Goal: Task Accomplishment & Management: Complete application form

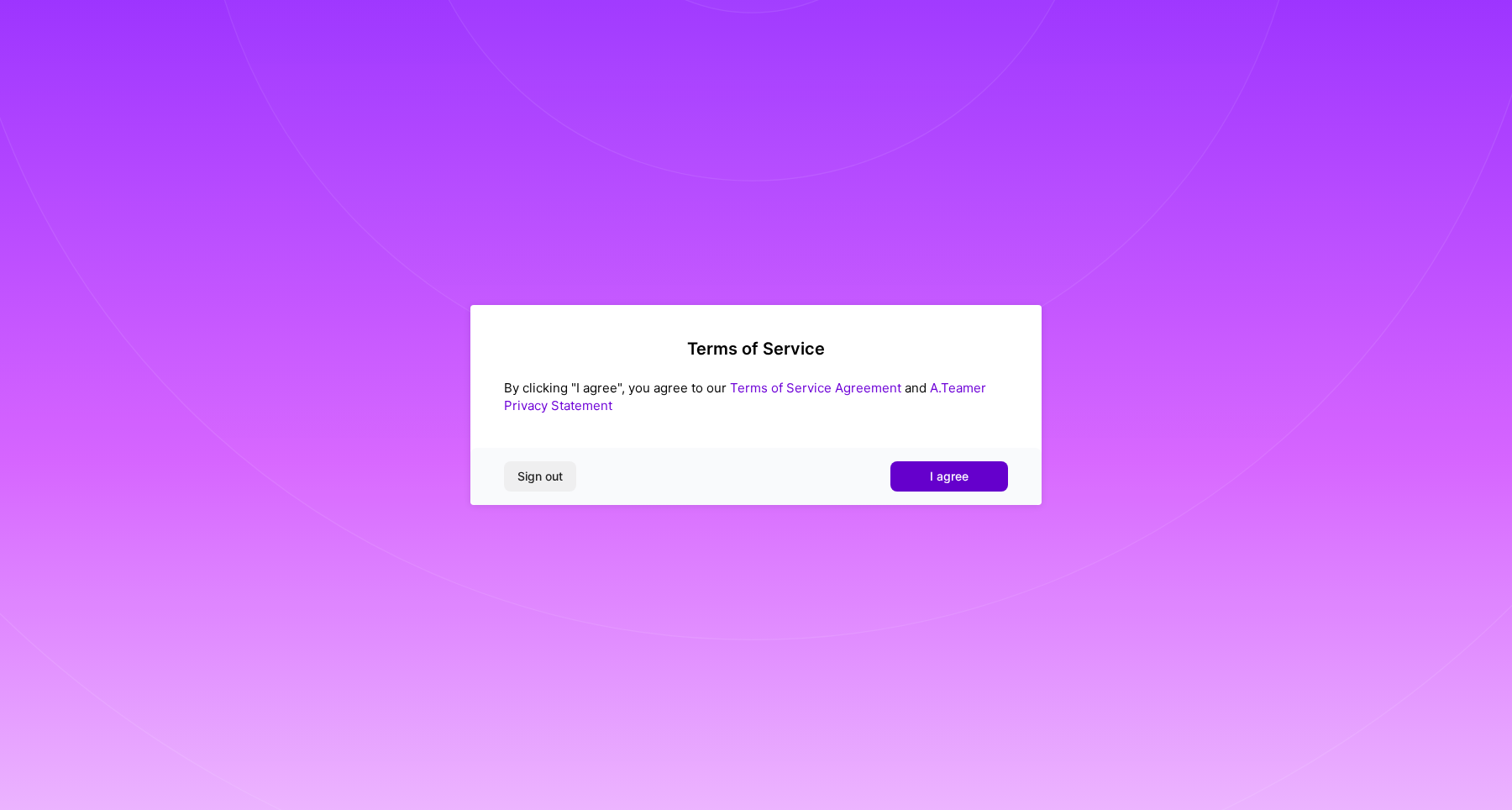
click at [945, 477] on span "I agree" at bounding box center [948, 477] width 39 height 17
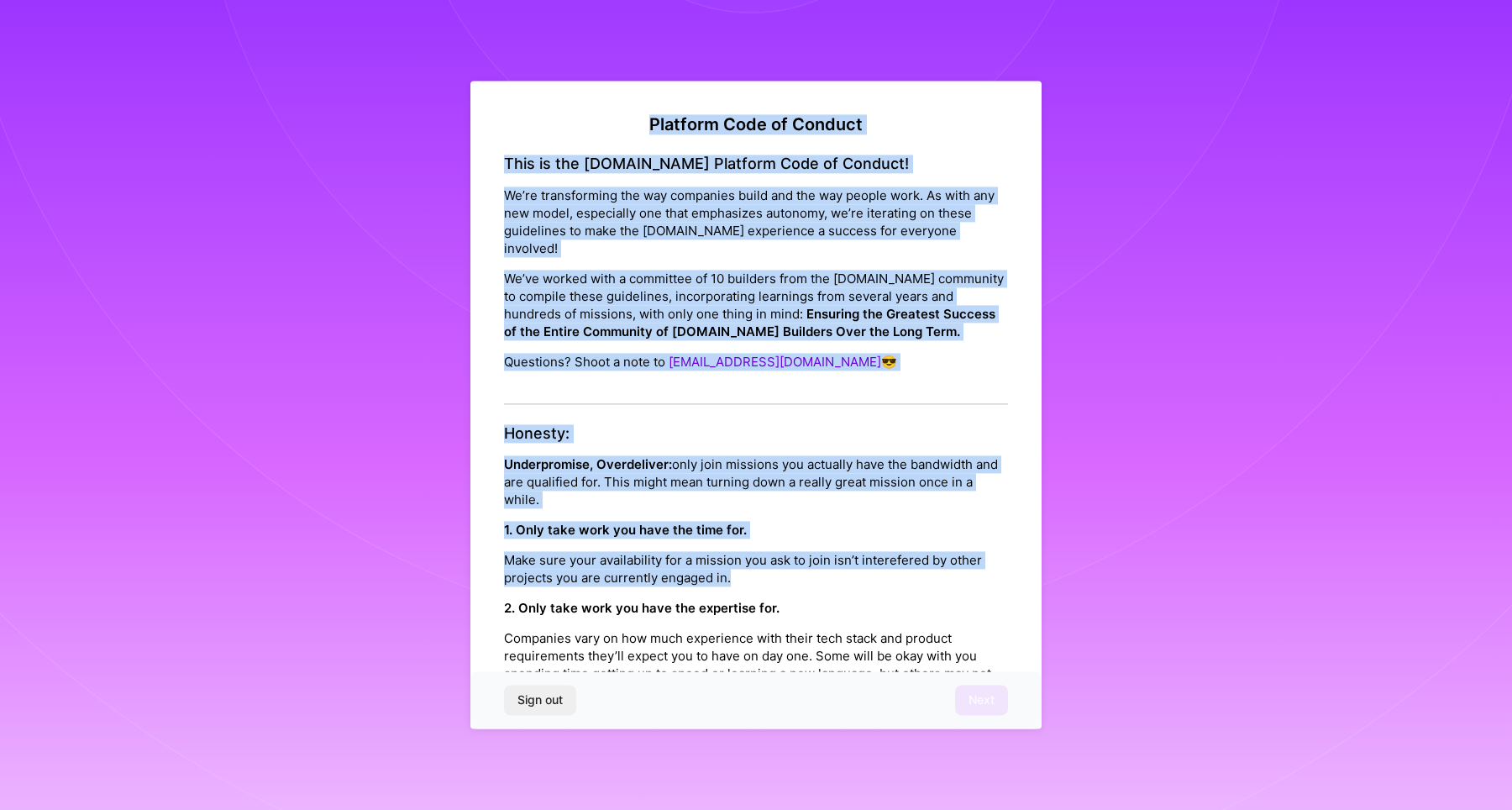
drag, startPoint x: 639, startPoint y: 120, endPoint x: 775, endPoint y: 582, distance: 481.6
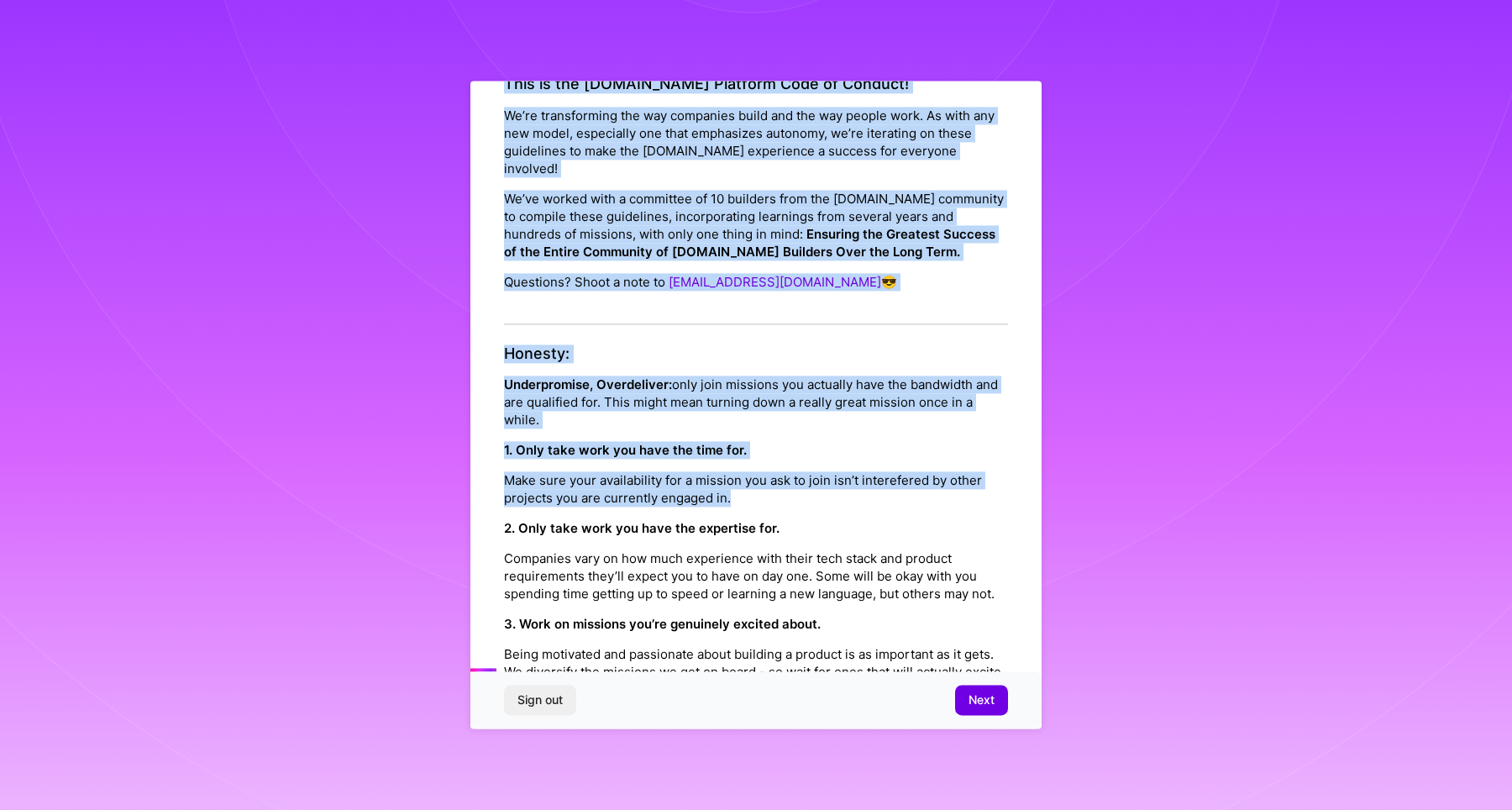
click at [812, 371] on div "Honesty: Underpromise, Overdeliver: only join missions you actually have the ba…" at bounding box center [756, 577] width 504 height 466
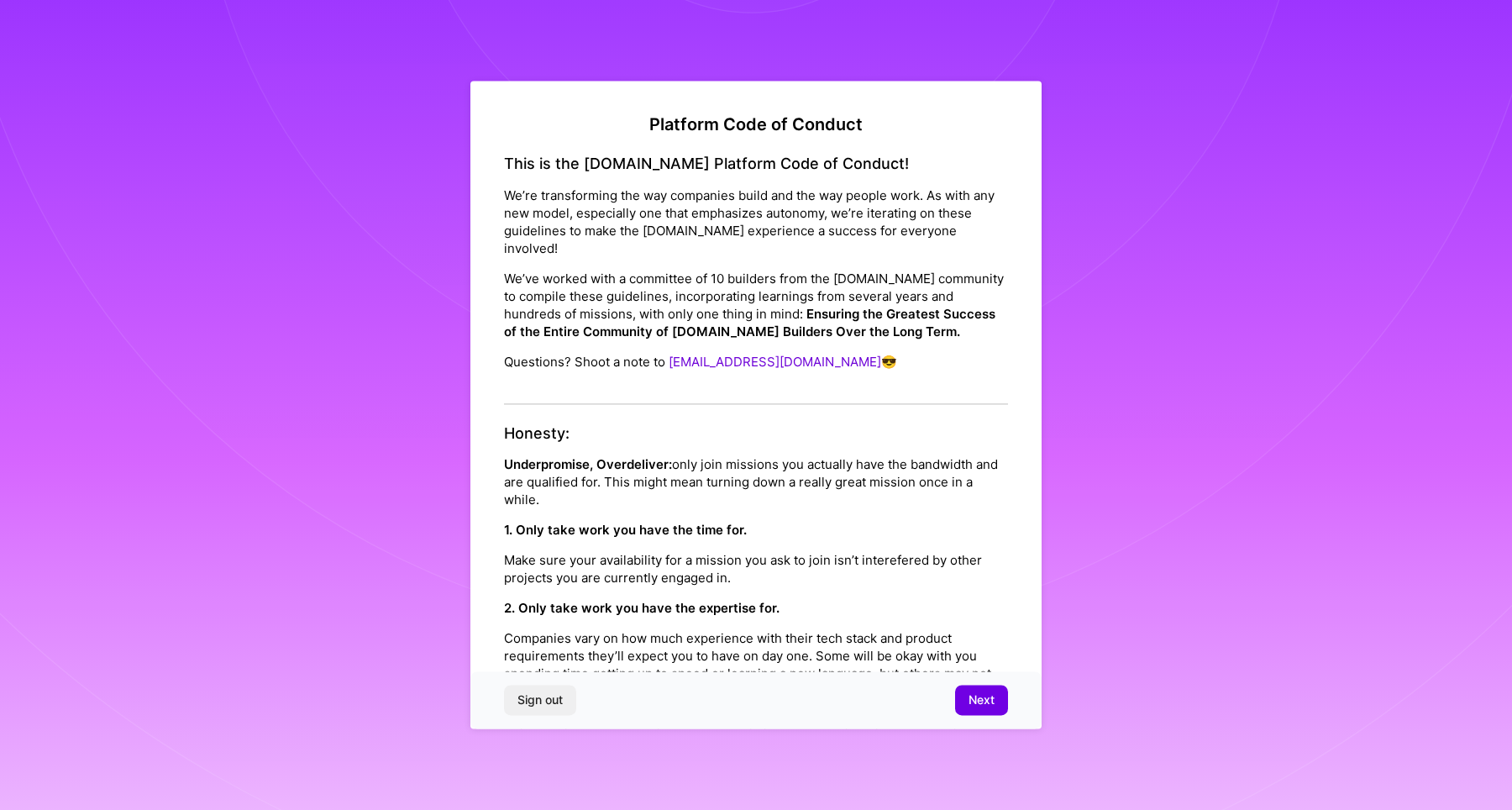
drag, startPoint x: 637, startPoint y: 120, endPoint x: 765, endPoint y: 531, distance: 430.5
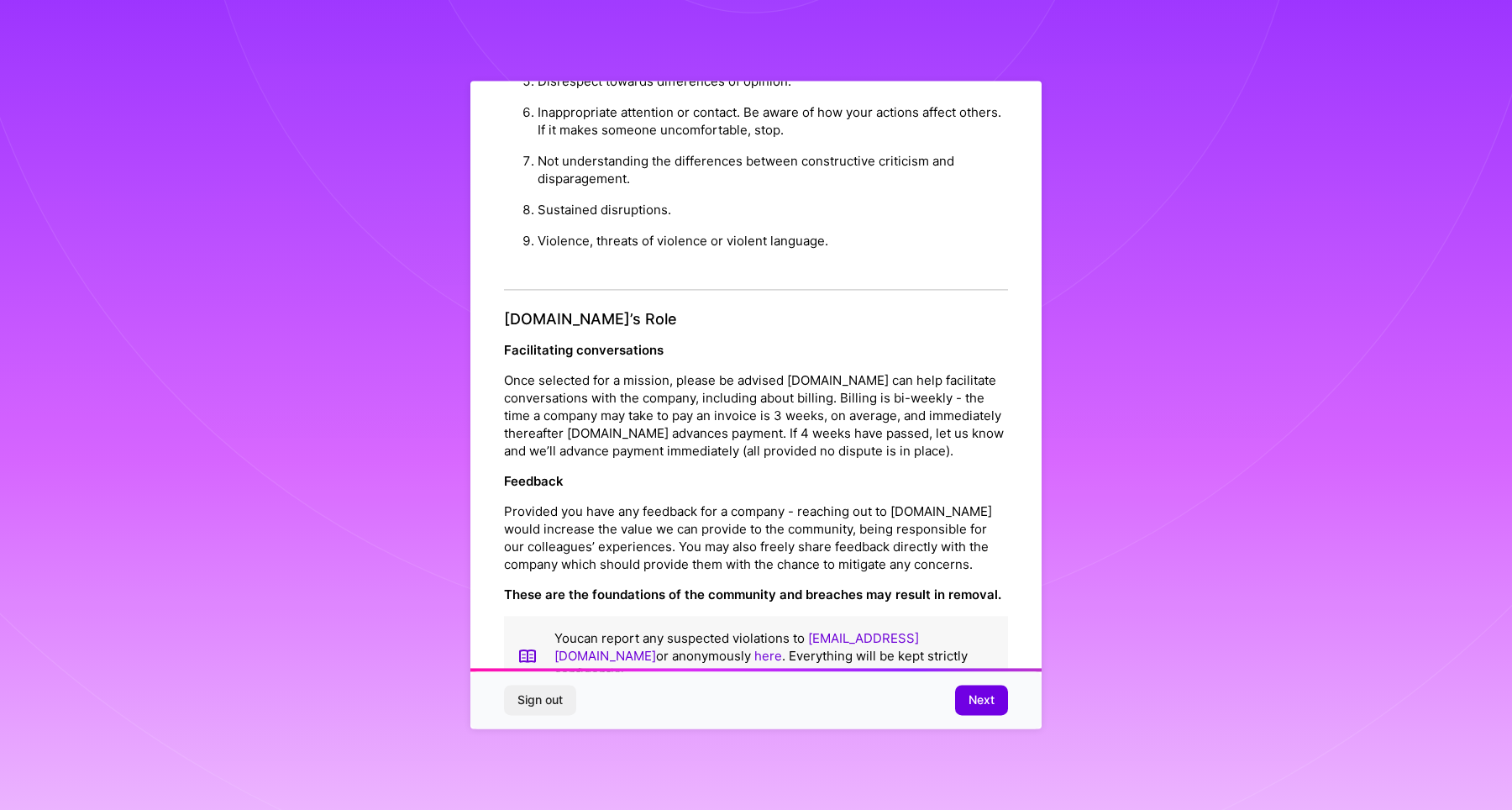
scroll to position [1775, 0]
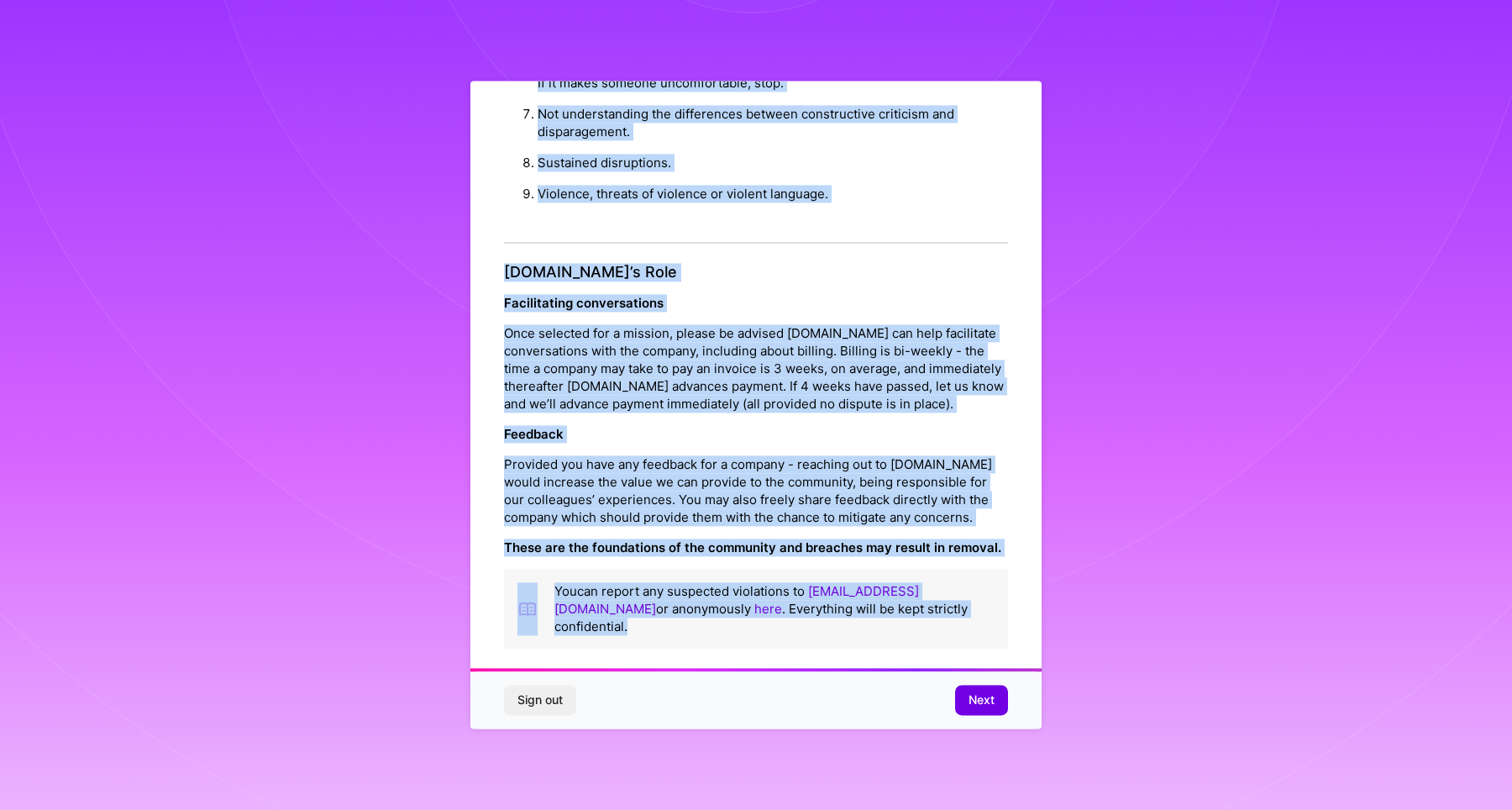
click at [928, 626] on p "You can report any suspected violations to [EMAIL_ADDRESS][DOMAIN_NAME] or anon…" at bounding box center [774, 609] width 441 height 53
copy div "Loremips Dolo si Ametcon Adip el sed D.Eius Temporin Utla et Dolorem! Al’en adm…"
click at [956, 692] on button "Next" at bounding box center [981, 700] width 53 height 30
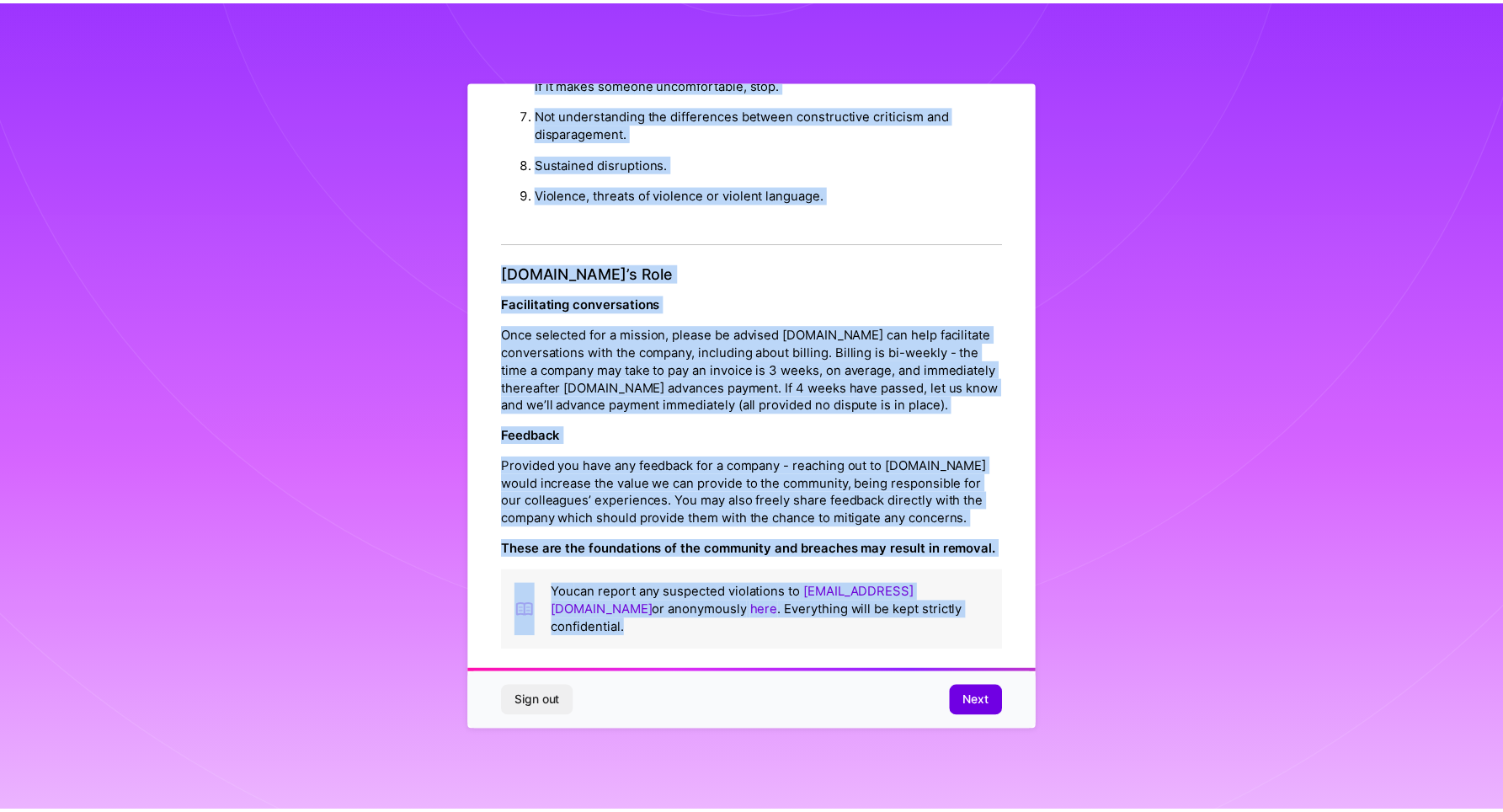
scroll to position [0, 0]
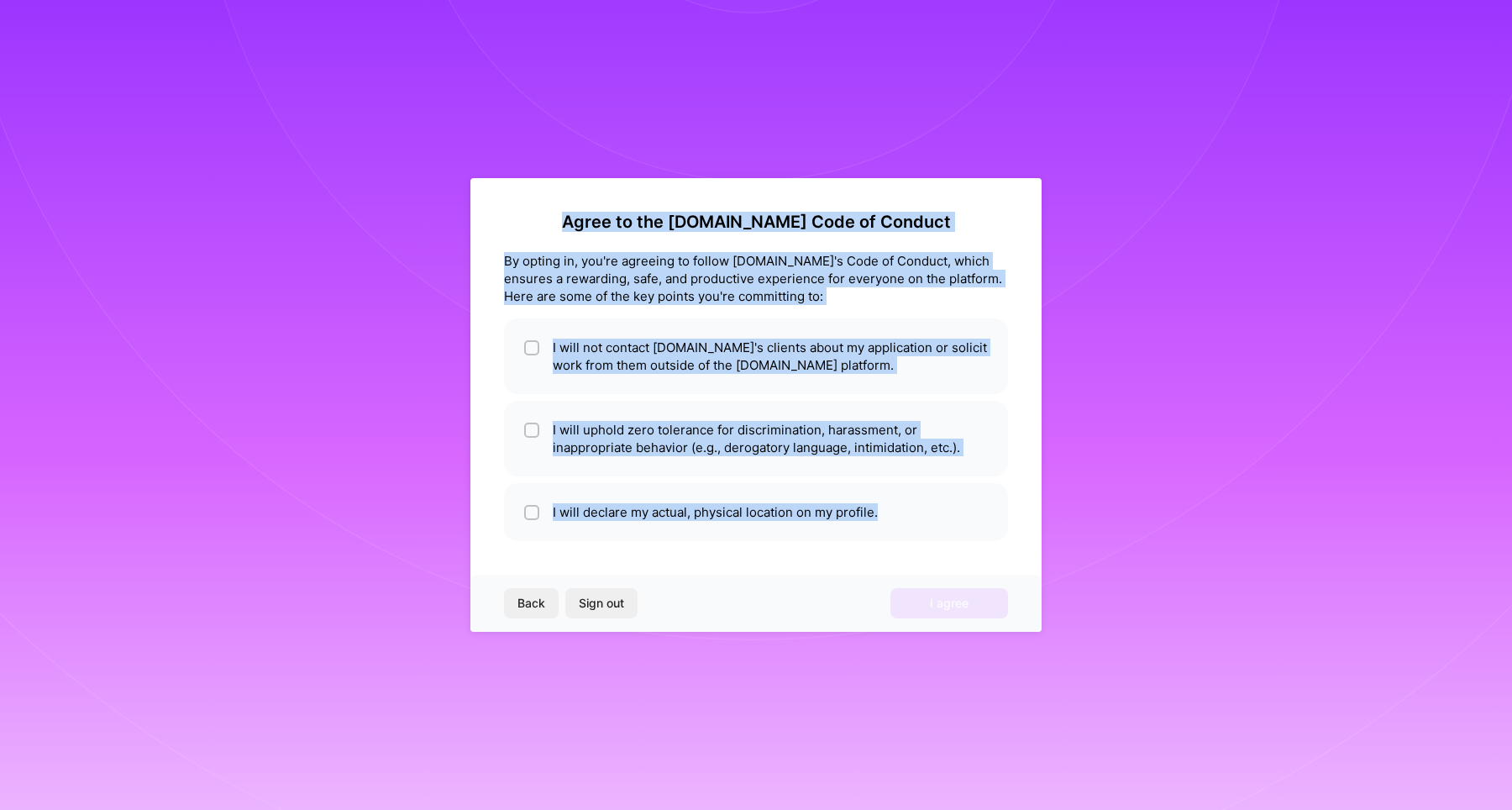
drag, startPoint x: 603, startPoint y: 219, endPoint x: 891, endPoint y: 544, distance: 434.2
click at [891, 544] on div "Agree to the [DOMAIN_NAME] Code of Conduct By opting in, you're agreeing to fol…" at bounding box center [755, 405] width 571 height 454
copy div "Agree to the [DOMAIN_NAME] Code of Conduct By opting in, you're agreeing to fol…"
click at [672, 514] on li "I will declare my actual, physical location on my profile." at bounding box center [756, 512] width 504 height 58
checkbox input "true"
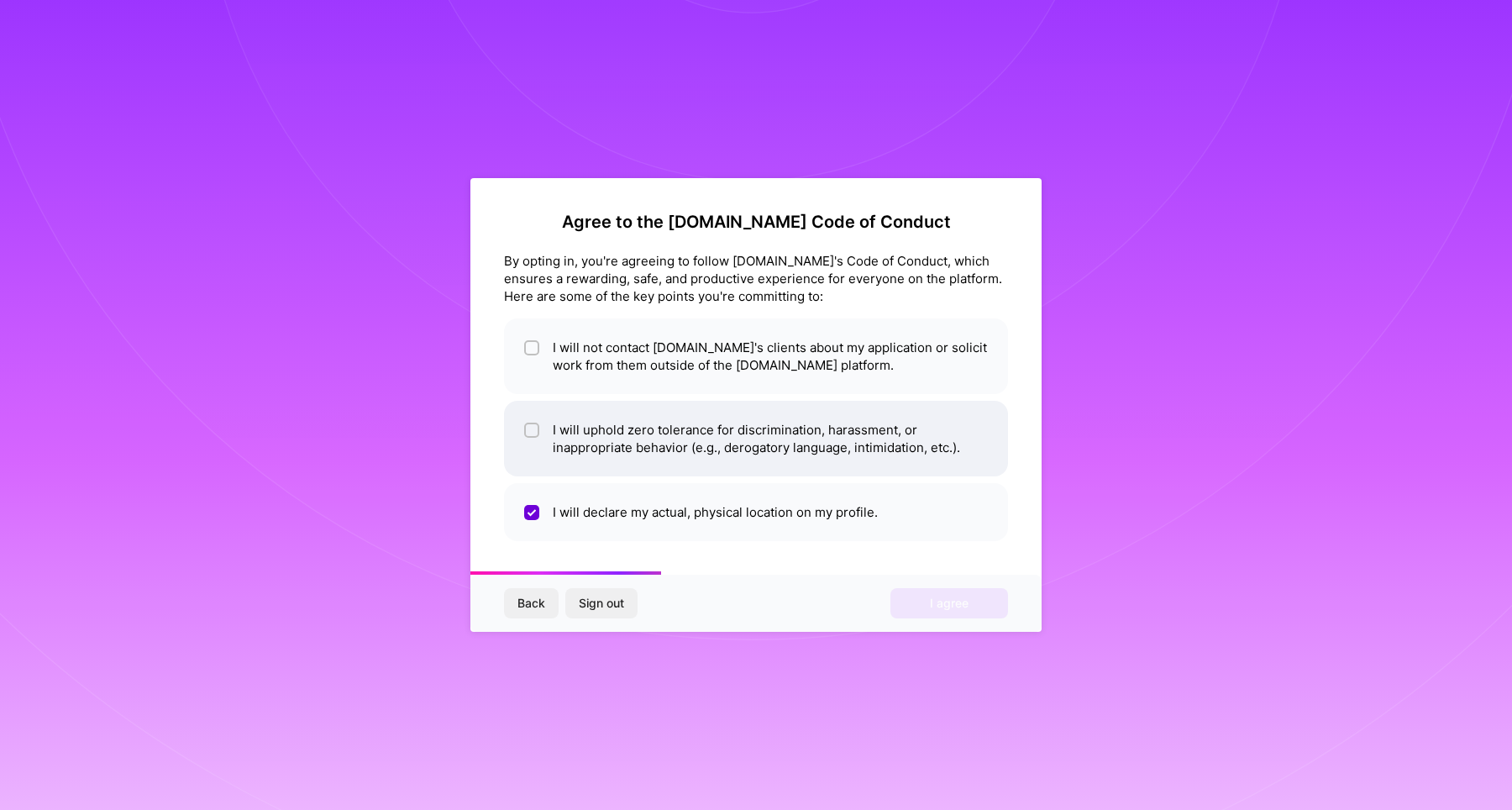
click at [672, 424] on li "I will uphold zero tolerance for discrimination, harassment, or inappropriate b…" at bounding box center [756, 439] width 504 height 76
checkbox input "true"
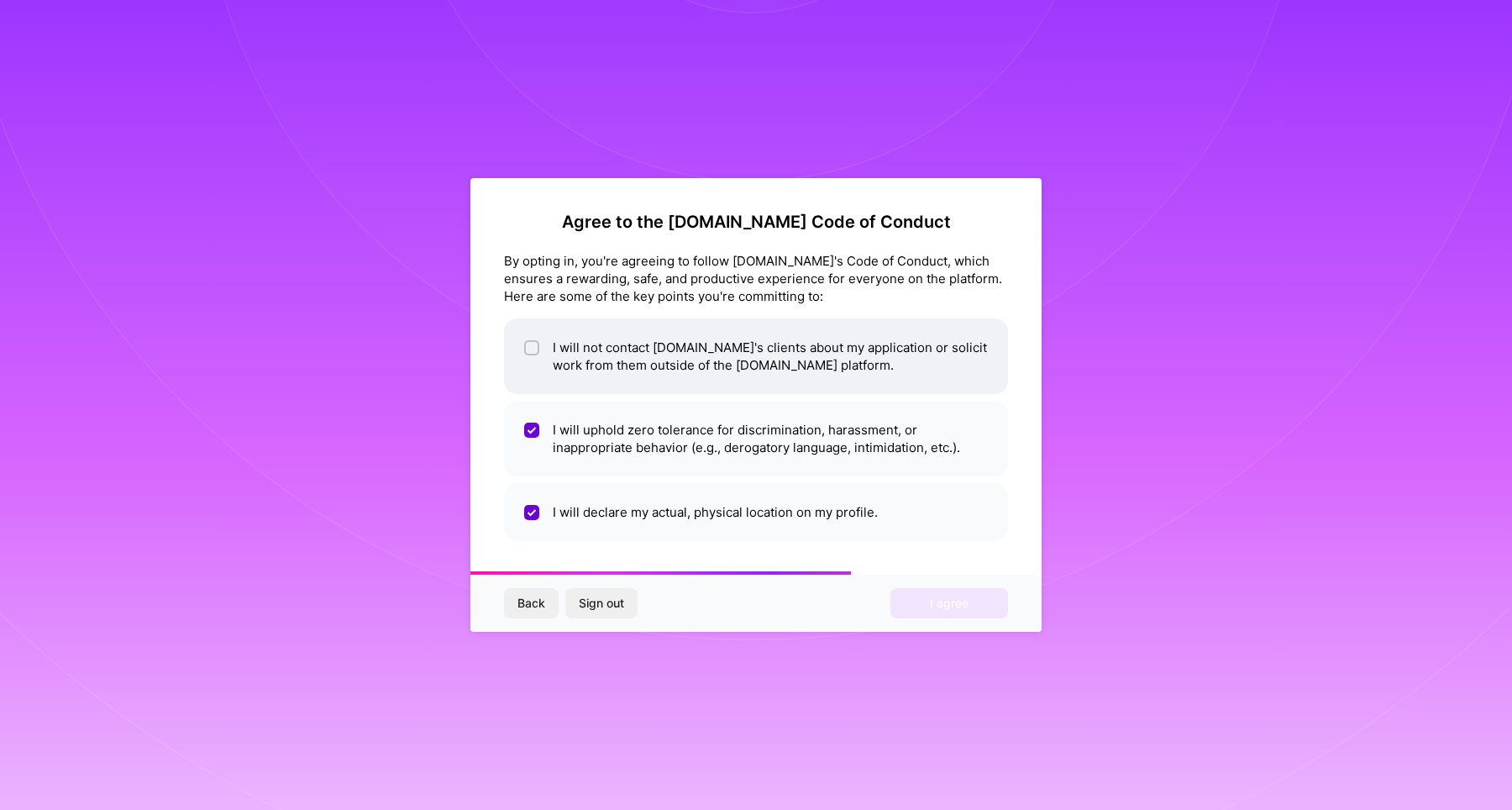
click at [670, 371] on li "I will not contact [DOMAIN_NAME]'s clients about my application or solicit work…" at bounding box center [756, 356] width 504 height 76
checkbox input "true"
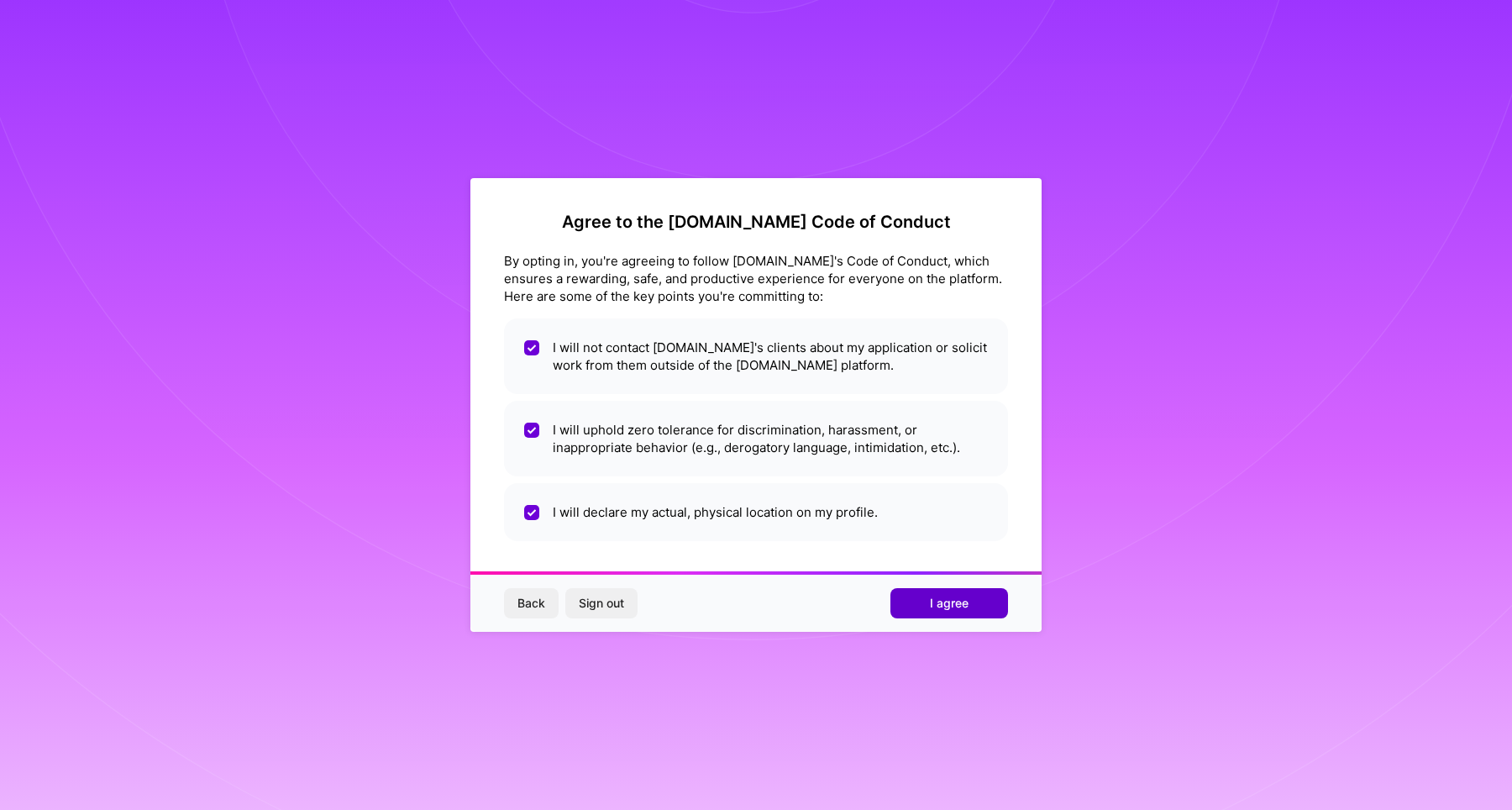
click at [909, 601] on button "I agree" at bounding box center [949, 603] width 117 height 30
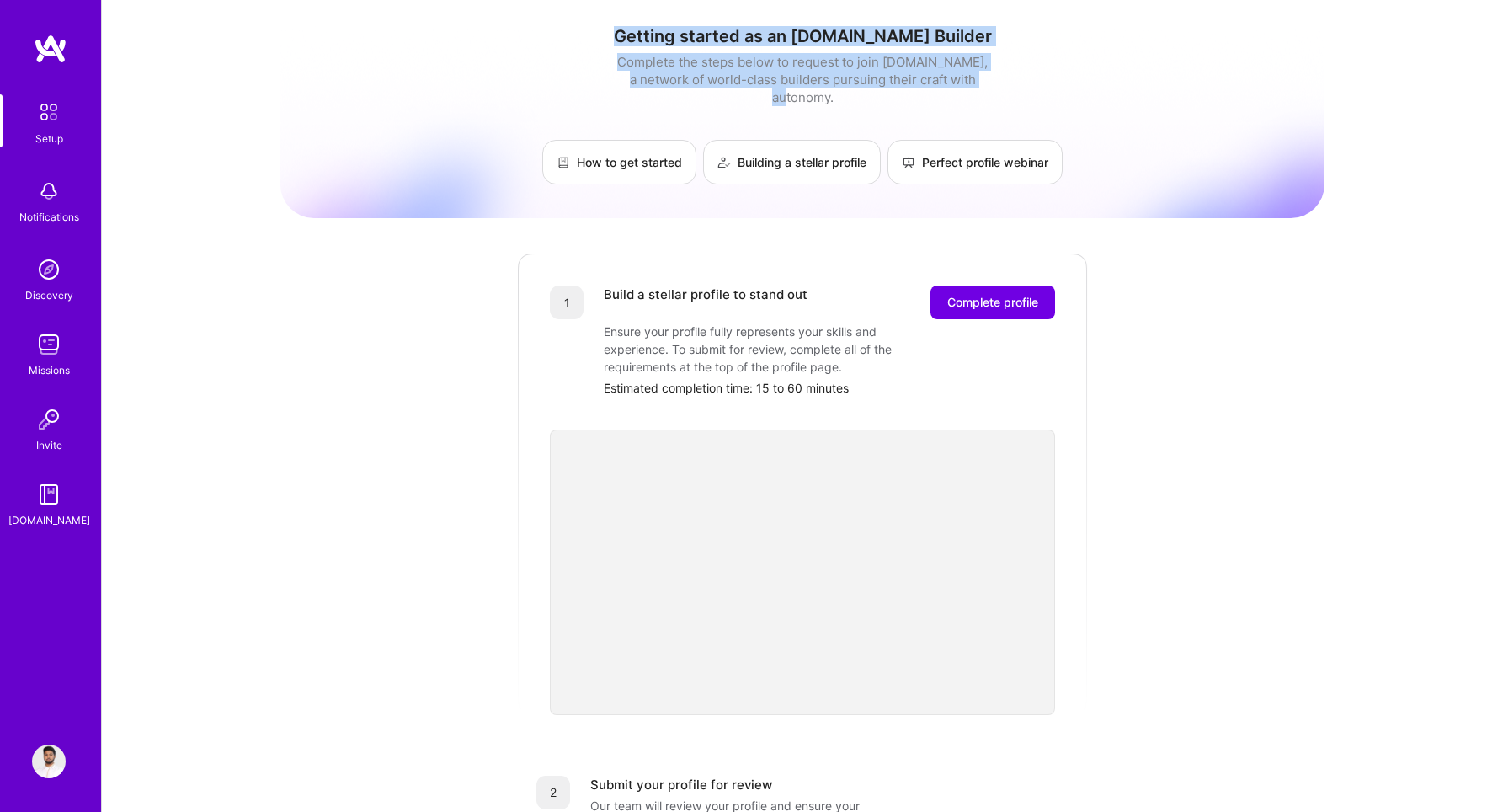
drag, startPoint x: 649, startPoint y: 33, endPoint x: 978, endPoint y: 84, distance: 332.9
click at [977, 84] on div "Getting started as an [DOMAIN_NAME] Builder Complete the steps below to request…" at bounding box center [802, 104] width 1044 height 159
click at [978, 84] on div "Complete the steps below to request to join [DOMAIN_NAME], a network of world-c…" at bounding box center [802, 80] width 379 height 53
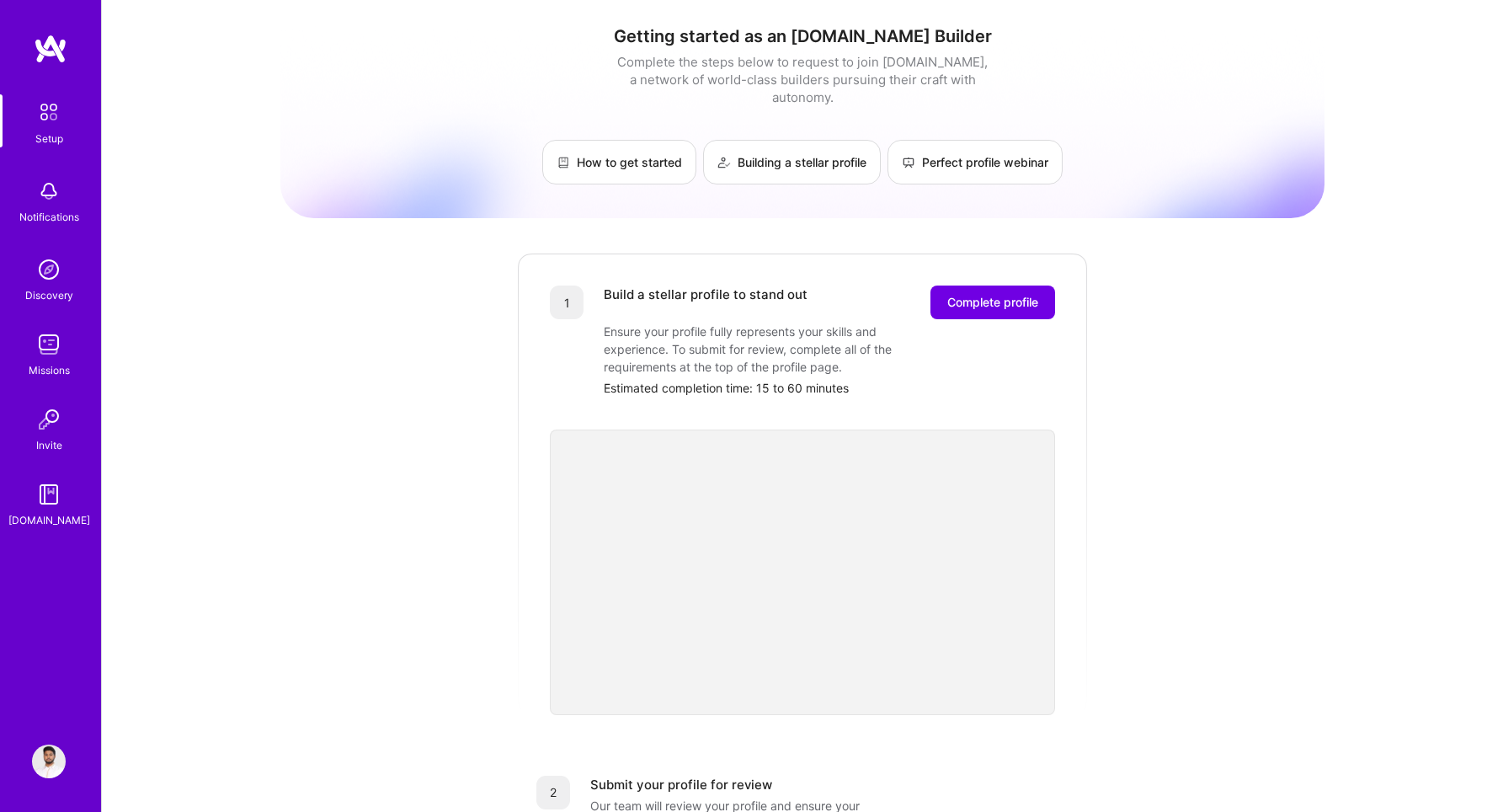
click at [57, 760] on img at bounding box center [48, 761] width 33 height 33
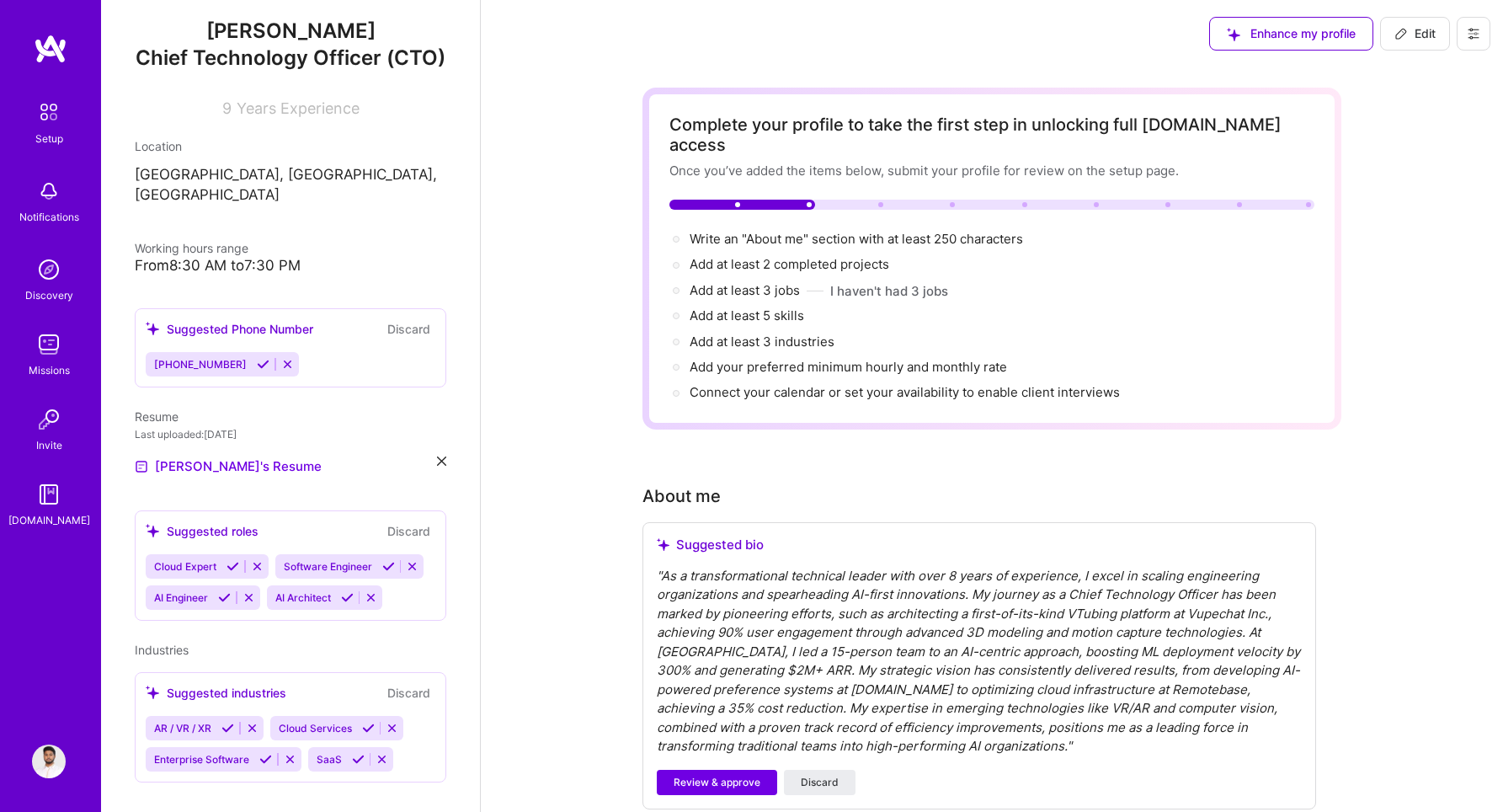
scroll to position [207, 0]
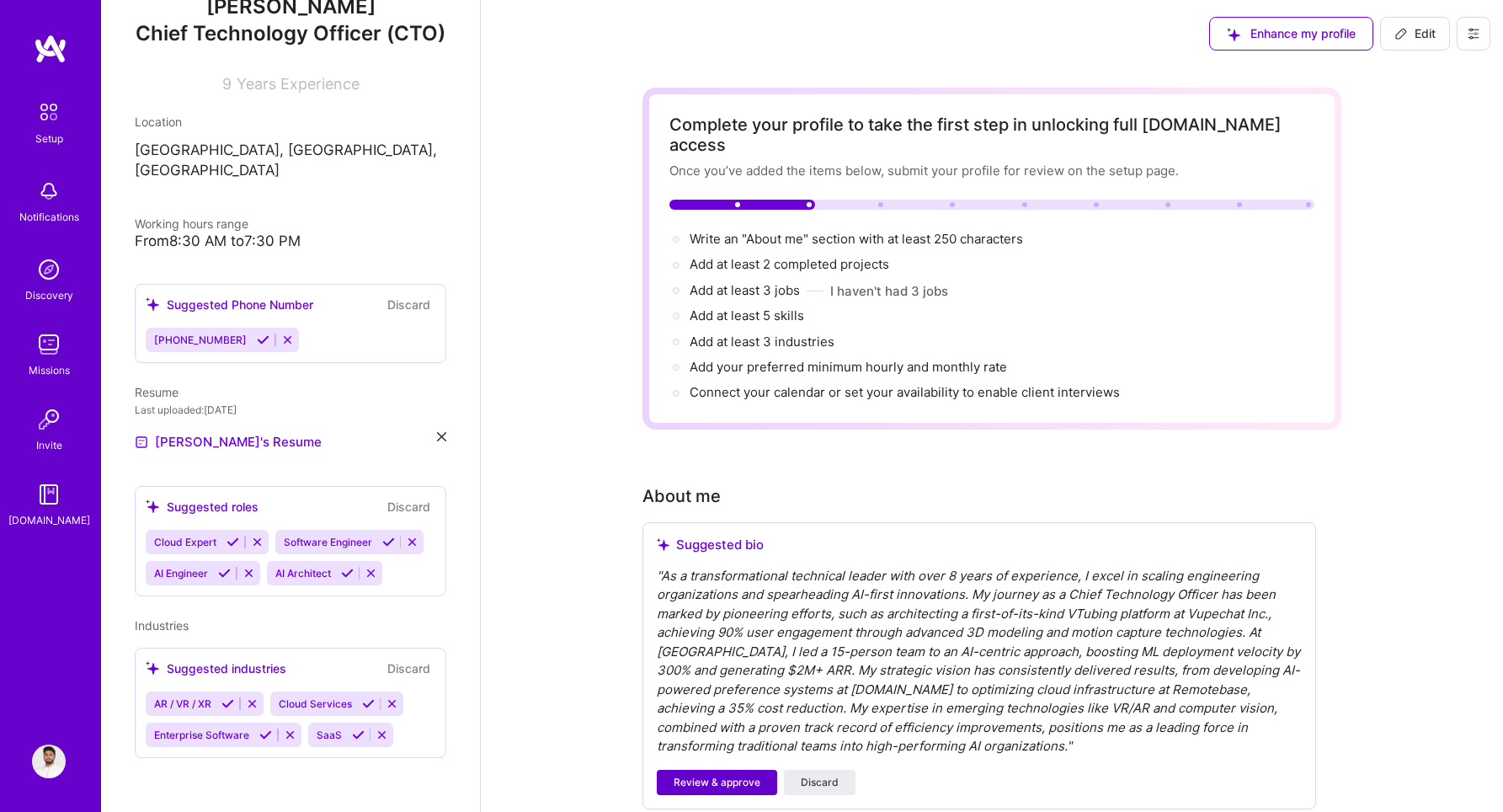
click at [699, 775] on span "Review & approve" at bounding box center [716, 783] width 86 height 15
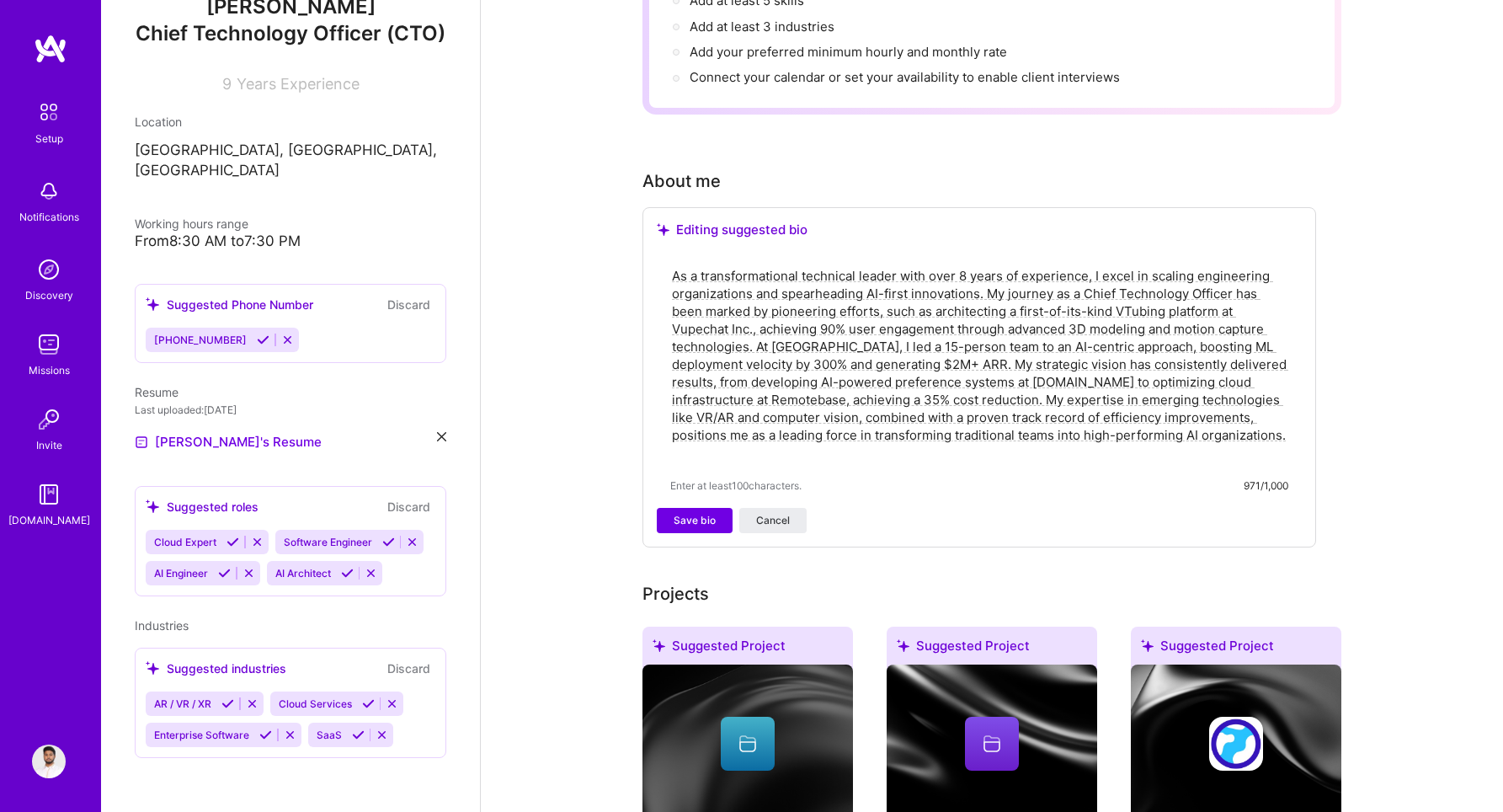
scroll to position [317, 0]
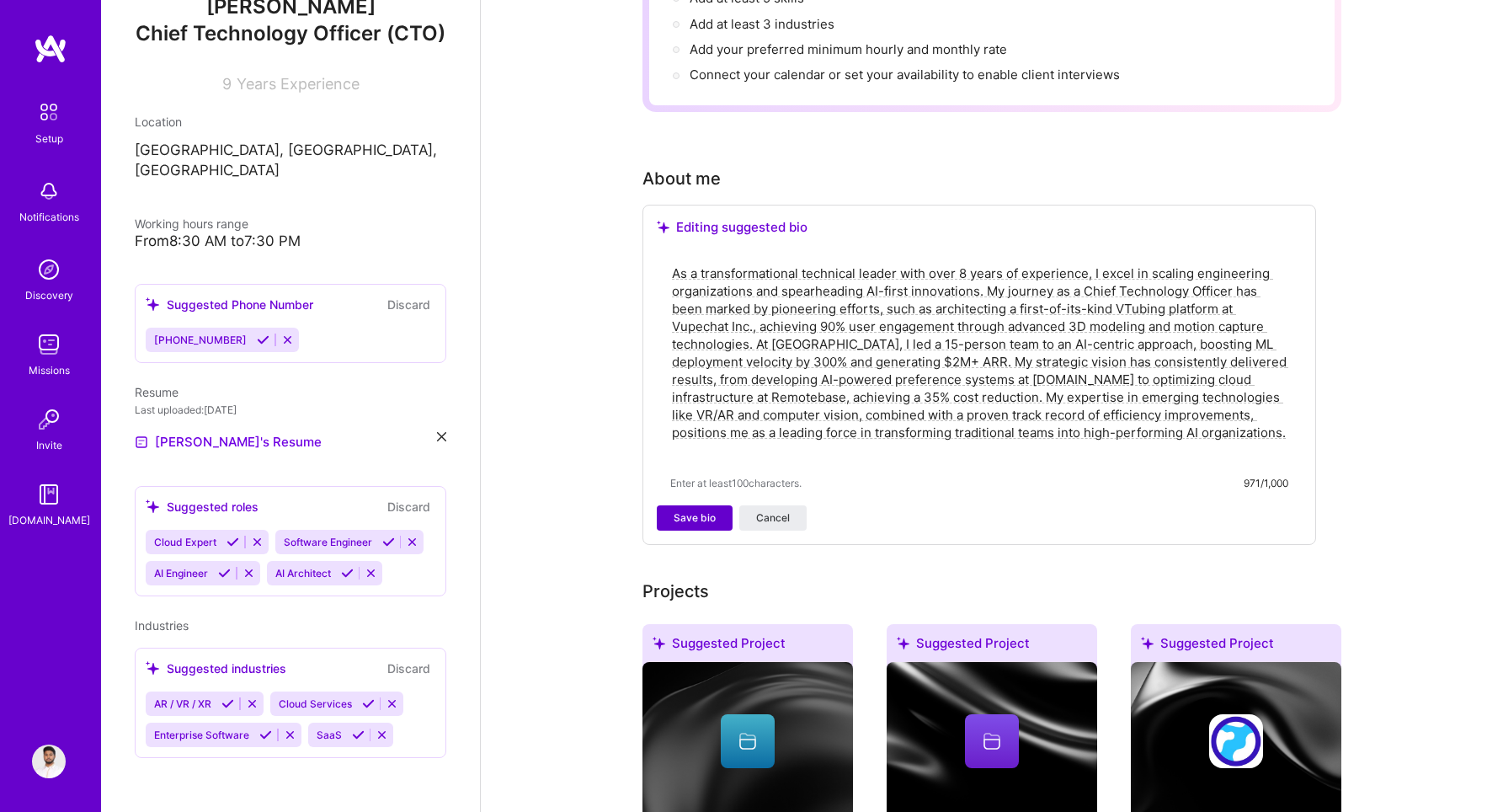
click at [709, 510] on span "Save bio" at bounding box center [694, 518] width 42 height 15
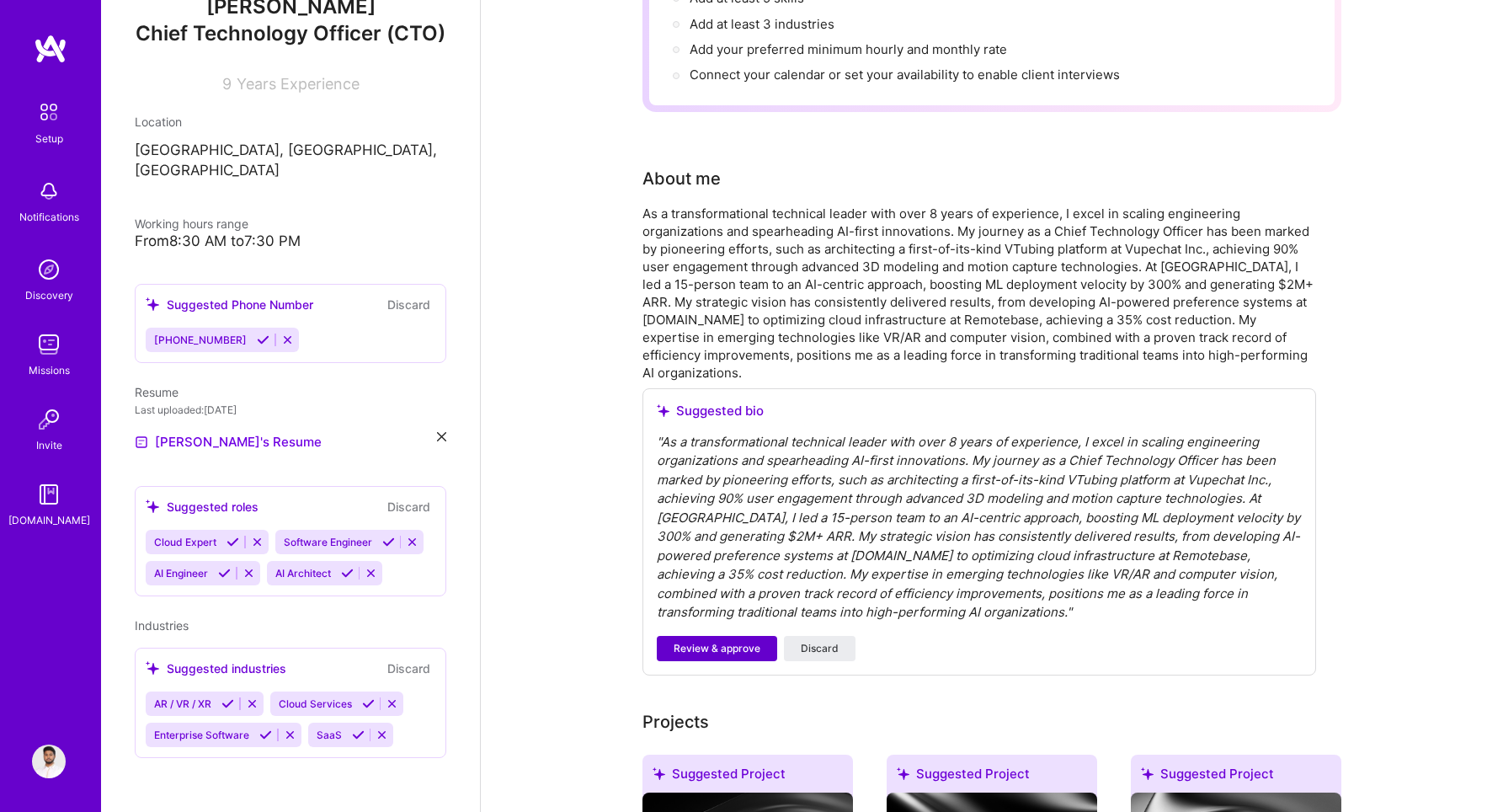
click at [685, 641] on span "Review & approve" at bounding box center [716, 649] width 86 height 15
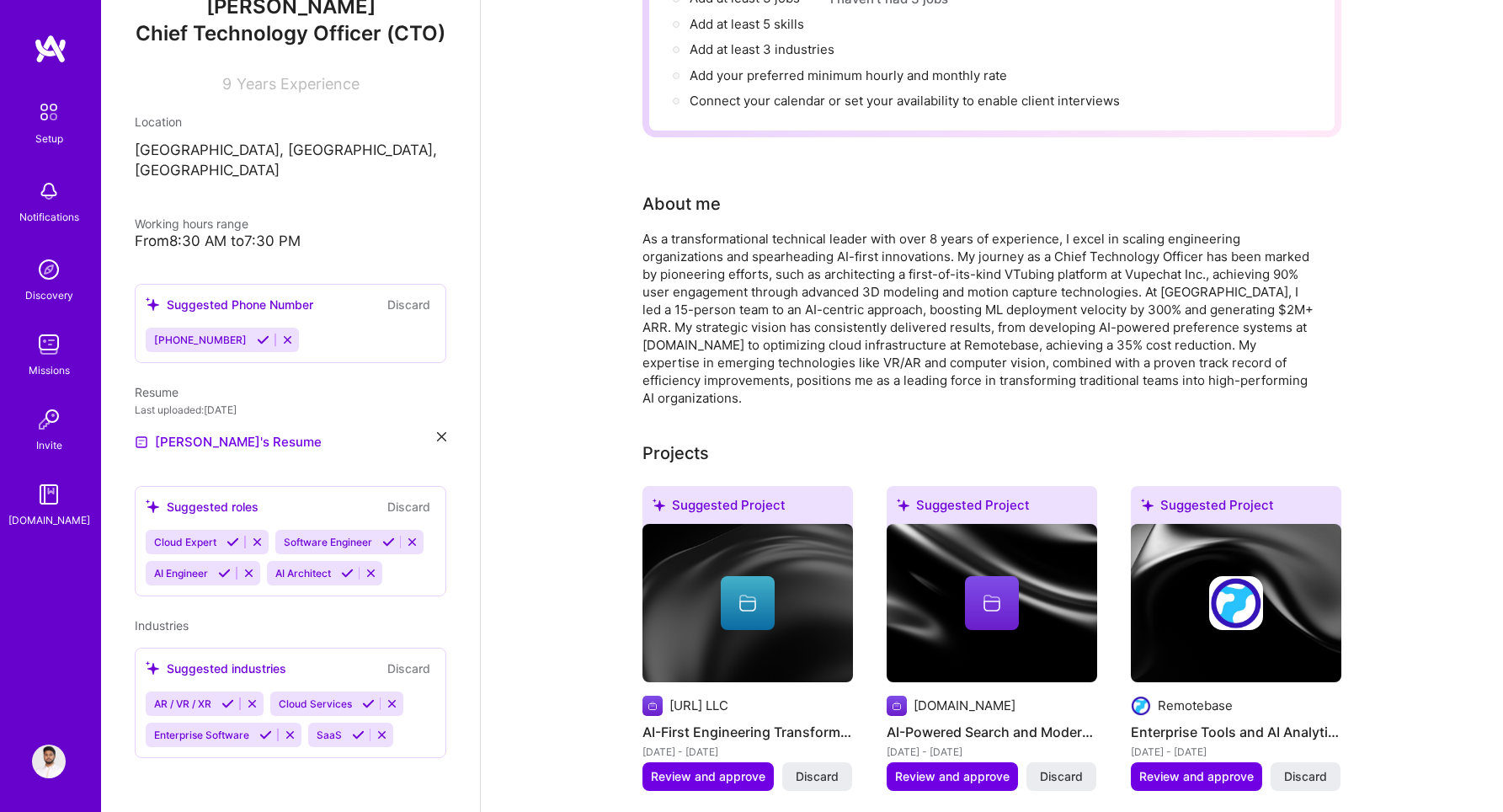
scroll to position [0, 0]
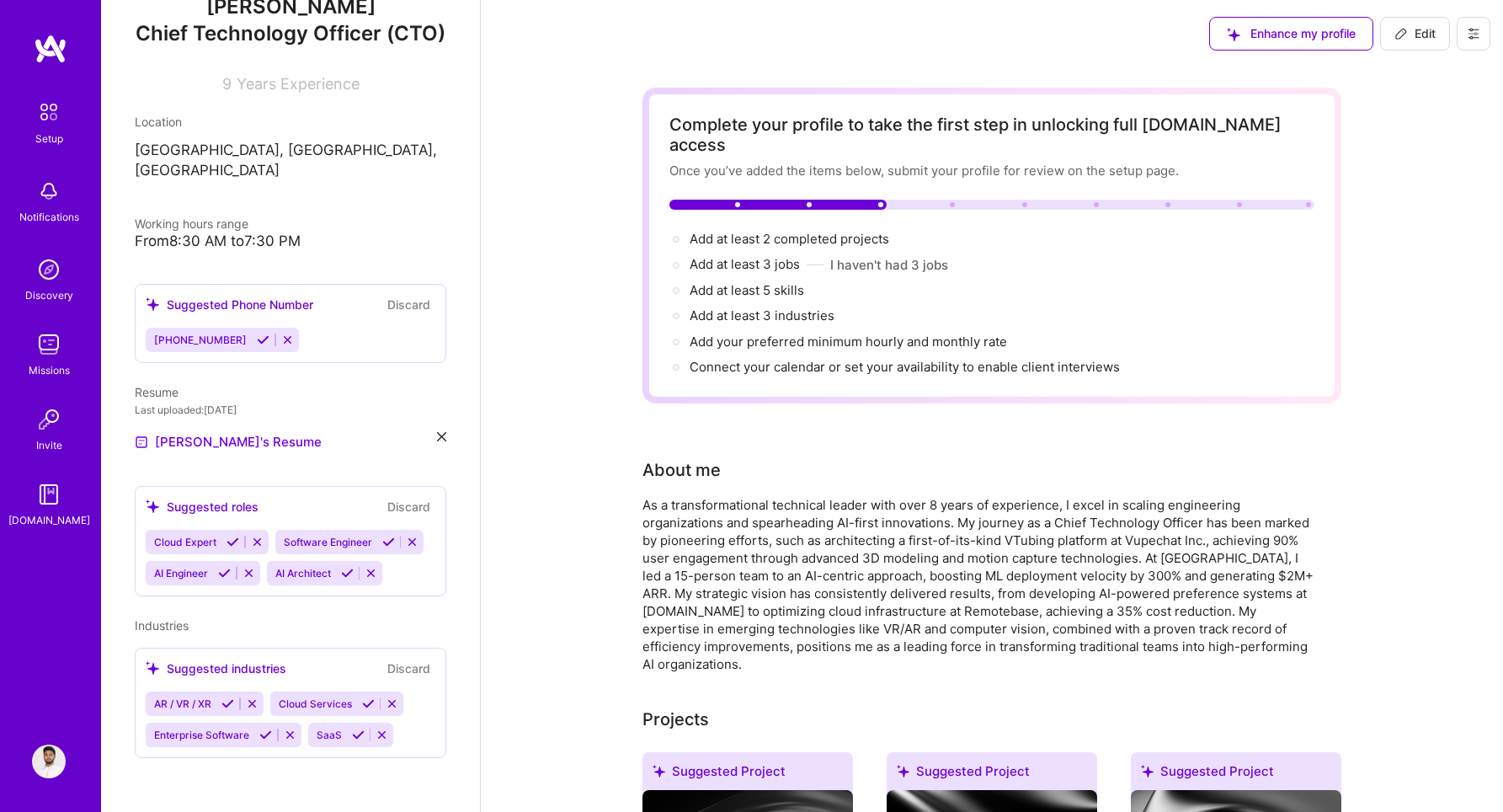
click at [257, 343] on icon at bounding box center [262, 339] width 12 height 12
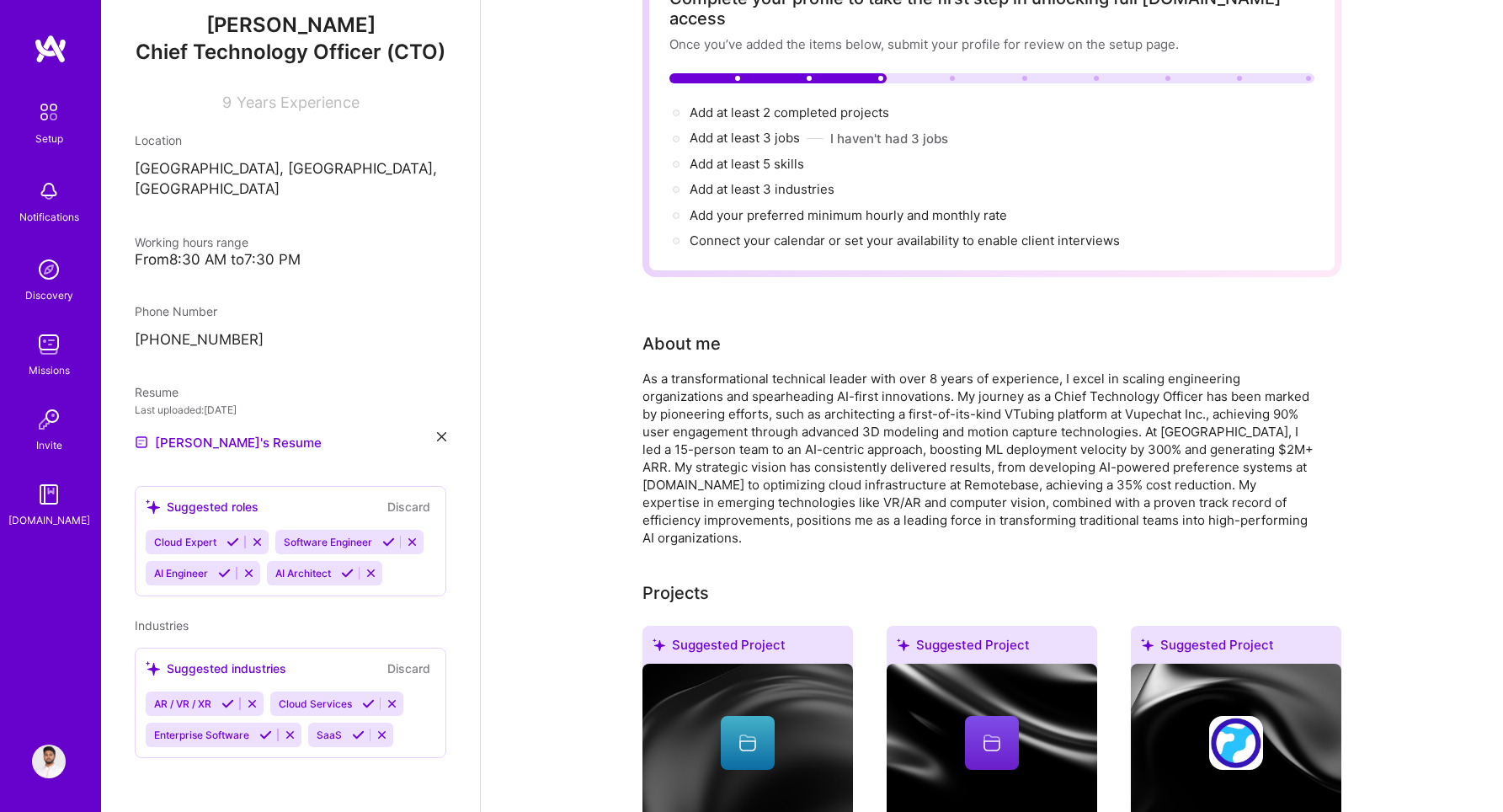
scroll to position [130, 0]
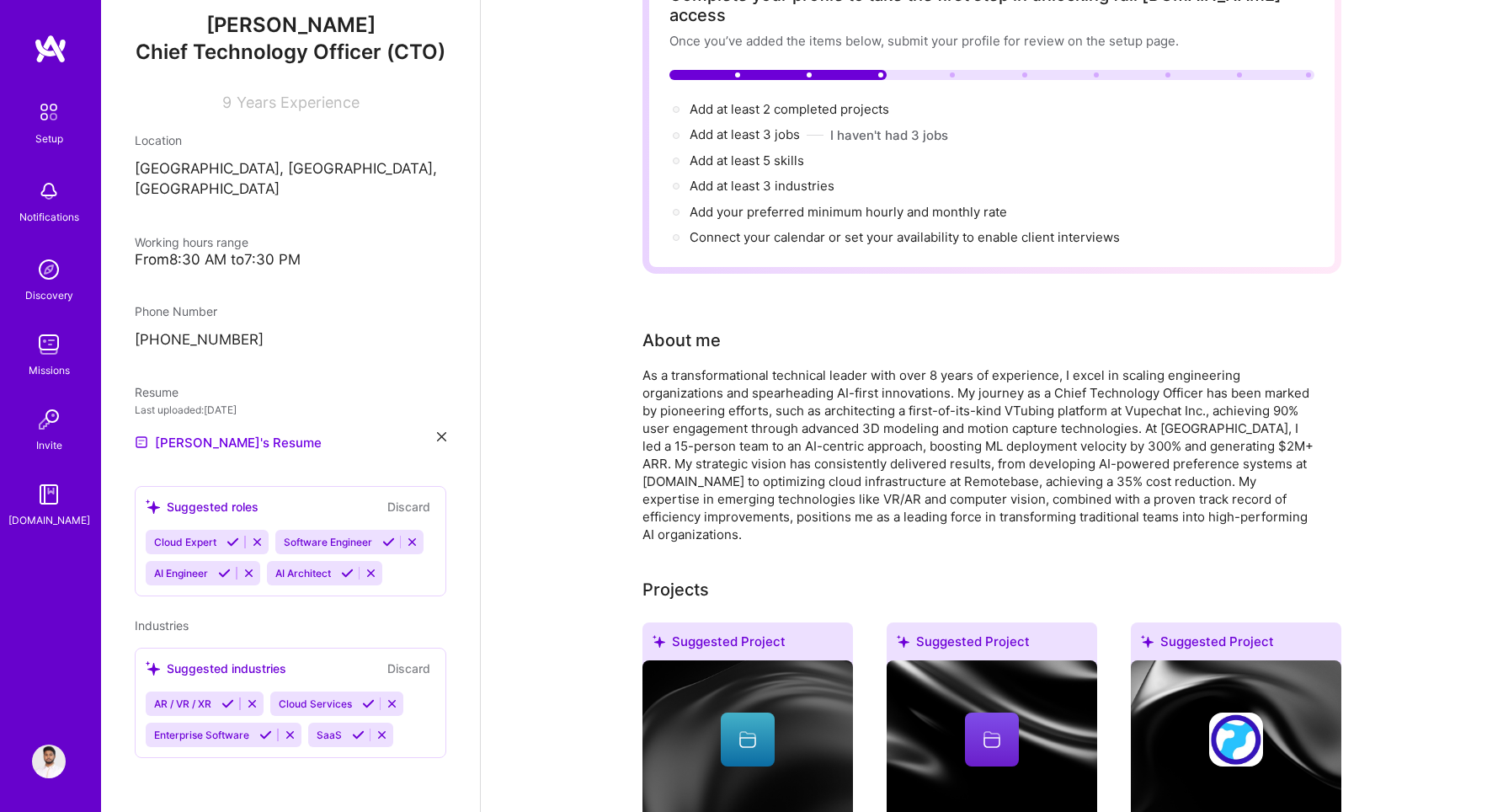
click at [345, 575] on icon at bounding box center [347, 573] width 12 height 12
click at [237, 543] on icon at bounding box center [232, 541] width 12 height 12
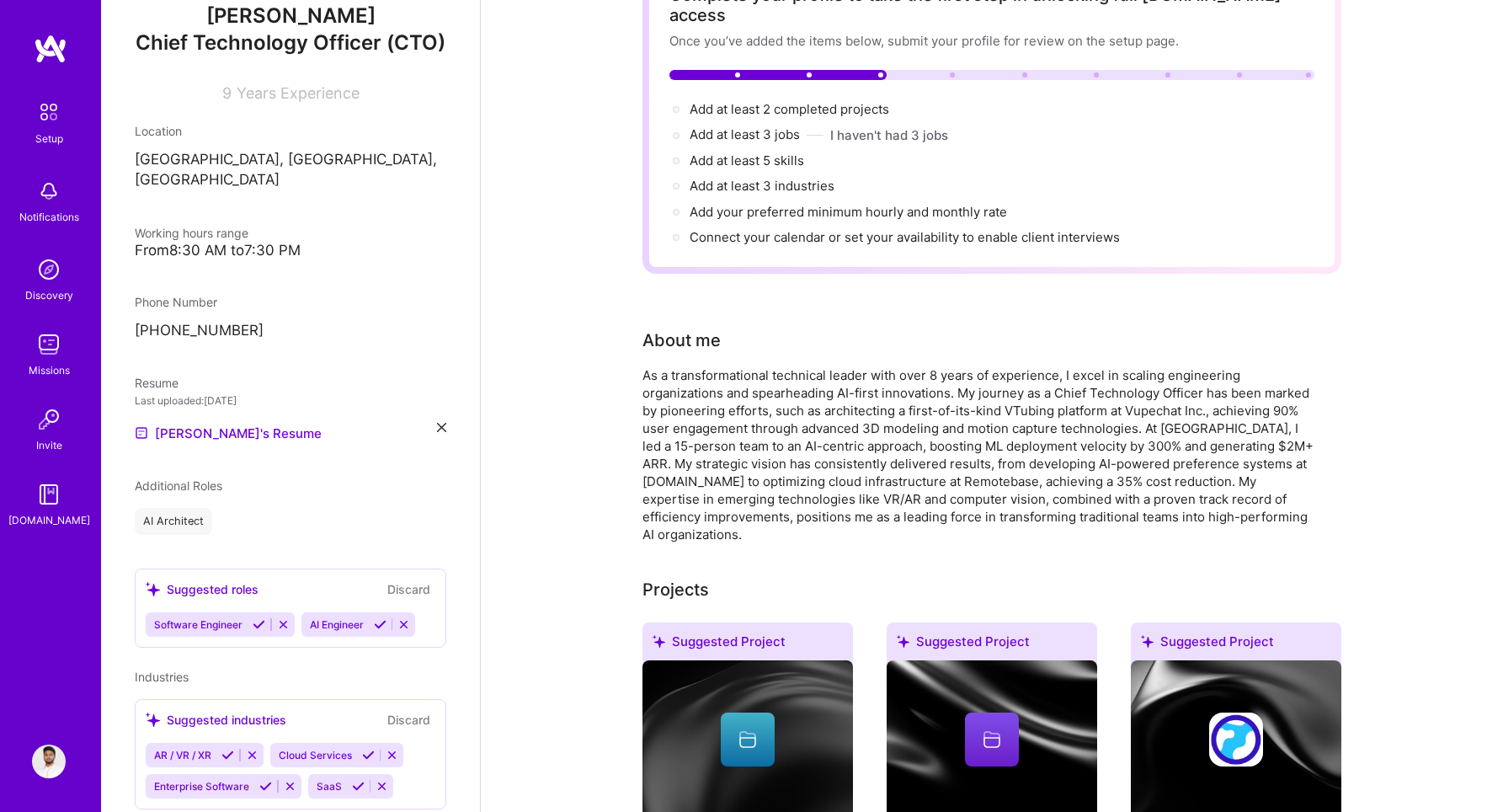
scroll to position [250, 0]
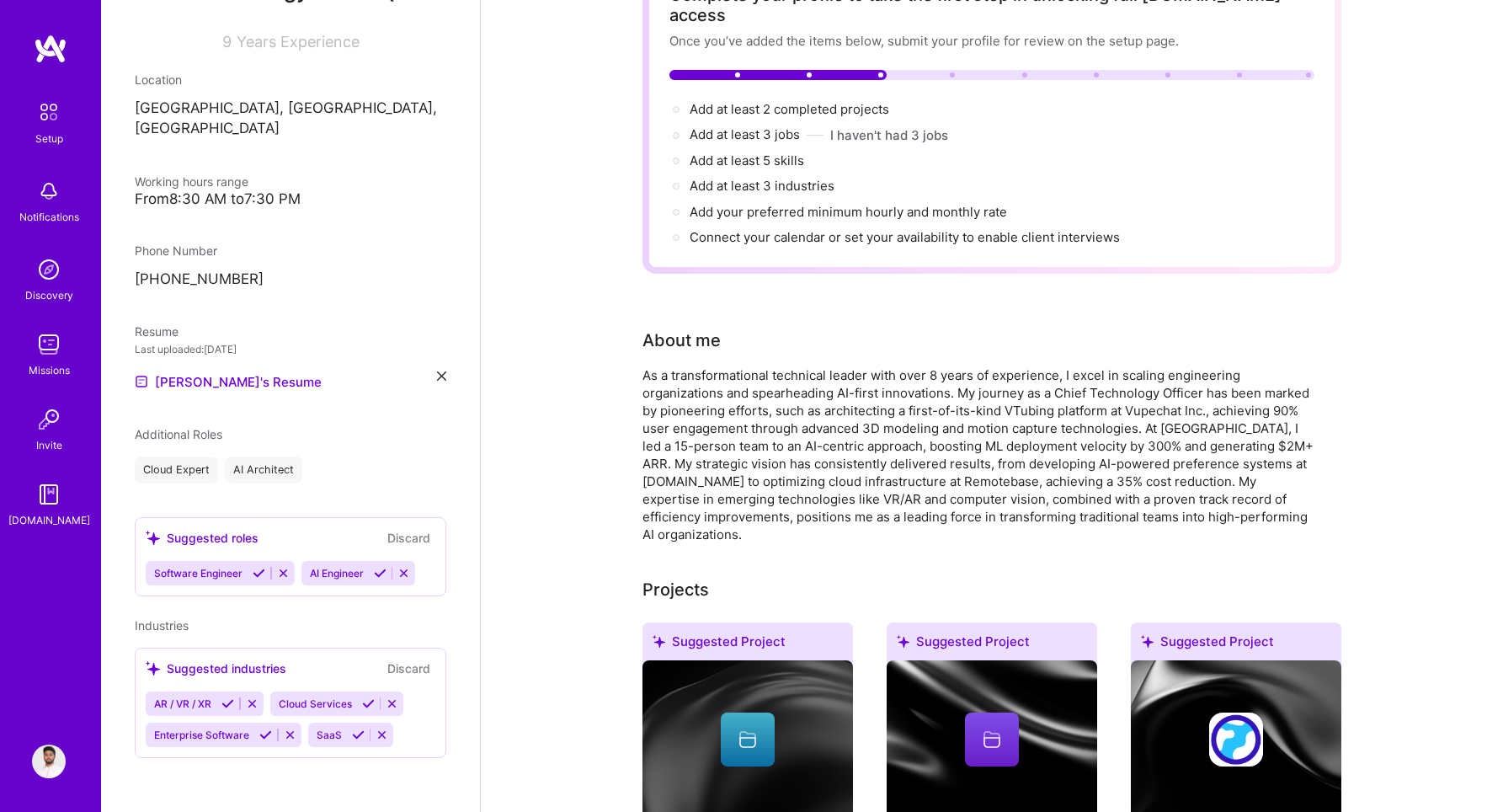
click at [259, 573] on icon at bounding box center [258, 573] width 12 height 12
click at [376, 575] on icon at bounding box center [380, 573] width 12 height 12
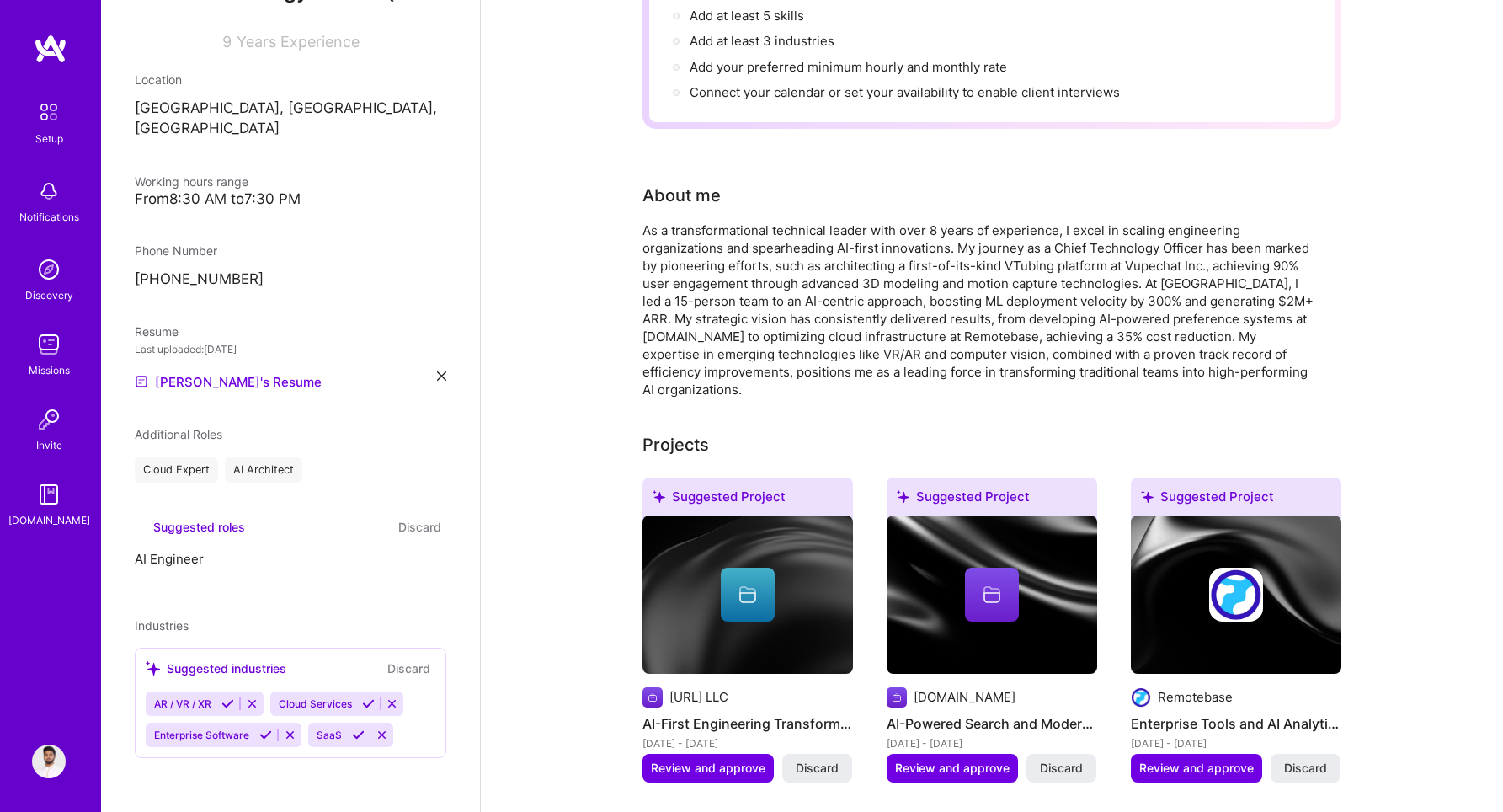
scroll to position [151, 0]
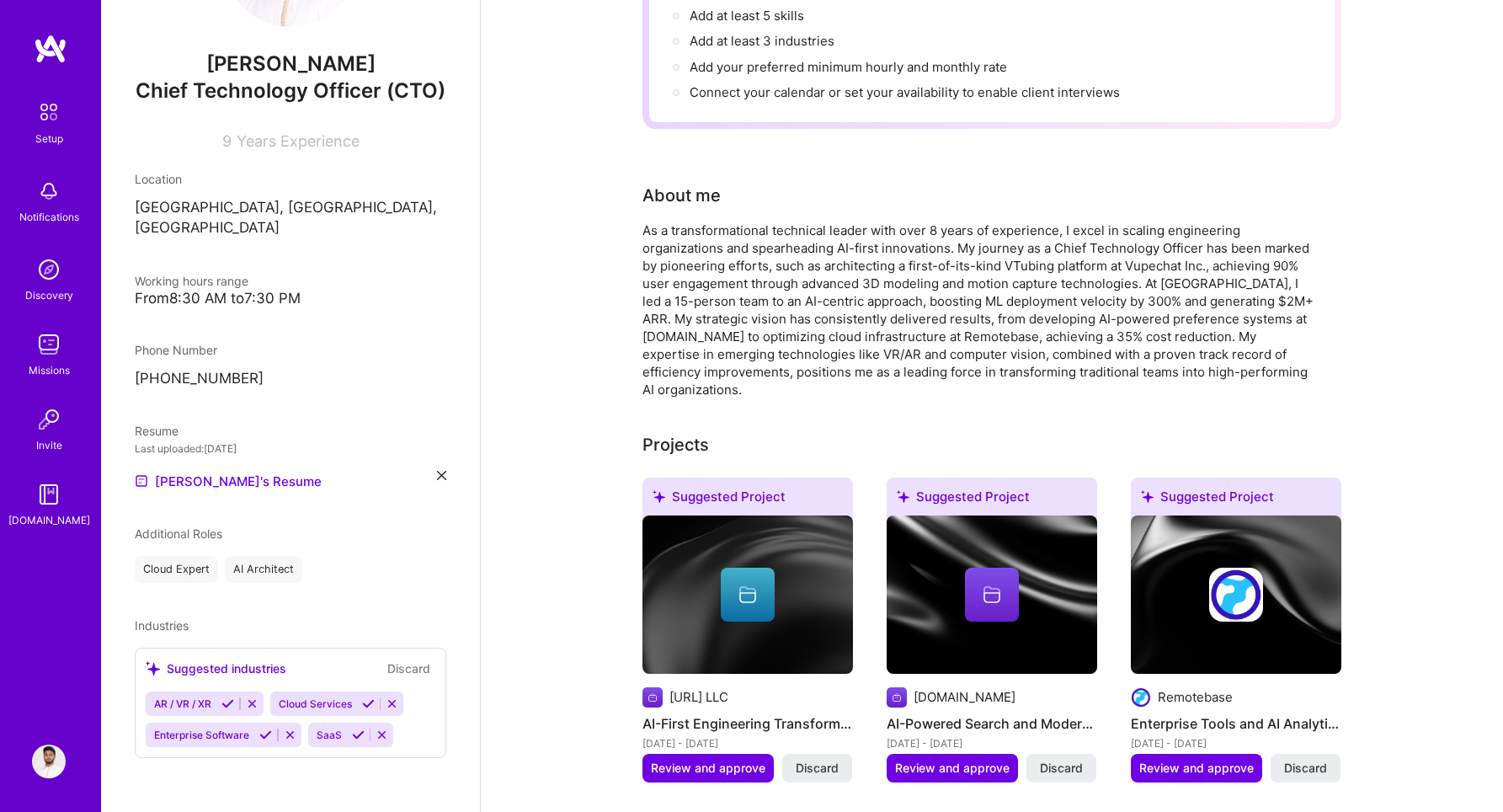
click at [229, 706] on icon at bounding box center [227, 703] width 12 height 12
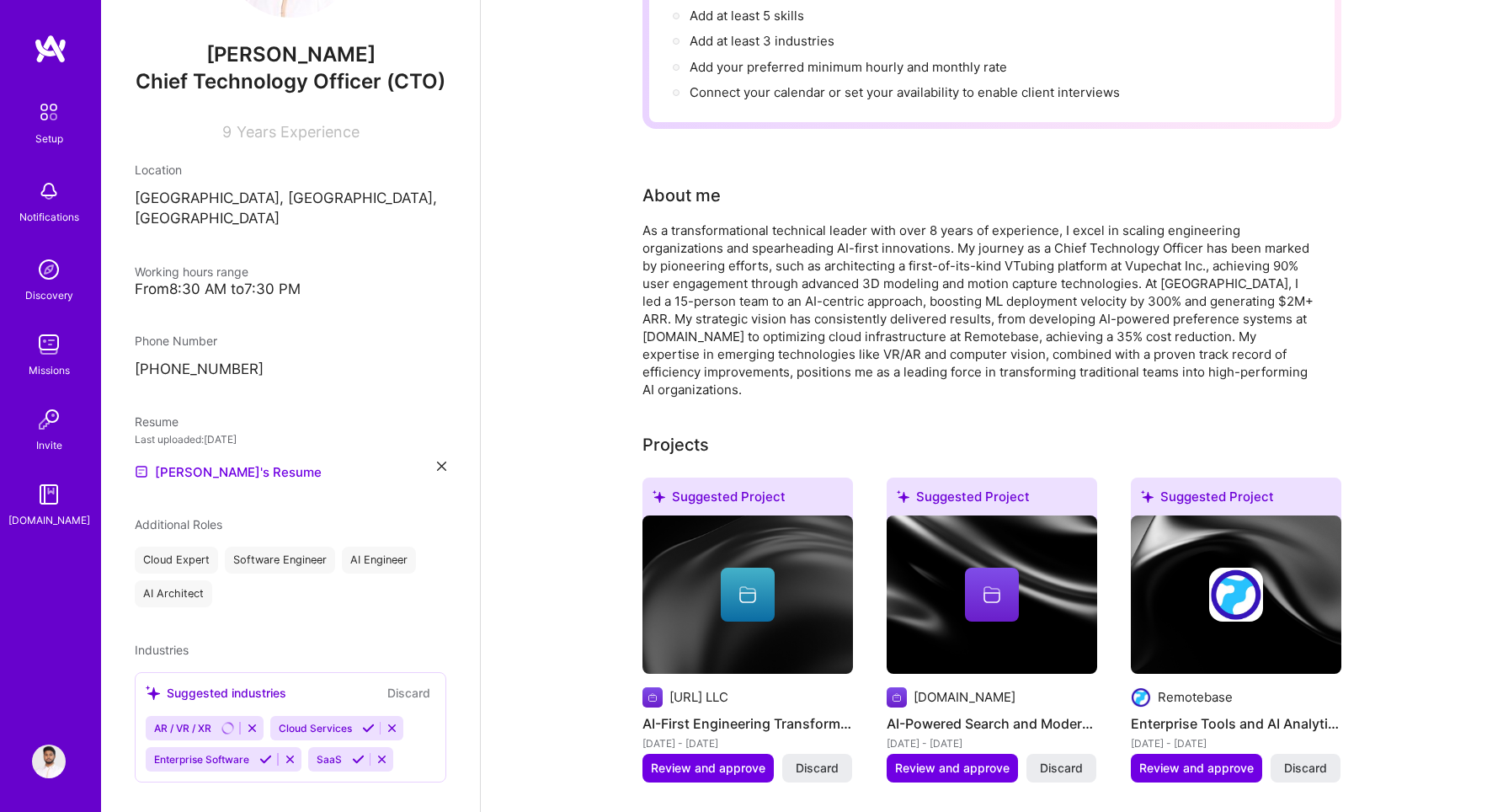
click at [365, 734] on icon at bounding box center [368, 727] width 12 height 12
click at [354, 765] on icon at bounding box center [358, 759] width 12 height 12
click at [263, 765] on icon at bounding box center [265, 759] width 12 height 12
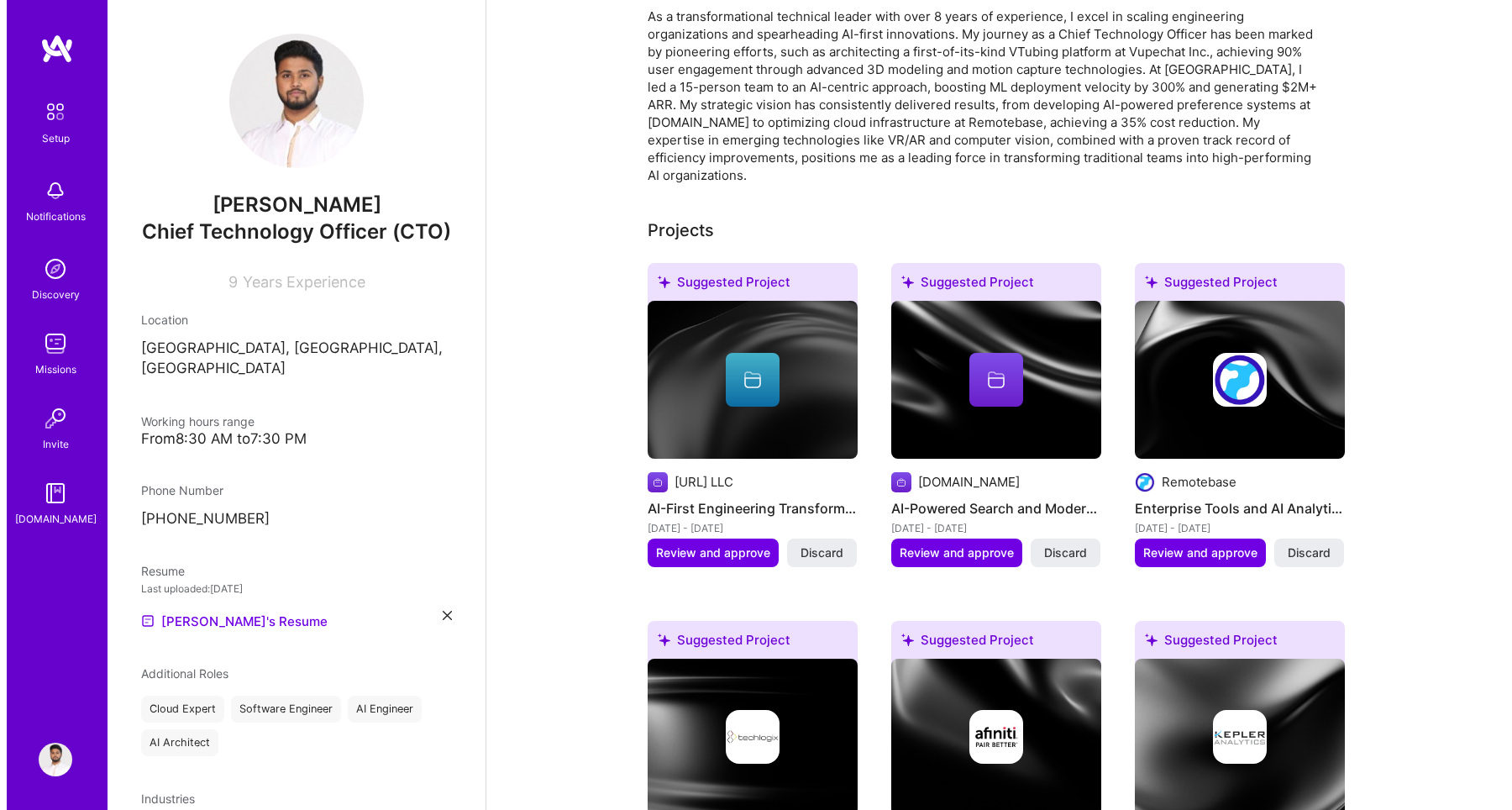
scroll to position [554, 0]
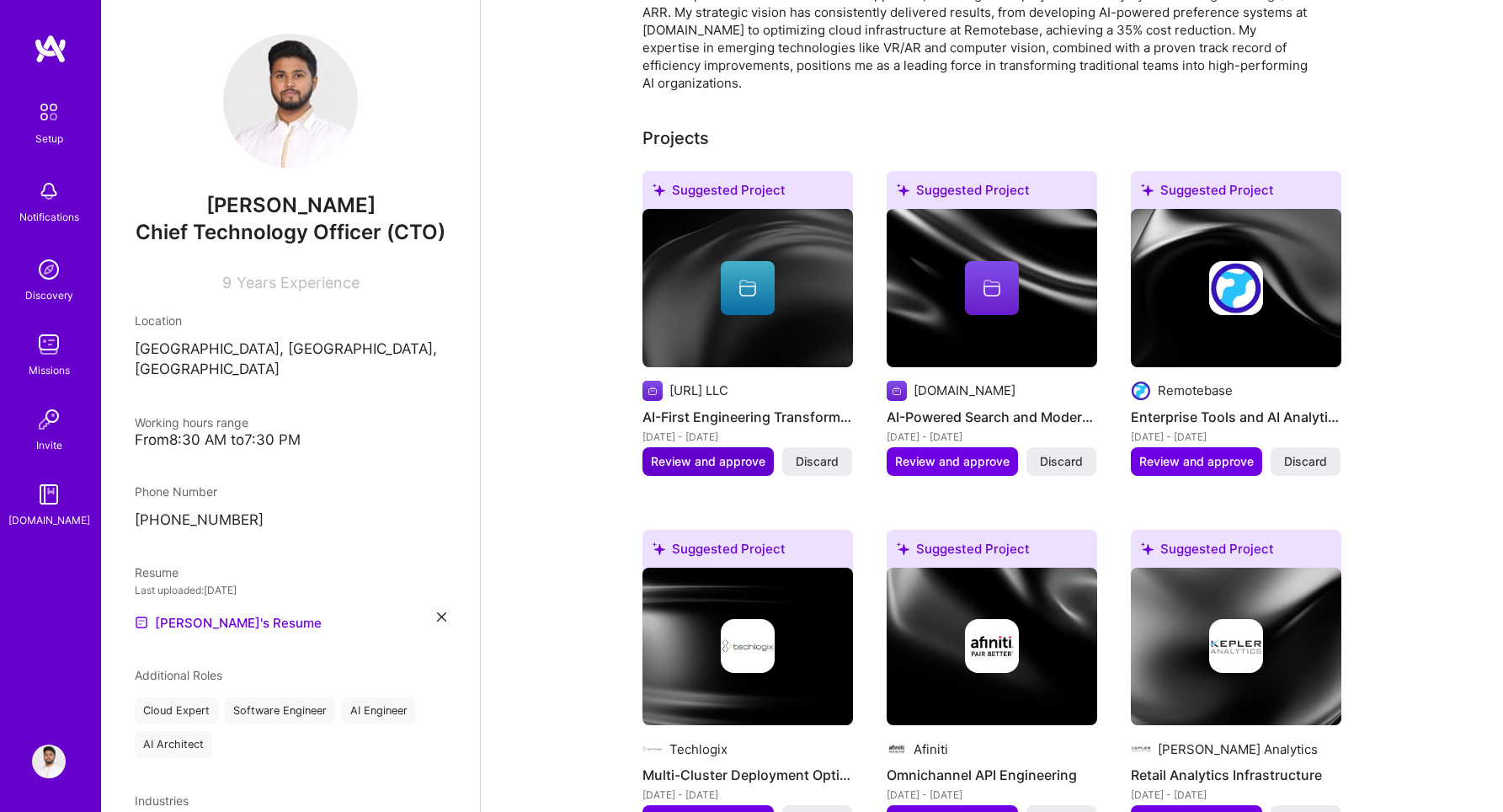
click at [687, 453] on span "Review and approve" at bounding box center [708, 462] width 115 height 17
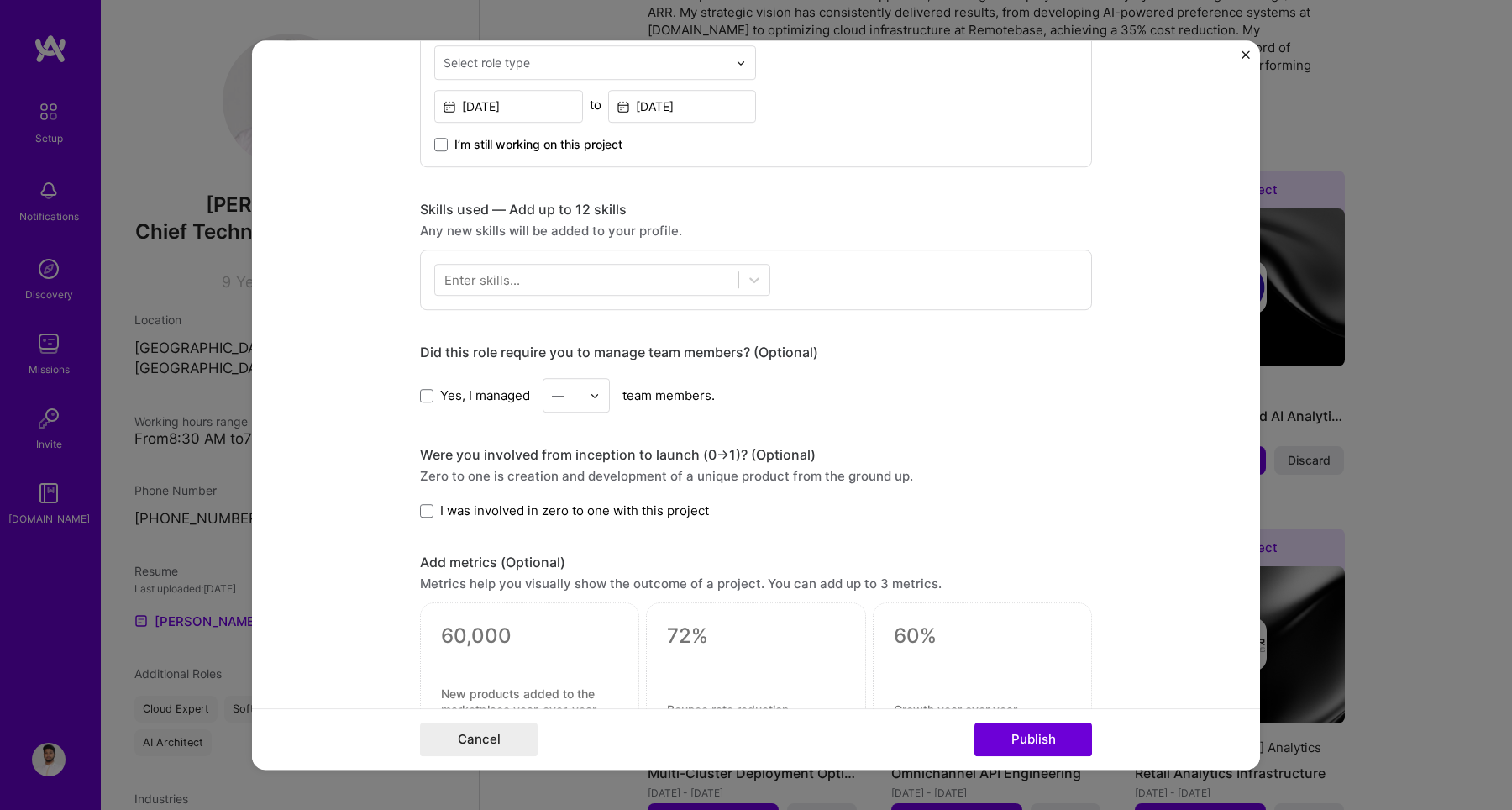
scroll to position [699, 0]
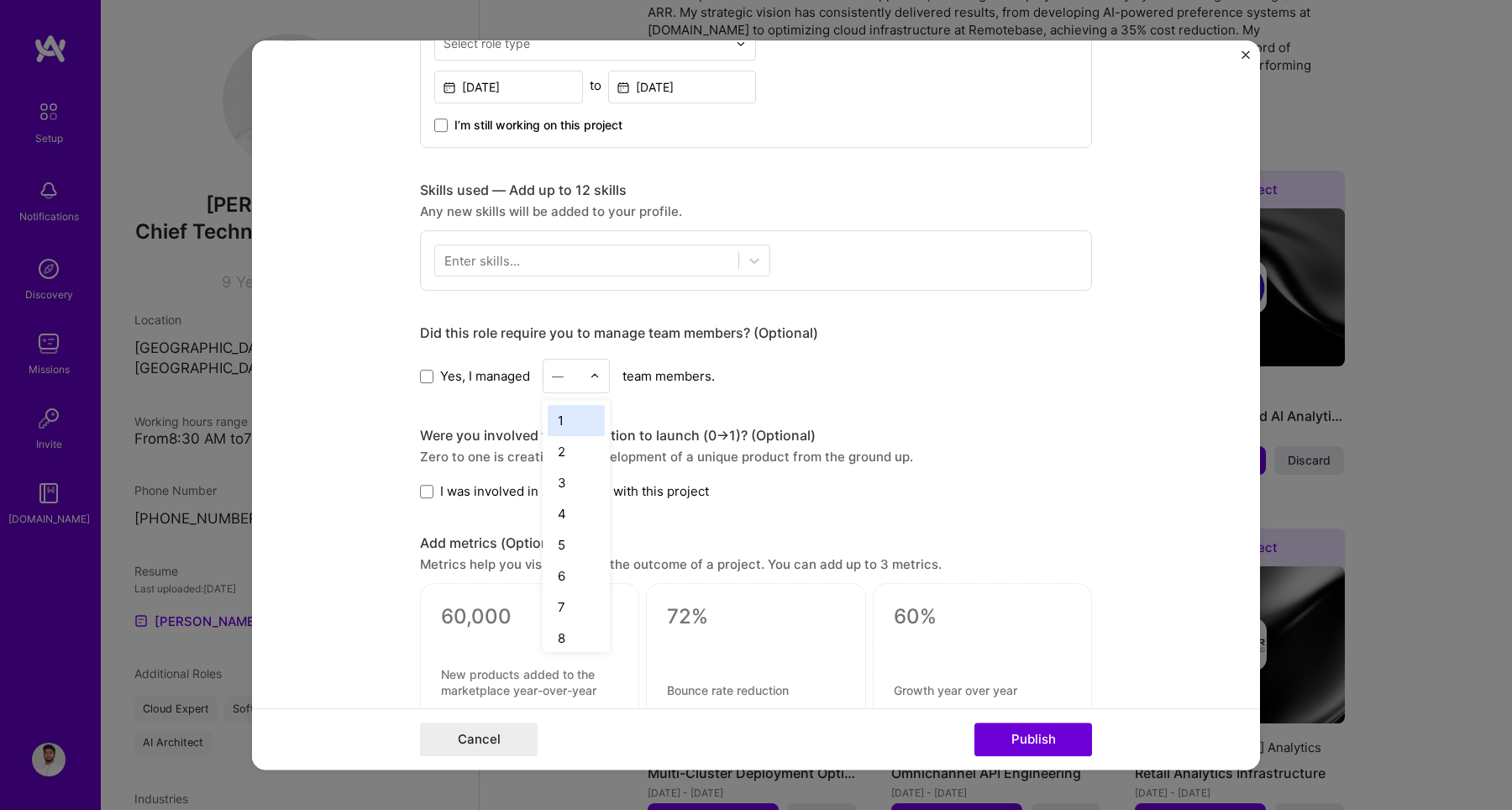
click at [583, 382] on div "—" at bounding box center [567, 375] width 46 height 33
click at [572, 625] on div "18" at bounding box center [576, 626] width 57 height 31
click at [557, 486] on span "I was involved in zero to one with this project" at bounding box center [575, 491] width 269 height 18
click at [0, 0] on input "I was involved in zero to one with this project" at bounding box center [0, 0] width 0 height 0
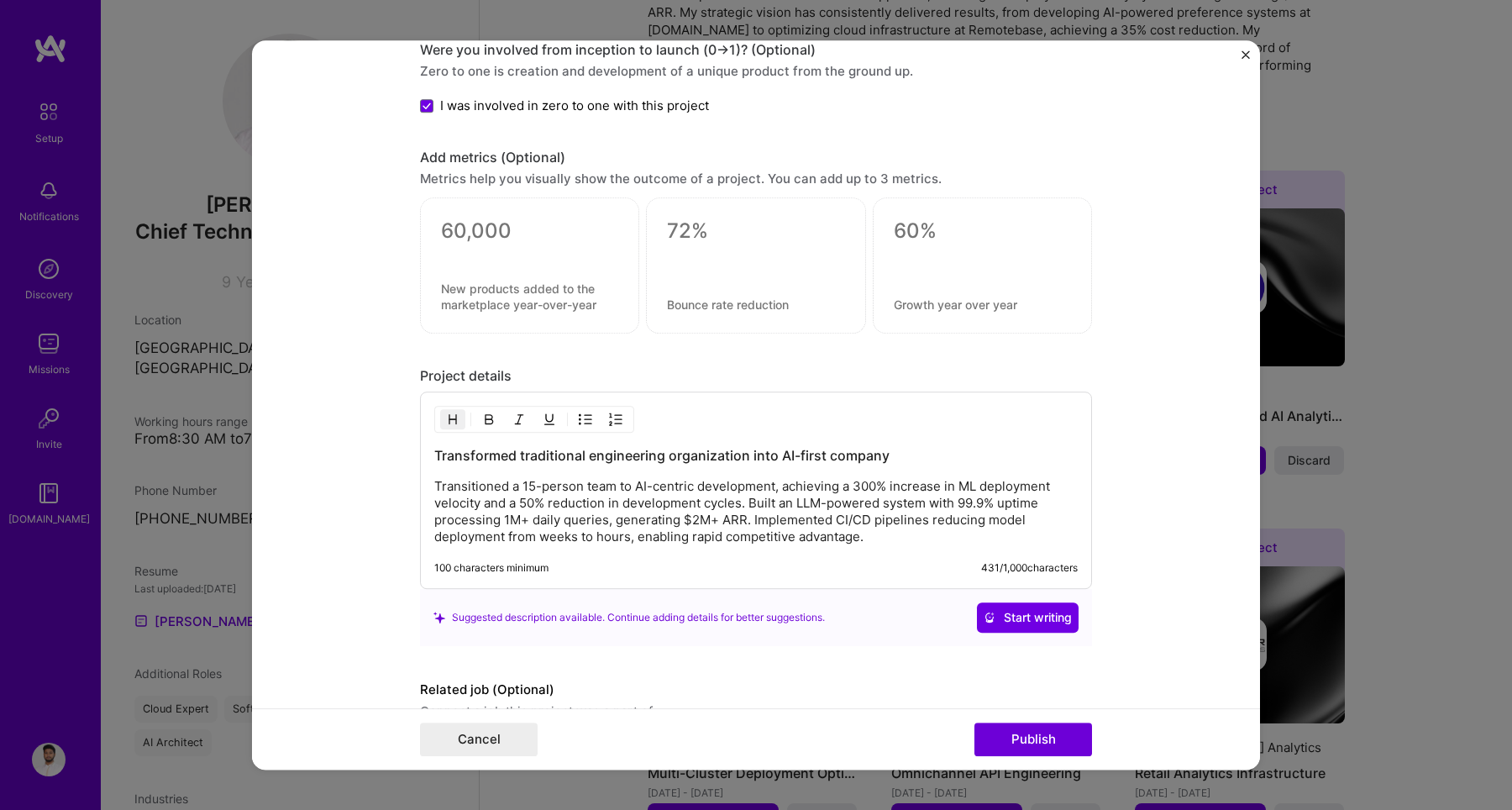
scroll to position [1091, 0]
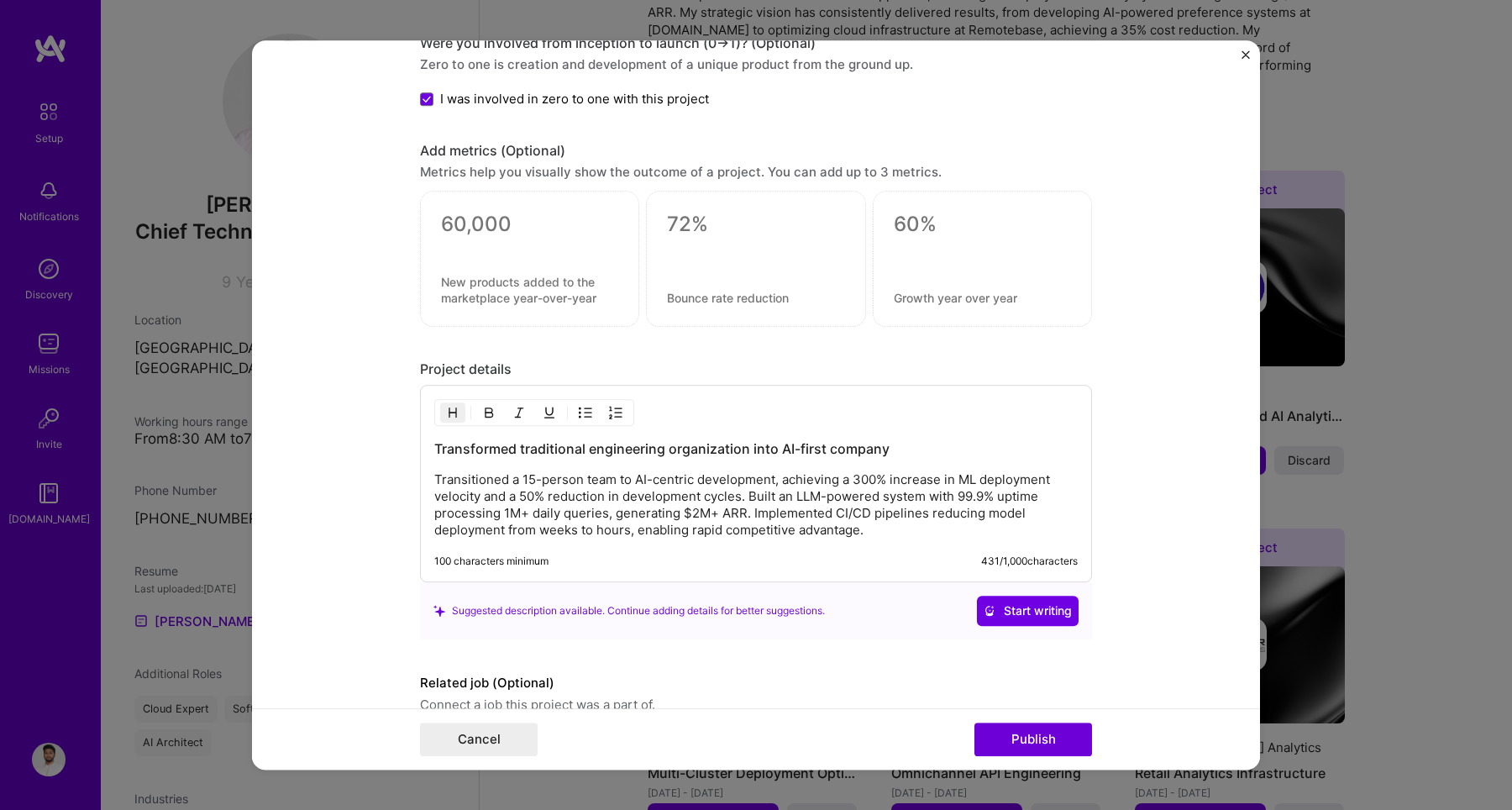
drag, startPoint x: 445, startPoint y: 282, endPoint x: 533, endPoint y: 291, distance: 88.5
click at [533, 290] on div at bounding box center [529, 259] width 219 height 136
click at [533, 291] on textarea at bounding box center [529, 290] width 177 height 32
click at [551, 361] on div "Project details" at bounding box center [755, 369] width 672 height 18
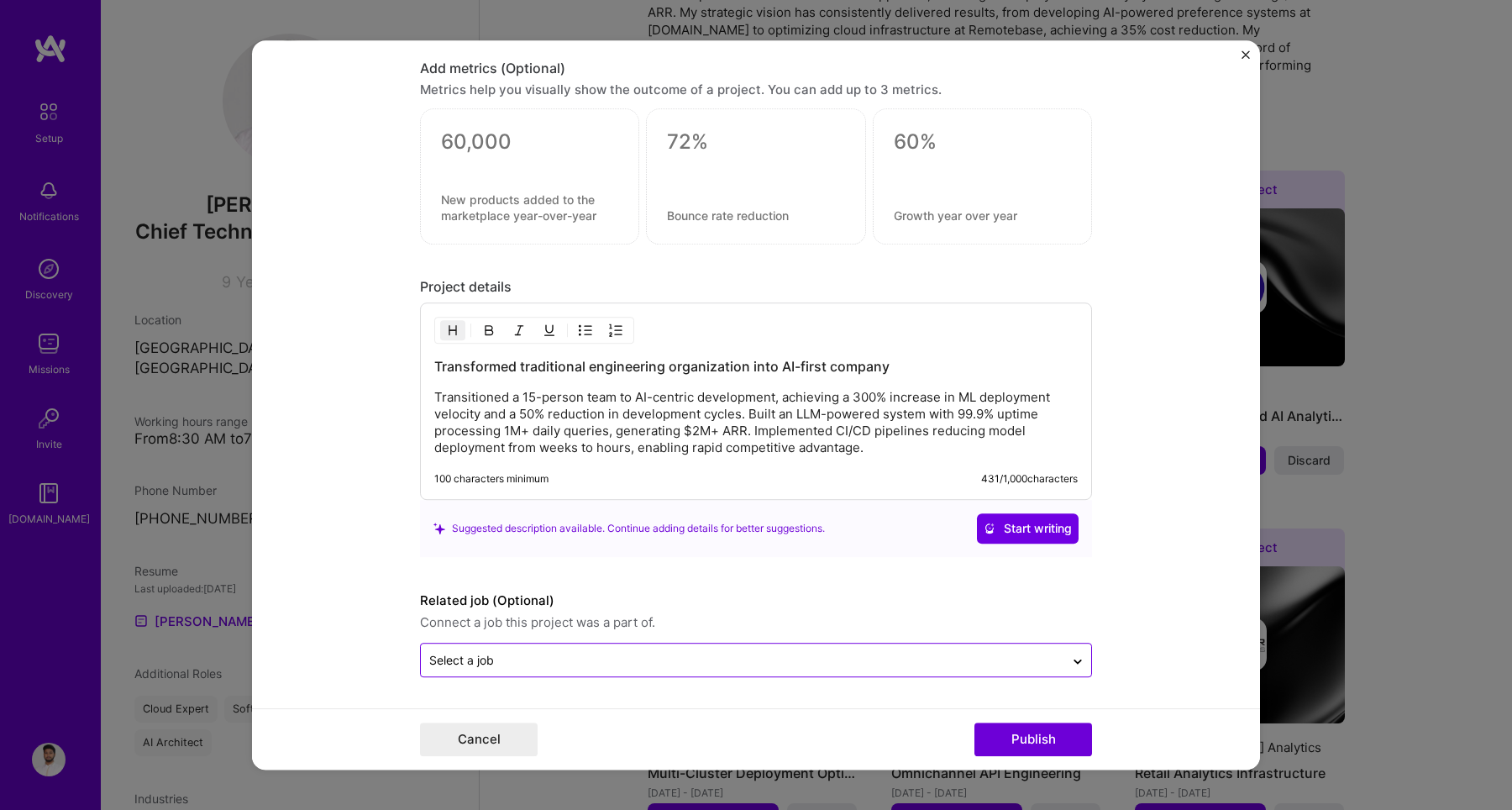
click at [670, 653] on input "text" at bounding box center [742, 659] width 626 height 18
click at [669, 659] on input "text" at bounding box center [742, 659] width 626 height 18
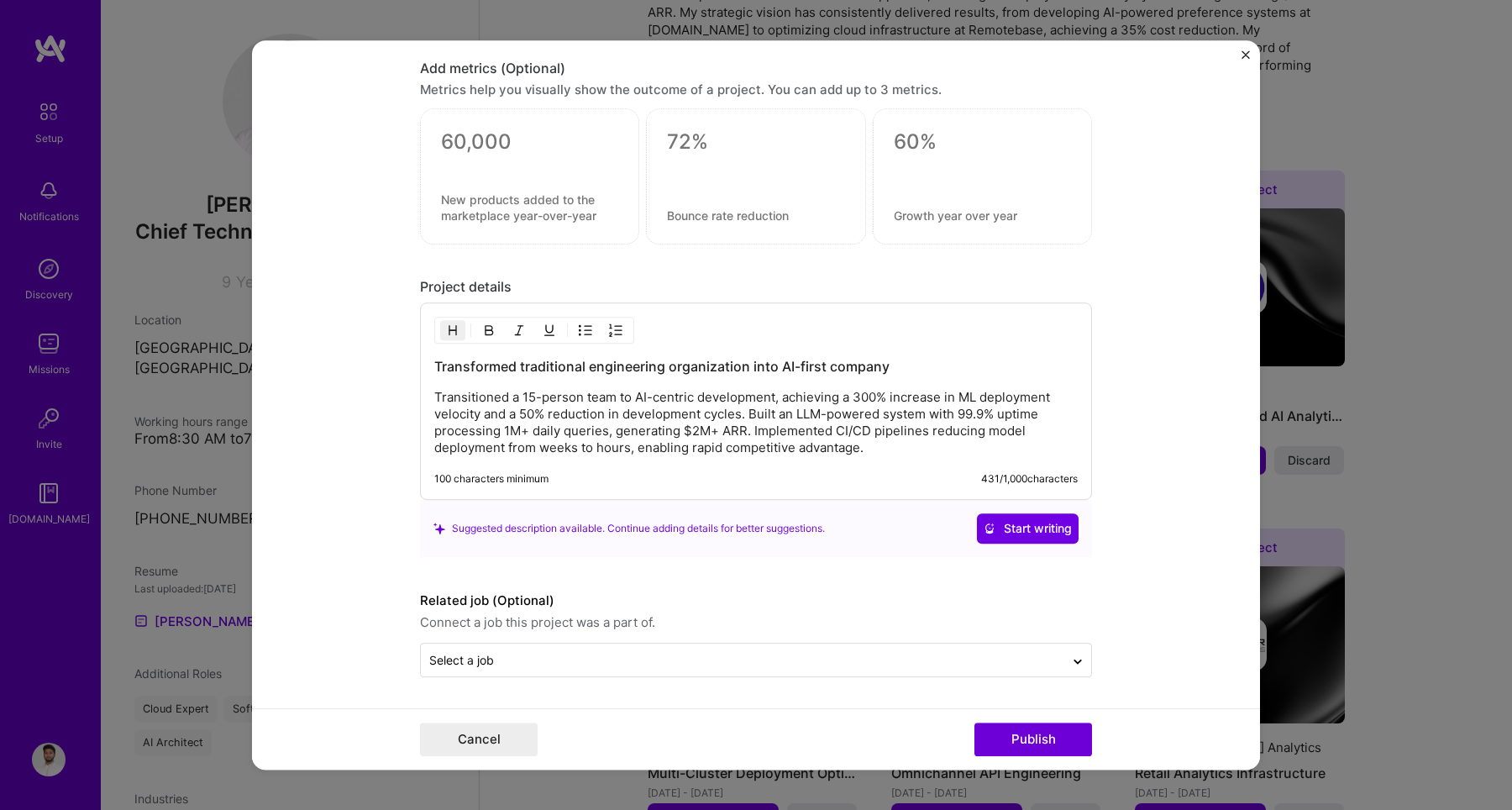
click at [1150, 640] on form "Editing suggested project This project is suggested based on your LinkedIn, res…" at bounding box center [756, 405] width 1008 height 729
click at [1379, 410] on div "Editing suggested project This project is suggested based on your LinkedIn, res…" at bounding box center [756, 405] width 1512 height 810
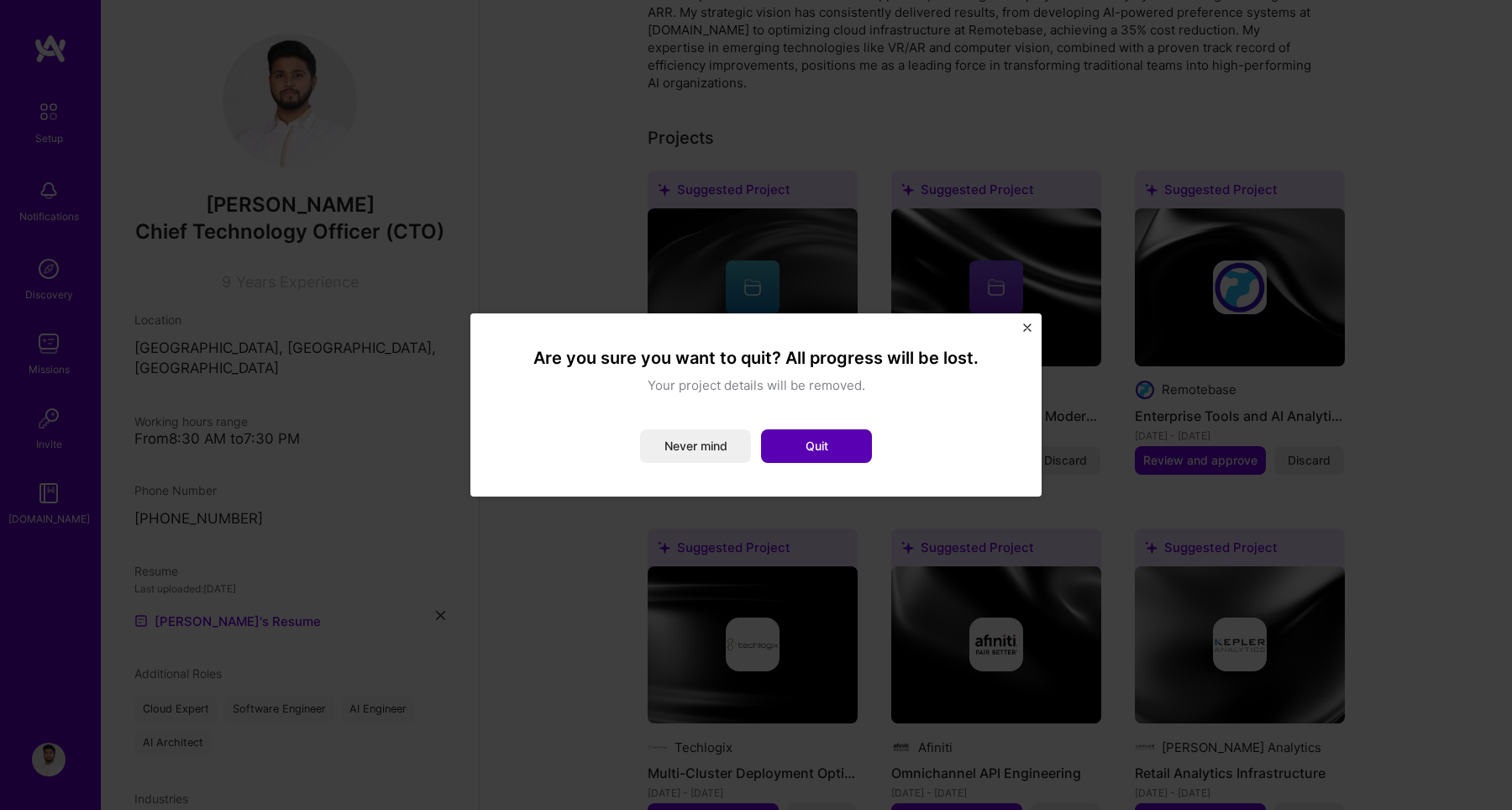
click at [835, 448] on button "Quit" at bounding box center [816, 445] width 111 height 33
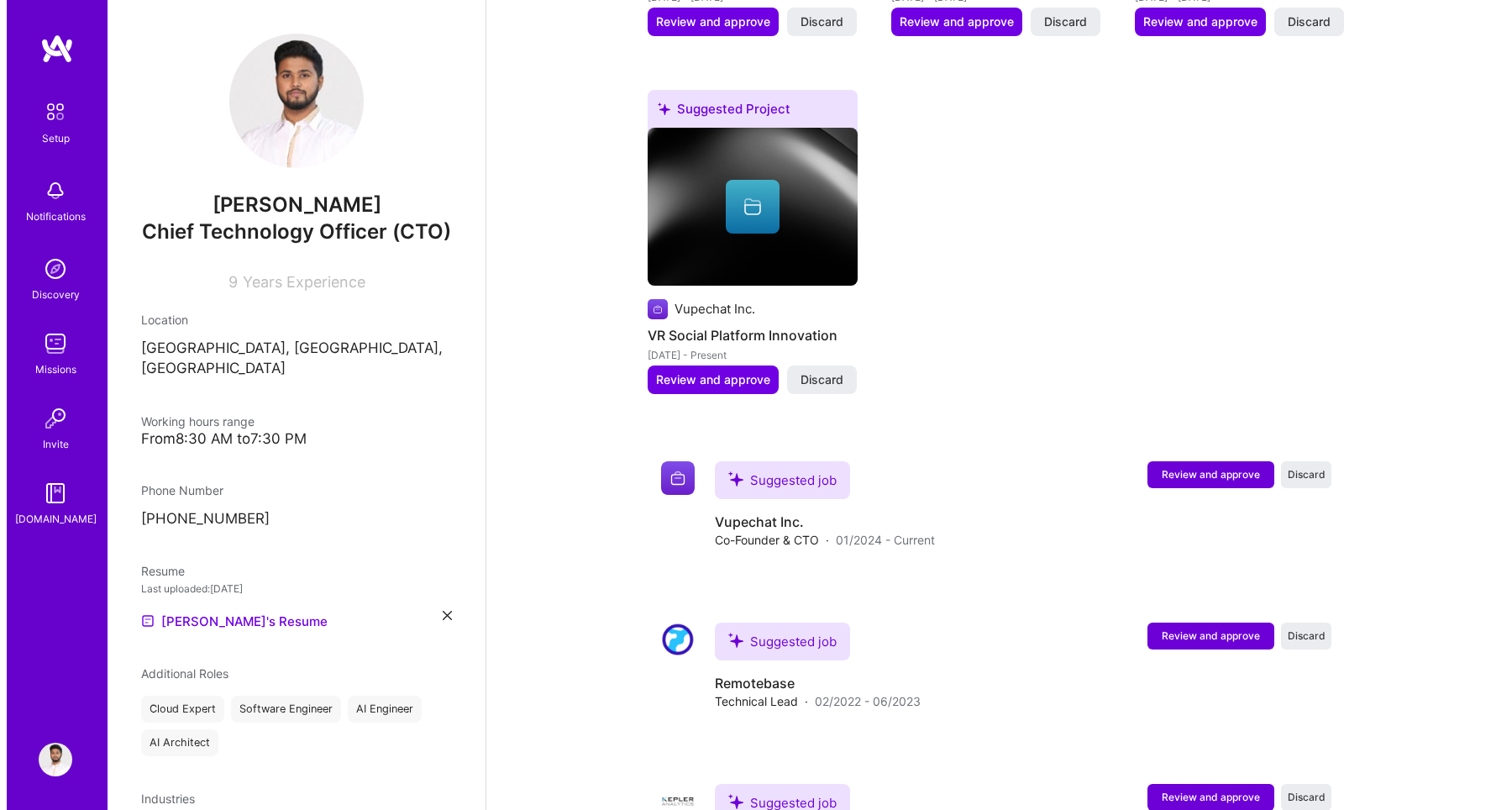
scroll to position [1337, 0]
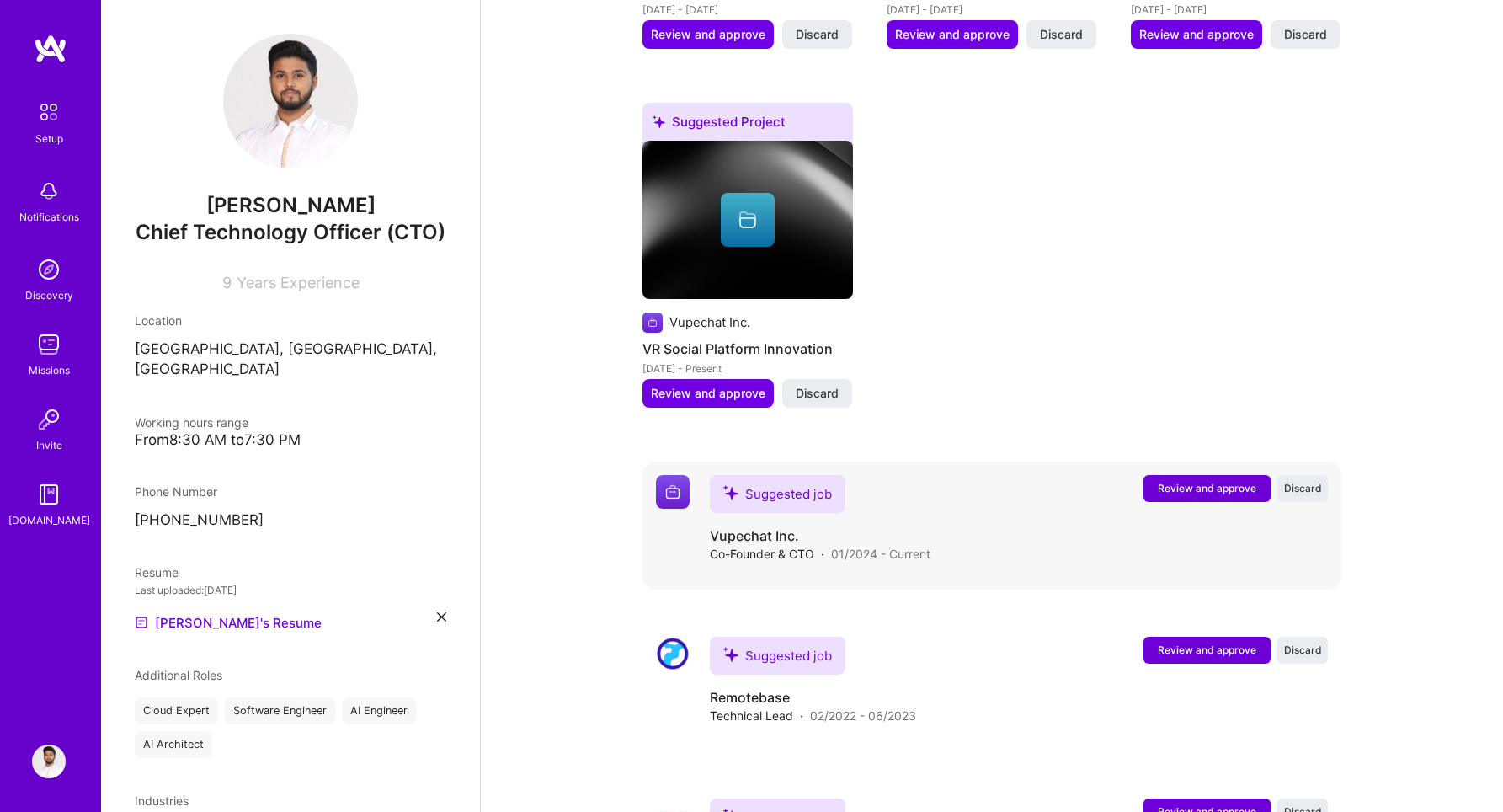
click at [1184, 475] on button "Review and approve" at bounding box center [1208, 488] width 127 height 27
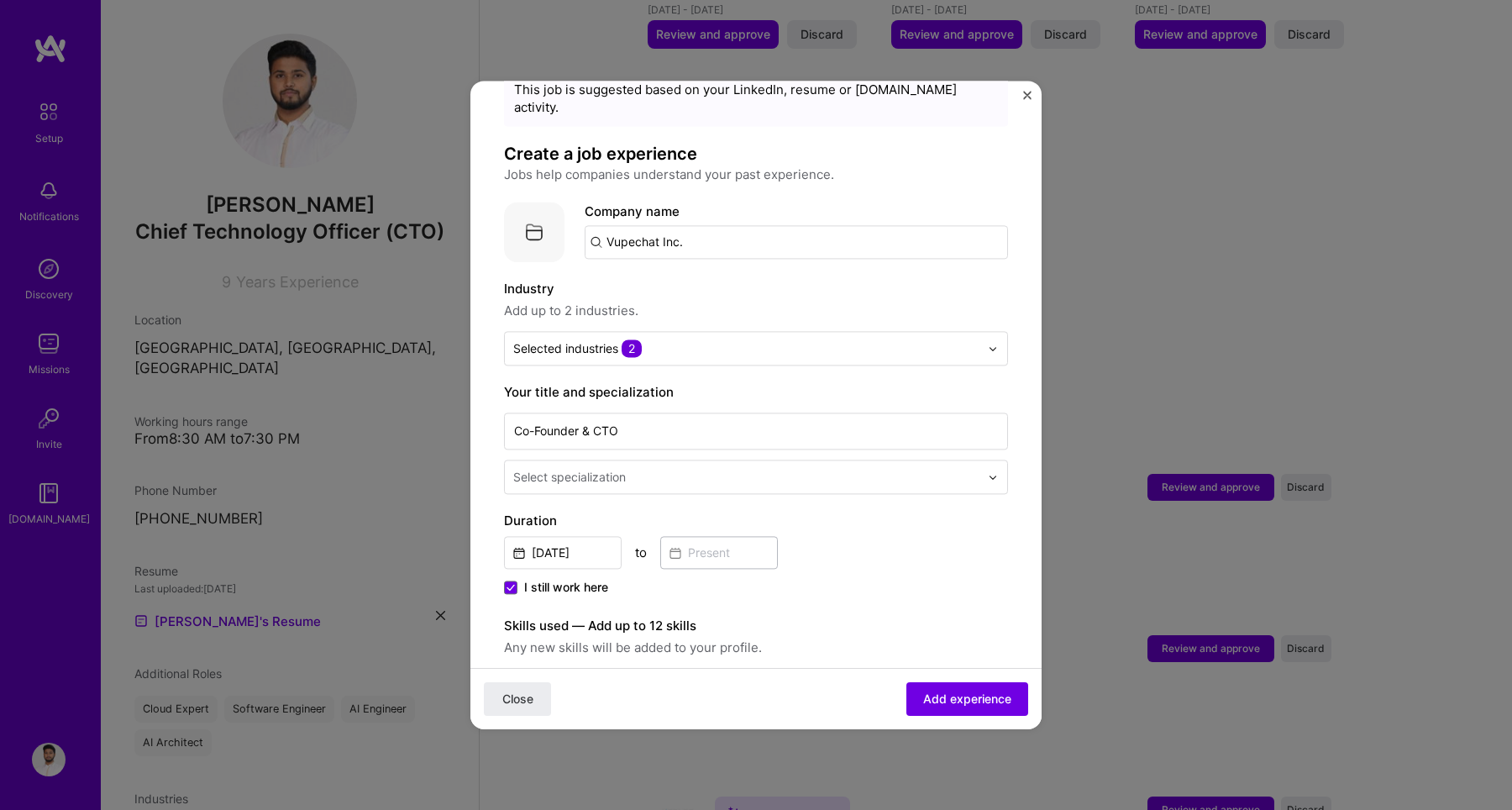
scroll to position [67, 0]
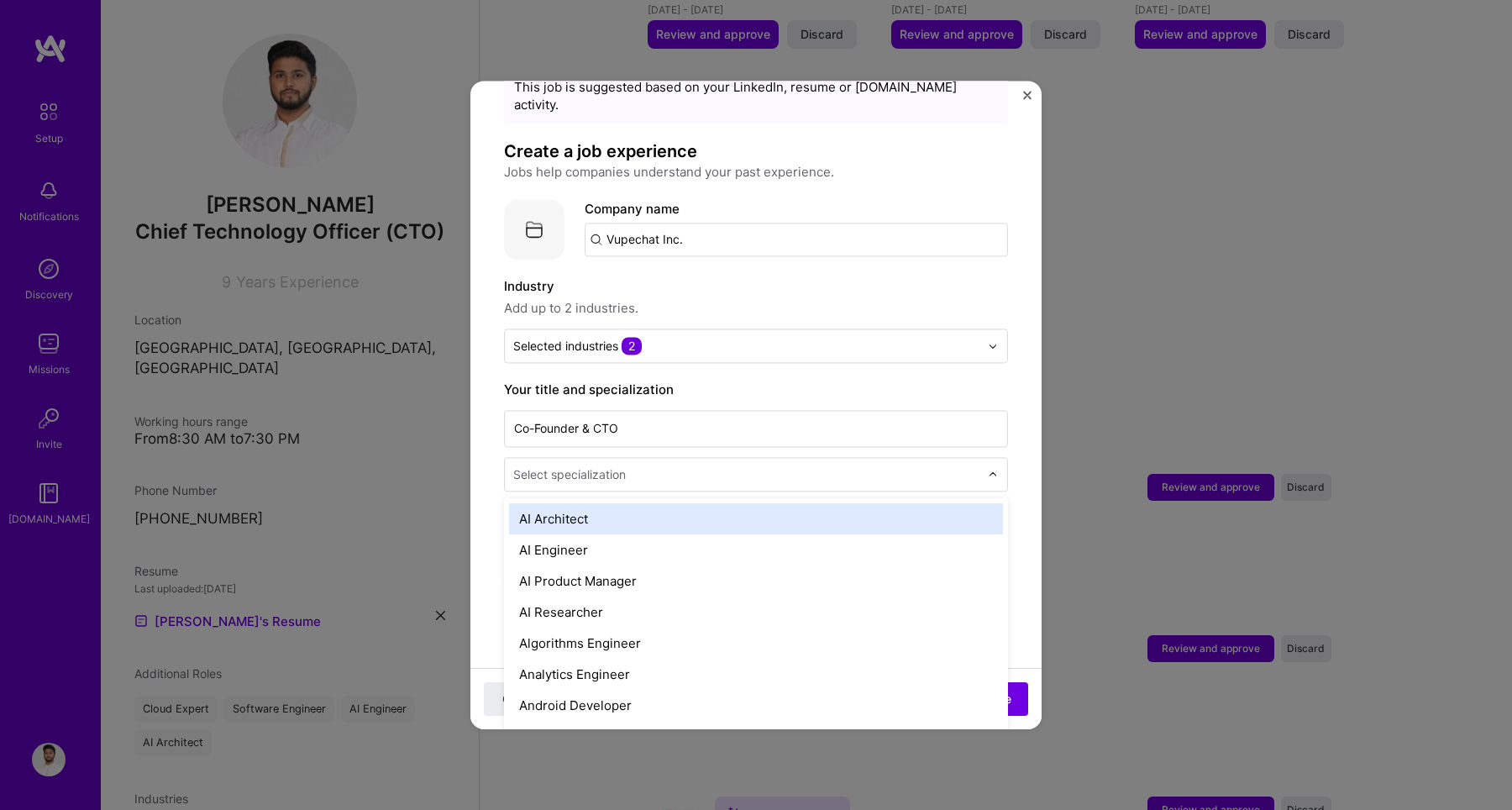
click at [850, 465] on input "text" at bounding box center [748, 474] width 470 height 18
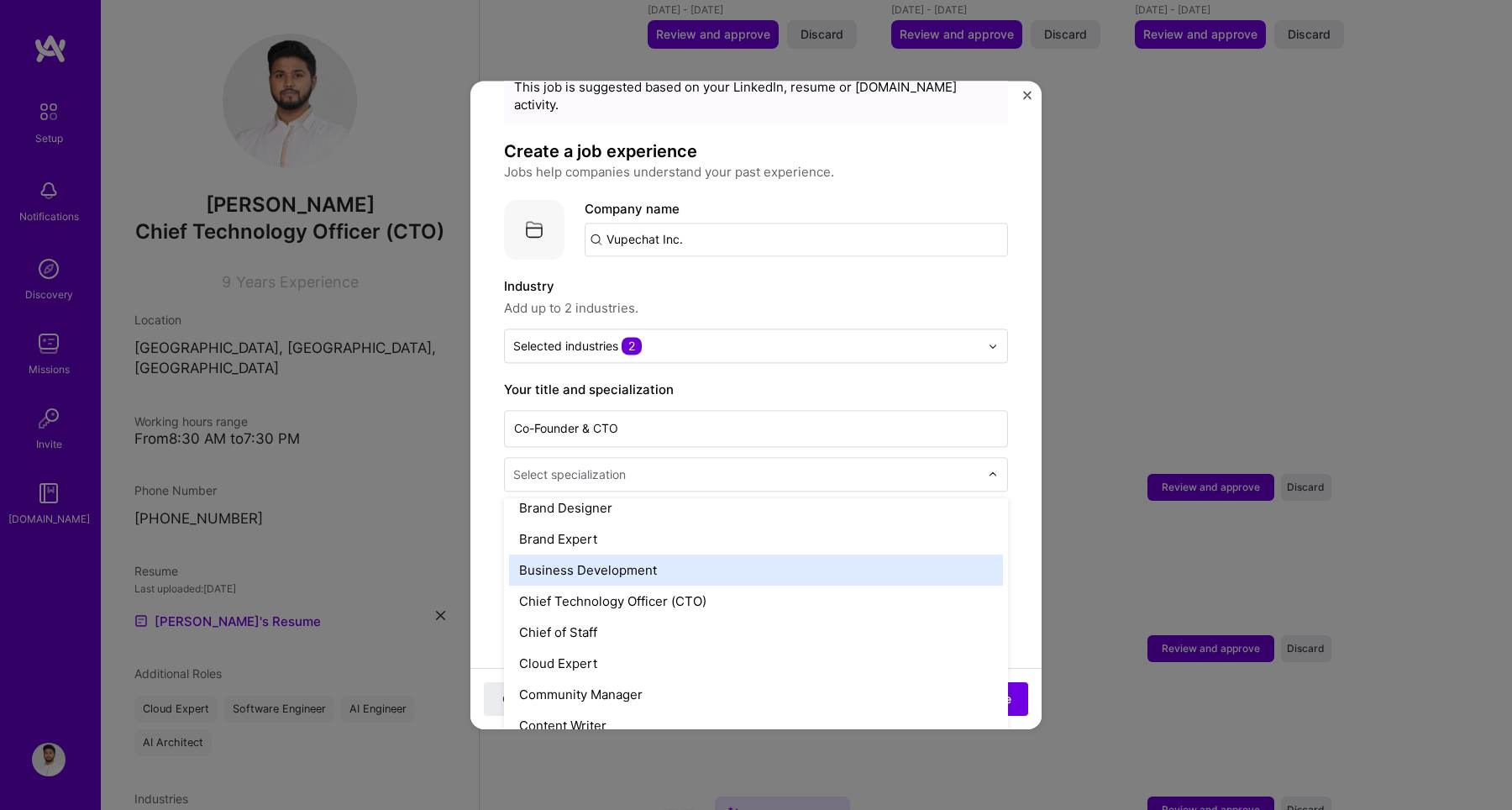
scroll to position [354, 0]
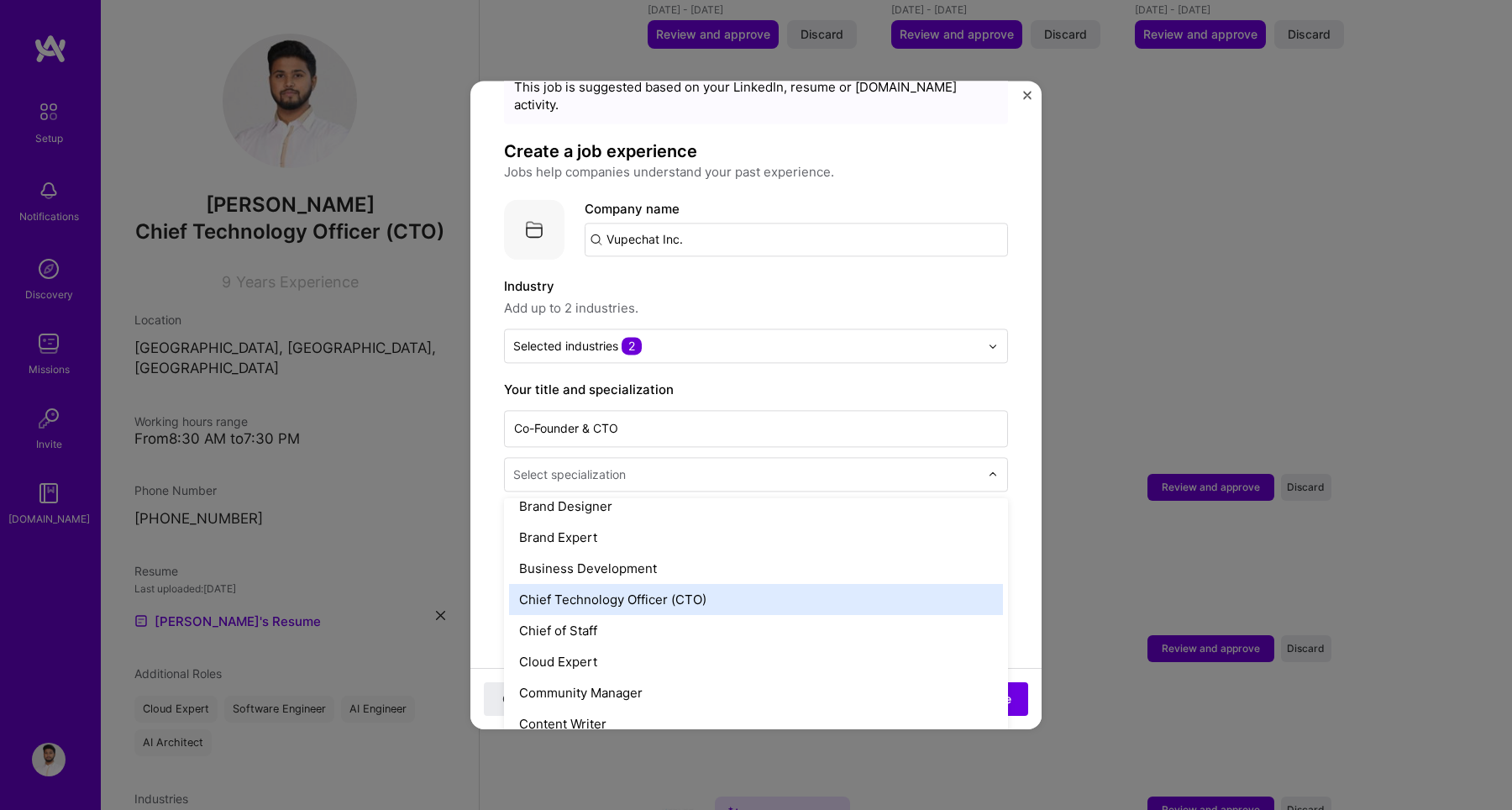
click at [736, 586] on div "Chief Technology Officer (CTO)" at bounding box center [755, 599] width 494 height 31
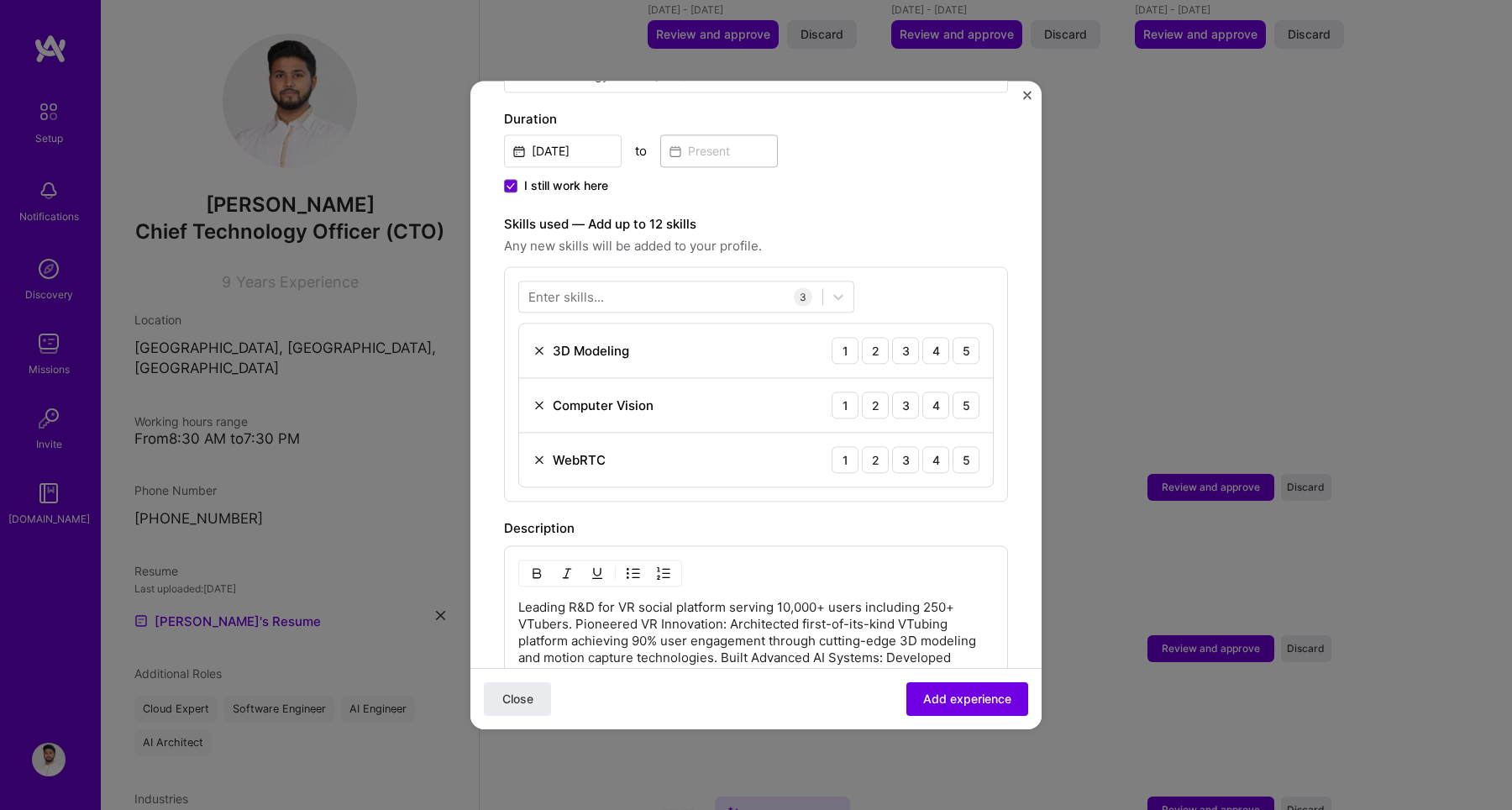
scroll to position [463, 0]
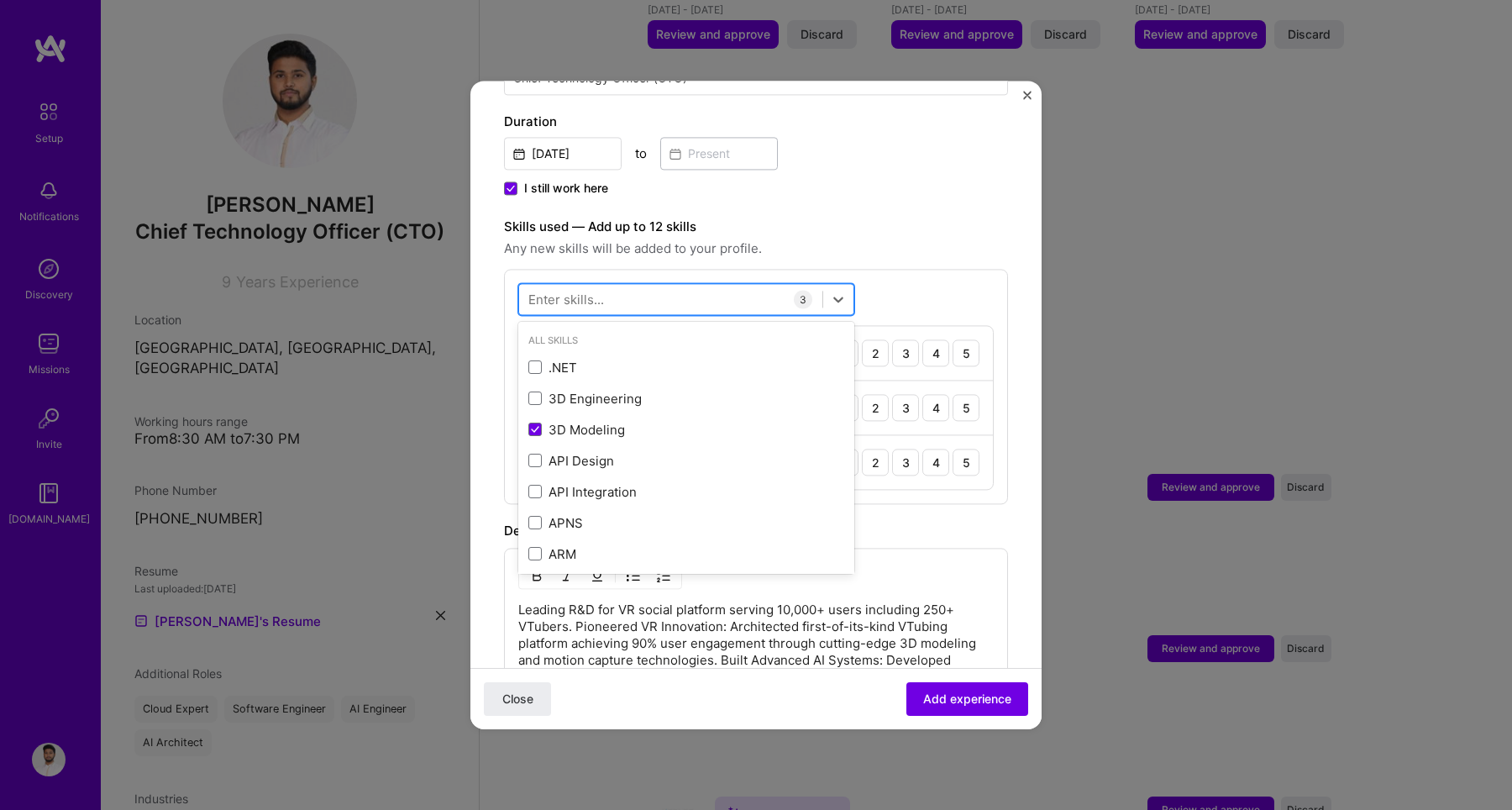
click at [703, 285] on div at bounding box center [671, 298] width 303 height 27
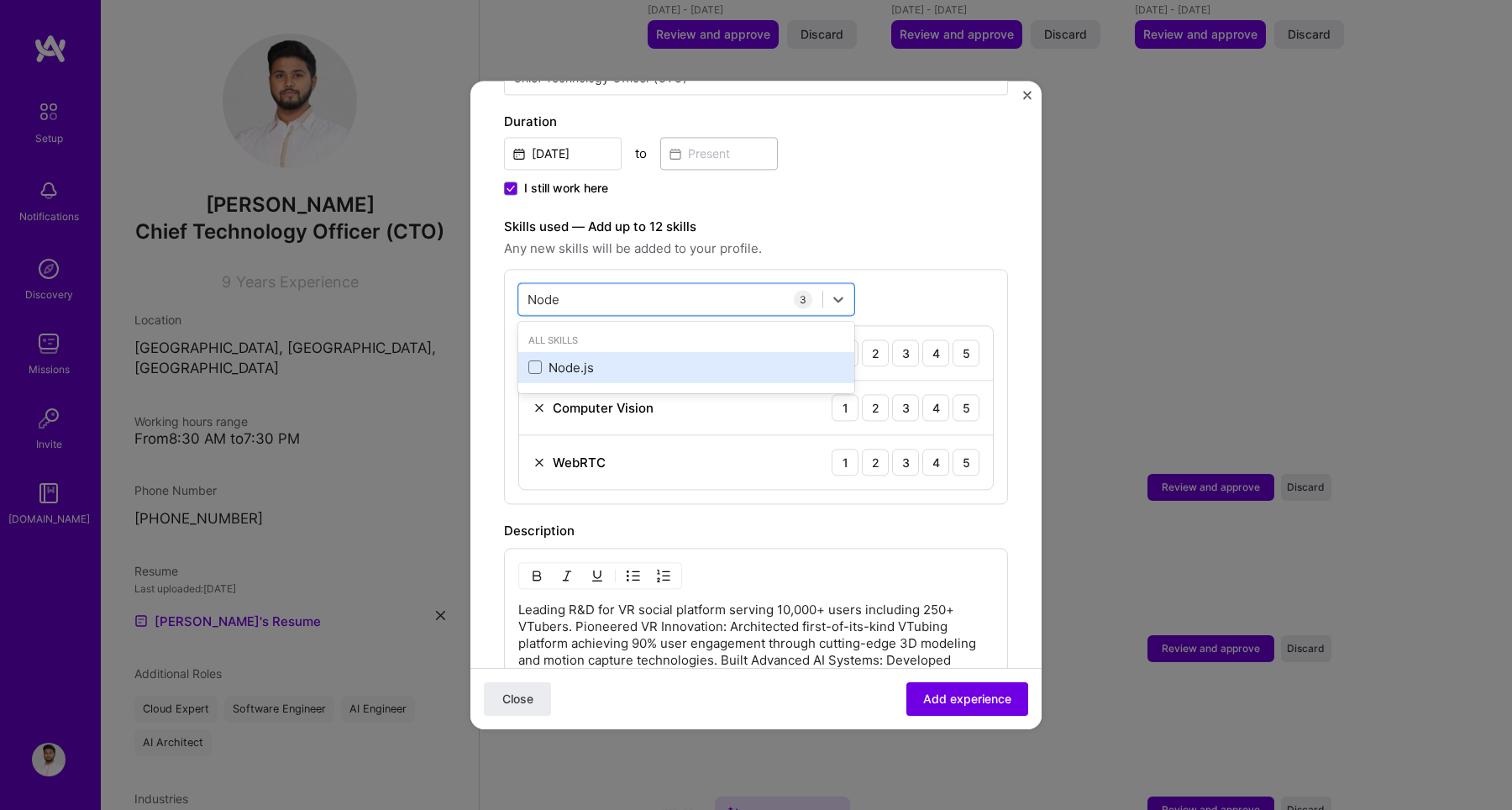
click at [670, 359] on div "Node.js" at bounding box center [686, 368] width 315 height 18
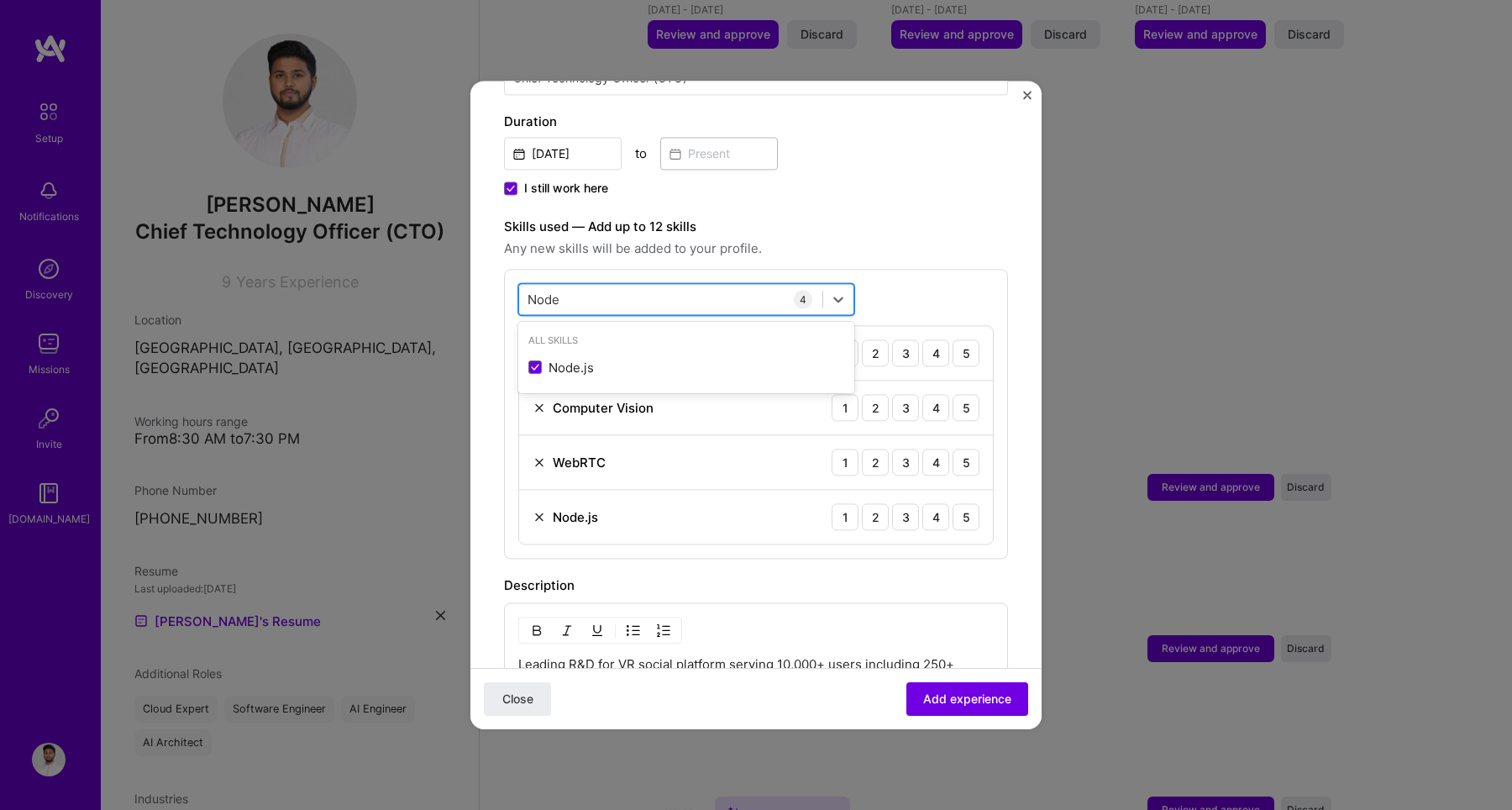
click at [639, 290] on div "Node Node" at bounding box center [671, 298] width 303 height 27
click at [613, 288] on div "Node Node" at bounding box center [671, 298] width 303 height 27
type input "N"
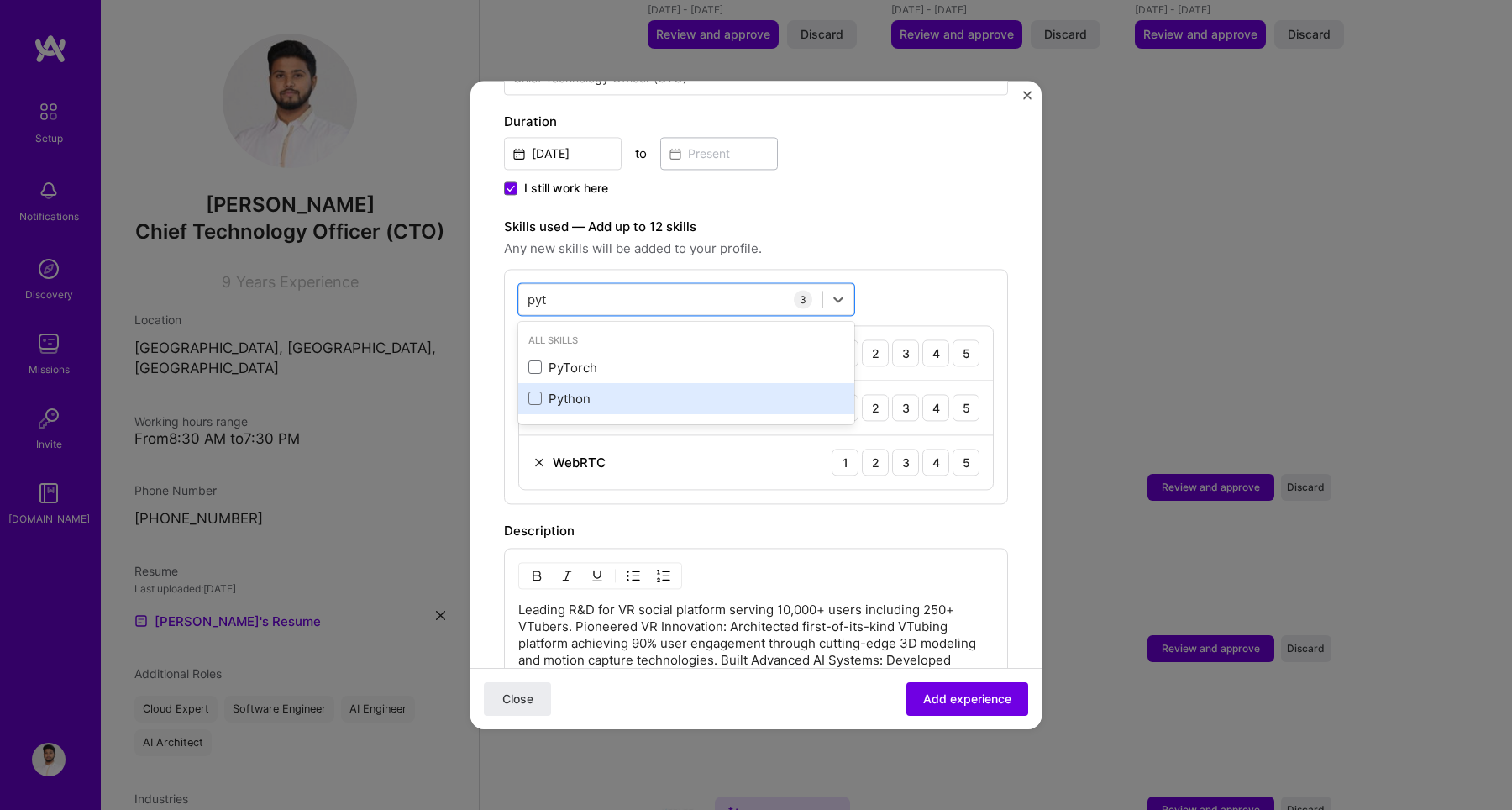
click at [593, 389] on div "Python" at bounding box center [686, 398] width 315 height 18
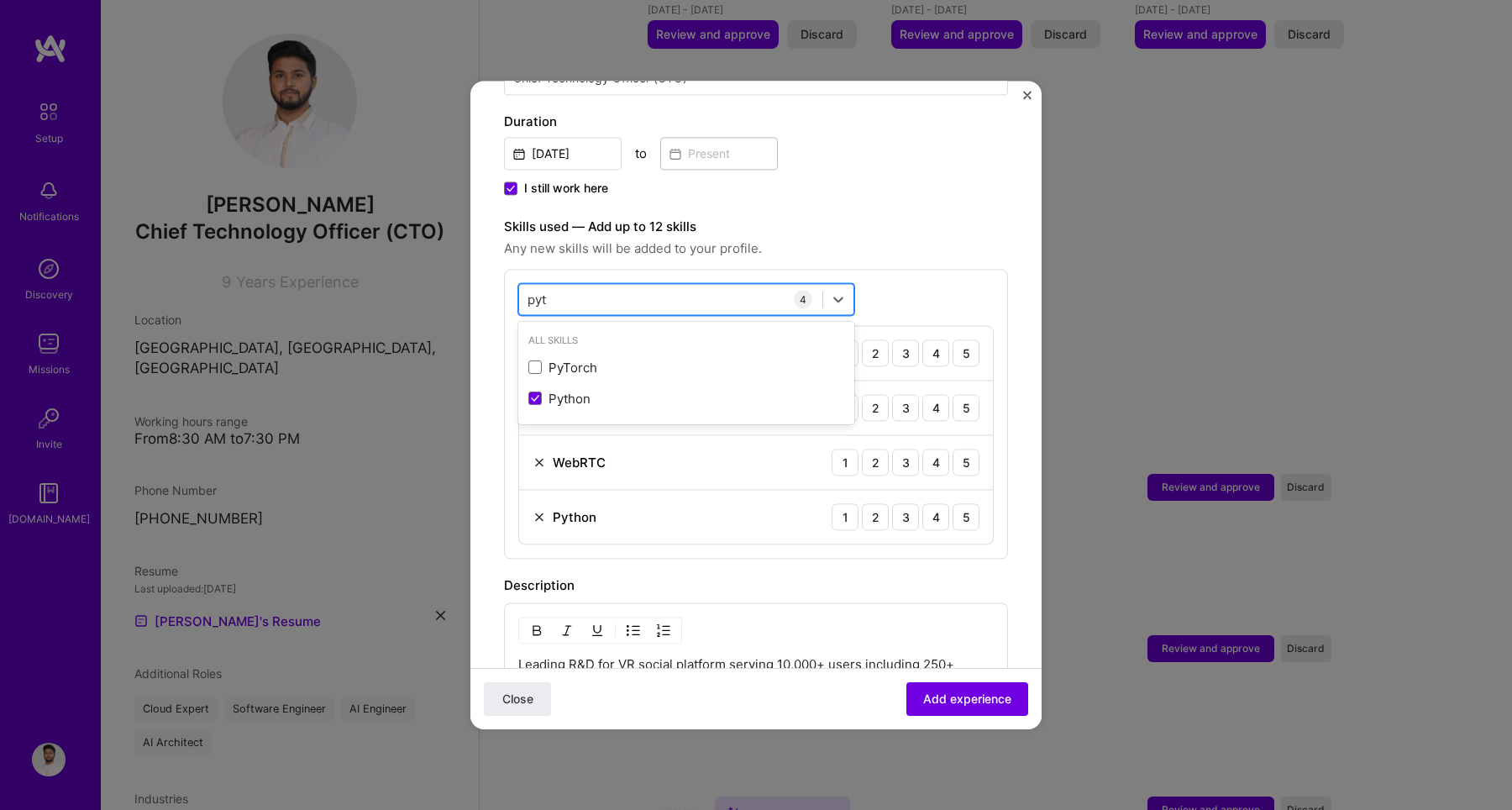
click at [573, 285] on div "pyt pyt" at bounding box center [671, 298] width 303 height 27
type input "p"
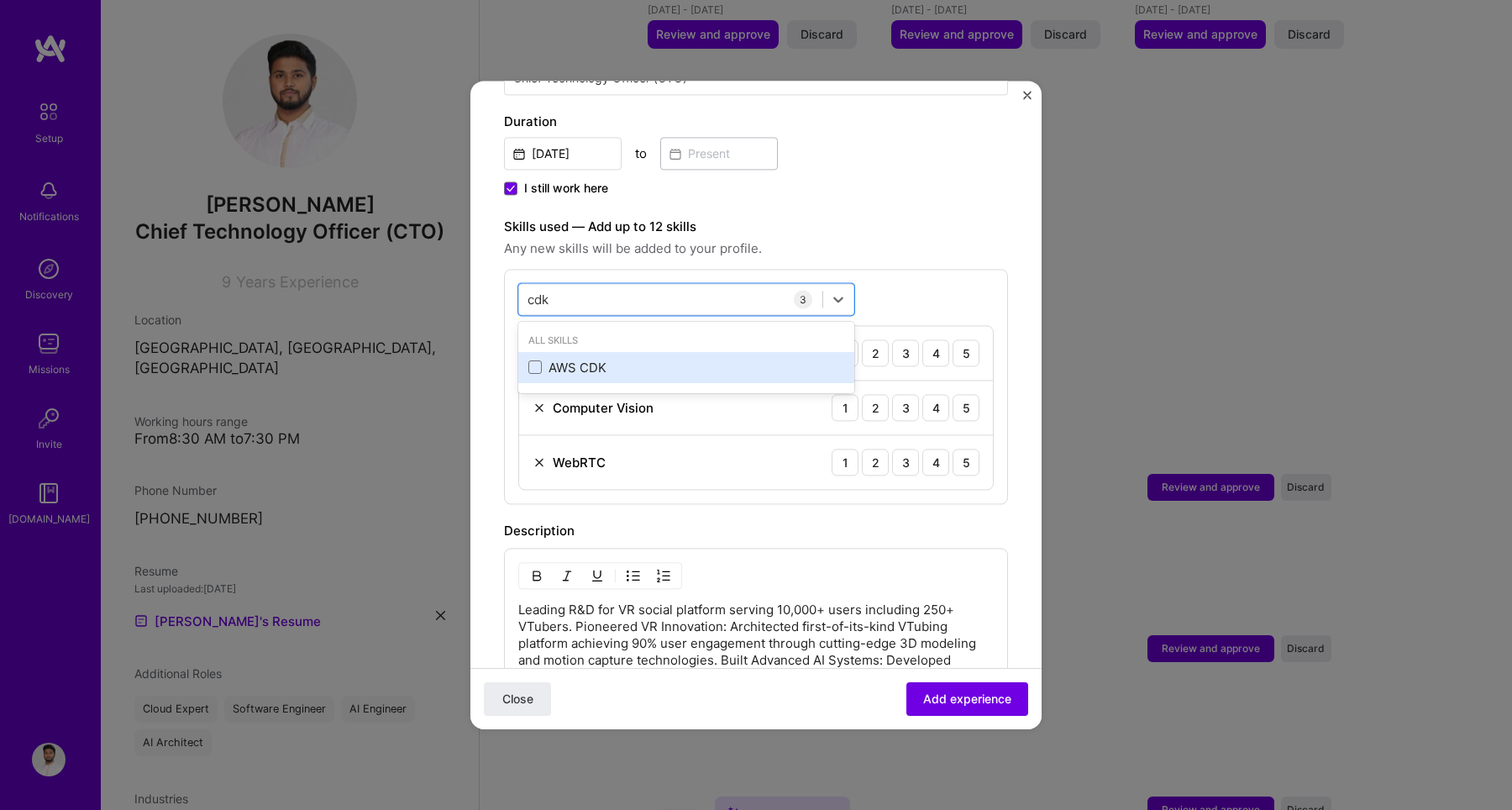
click at [598, 359] on div "AWS CDK" at bounding box center [686, 368] width 315 height 18
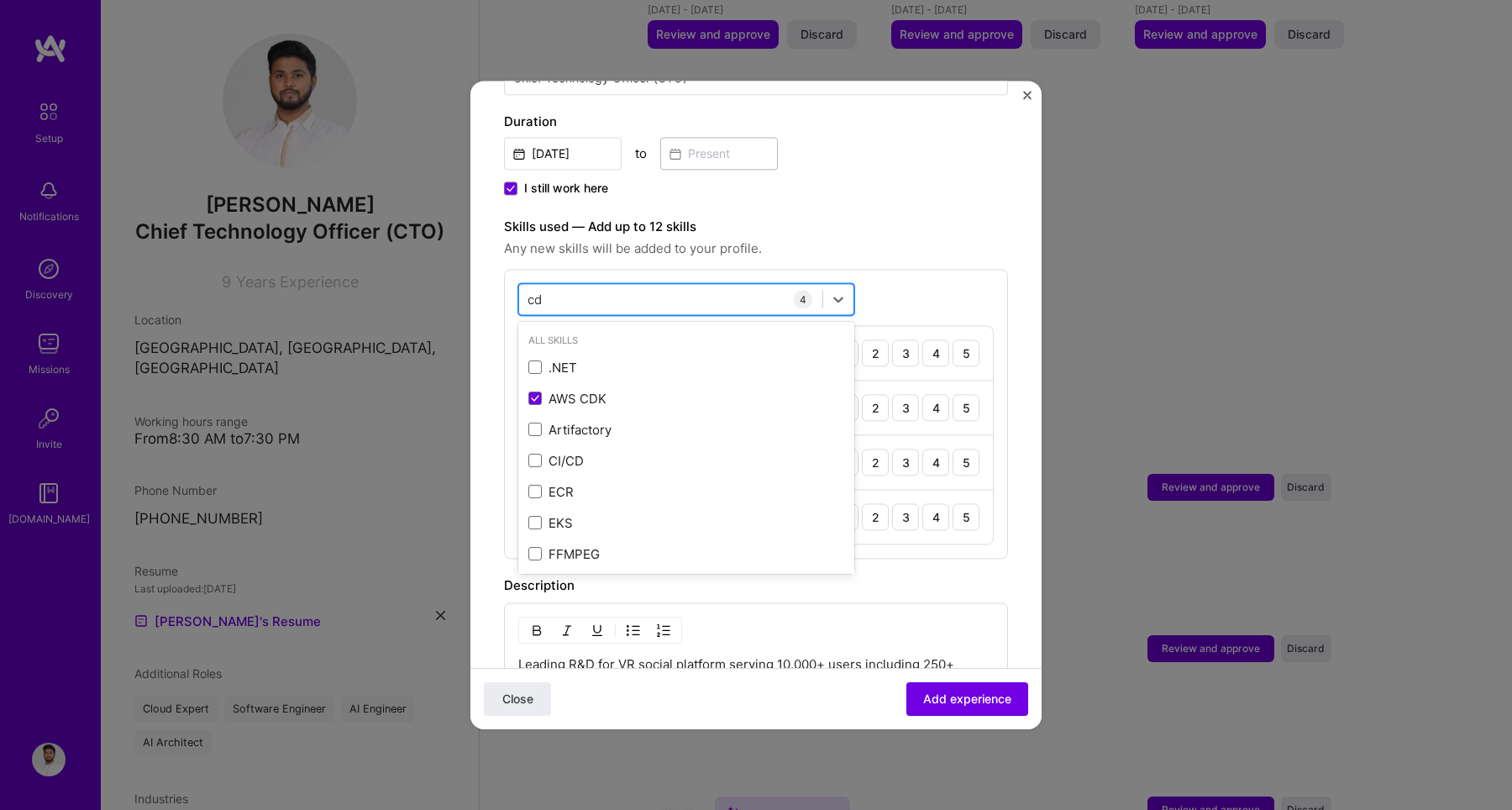
type input "c"
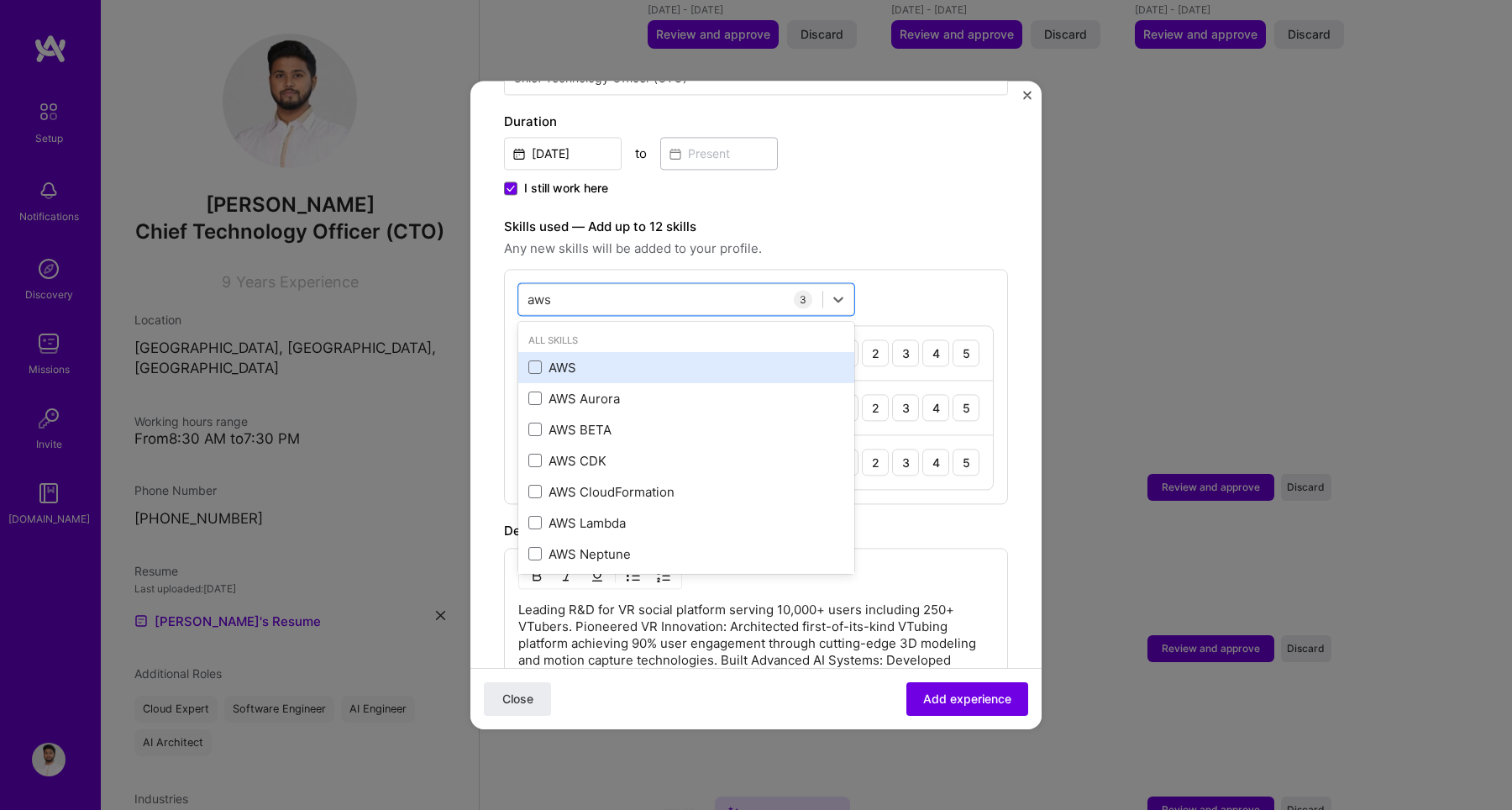
click at [570, 359] on div "AWS" at bounding box center [686, 368] width 315 height 18
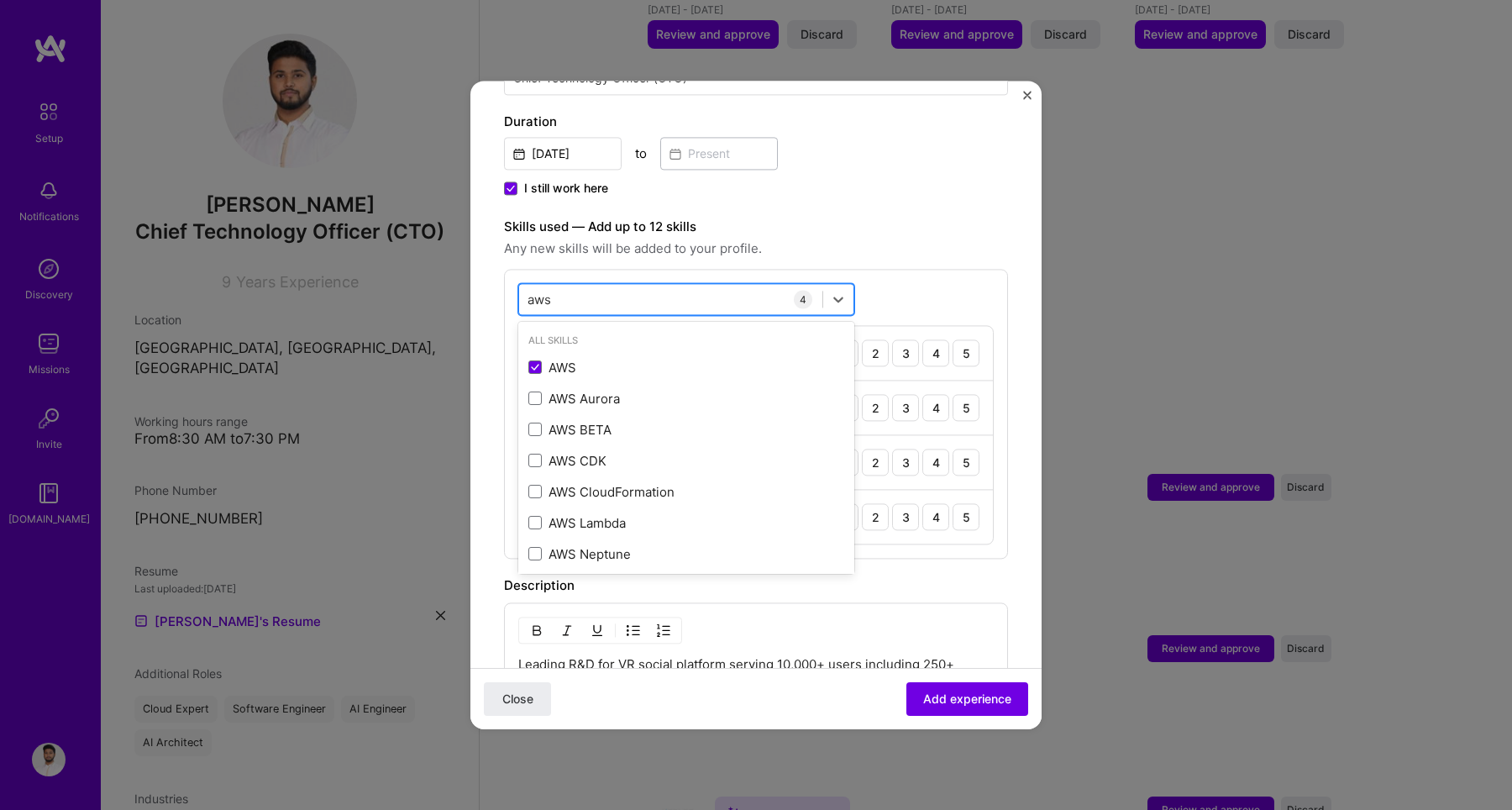
click at [731, 285] on div "aws aws" at bounding box center [671, 298] width 303 height 27
type input "a"
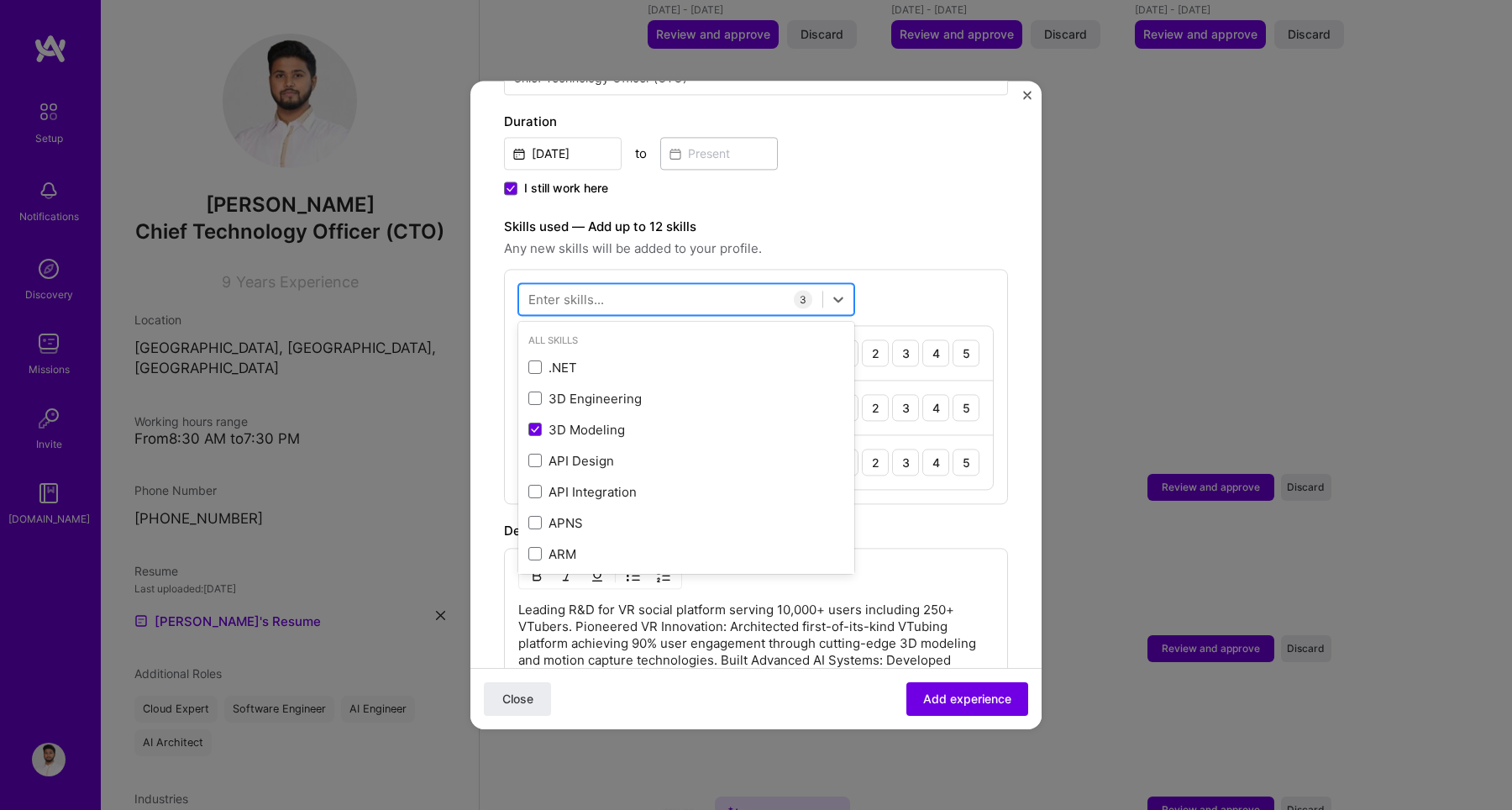
type input "r"
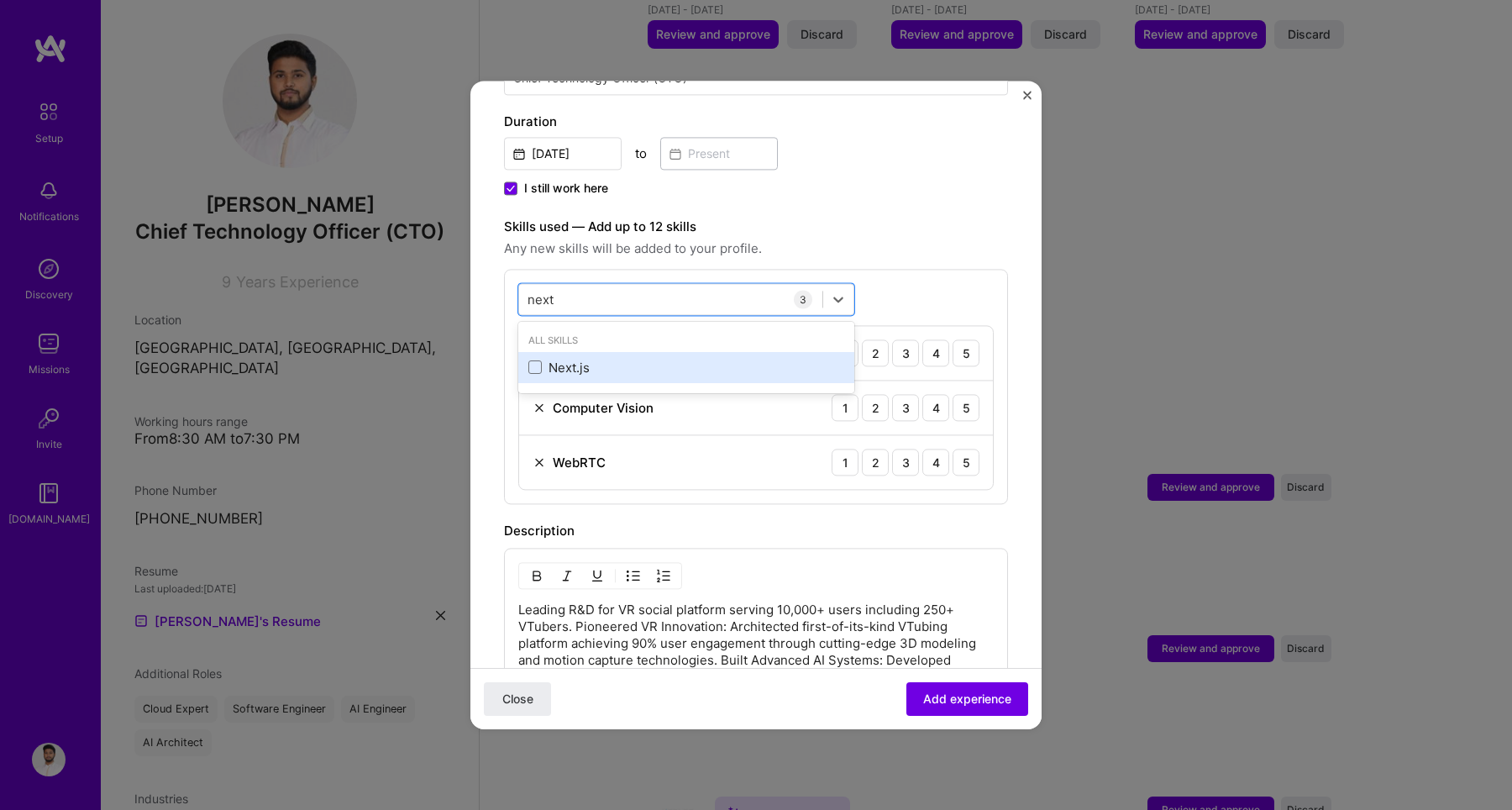
click at [708, 359] on div "Next.js" at bounding box center [686, 368] width 315 height 18
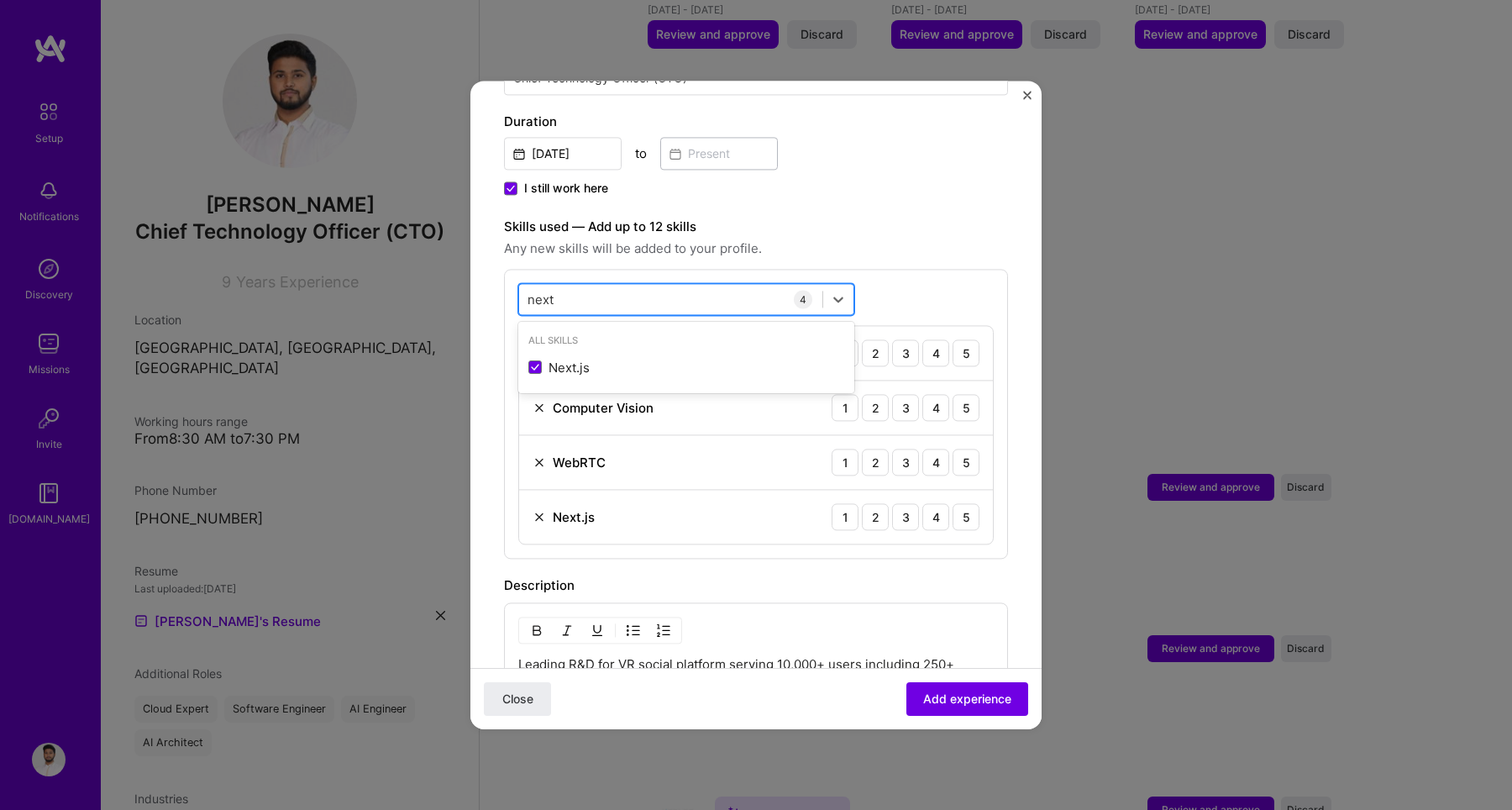
click at [640, 285] on div "next next" at bounding box center [671, 298] width 303 height 27
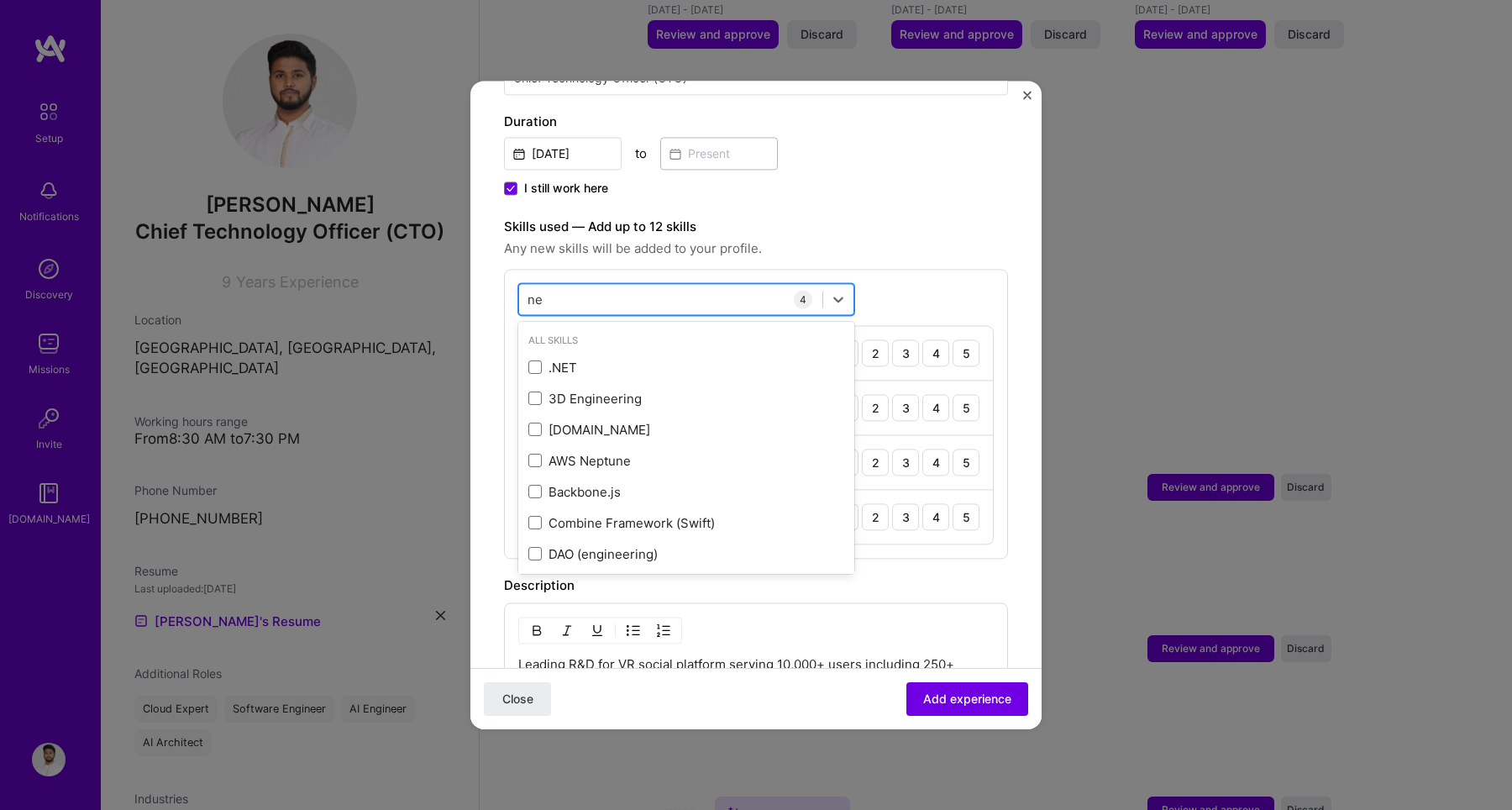
type input "n"
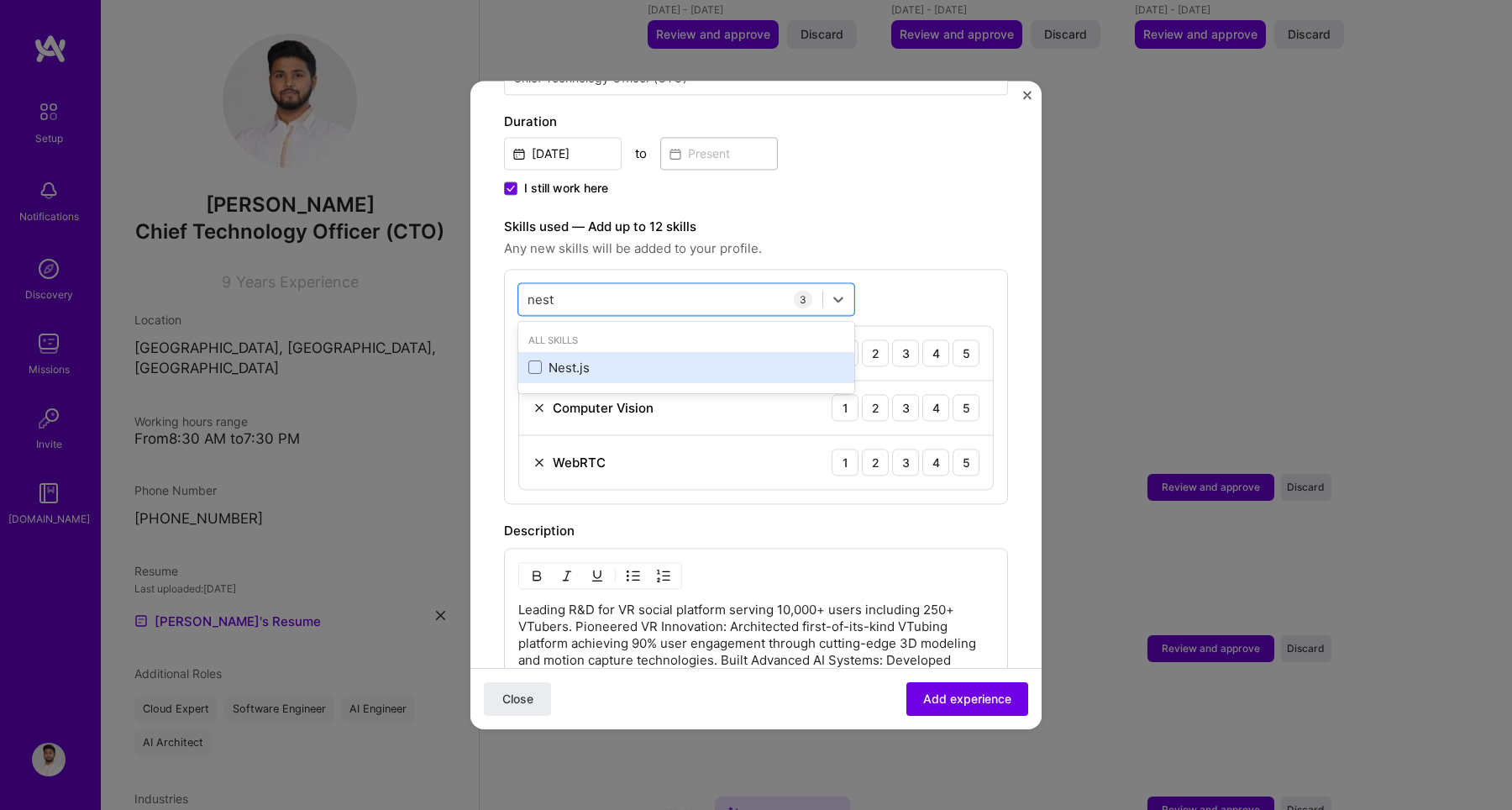
click at [630, 359] on div "Nest.js" at bounding box center [686, 368] width 315 height 18
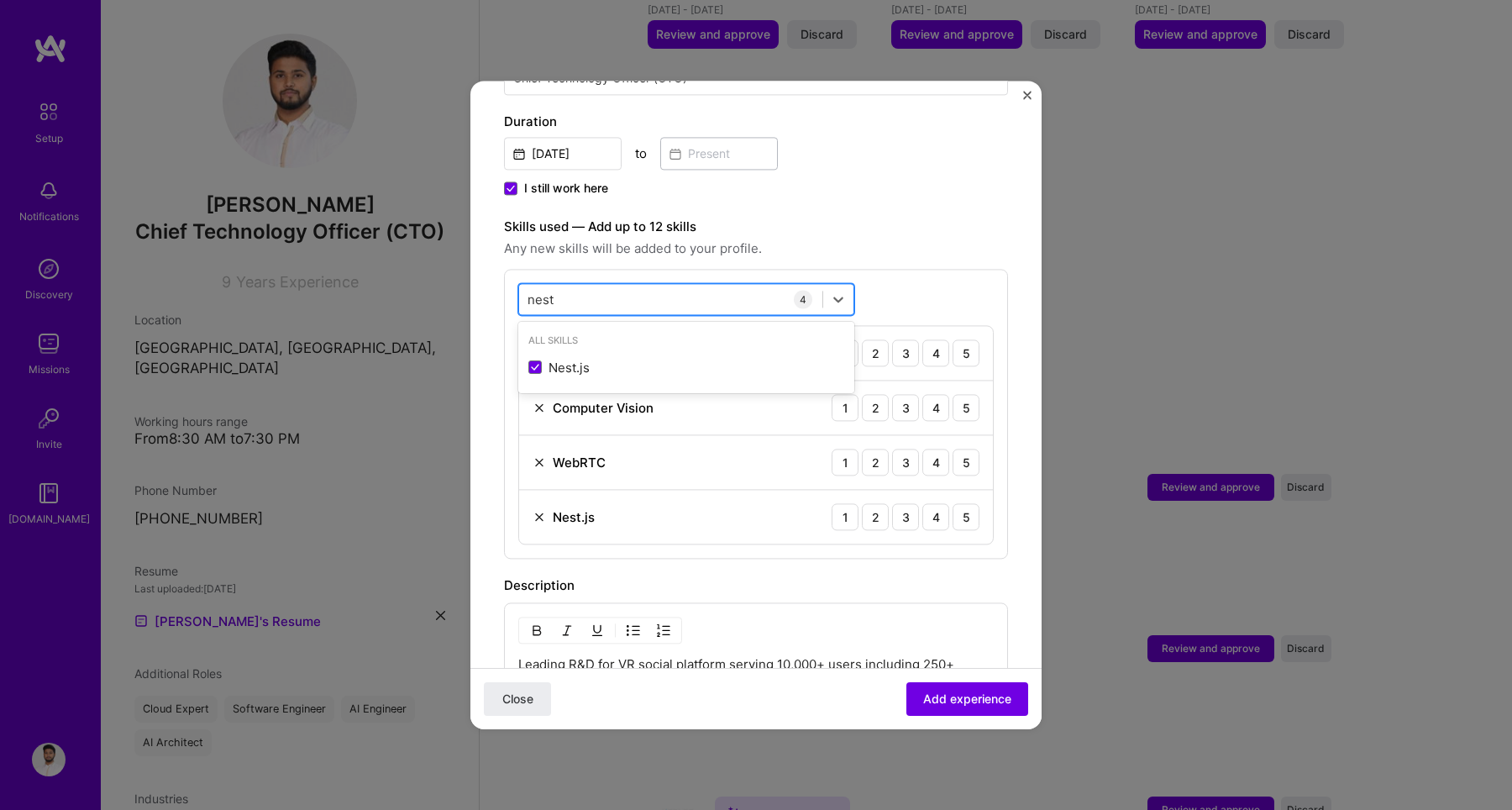
click at [614, 285] on div "nest nest" at bounding box center [671, 298] width 303 height 27
type input "n"
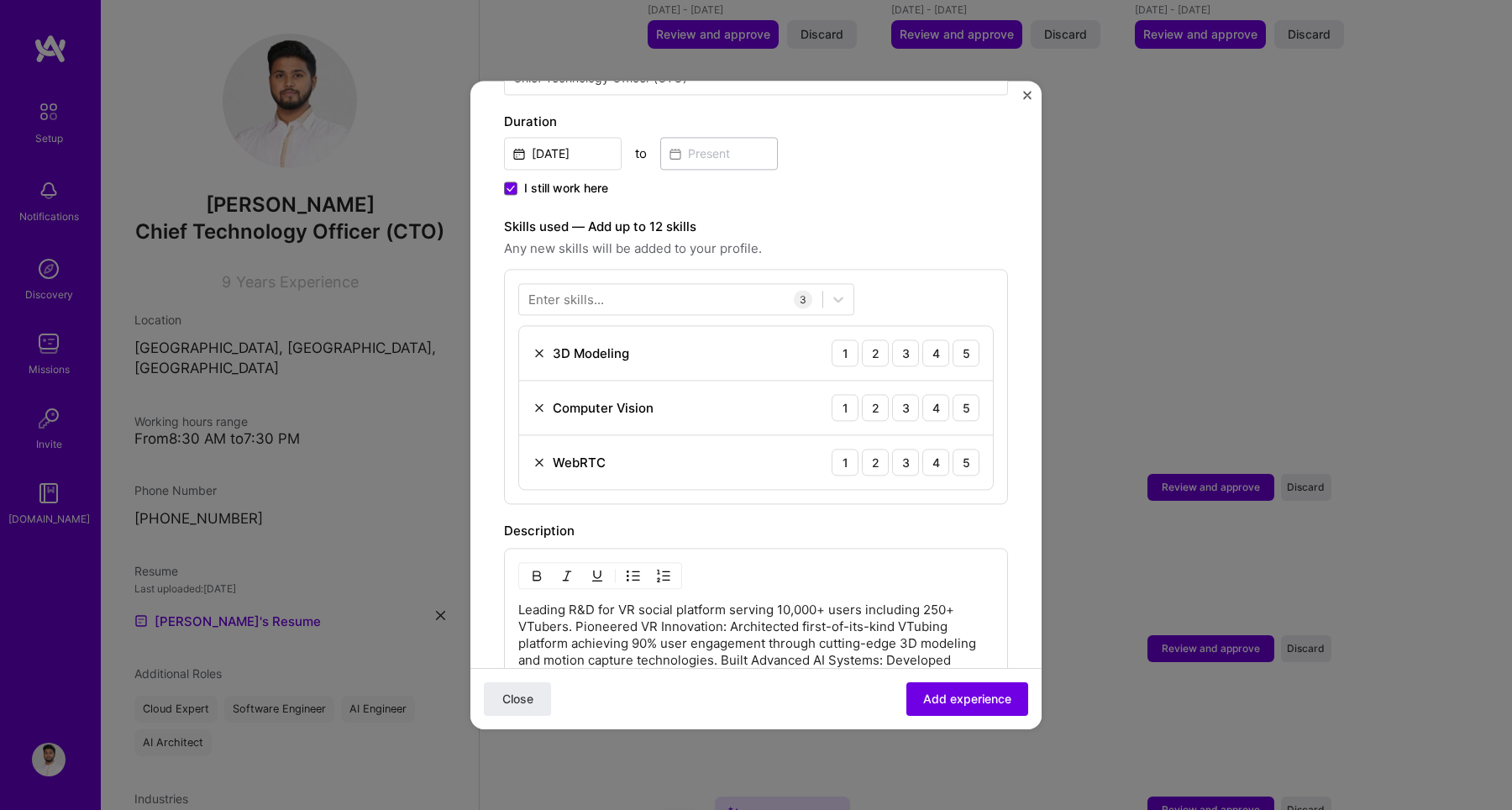
click at [838, 239] on span "Any new skills will be added to your profile." at bounding box center [756, 248] width 504 height 20
click at [849, 286] on div at bounding box center [838, 301] width 30 height 30
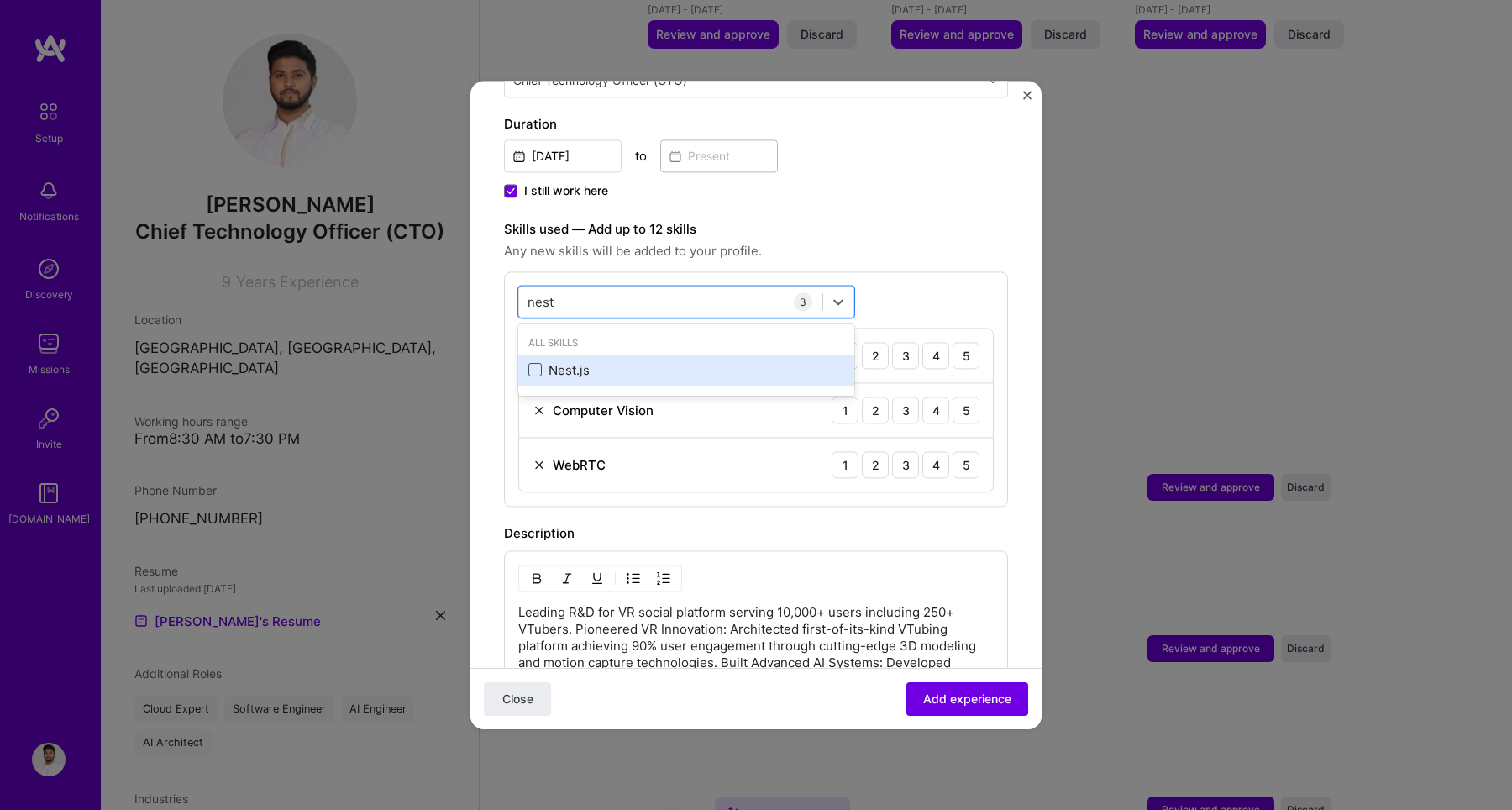
click at [530, 364] on span at bounding box center [535, 370] width 13 height 13
click at [0, 0] on input "checkbox" at bounding box center [0, 0] width 0 height 0
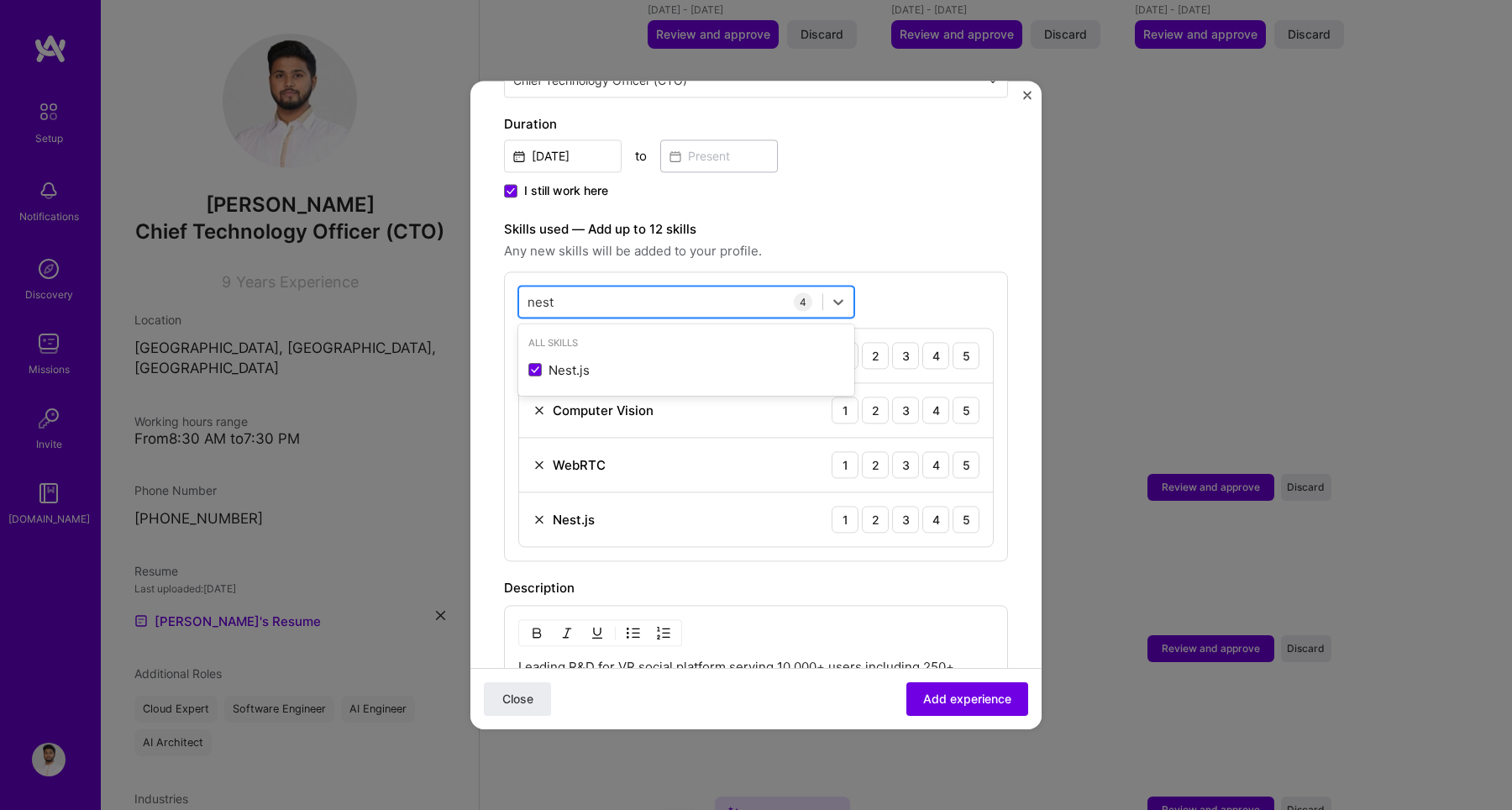
click at [618, 288] on div "nest nest" at bounding box center [671, 301] width 303 height 27
type input "n"
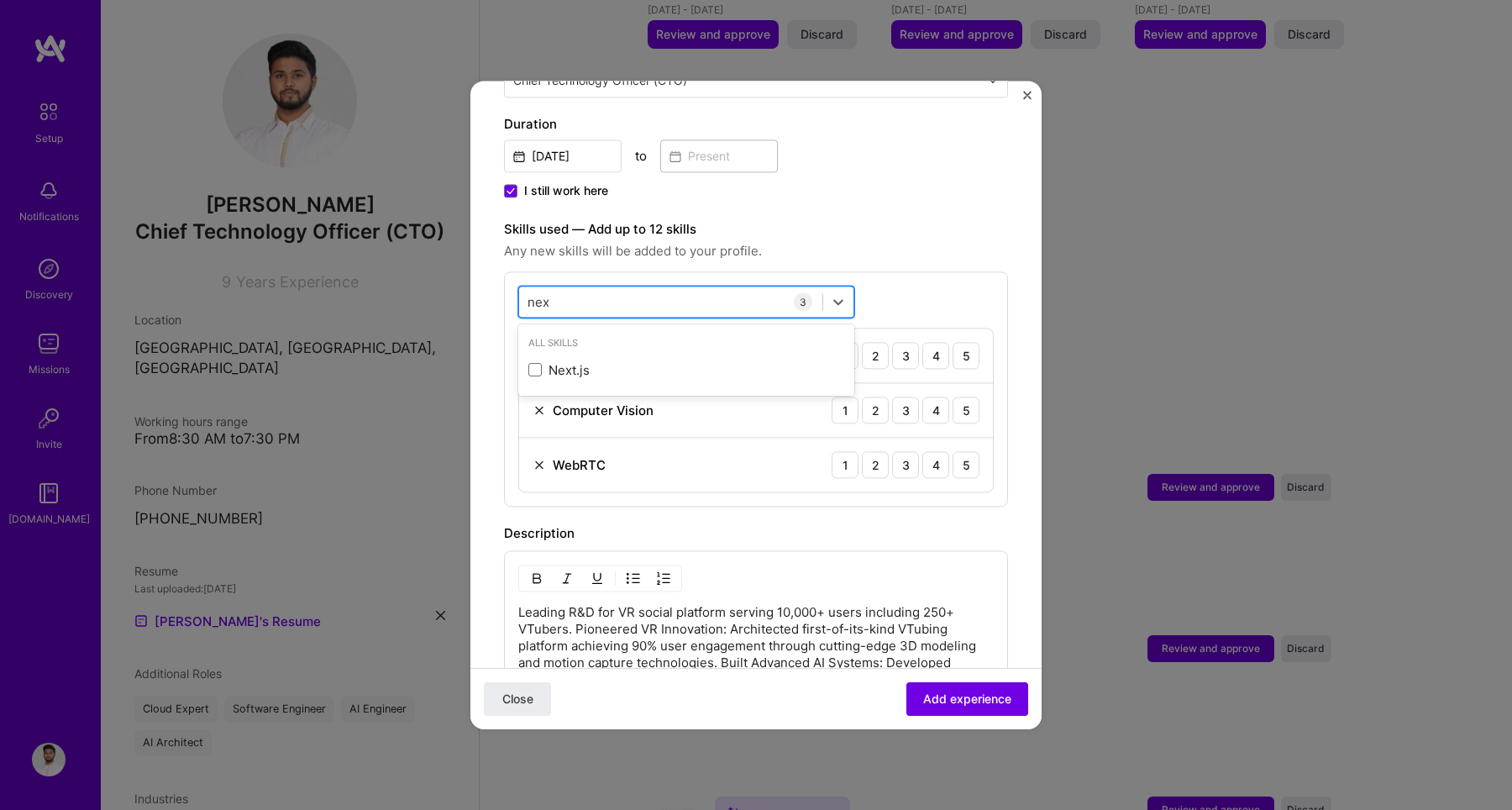
type input "next"
click at [533, 364] on span at bounding box center [535, 370] width 13 height 13
click at [0, 0] on input "checkbox" at bounding box center [0, 0] width 0 height 0
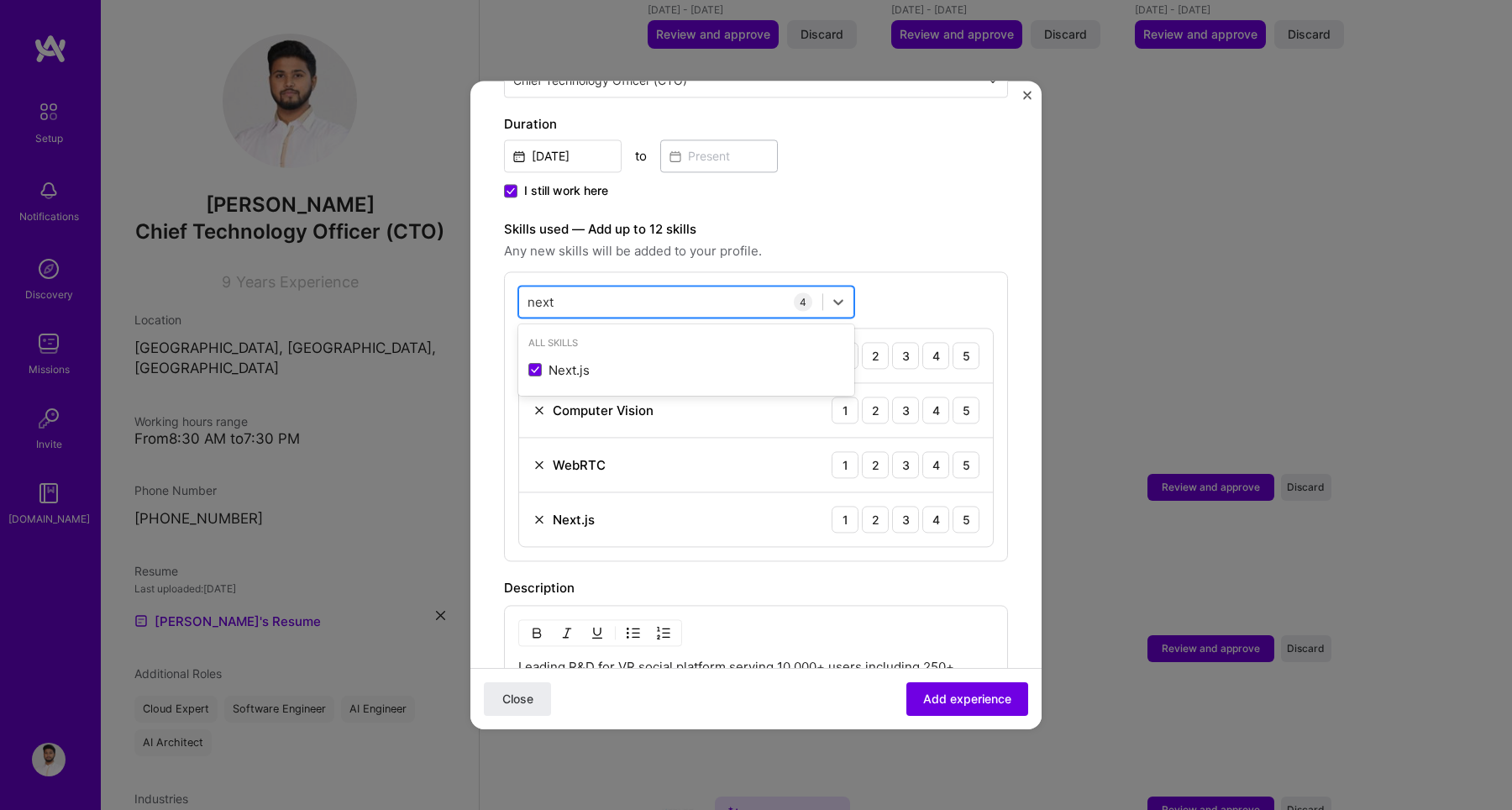
click at [549, 293] on input "next" at bounding box center [541, 301] width 27 height 18
type input "webrtc"
click at [559, 293] on input "webrtc" at bounding box center [549, 301] width 44 height 18
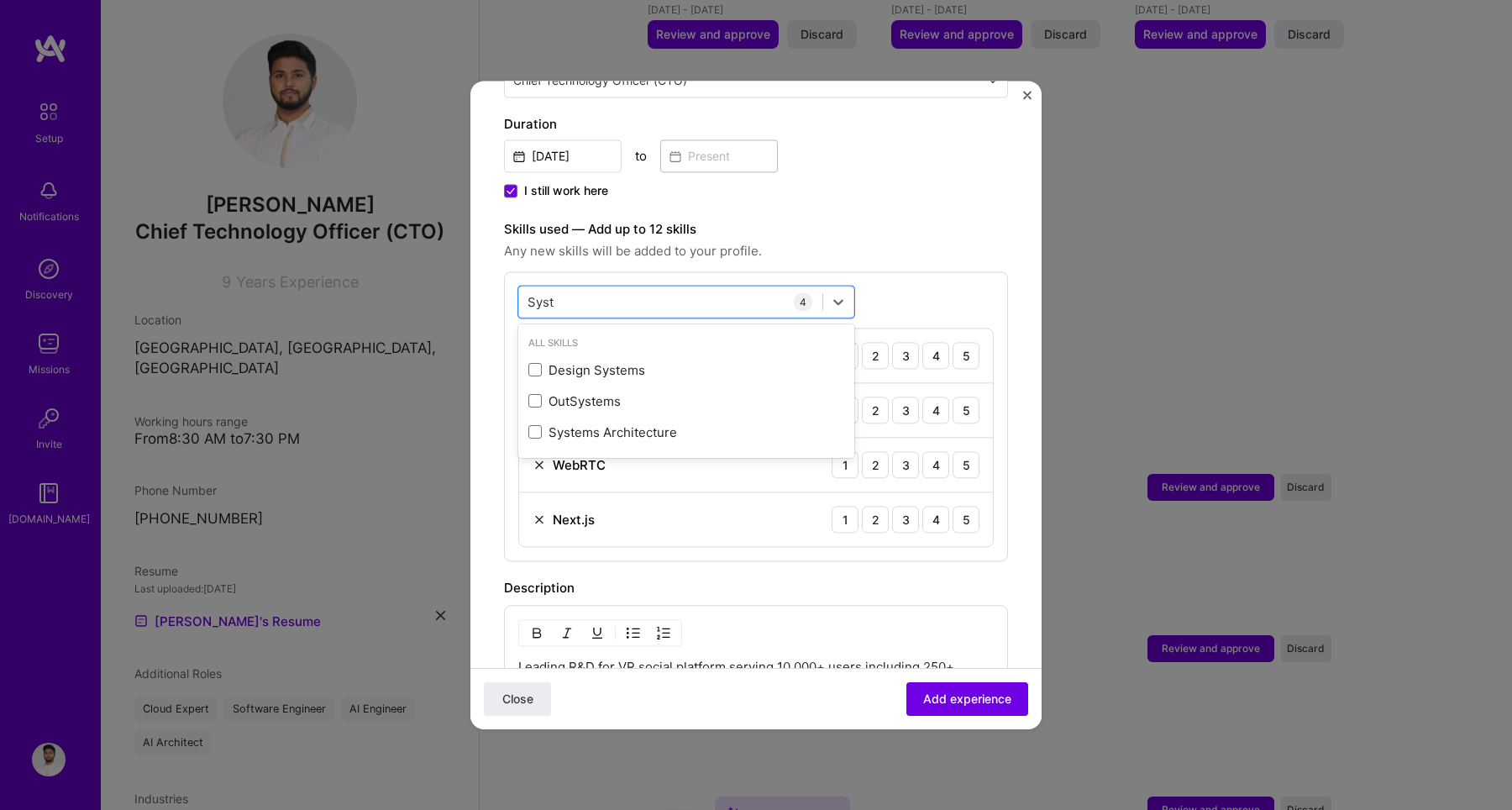
type input "Syste"
click at [536, 425] on span at bounding box center [535, 432] width 13 height 13
click at [0, 0] on input "checkbox" at bounding box center [0, 0] width 0 height 0
click at [554, 293] on input "Syste" at bounding box center [545, 301] width 35 height 18
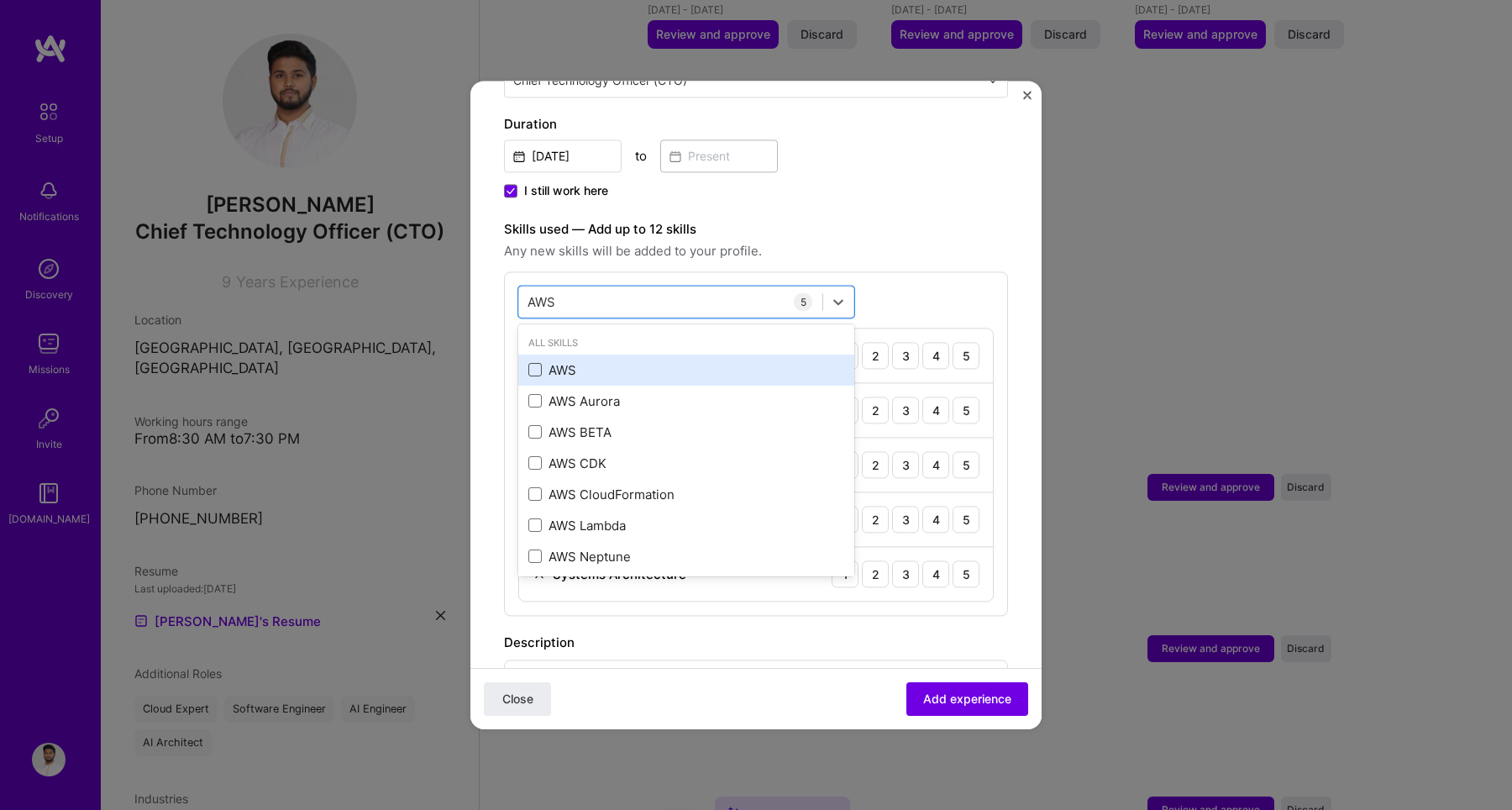
click at [536, 364] on span at bounding box center [535, 370] width 13 height 13
click at [0, 0] on input "checkbox" at bounding box center [0, 0] width 0 height 0
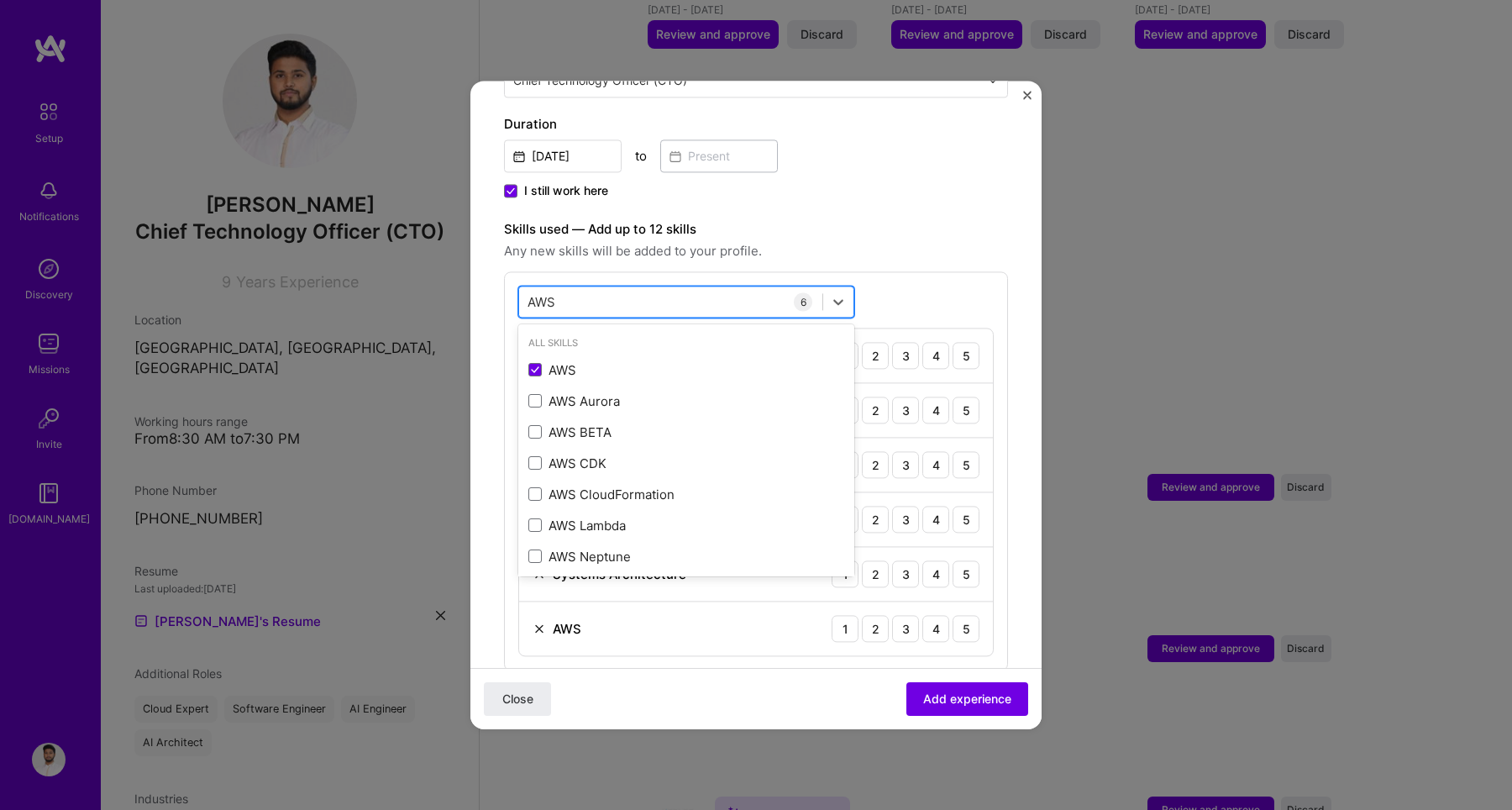
click at [563, 288] on div "AWS AWS" at bounding box center [671, 301] width 303 height 27
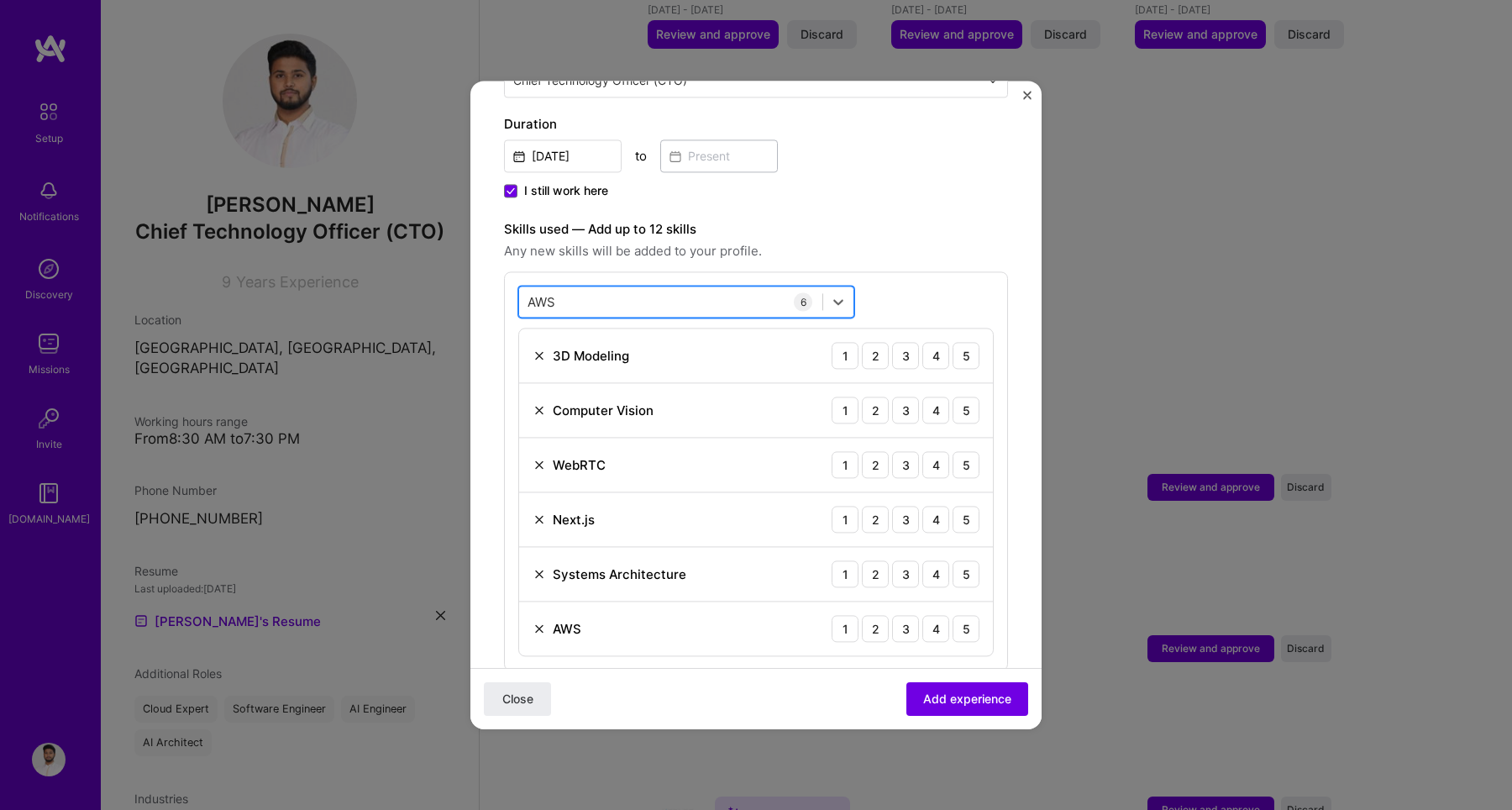
click at [561, 288] on div "AWS AWS" at bounding box center [671, 301] width 303 height 27
click at [536, 364] on span at bounding box center [535, 370] width 13 height 13
click at [0, 0] on input "checkbox" at bounding box center [0, 0] width 0 height 0
click at [586, 288] on div "AWs cd AWs cd" at bounding box center [671, 301] width 303 height 27
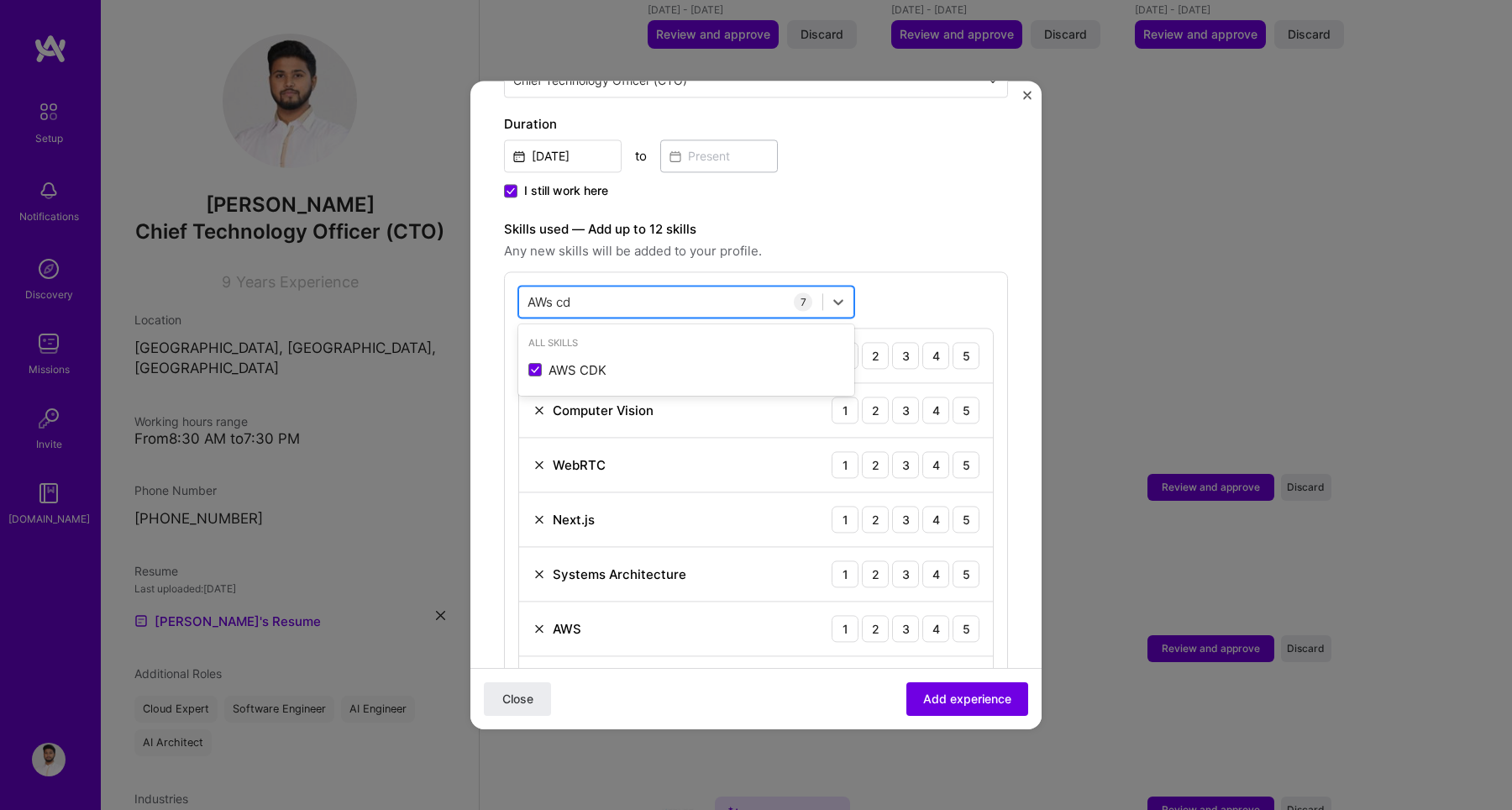
click at [564, 293] on input "AWs cd" at bounding box center [550, 301] width 46 height 18
type input "b"
click at [869, 272] on div "option AWS CDK, deselected. option Firebase focused, 0 of 2. 378 results availa…" at bounding box center [756, 470] width 504 height 399
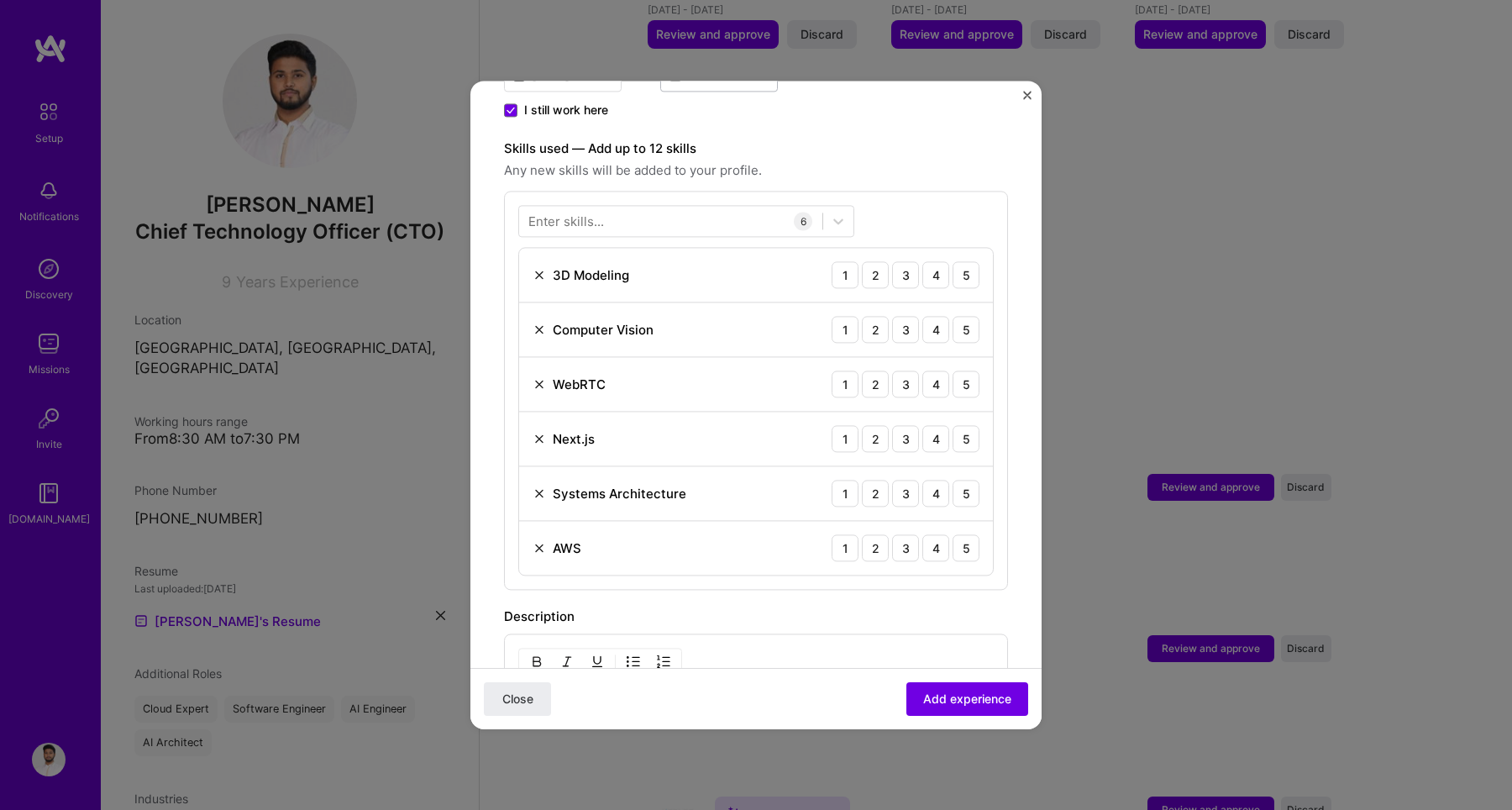
scroll to position [540, 0]
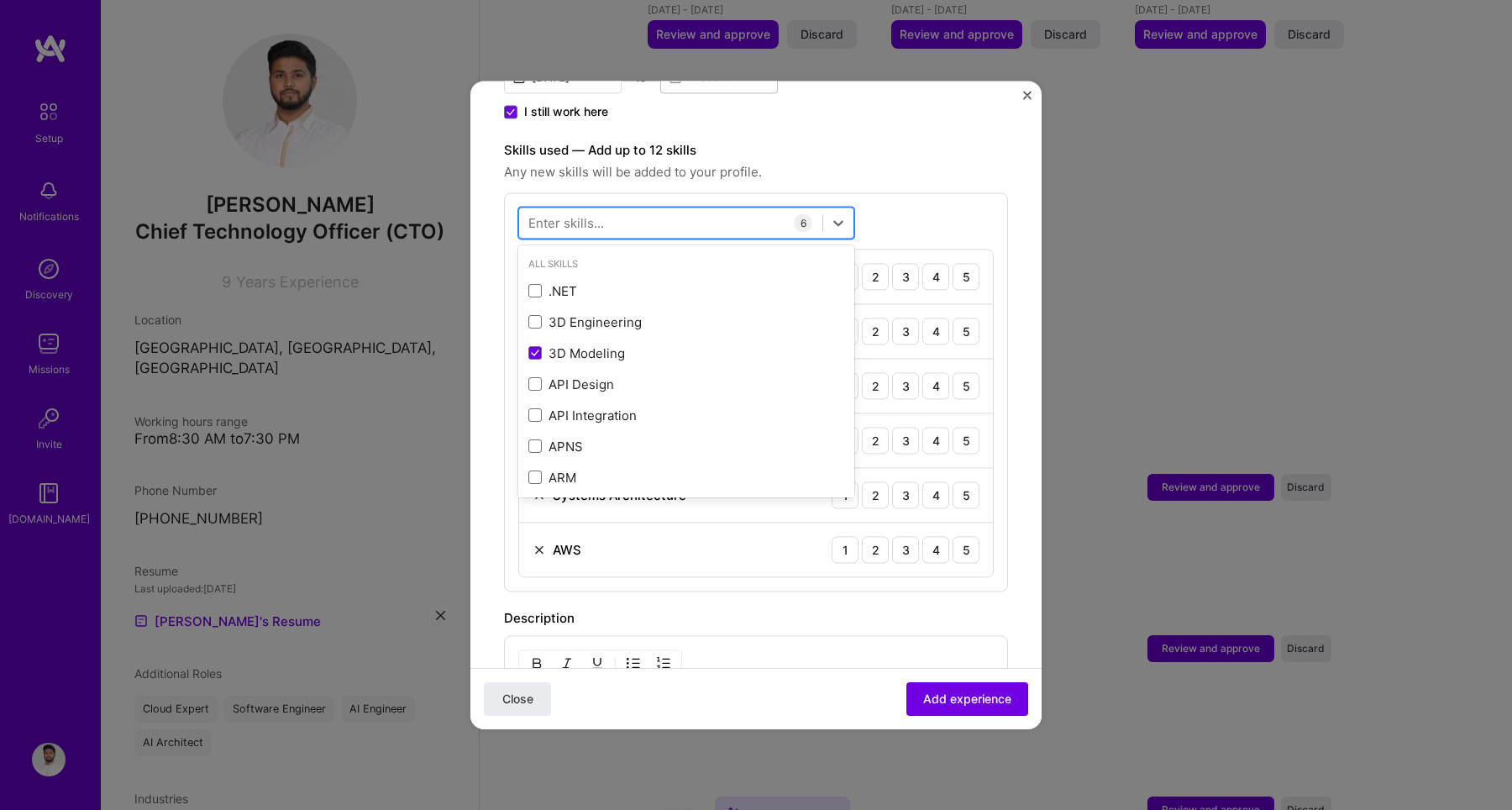
click at [769, 209] on div at bounding box center [671, 223] width 303 height 27
click at [891, 192] on div "option AWS CDK, deselected. option .NET focused, 0 of 2. 378 results available.…" at bounding box center [756, 391] width 504 height 399
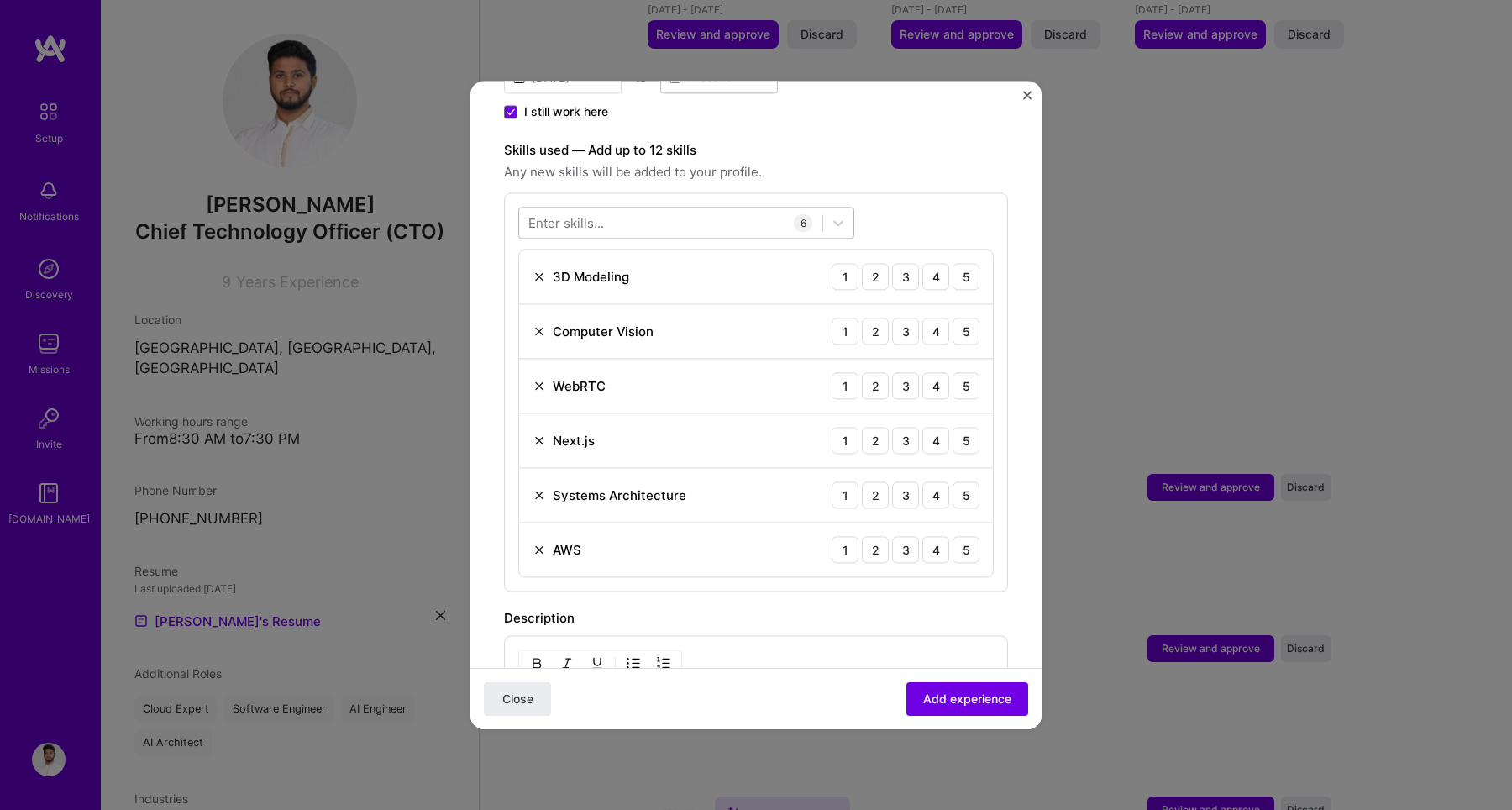
click at [756, 209] on div at bounding box center [671, 223] width 303 height 27
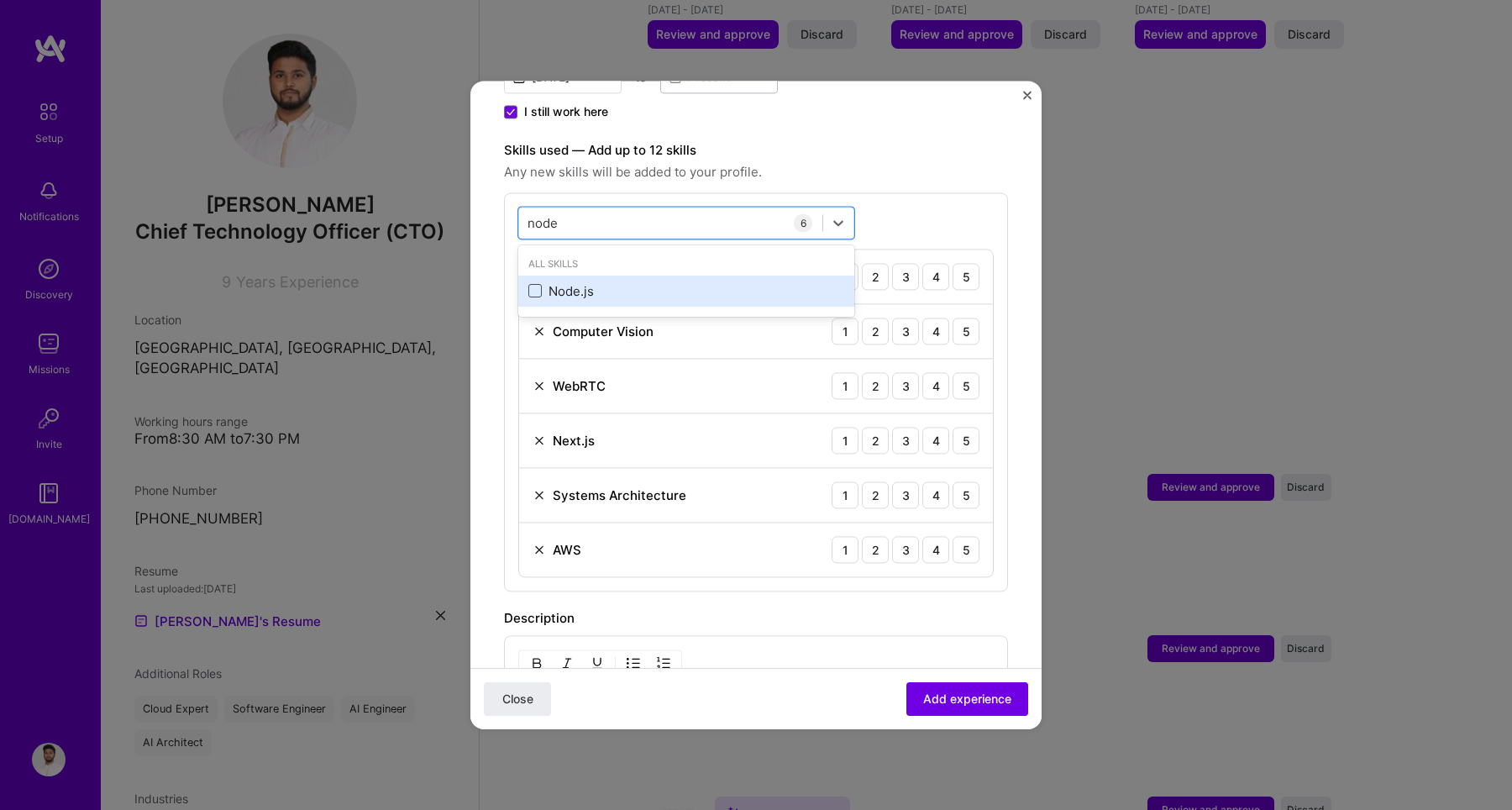
click at [537, 285] on span at bounding box center [535, 292] width 13 height 13
click at [0, 0] on input "checkbox" at bounding box center [0, 0] width 0 height 0
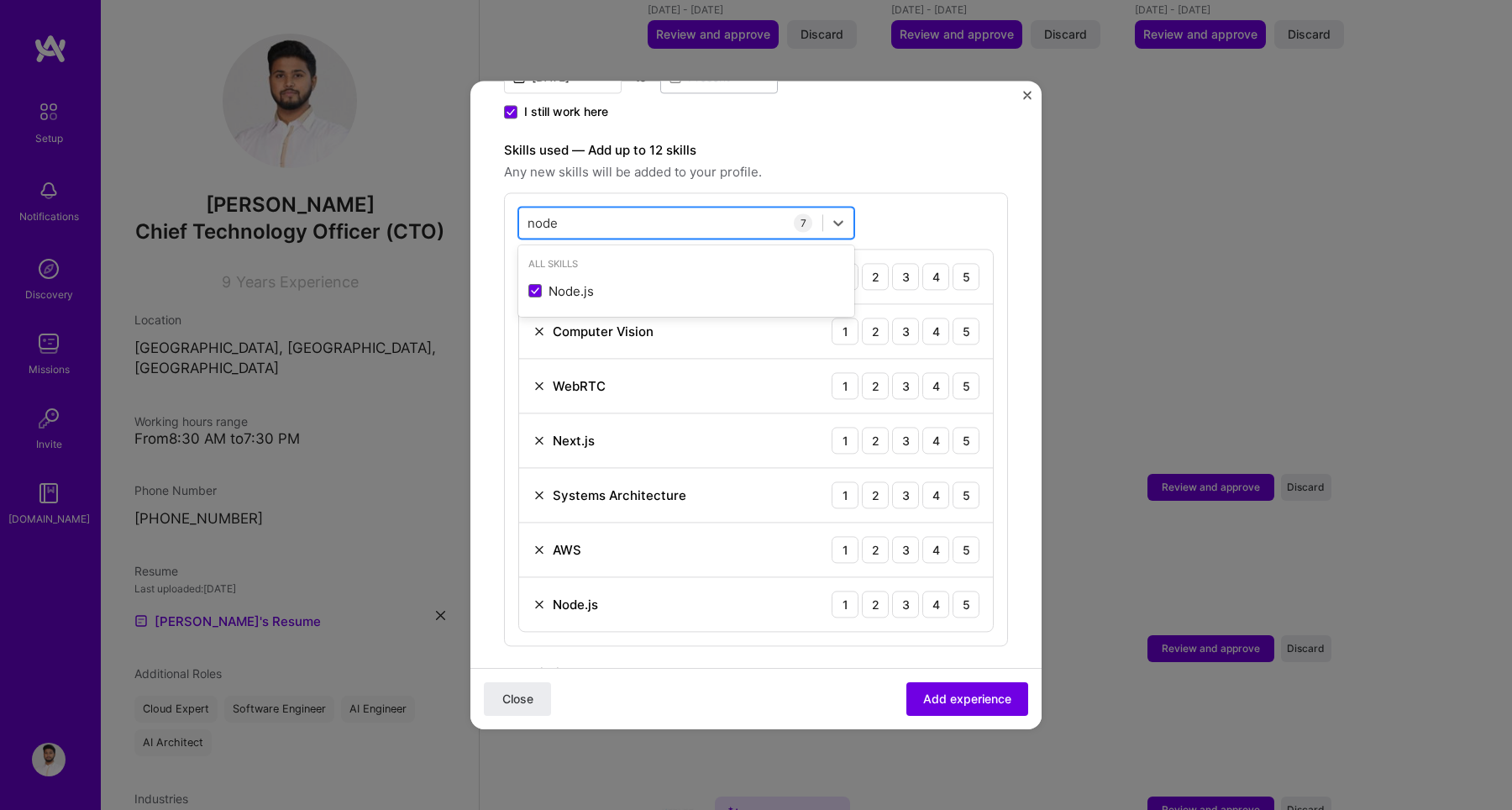
click at [765, 209] on div "node node" at bounding box center [671, 223] width 303 height 27
type input "n"
click at [539, 315] on span at bounding box center [535, 322] width 13 height 13
click at [0, 0] on input "checkbox" at bounding box center [0, 0] width 0 height 0
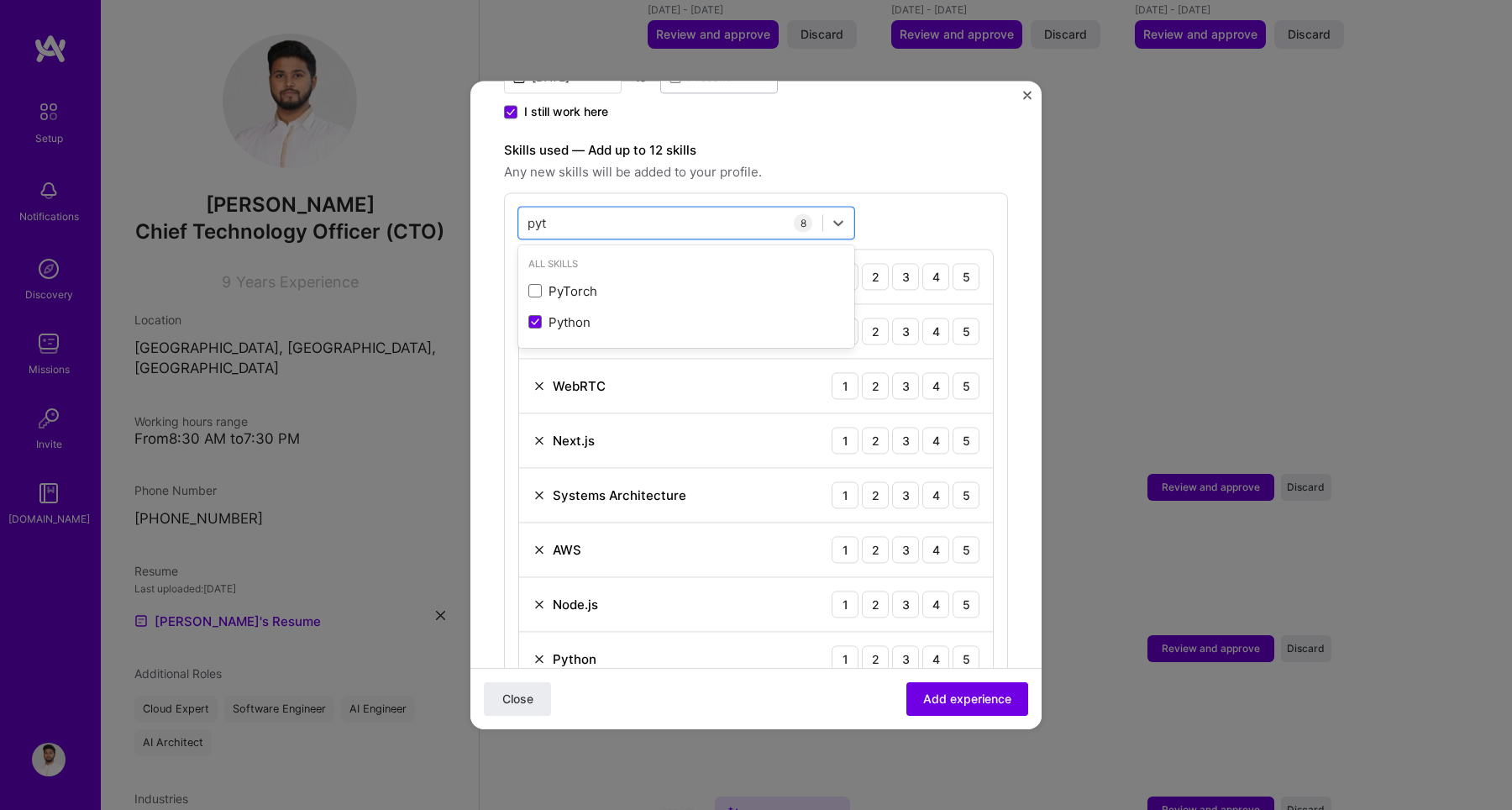
click at [909, 192] on div "option Python, selected. option PyTorch focused, 0 of 2. 2 results available fo…" at bounding box center [756, 446] width 504 height 508
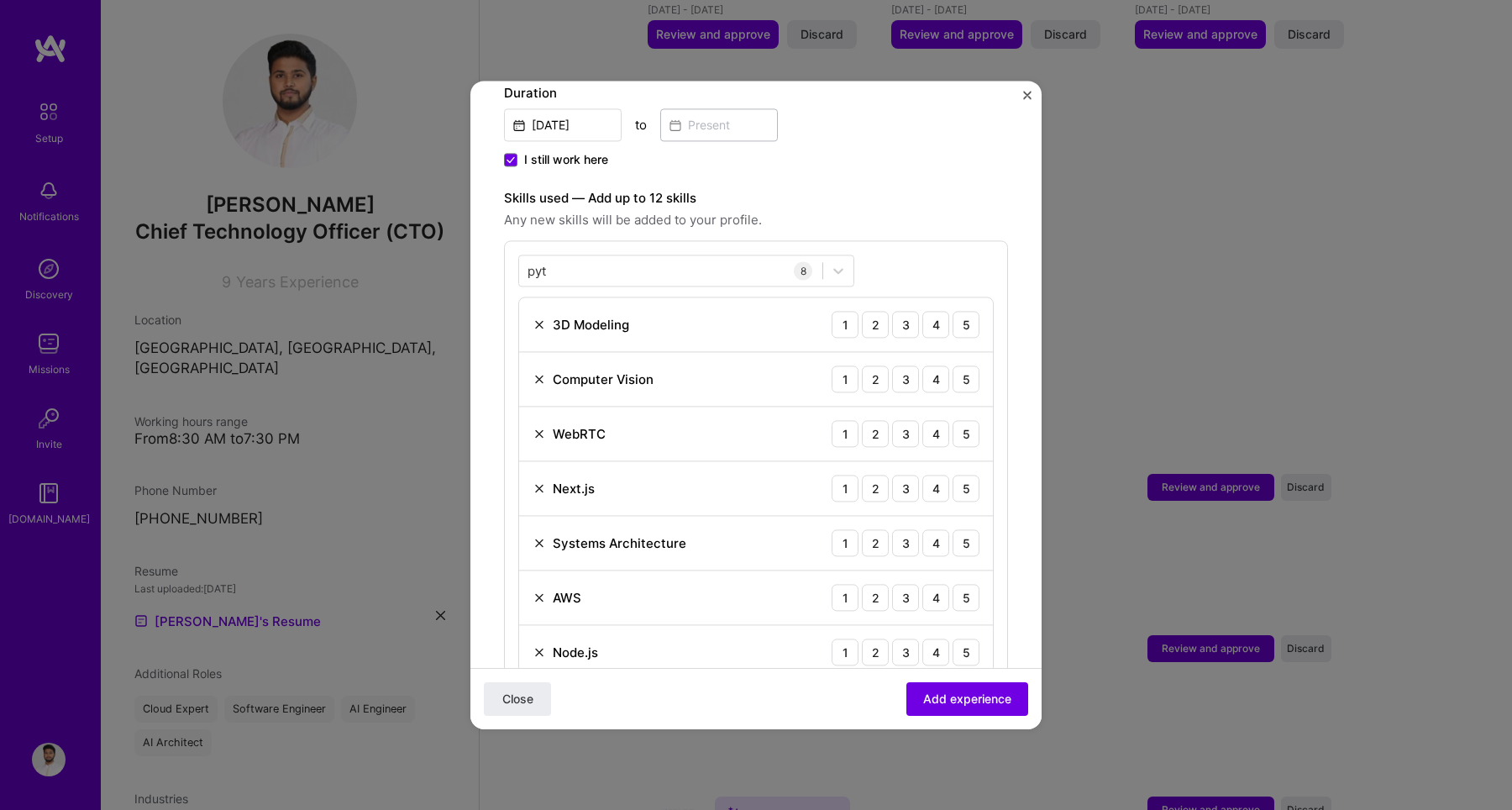
scroll to position [488, 0]
click at [721, 262] on div "pyt pyt" at bounding box center [671, 275] width 303 height 27
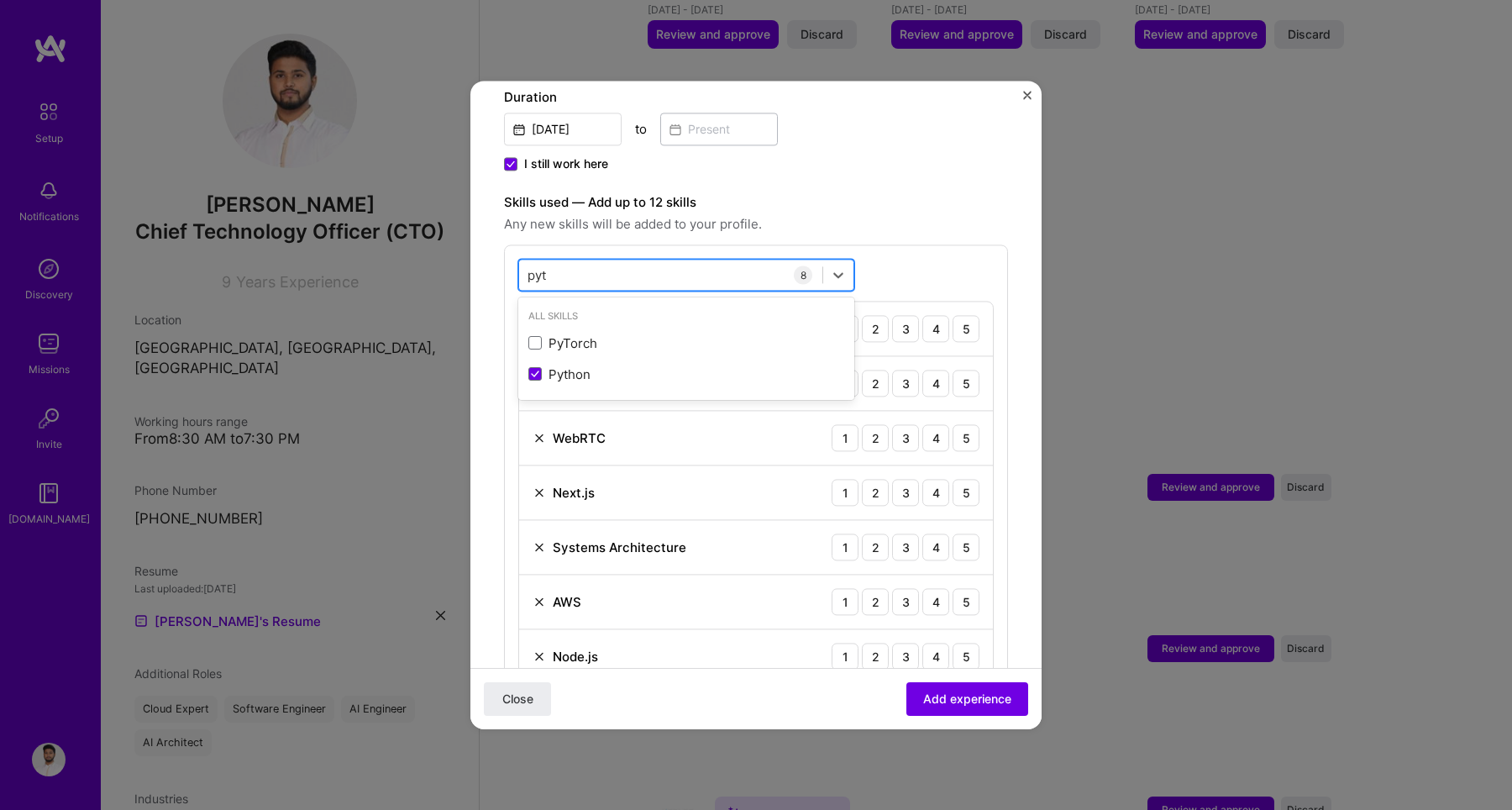
click at [721, 262] on div "pyt pyt" at bounding box center [671, 275] width 303 height 27
type input "p"
type input "React"
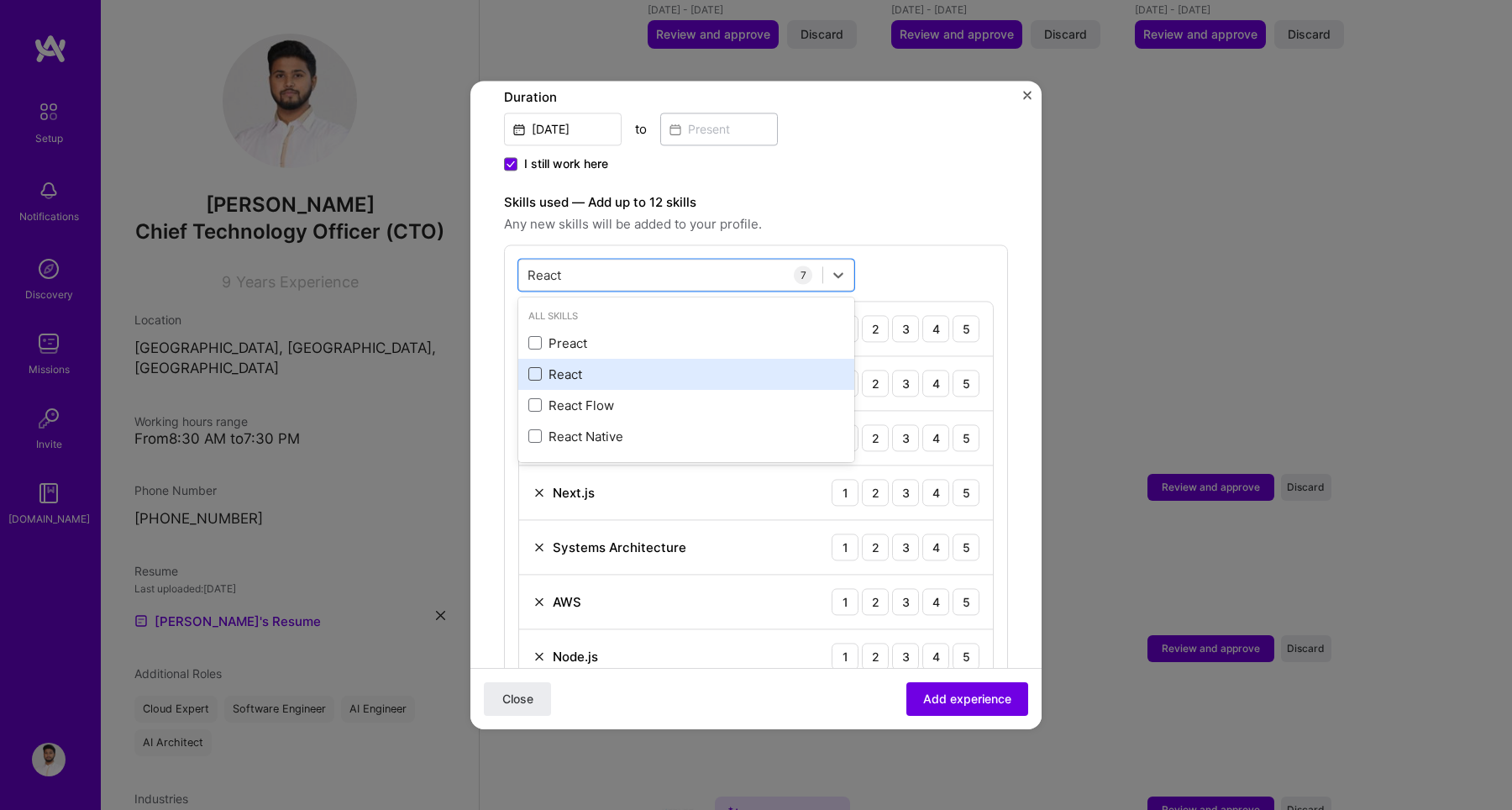
click at [533, 368] on span at bounding box center [535, 374] width 13 height 13
click at [0, 0] on input "checkbox" at bounding box center [0, 0] width 0 height 0
click at [557, 266] on input "React" at bounding box center [546, 275] width 36 height 18
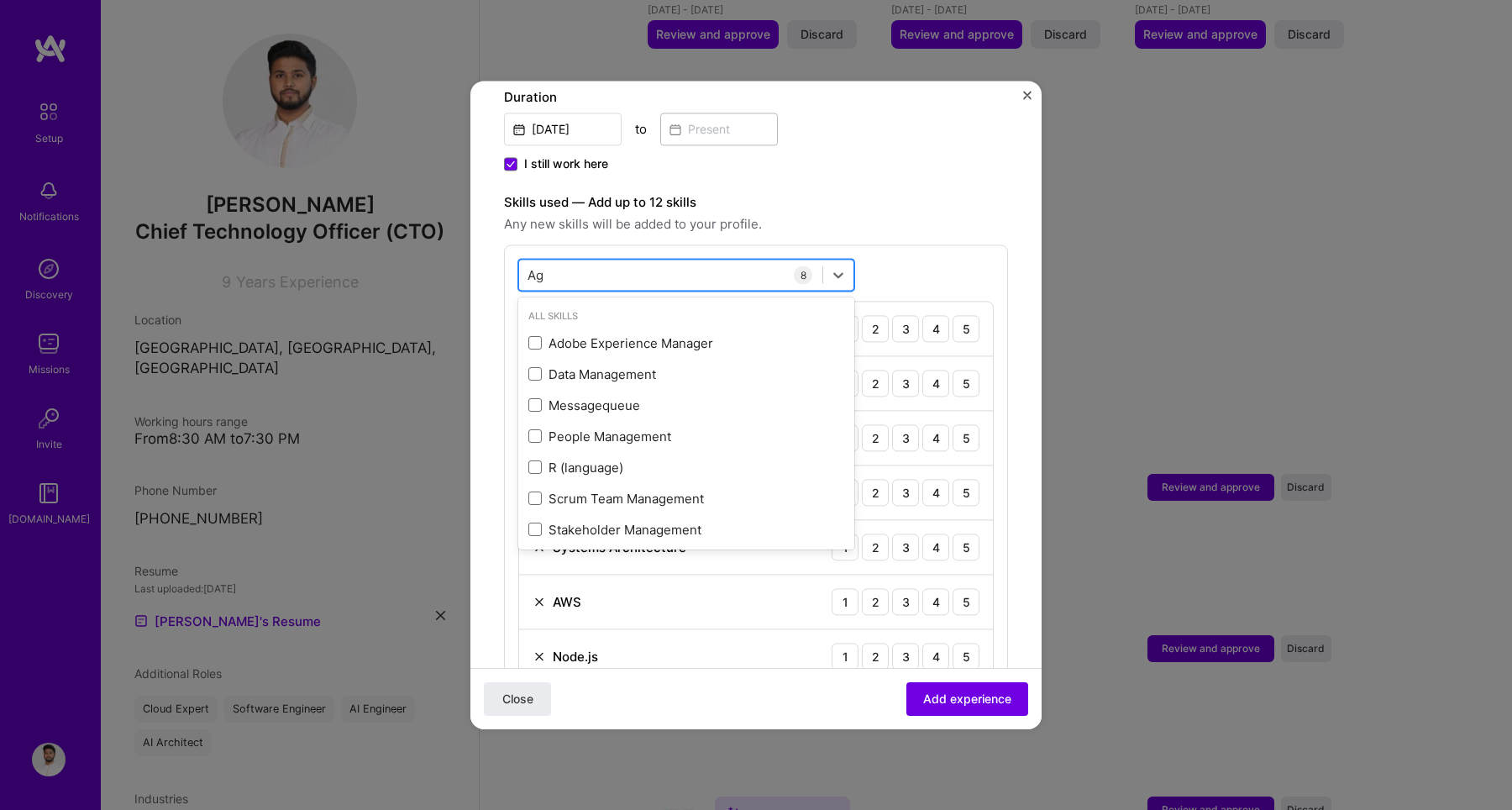
type input "A"
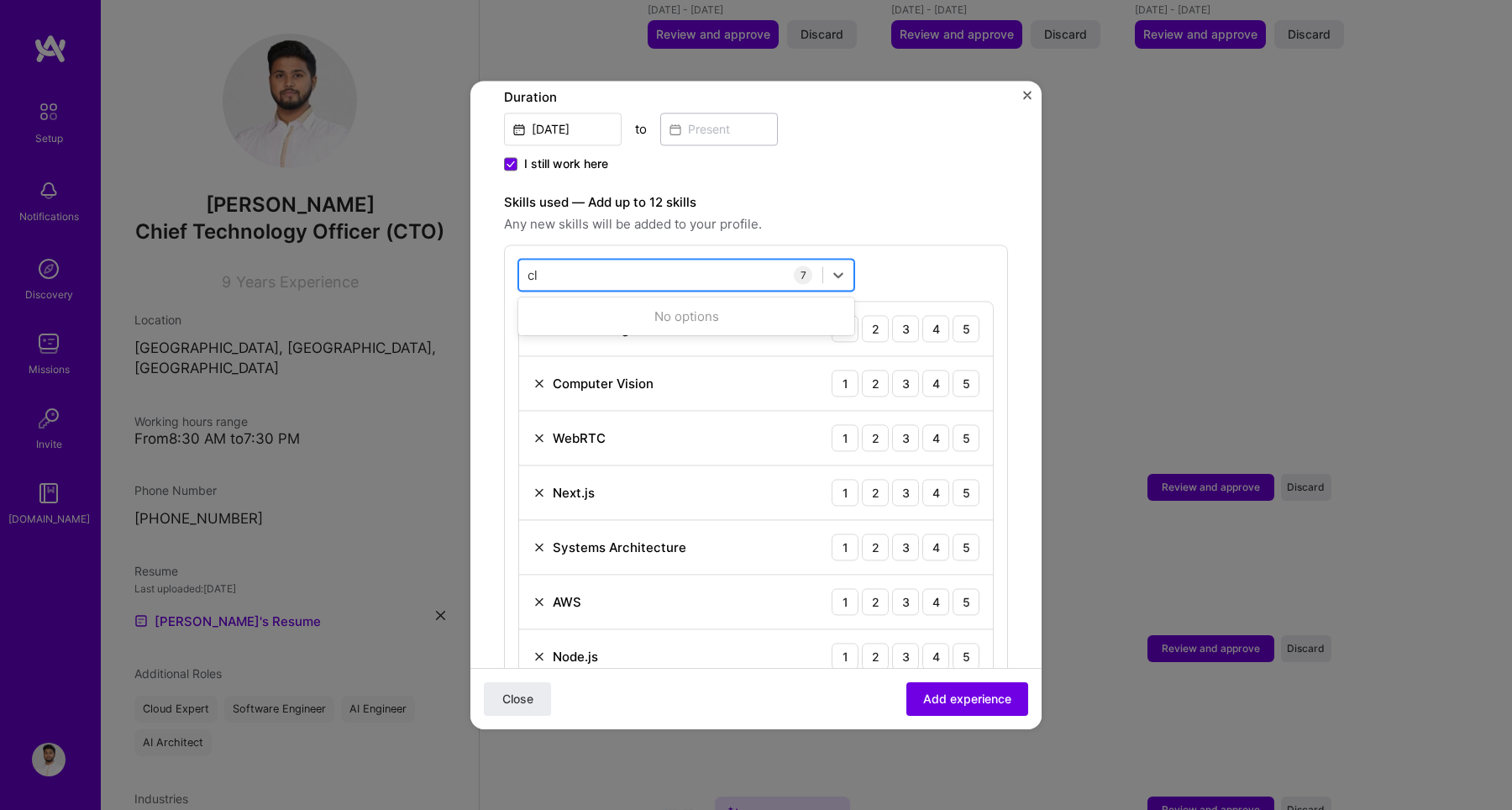
type input "c"
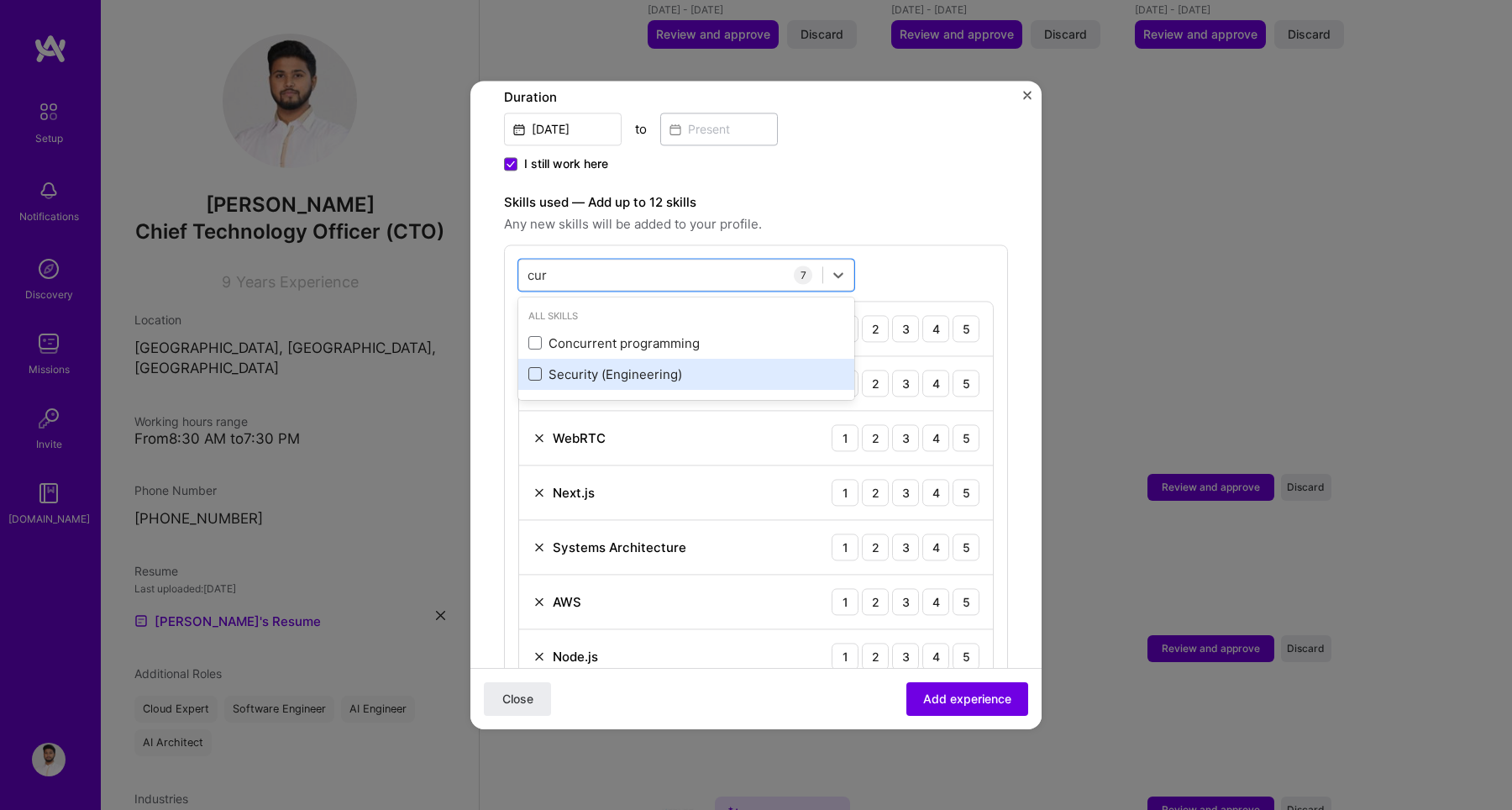
click at [541, 368] on span at bounding box center [535, 374] width 13 height 13
click at [0, 0] on input "checkbox" at bounding box center [0, 0] width 0 height 0
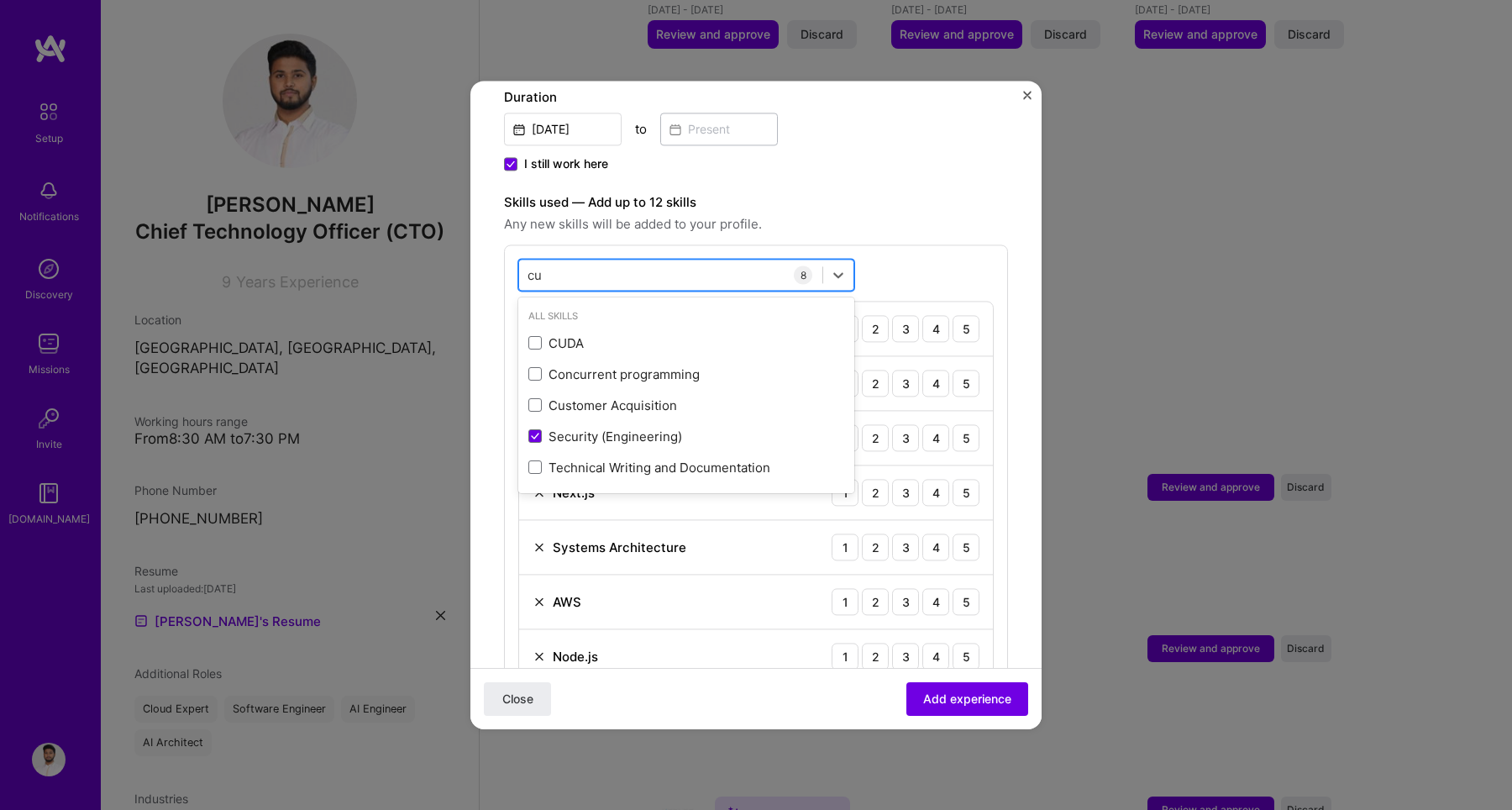
type input "c"
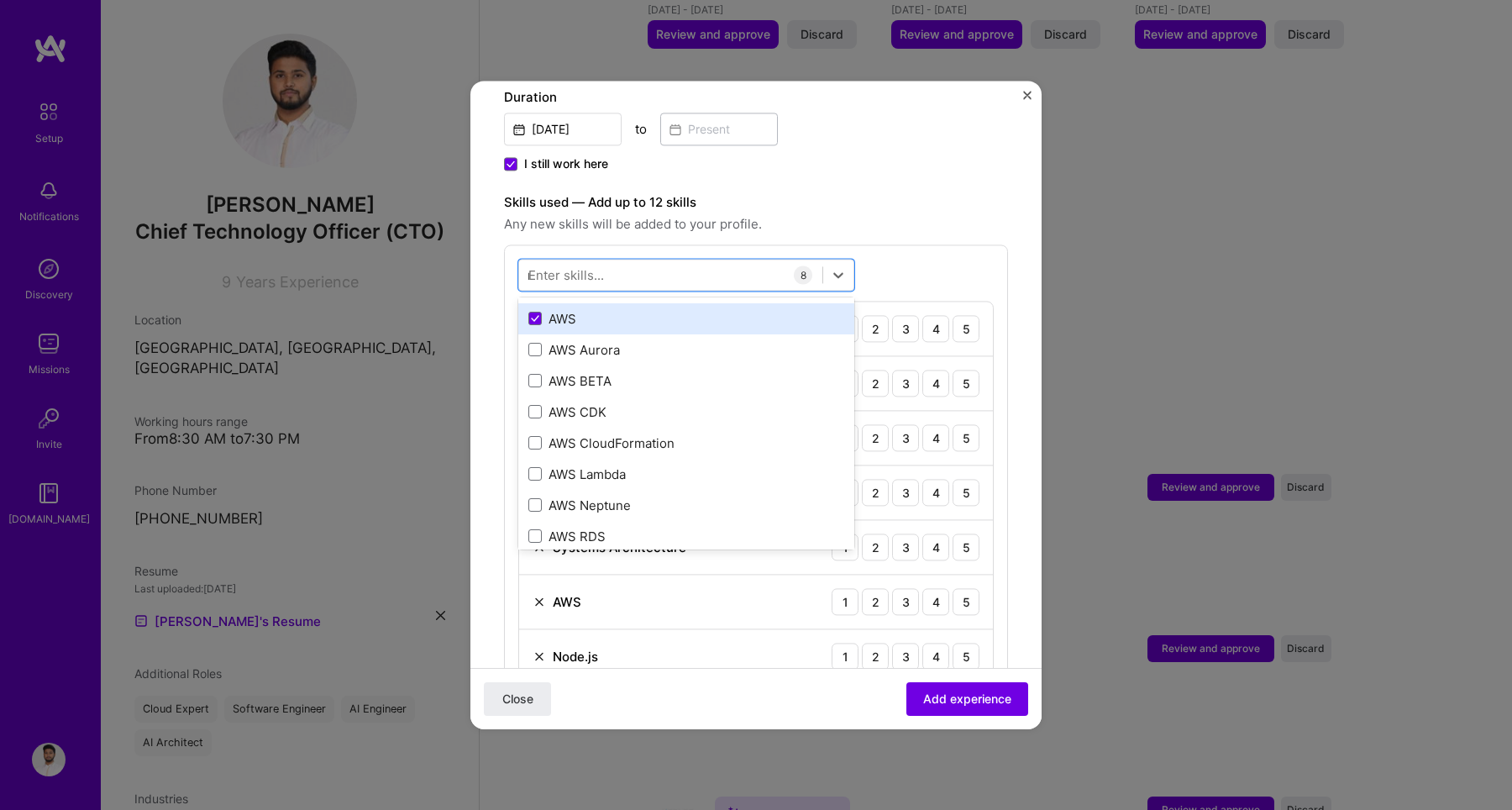
scroll to position [0, 0]
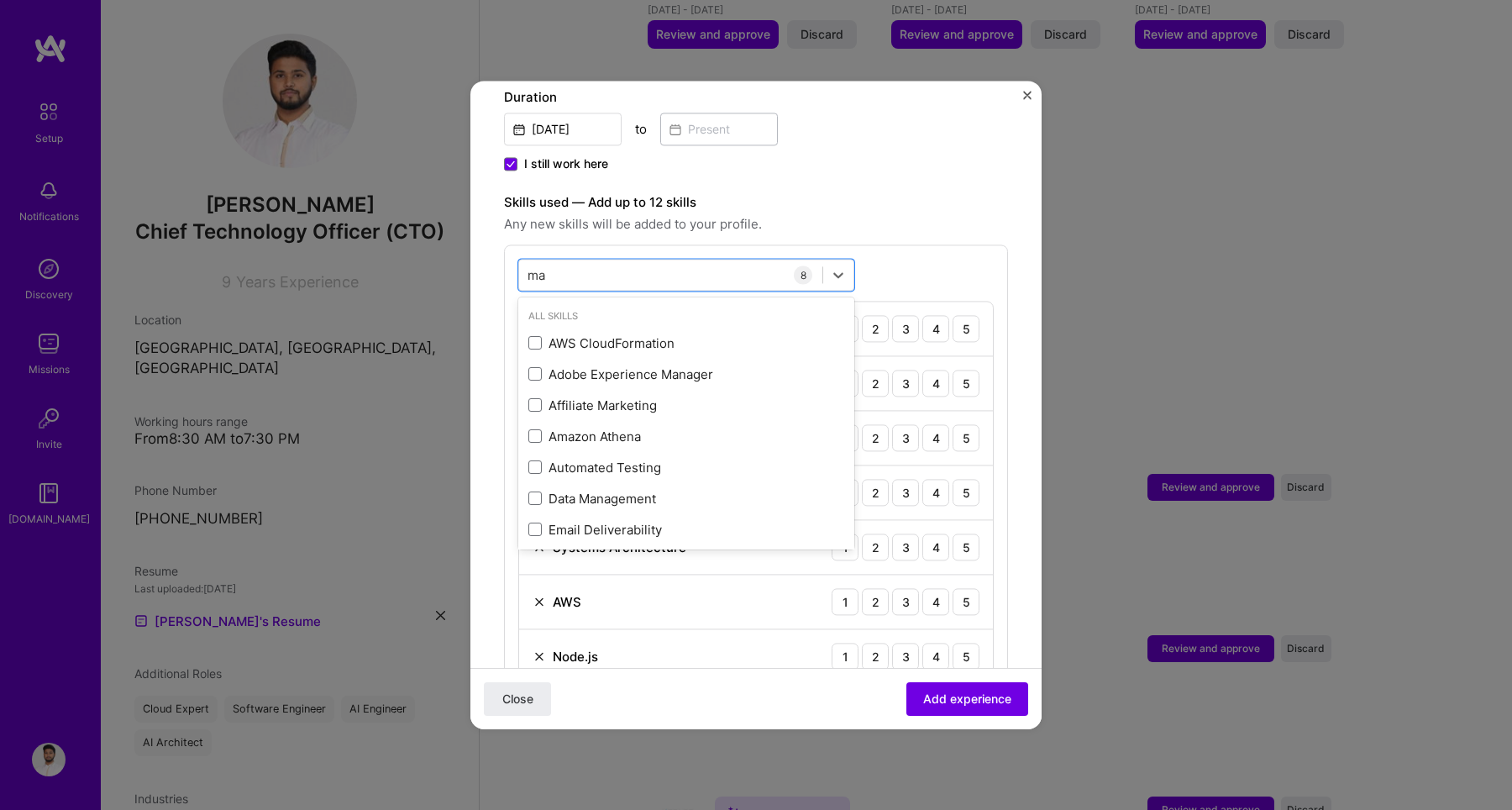
type input "m"
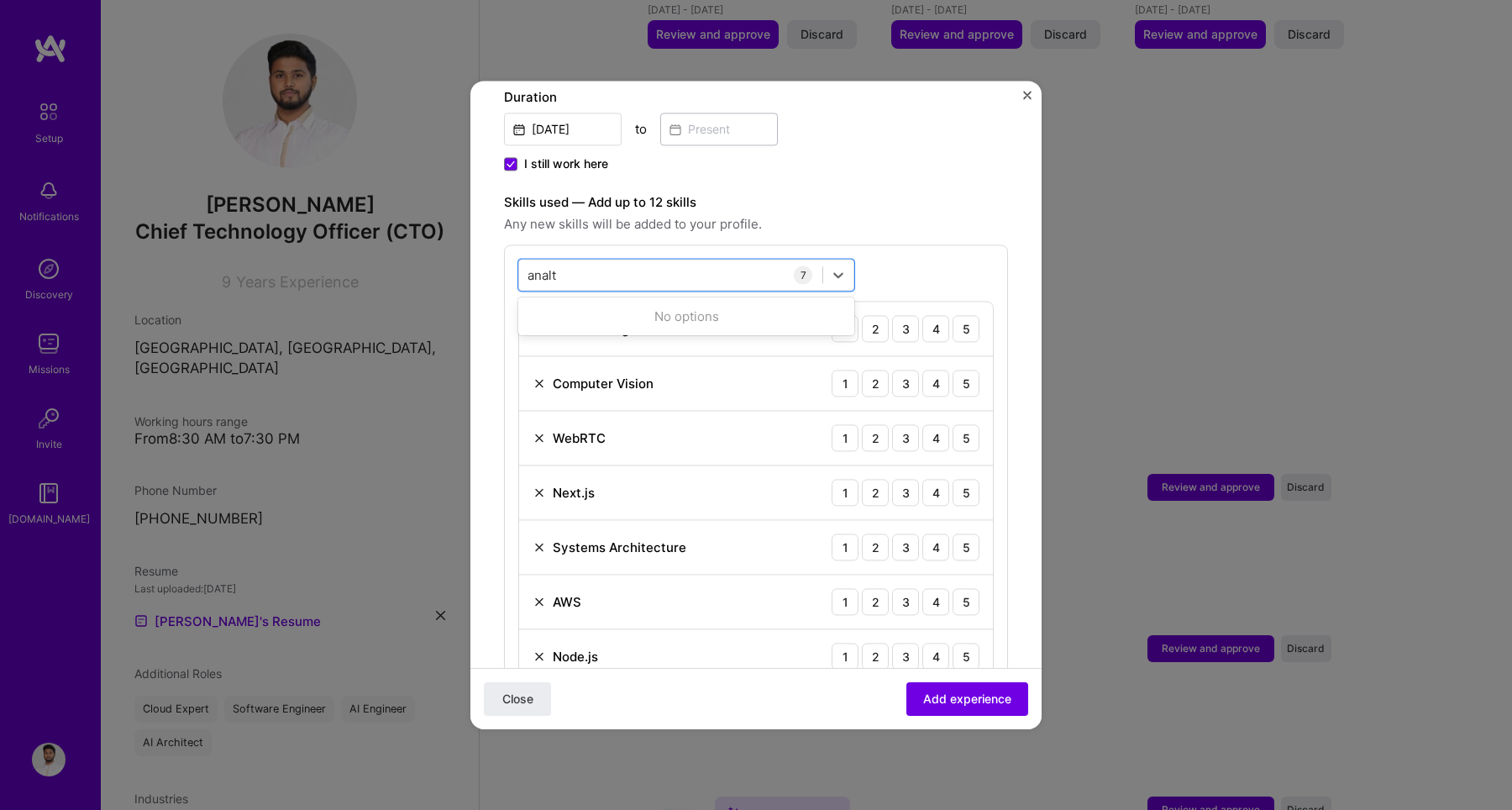
type input "anal"
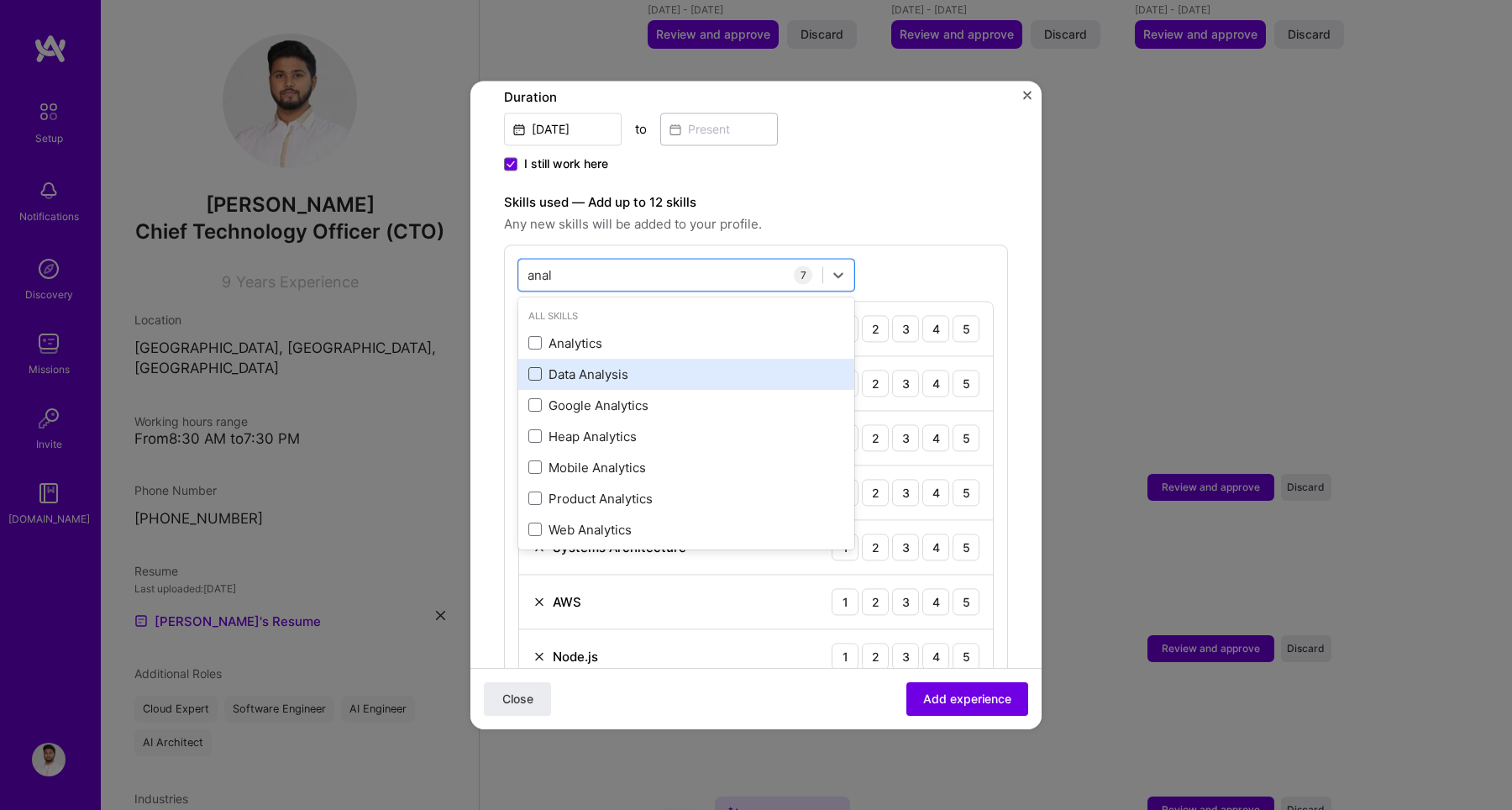
click at [531, 368] on span at bounding box center [535, 374] width 13 height 13
click at [0, 0] on input "checkbox" at bounding box center [0, 0] width 0 height 0
click at [537, 266] on input "anal" at bounding box center [540, 275] width 26 height 18
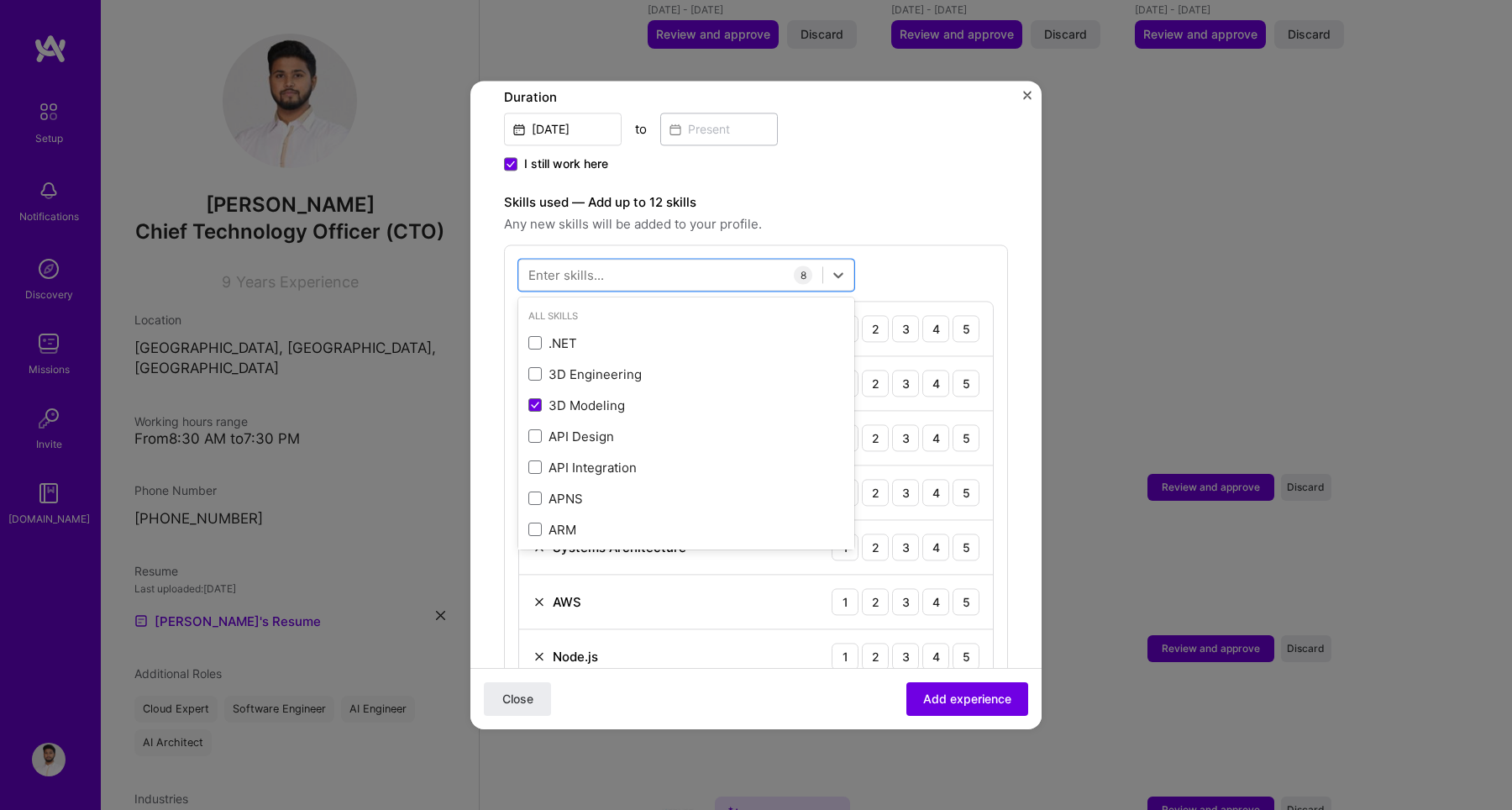
click at [841, 214] on span "Any new skills will be added to your profile." at bounding box center [756, 224] width 504 height 20
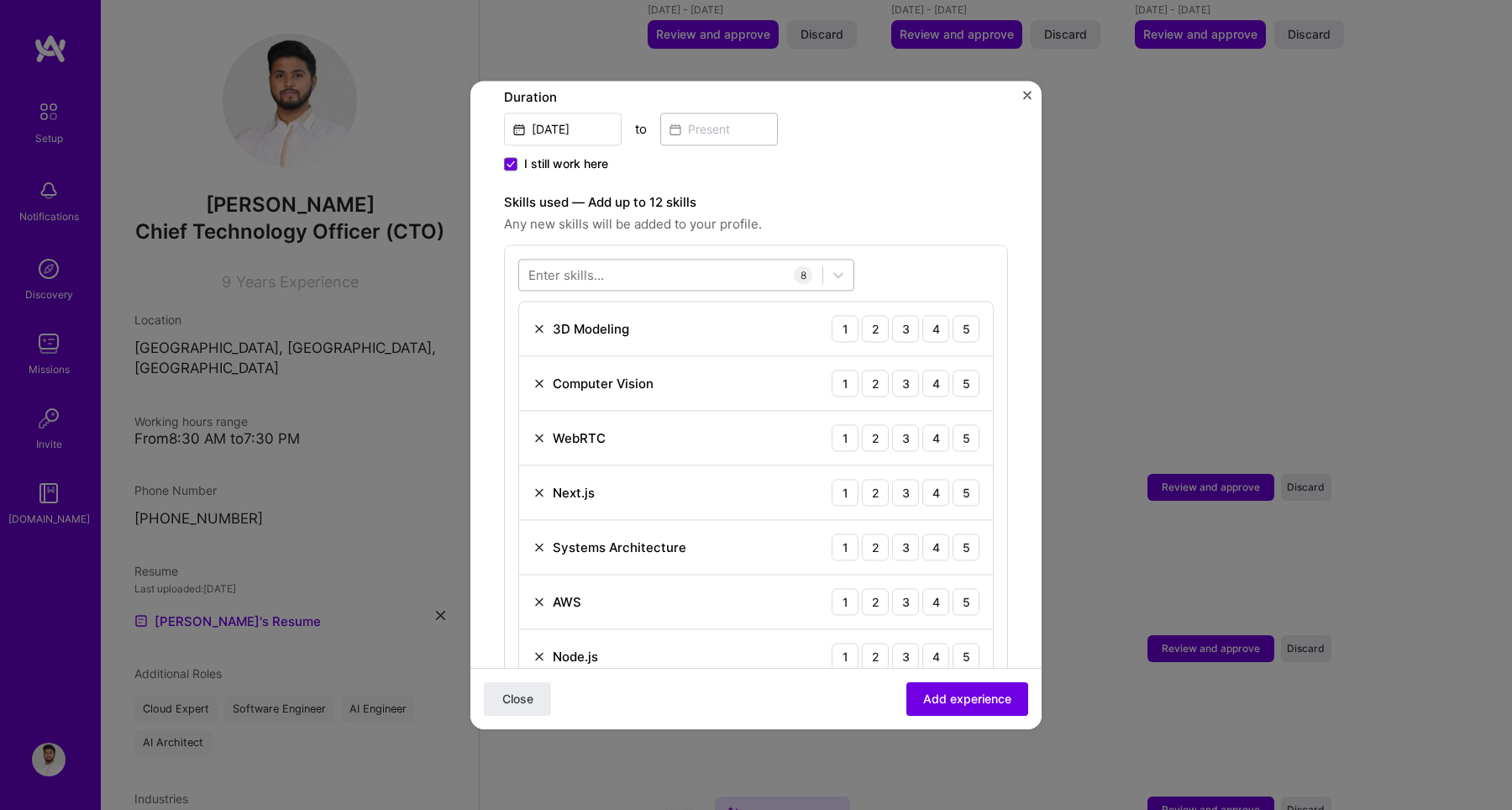
click at [677, 261] on div at bounding box center [671, 275] width 303 height 27
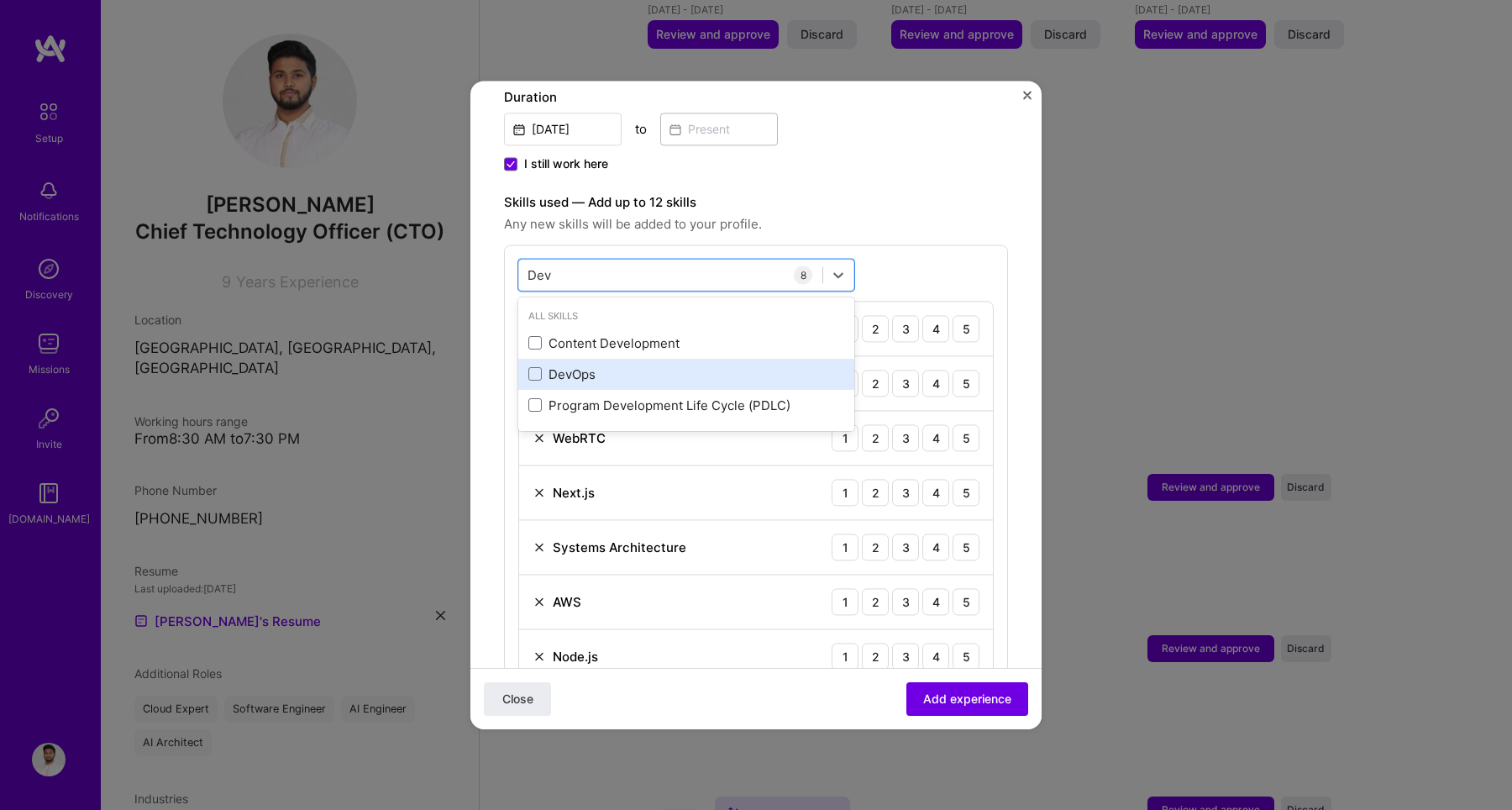
click at [536, 366] on div "DevOps" at bounding box center [686, 374] width 315 height 18
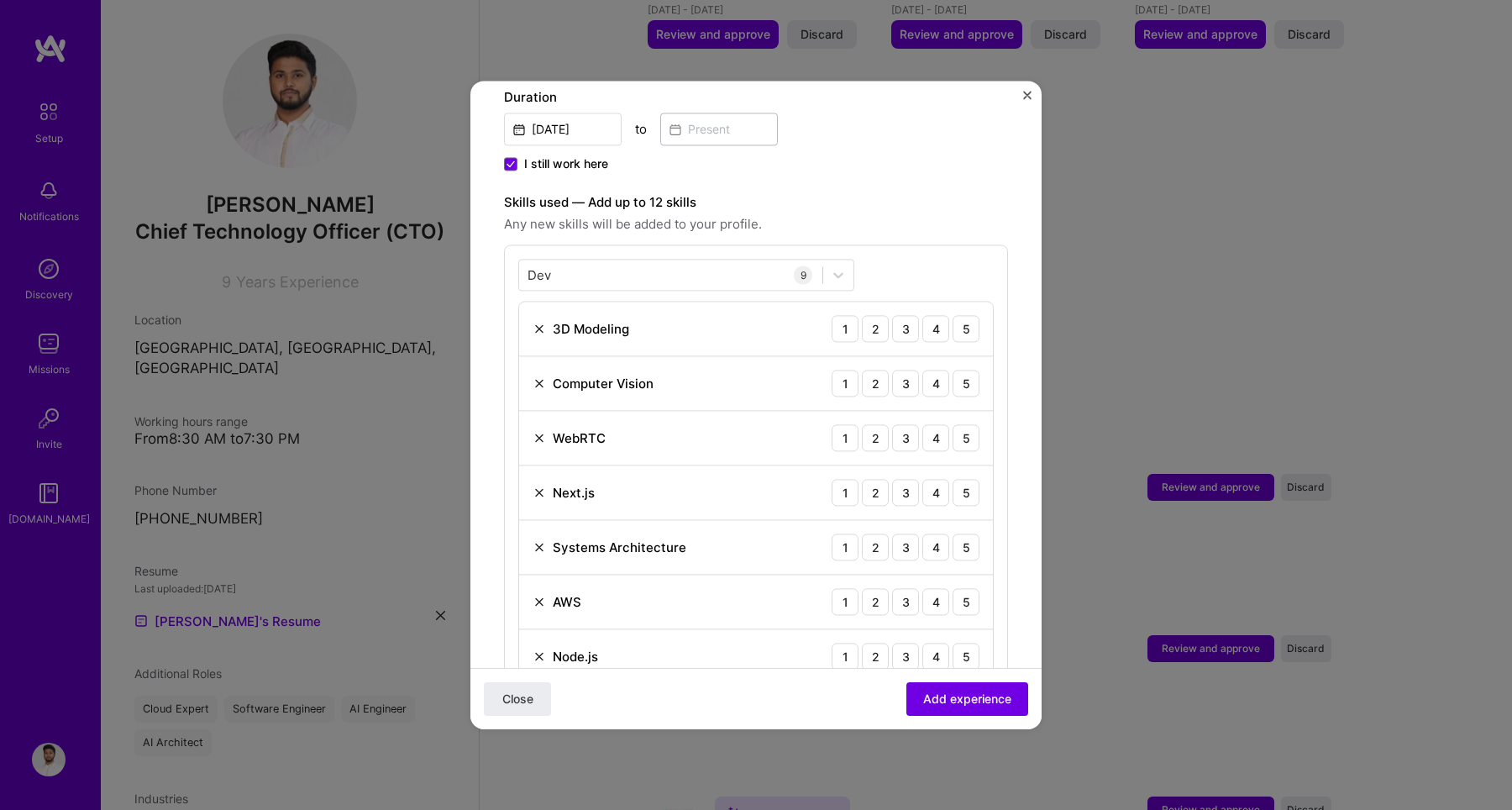
click at [879, 244] on div "Dev Dev 9 3D Modeling 1 2 3 4 5 Computer Vision 1 2 3 4 5 WebRTC 1 2 3 4 5 Next…" at bounding box center [756, 526] width 504 height 563
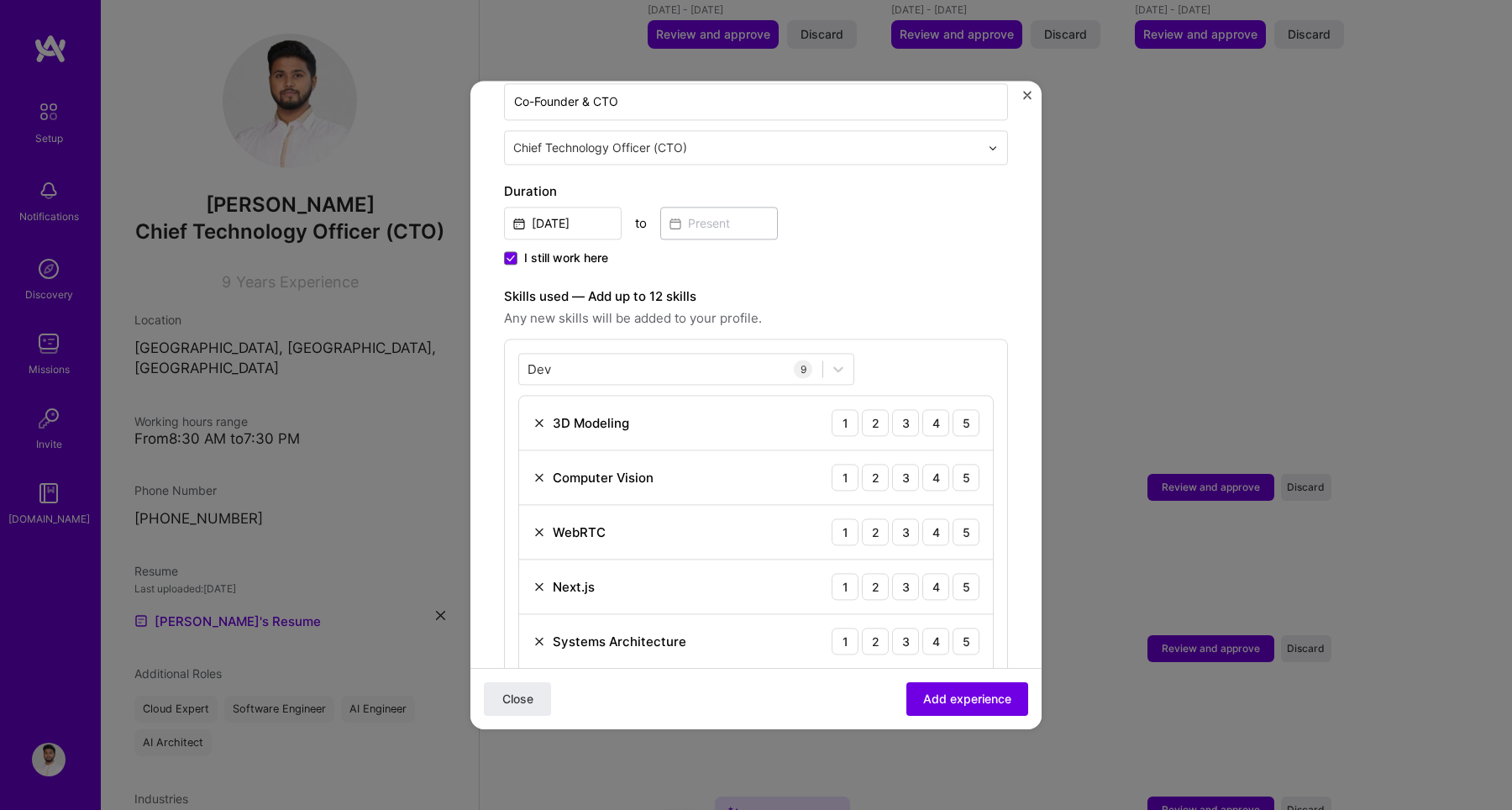
scroll to position [388, 0]
click at [603, 361] on div "[PERSON_NAME]" at bounding box center [671, 373] width 303 height 27
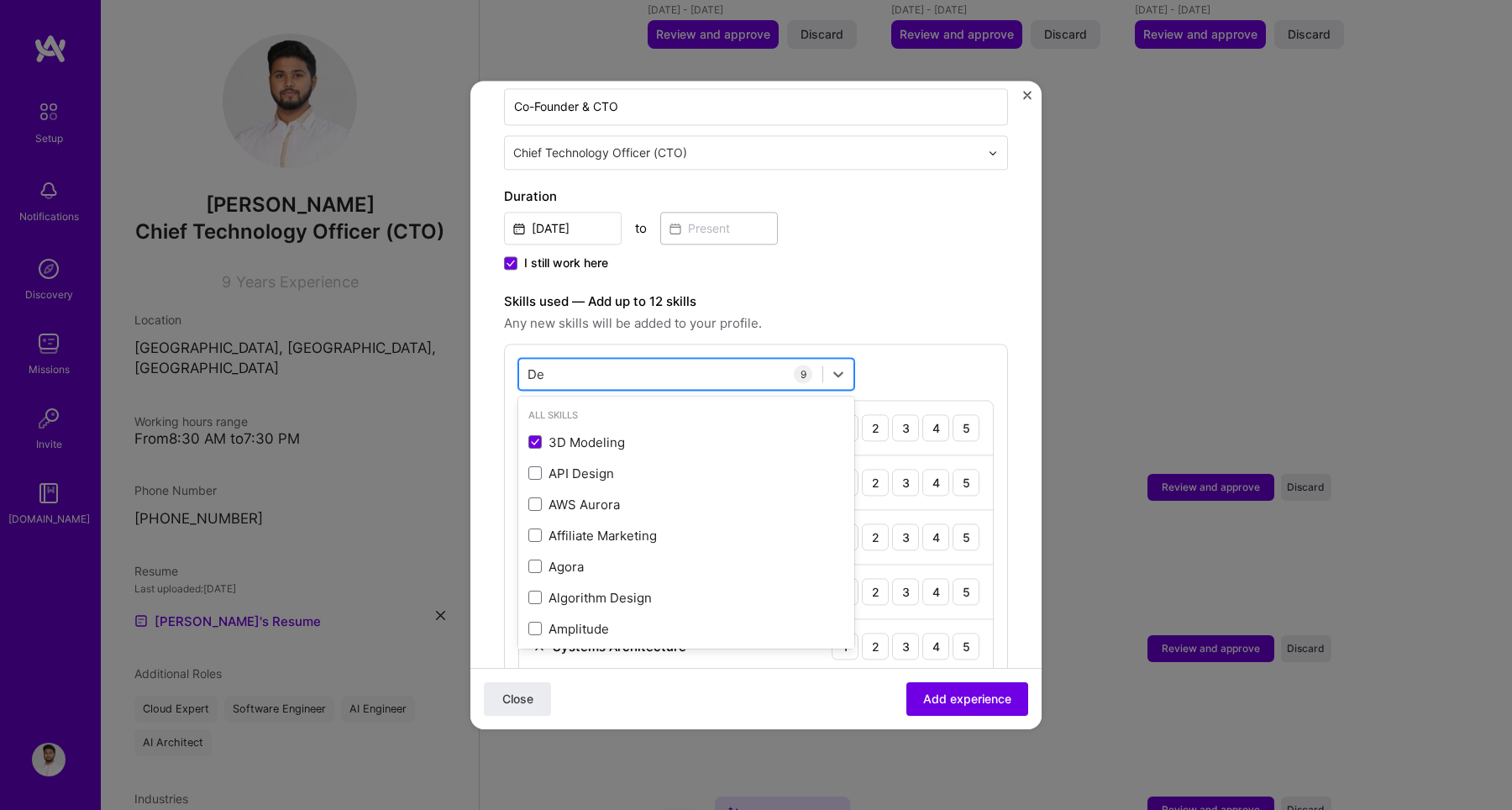
type input "D"
type input "Gith"
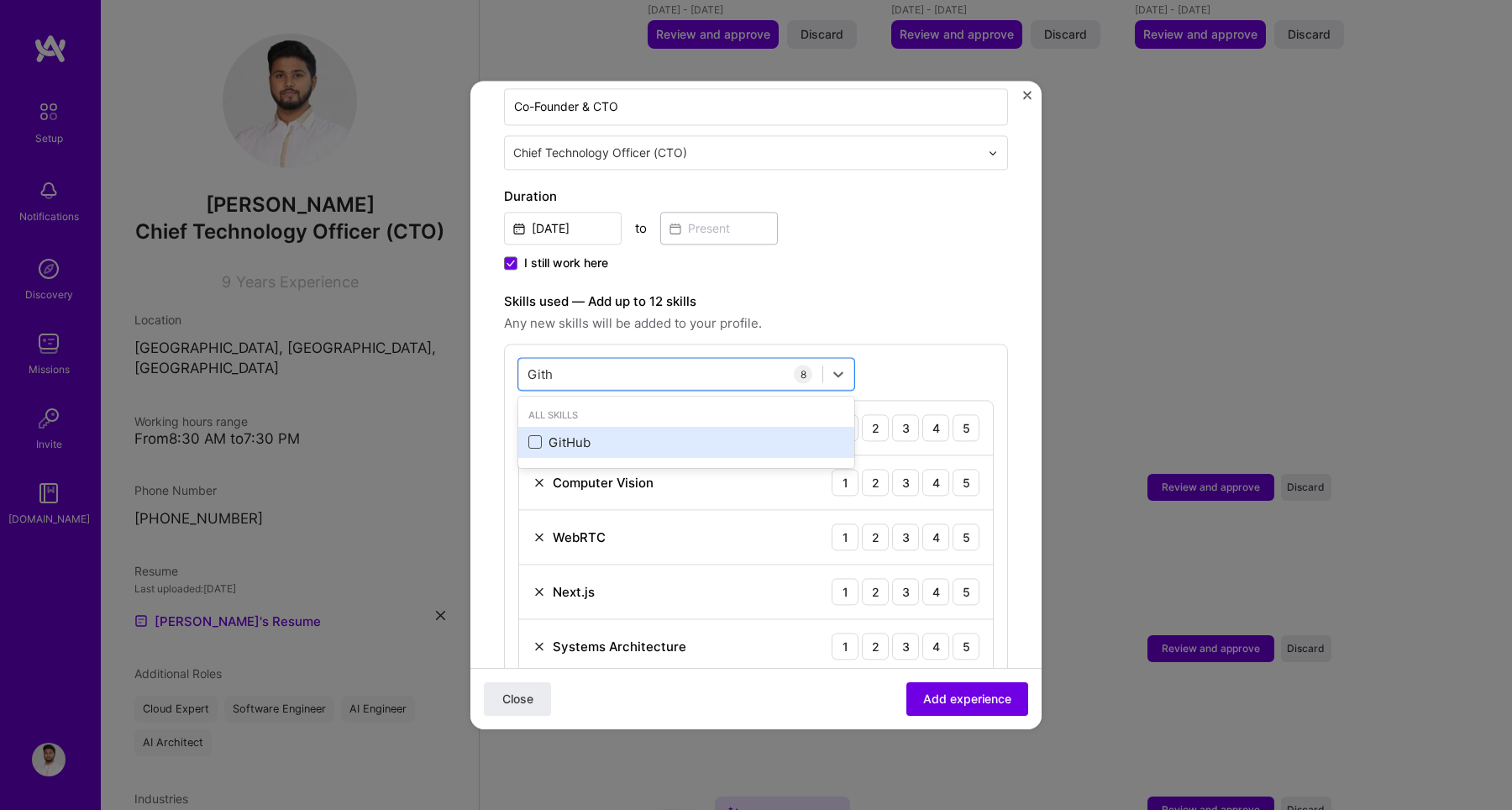
click at [537, 436] on span at bounding box center [535, 442] width 13 height 13
click at [0, 0] on input "checkbox" at bounding box center [0, 0] width 0 height 0
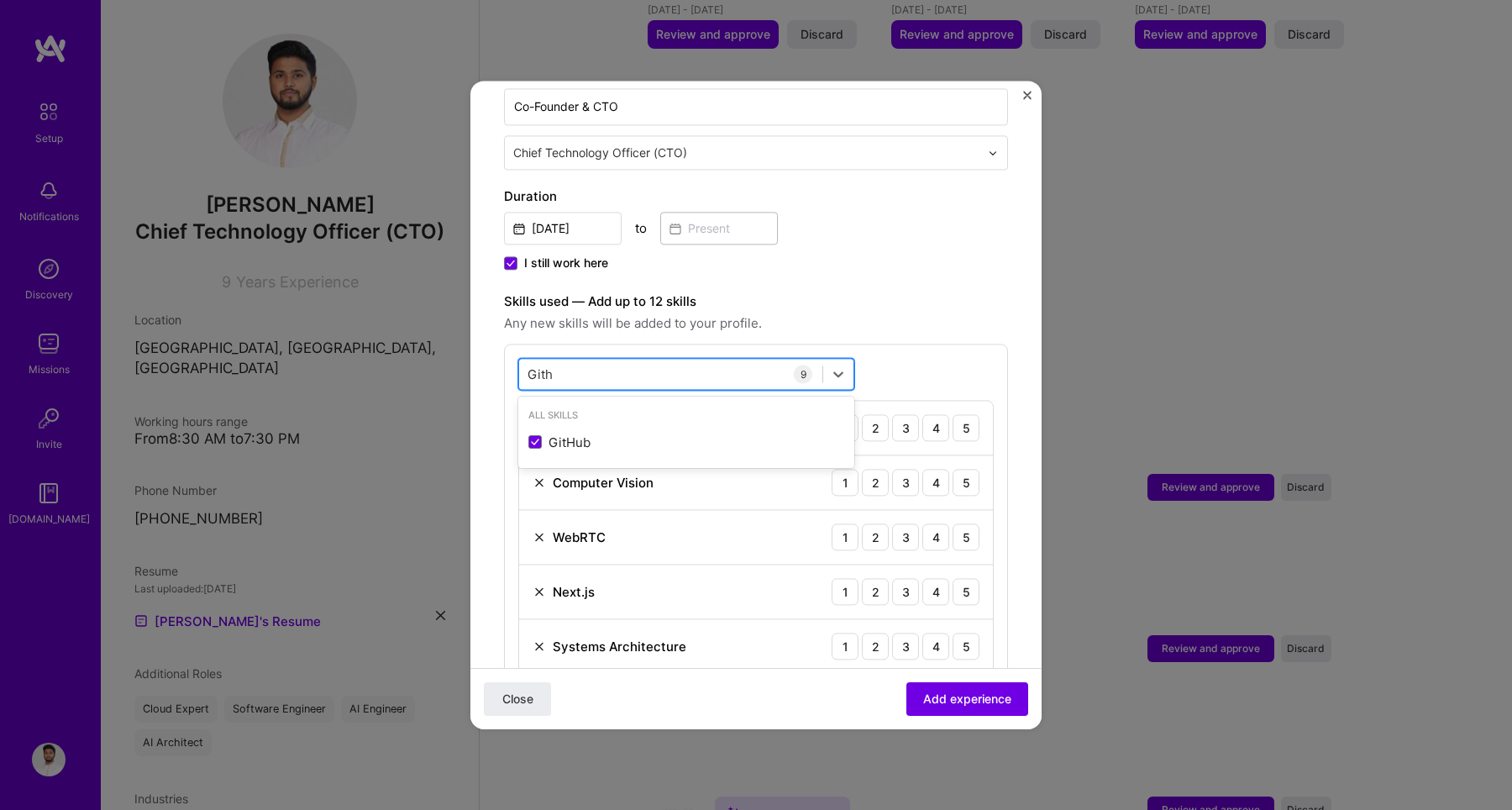
click at [558, 360] on div "[PERSON_NAME]" at bounding box center [671, 373] width 303 height 27
click at [545, 366] on input "Gith" at bounding box center [541, 374] width 27 height 18
click at [861, 314] on span "Any new skills will be added to your profile." at bounding box center [756, 323] width 504 height 20
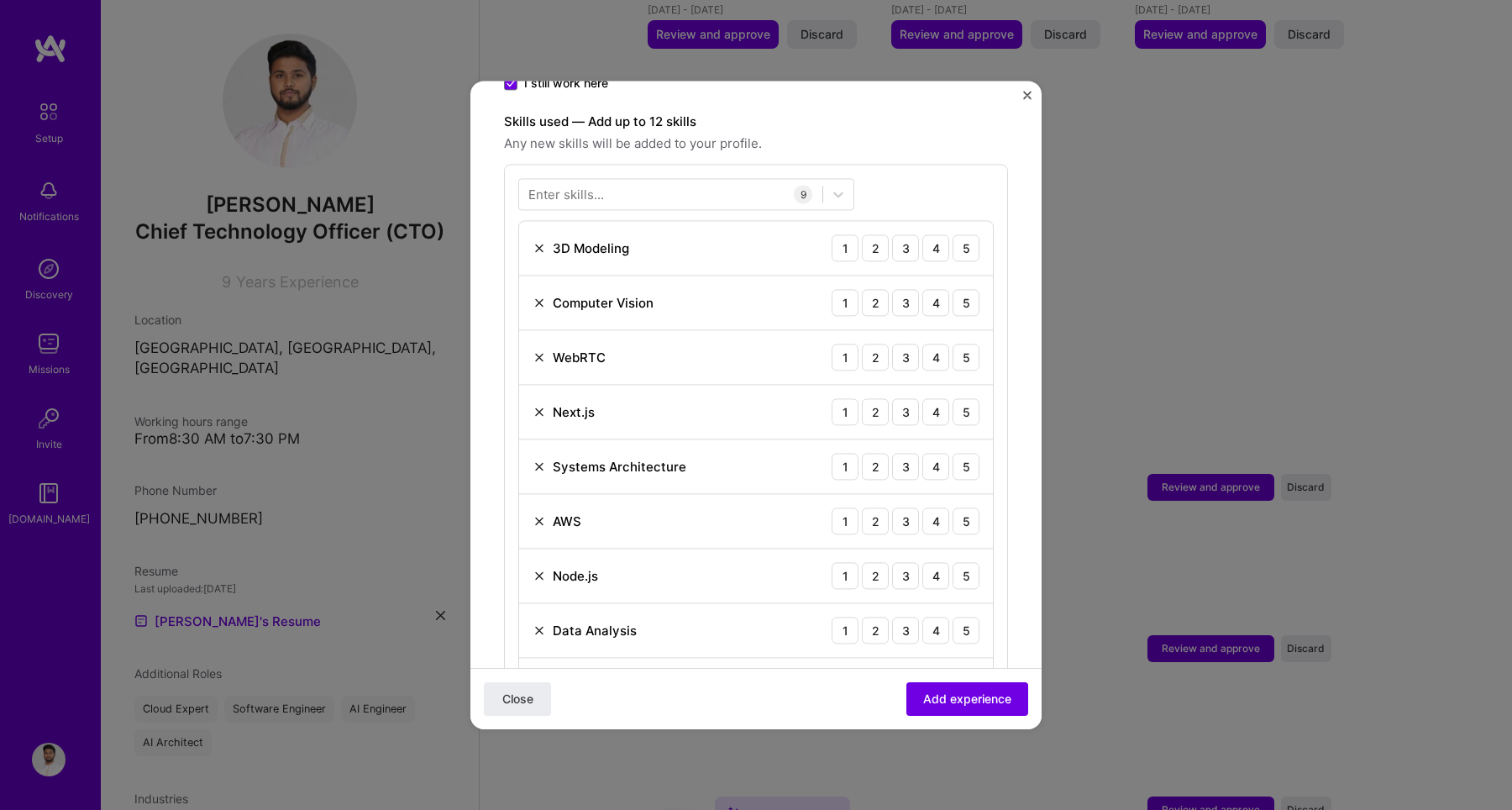
scroll to position [566, 0]
click at [547, 183] on div at bounding box center [671, 196] width 303 height 27
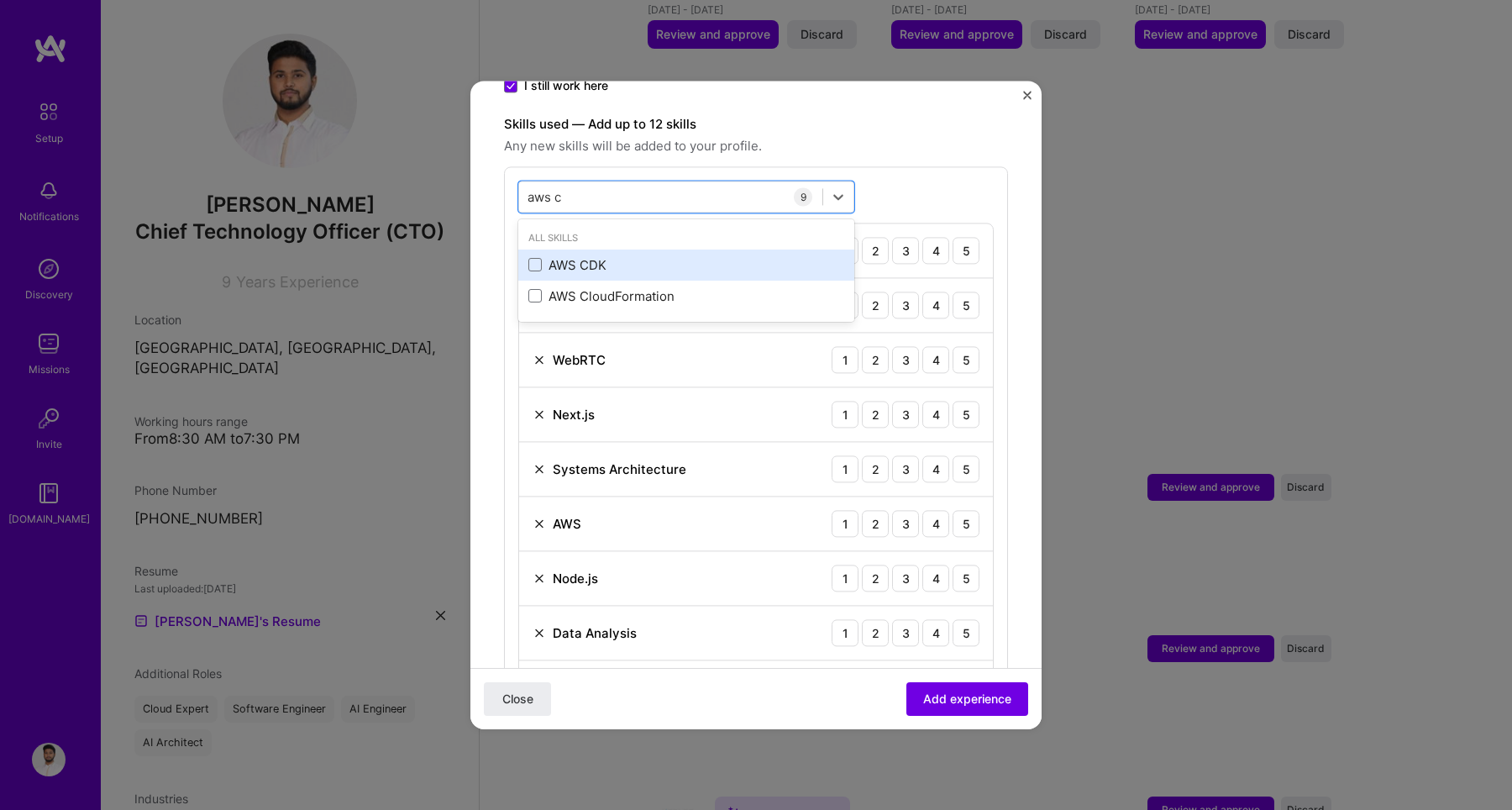
click at [528, 250] on div "AWS CDK" at bounding box center [686, 264] width 336 height 31
type input "aws c"
click at [921, 181] on div "option AWS CDK, selected. option AWS CDK selected, 0 of 2. 2 results available …" at bounding box center [756, 476] width 504 height 618
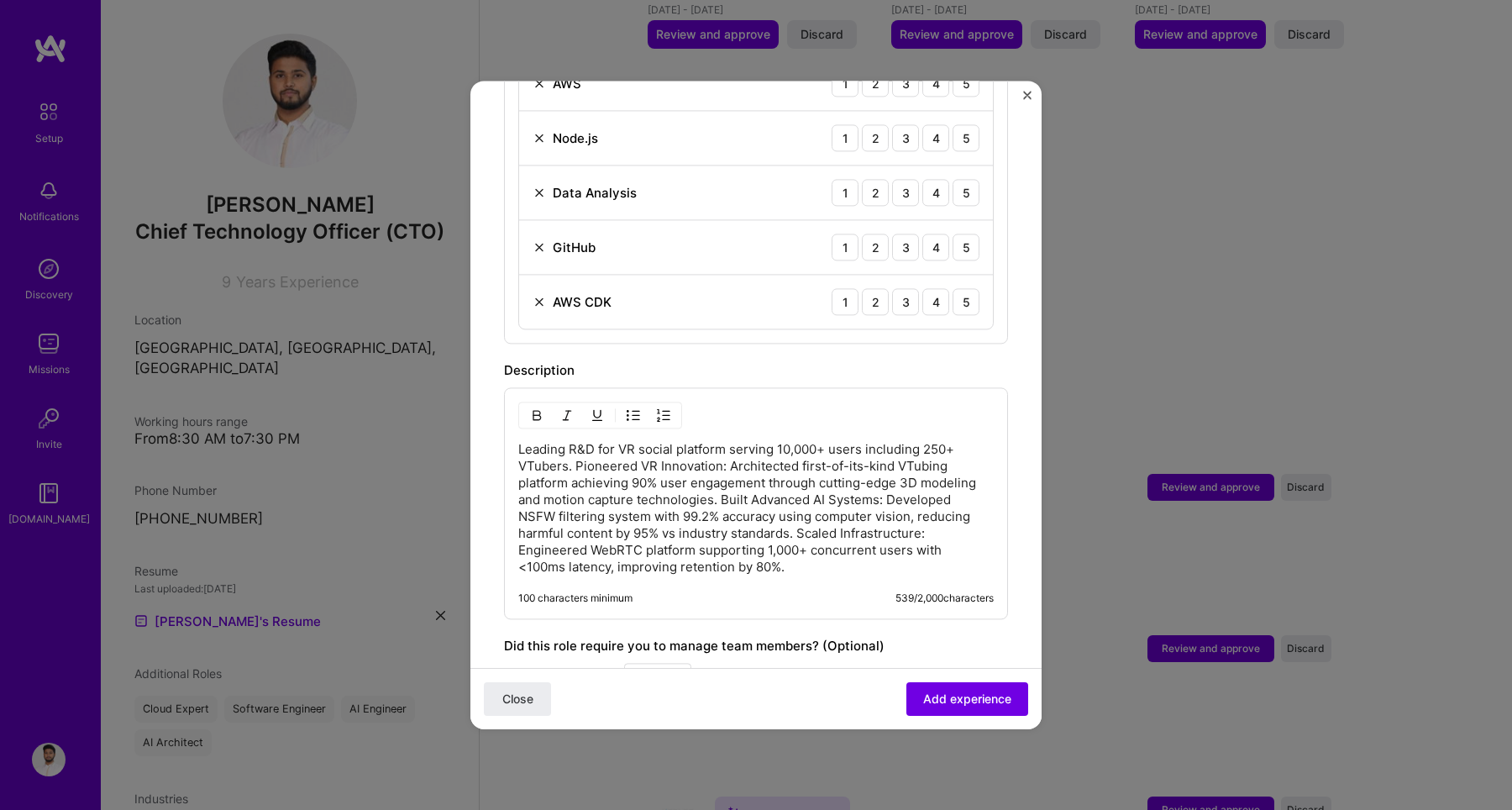
scroll to position [1151, 0]
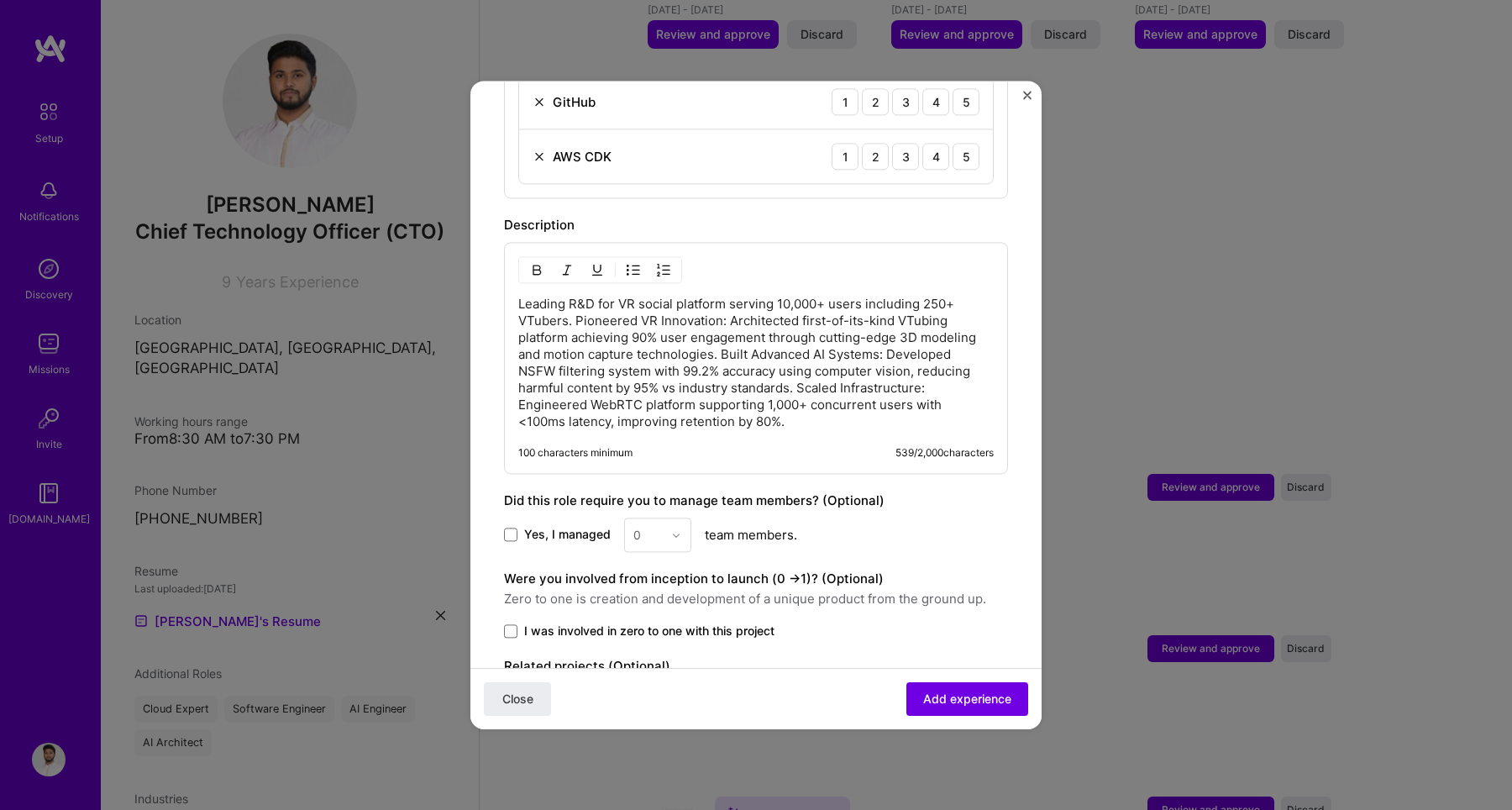
click at [672, 522] on div "0" at bounding box center [657, 534] width 67 height 34
click at [657, 517] on div "0" at bounding box center [657, 534] width 67 height 34
click at [530, 527] on span "Yes, I managed" at bounding box center [567, 535] width 86 height 17
click at [0, 0] on input "Yes, I managed" at bounding box center [0, 0] width 0 height 0
click at [647, 526] on input "text" at bounding box center [647, 534] width 29 height 18
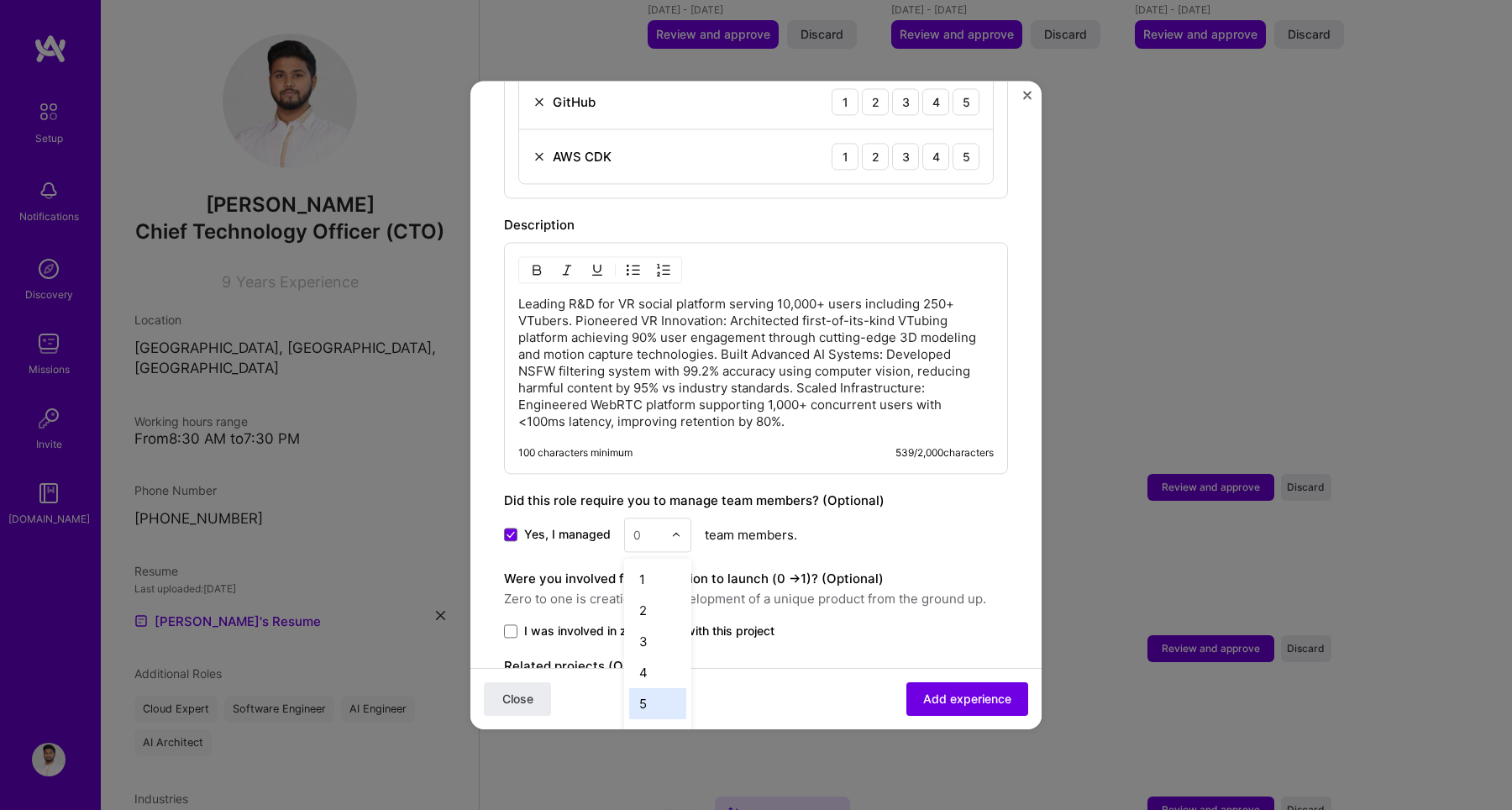
scroll to position [29, 0]
click at [648, 690] on div "6" at bounding box center [657, 705] width 57 height 31
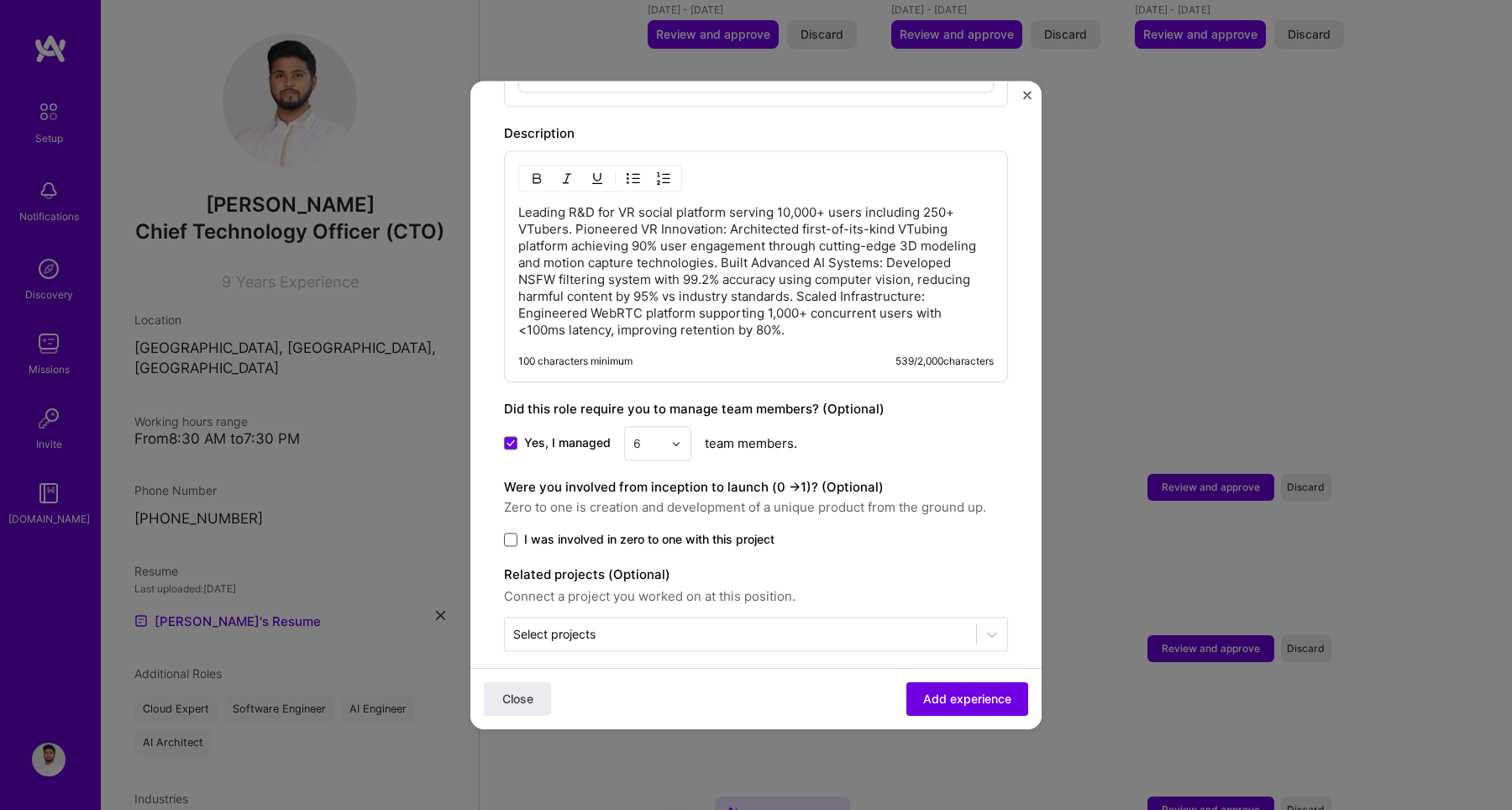
click at [513, 532] on span at bounding box center [511, 539] width 13 height 13
click at [0, 0] on input "I was involved in zero to one with this project" at bounding box center [0, 0] width 0 height 0
click at [702, 625] on input "text" at bounding box center [741, 634] width 455 height 18
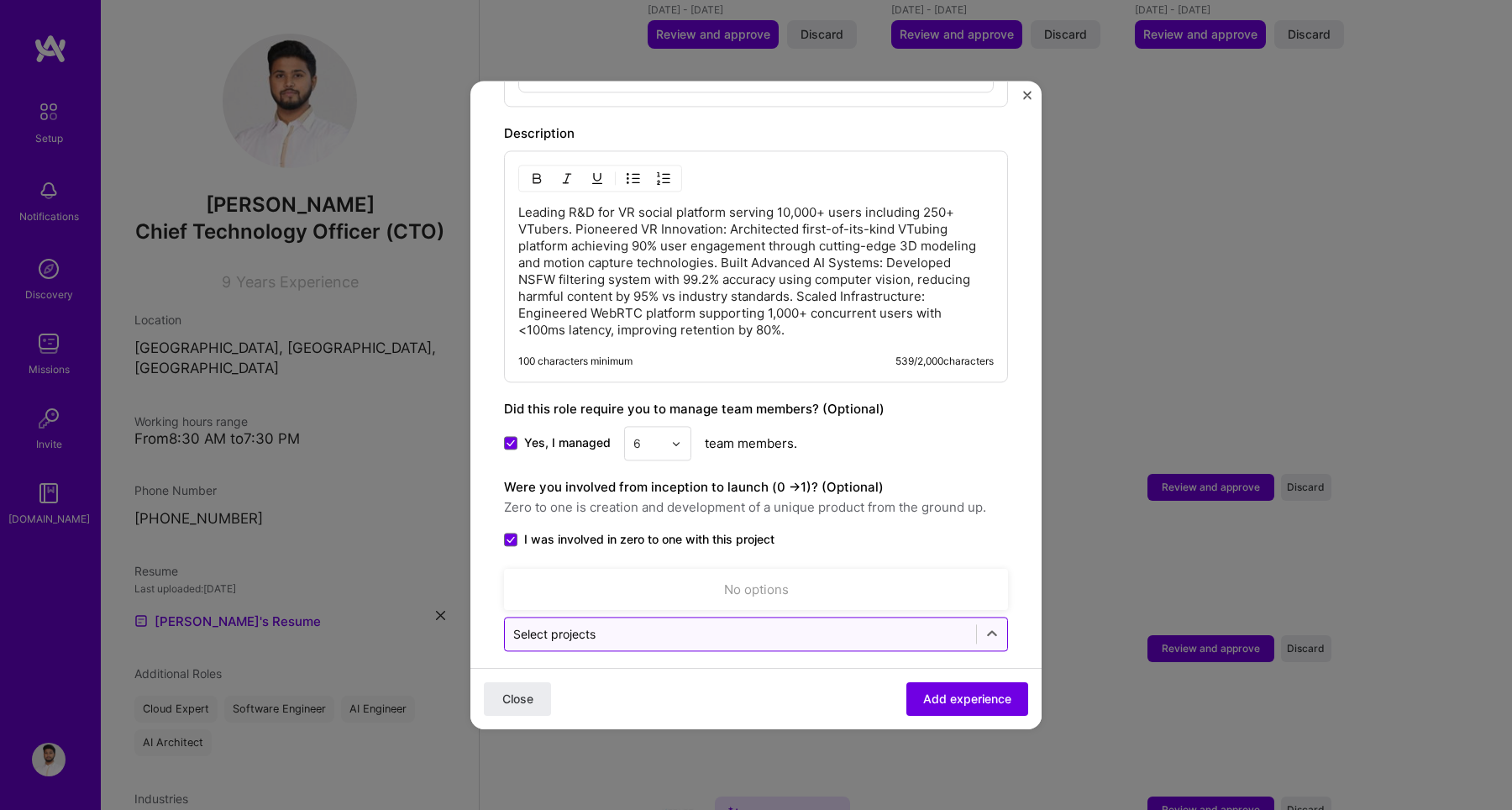
click at [704, 625] on input "text" at bounding box center [741, 634] width 455 height 18
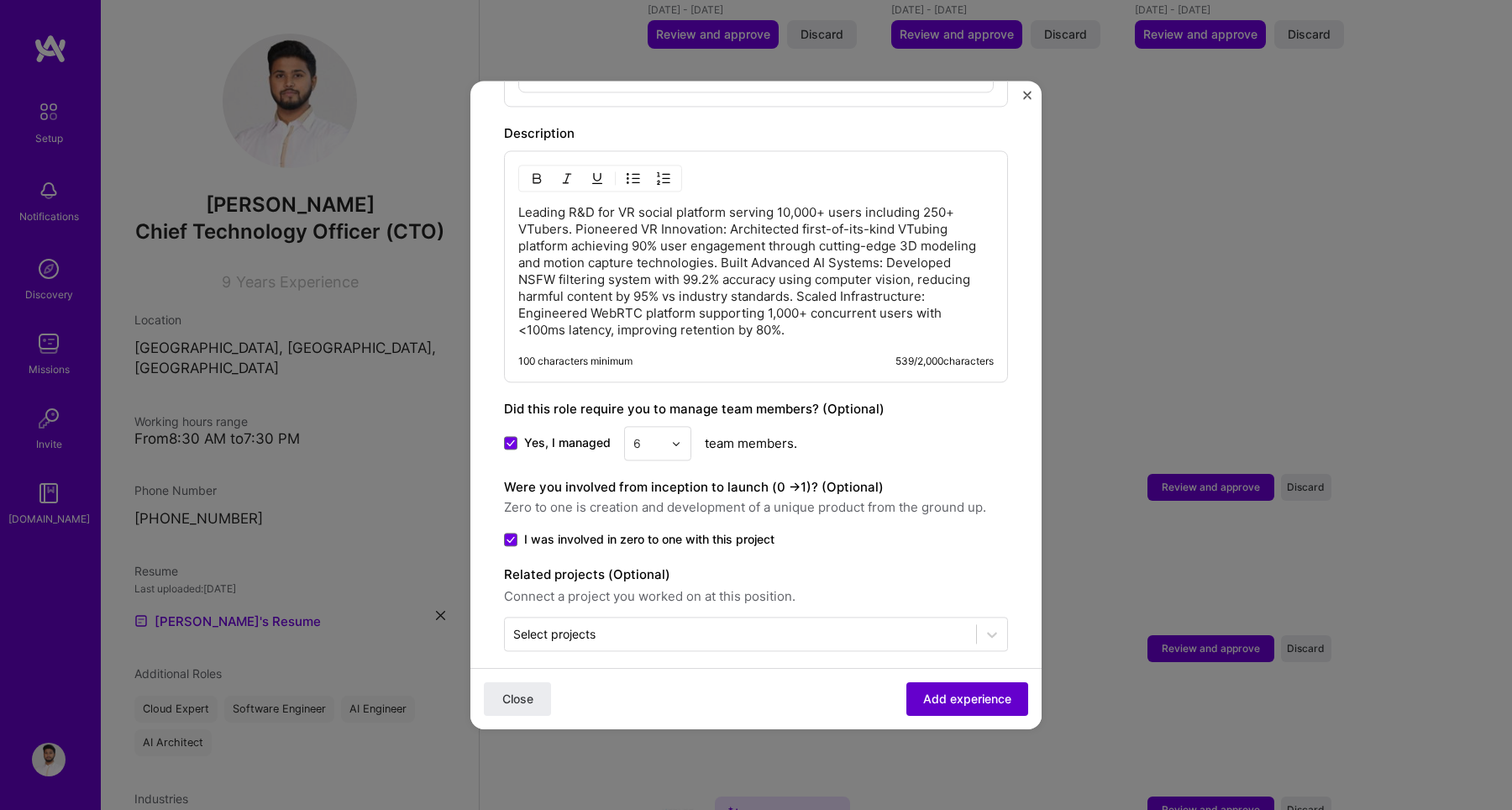
click at [931, 704] on span "Add experience" at bounding box center [966, 699] width 88 height 17
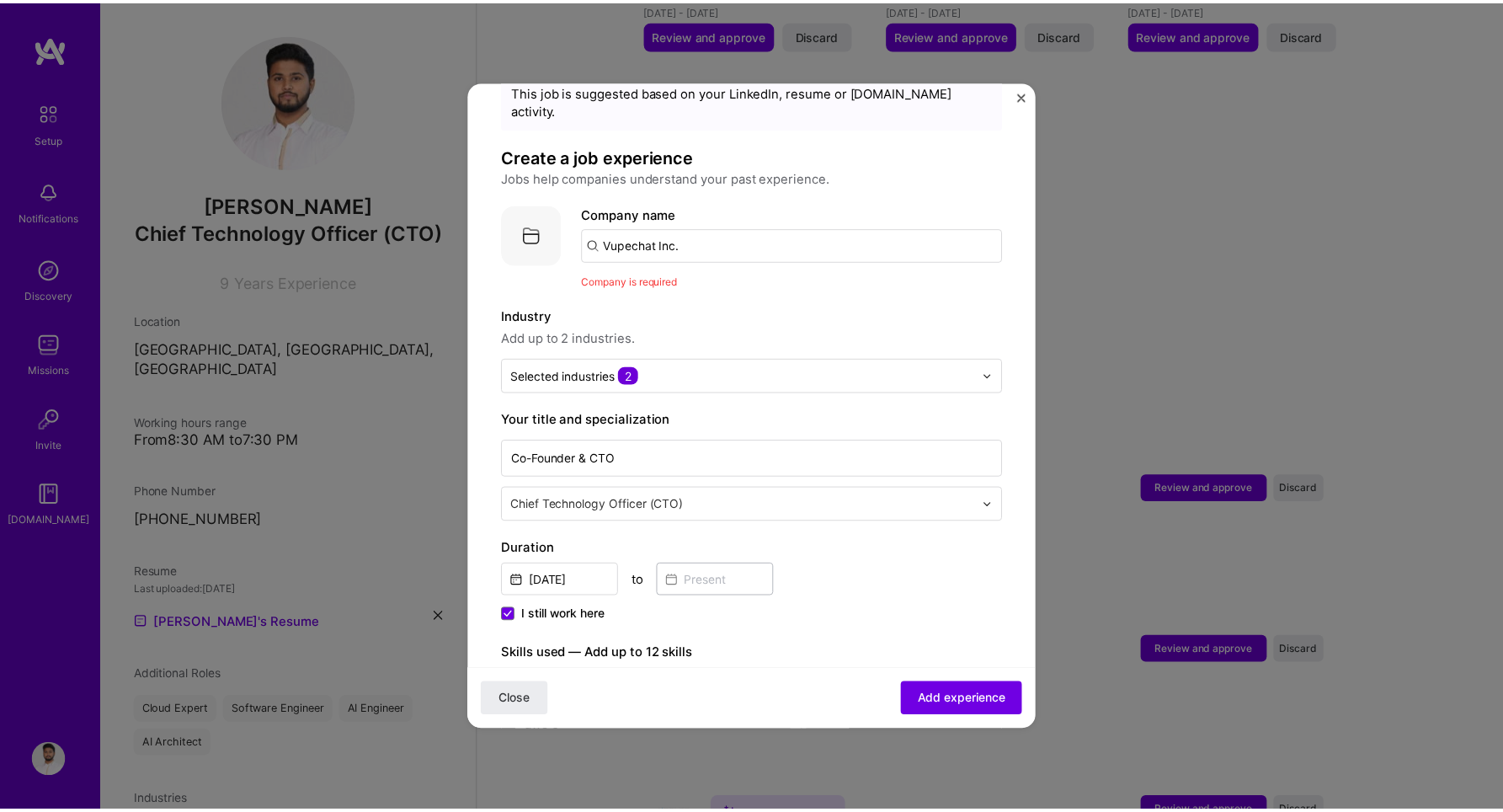
scroll to position [0, 0]
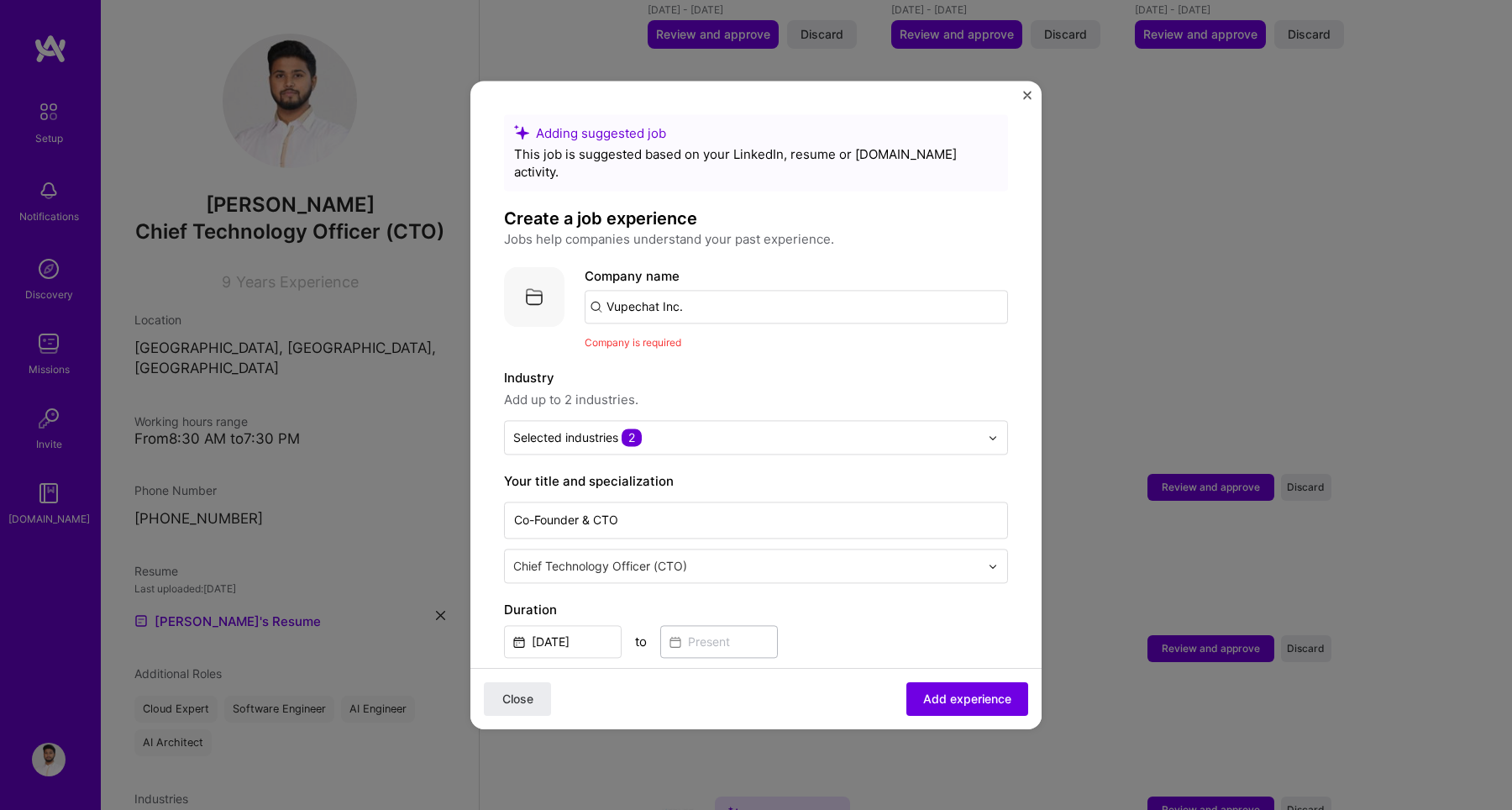
click at [675, 292] on input "Vupechat Inc." at bounding box center [796, 306] width 423 height 33
click at [695, 291] on input "Vupechat Inc." at bounding box center [796, 306] width 423 height 33
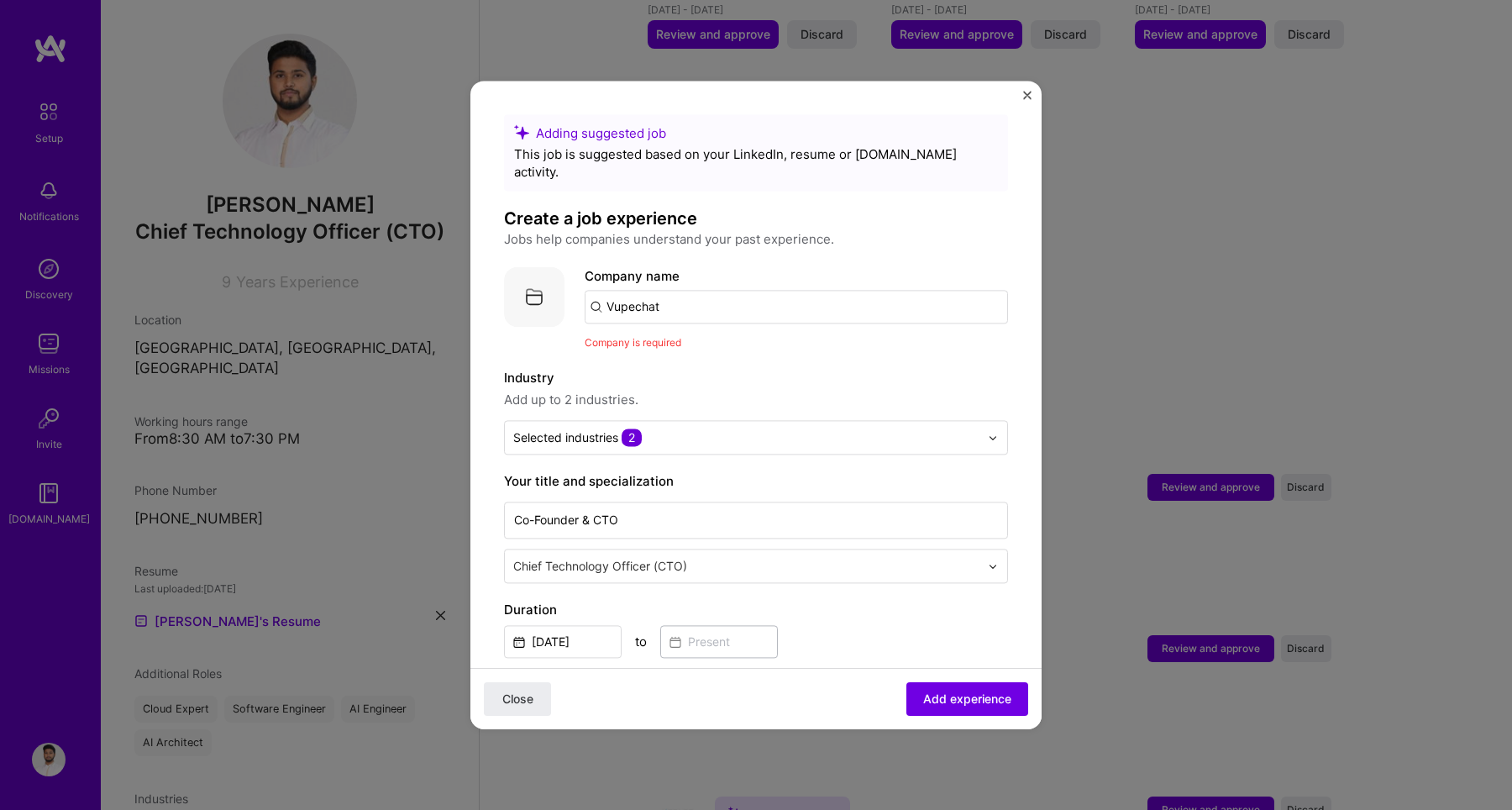
type input "Vupechat"
click button "Close" at bounding box center [517, 698] width 67 height 33
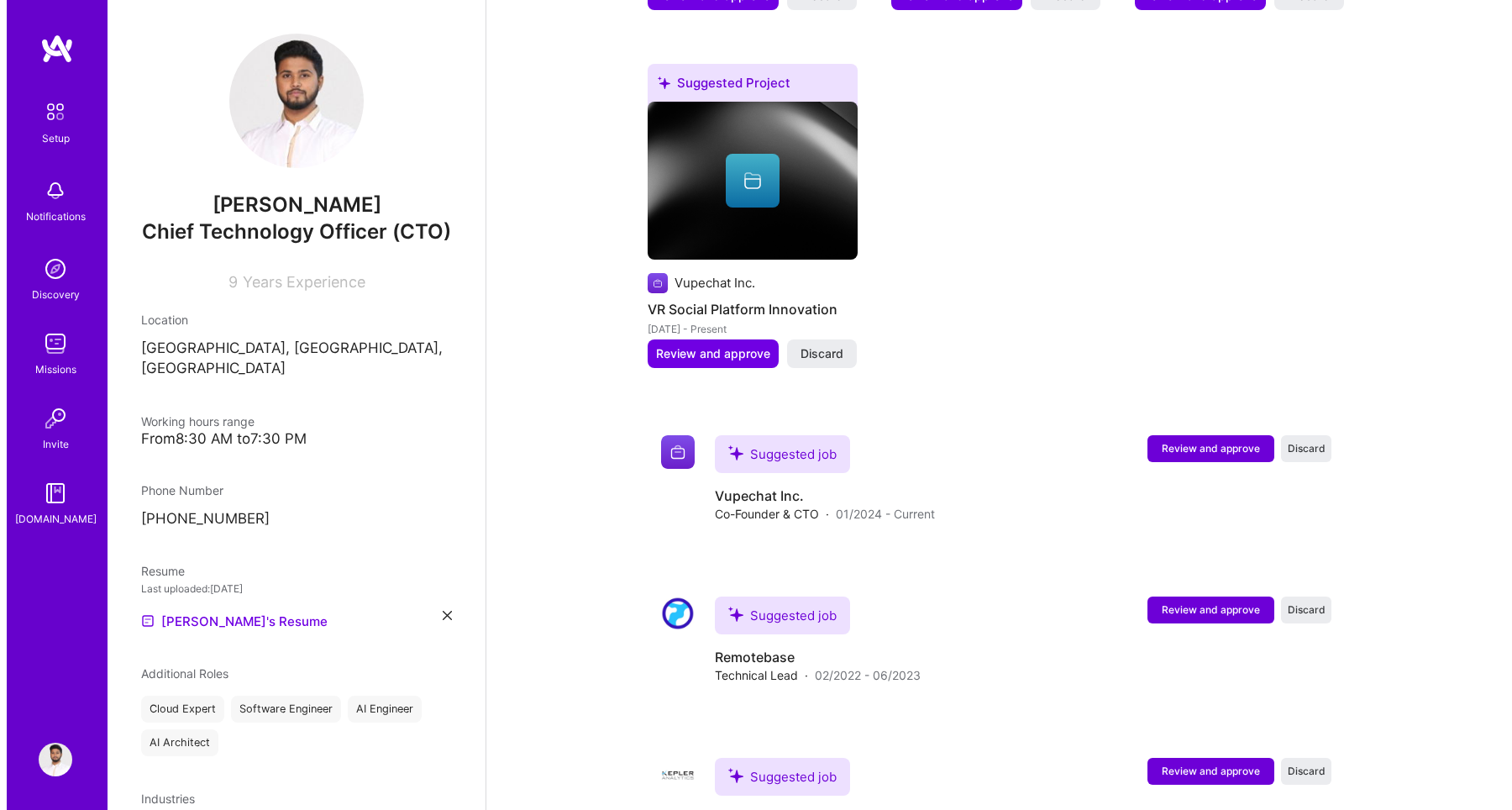
scroll to position [1377, 0]
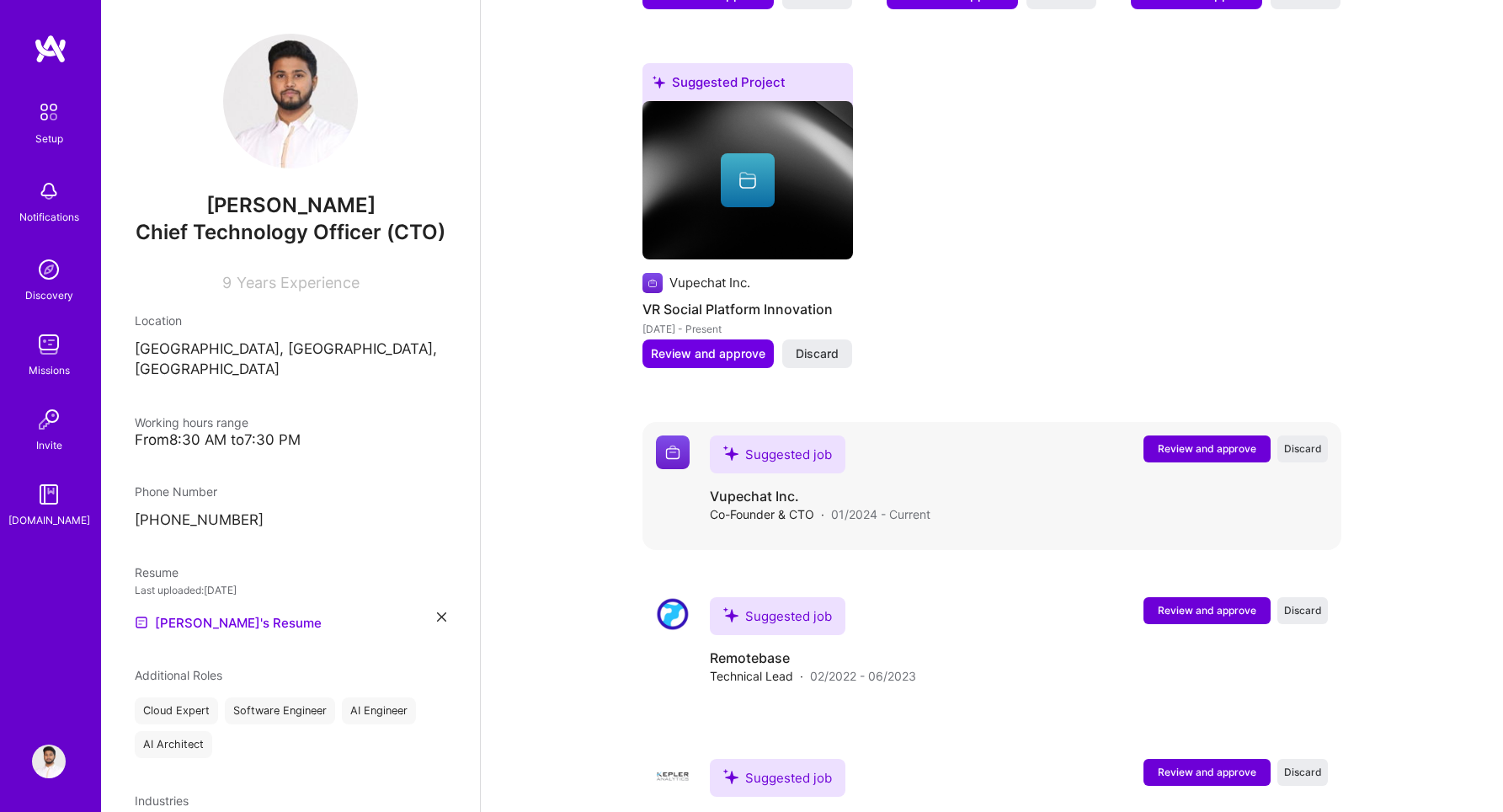
click at [1210, 442] on span "Review and approve" at bounding box center [1208, 448] width 99 height 14
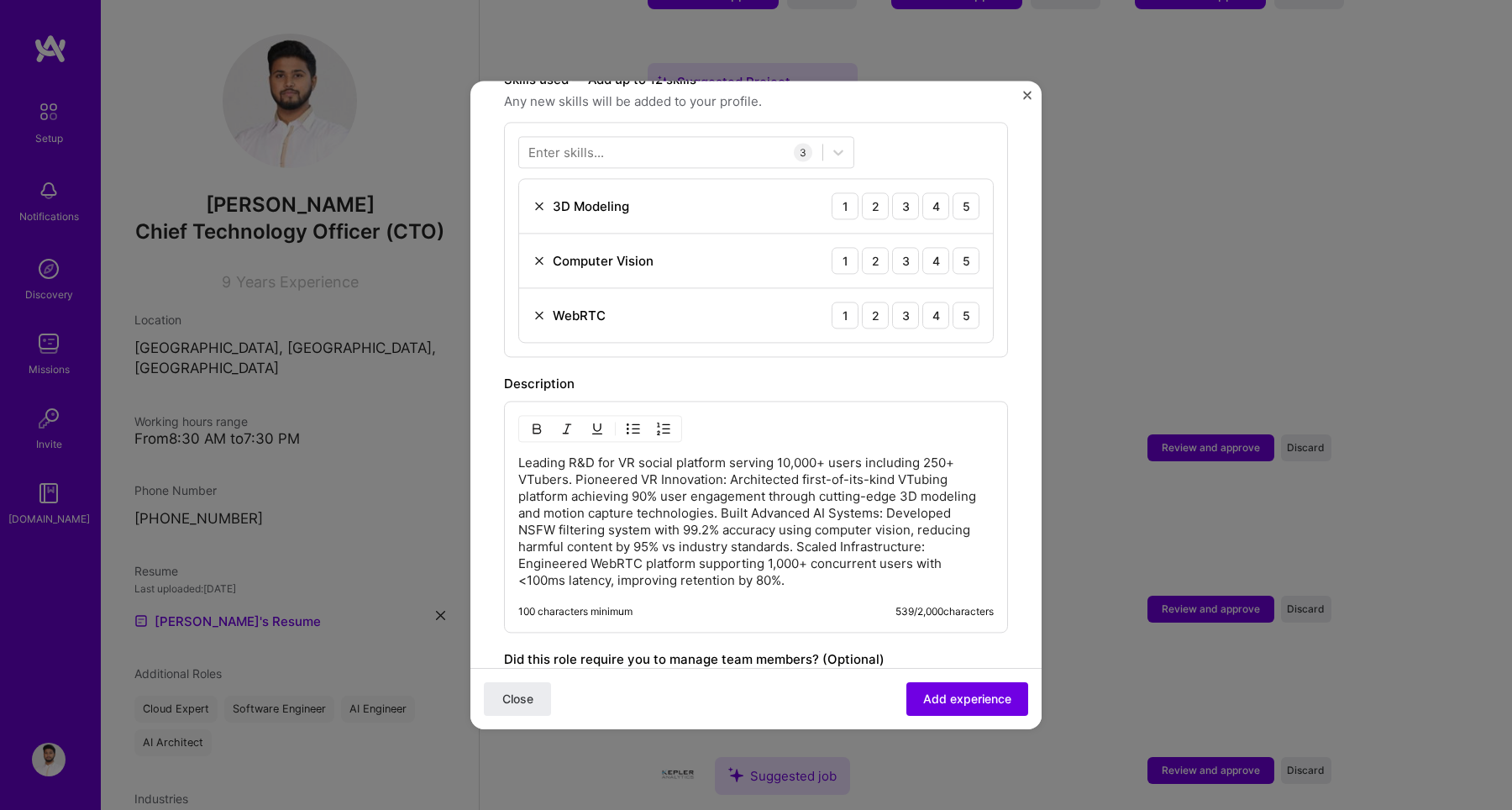
scroll to position [861, 0]
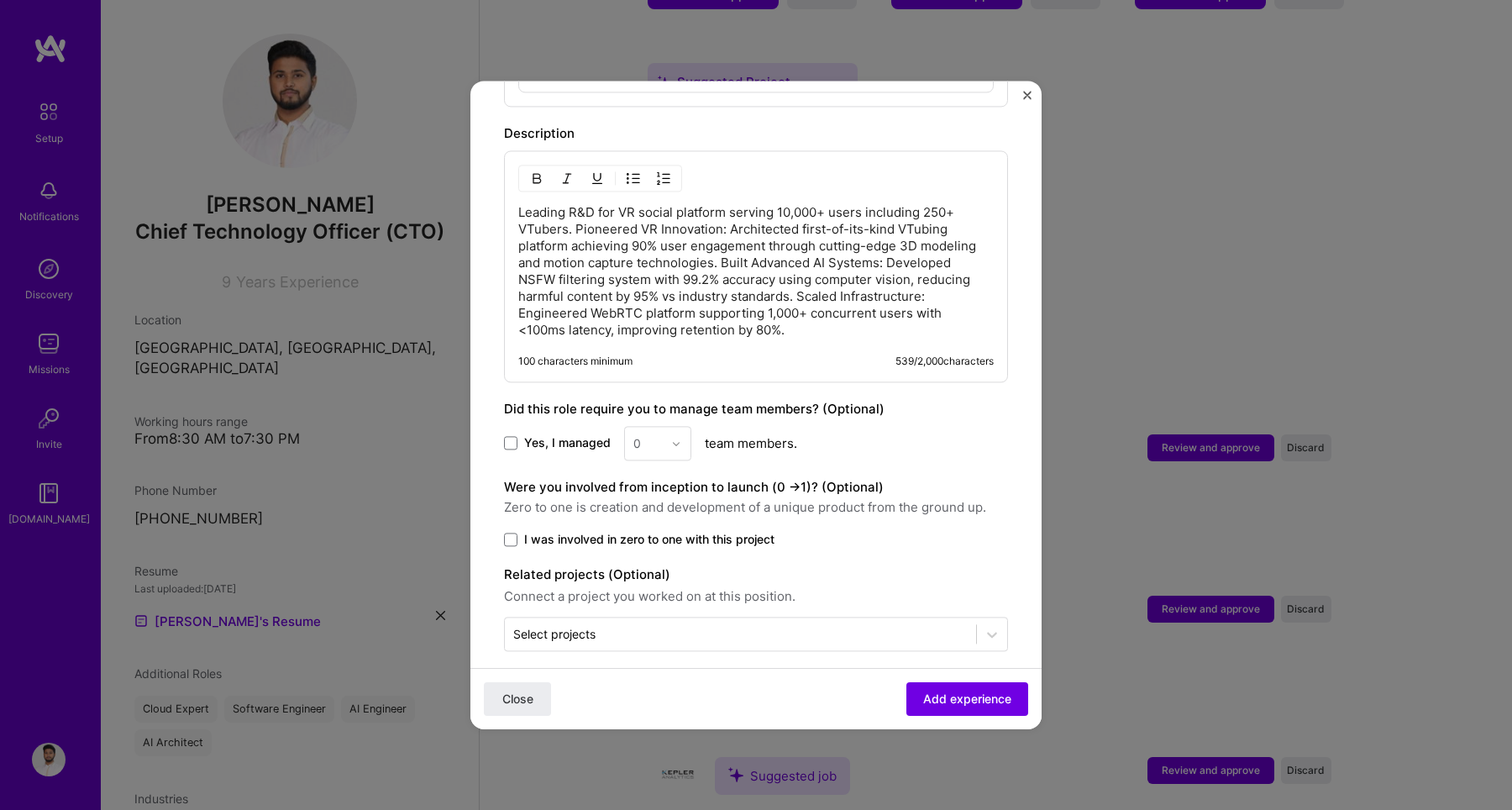
click at [514, 435] on label "Yes, I managed" at bounding box center [557, 443] width 107 height 17
click at [0, 0] on input "Yes, I managed" at bounding box center [0, 0] width 0 height 0
click at [641, 434] on input "text" at bounding box center [647, 442] width 29 height 18
click at [651, 627] on div "6" at bounding box center [657, 642] width 57 height 31
click at [508, 532] on span at bounding box center [511, 539] width 13 height 13
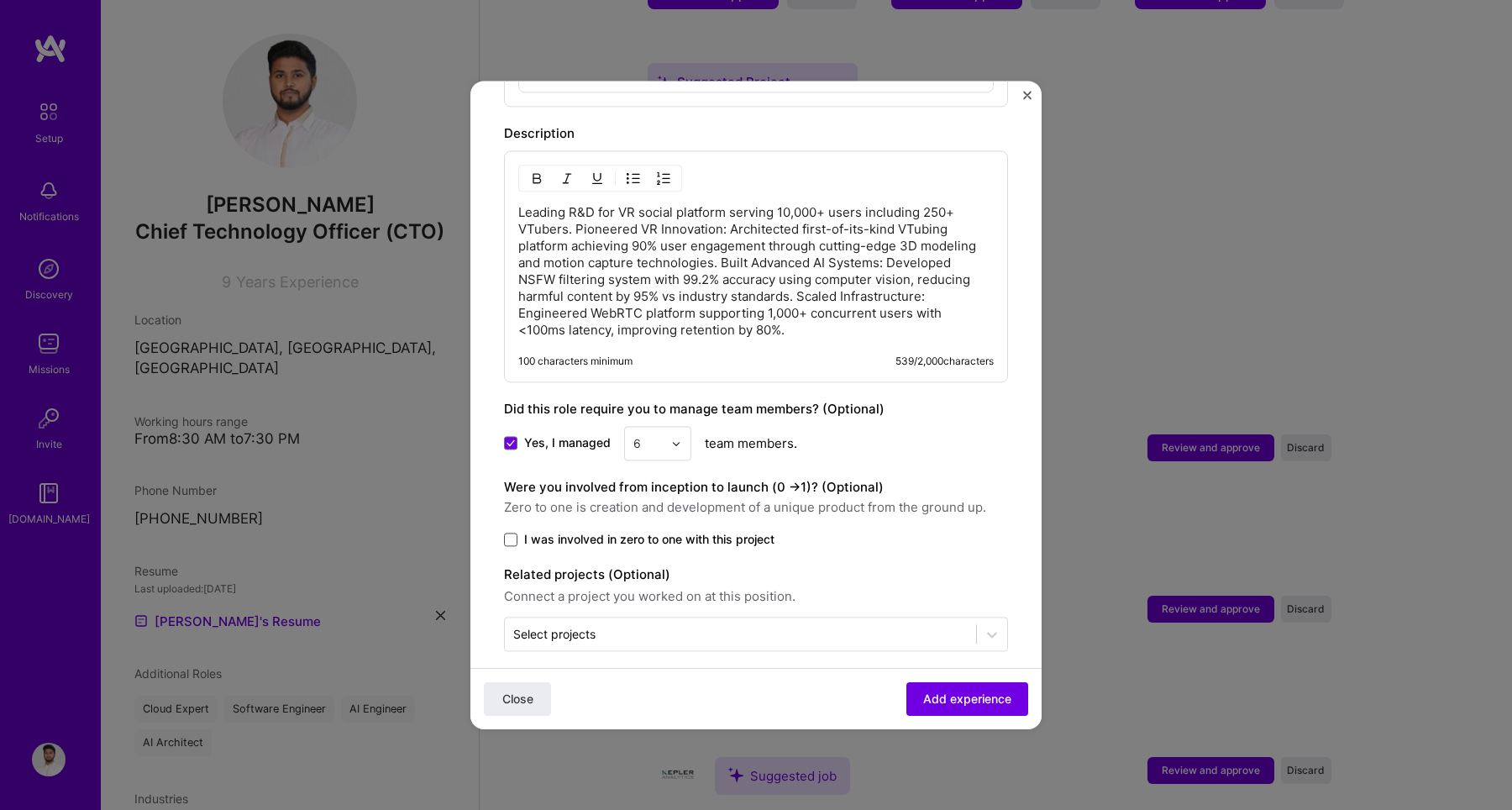
click at [0, 0] on input "I was involved in zero to one with this project" at bounding box center [0, 0] width 0 height 0
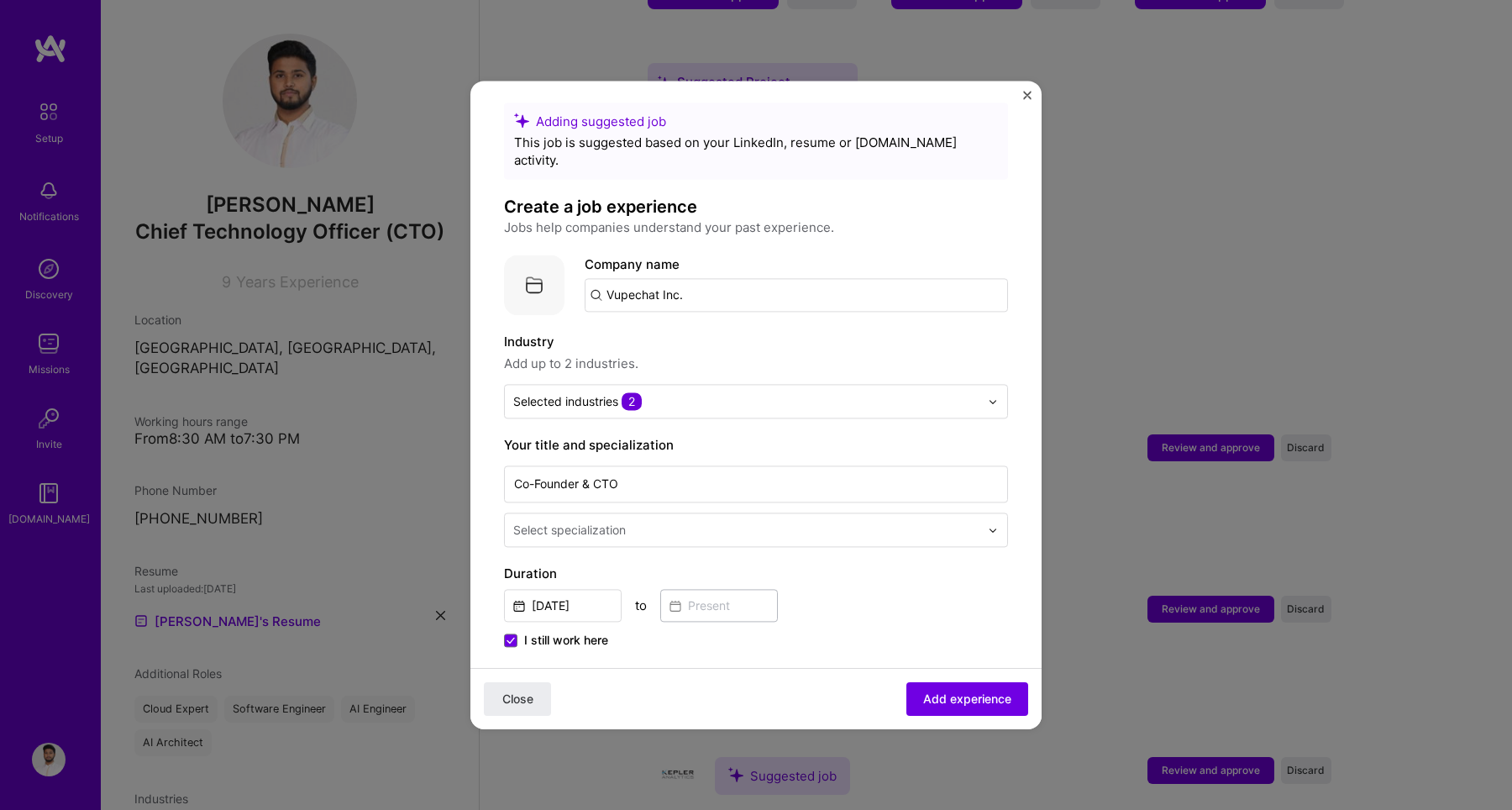
scroll to position [0, 0]
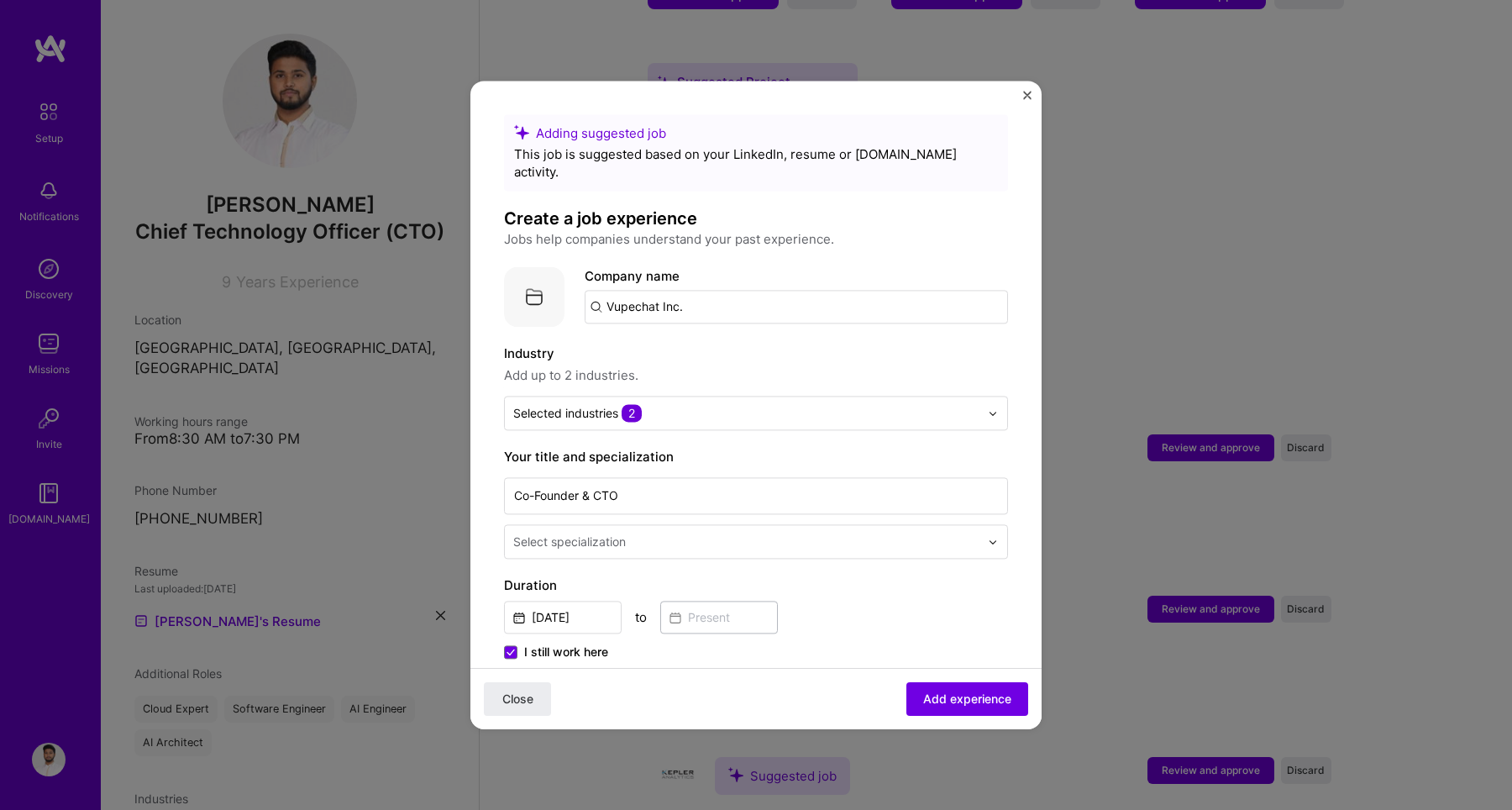
click at [638, 532] on input "text" at bounding box center [748, 541] width 470 height 18
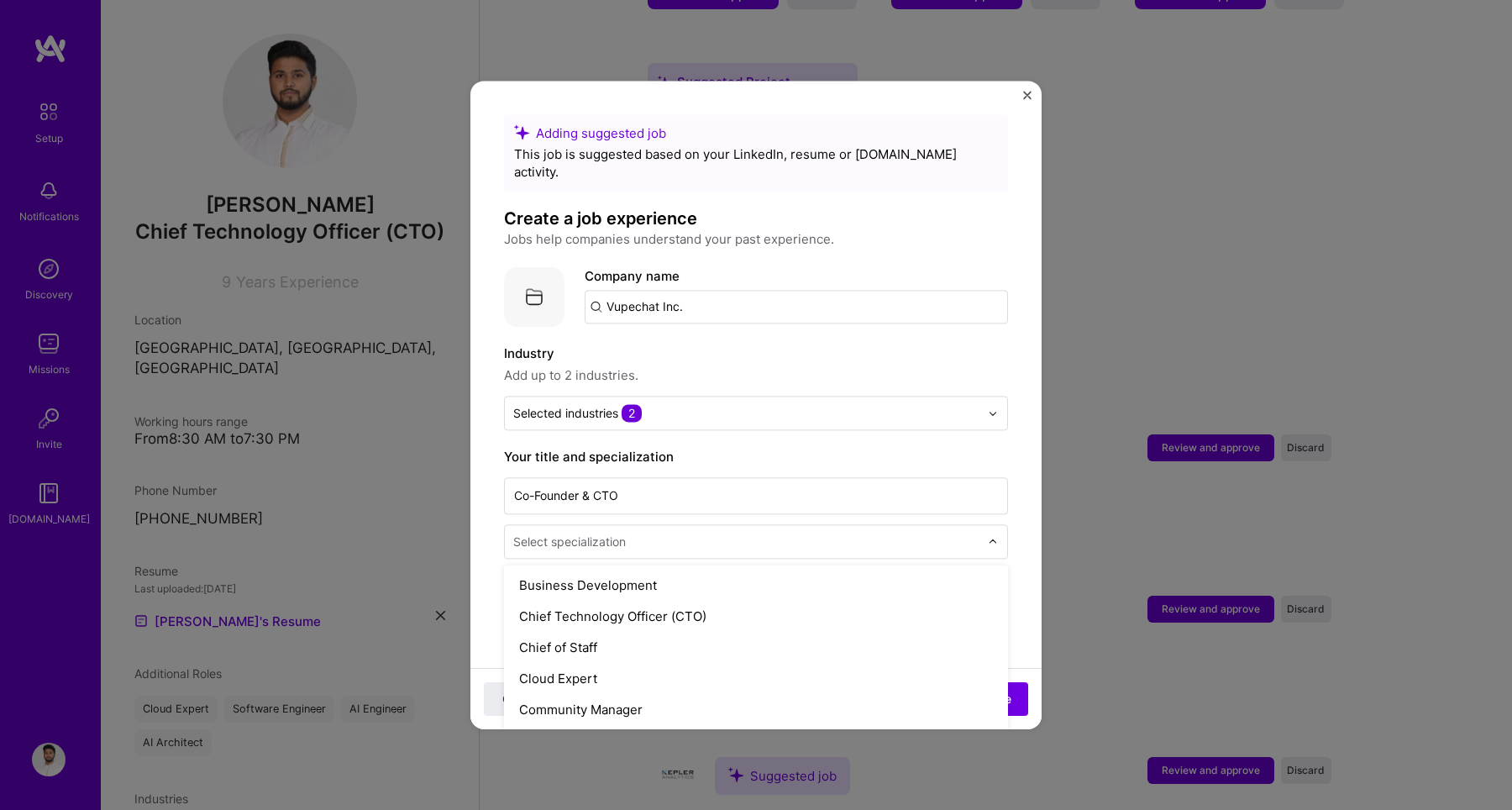
scroll to position [405, 0]
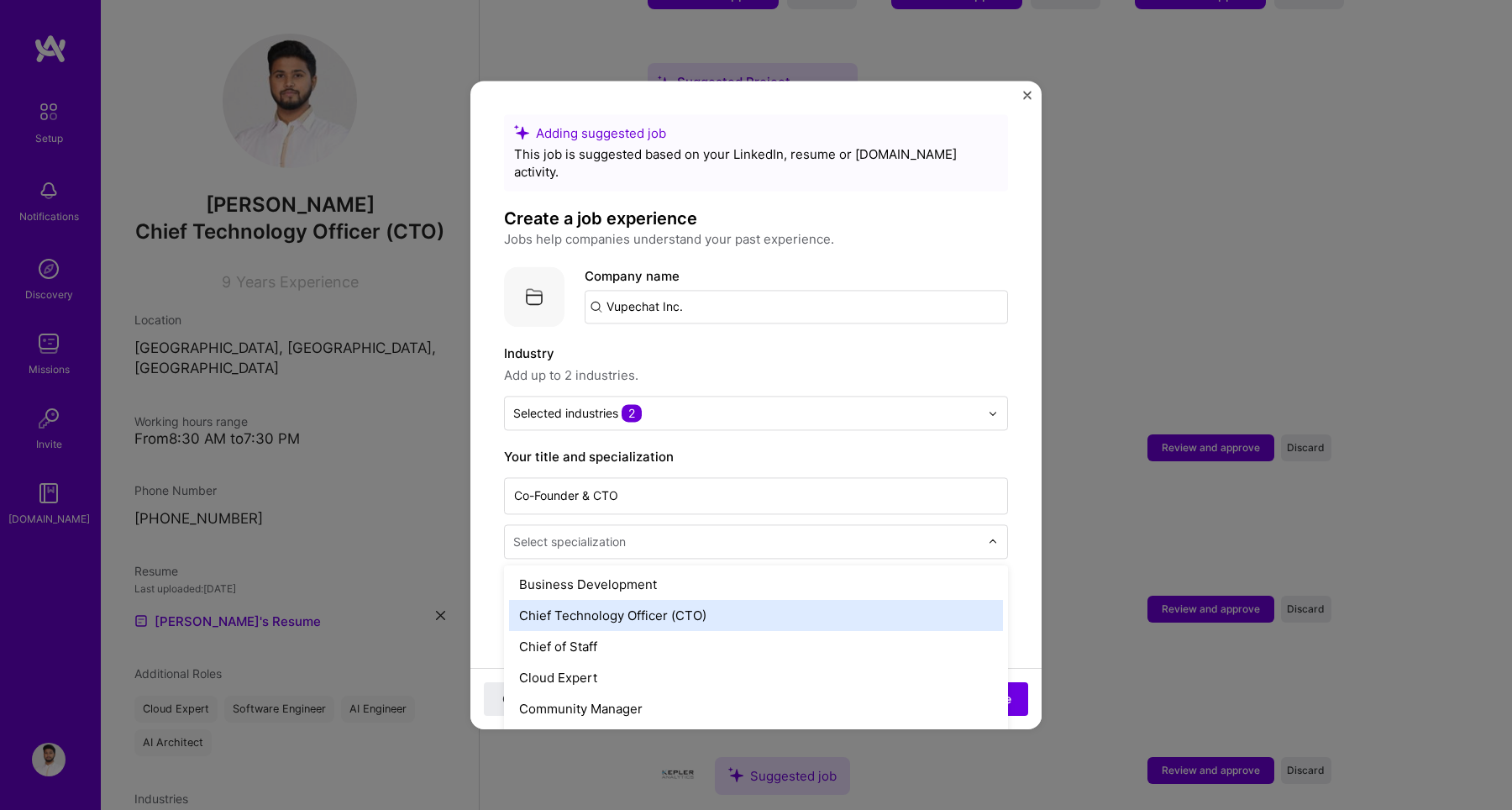
click at [627, 605] on div "Chief Technology Officer (CTO)" at bounding box center [755, 615] width 494 height 31
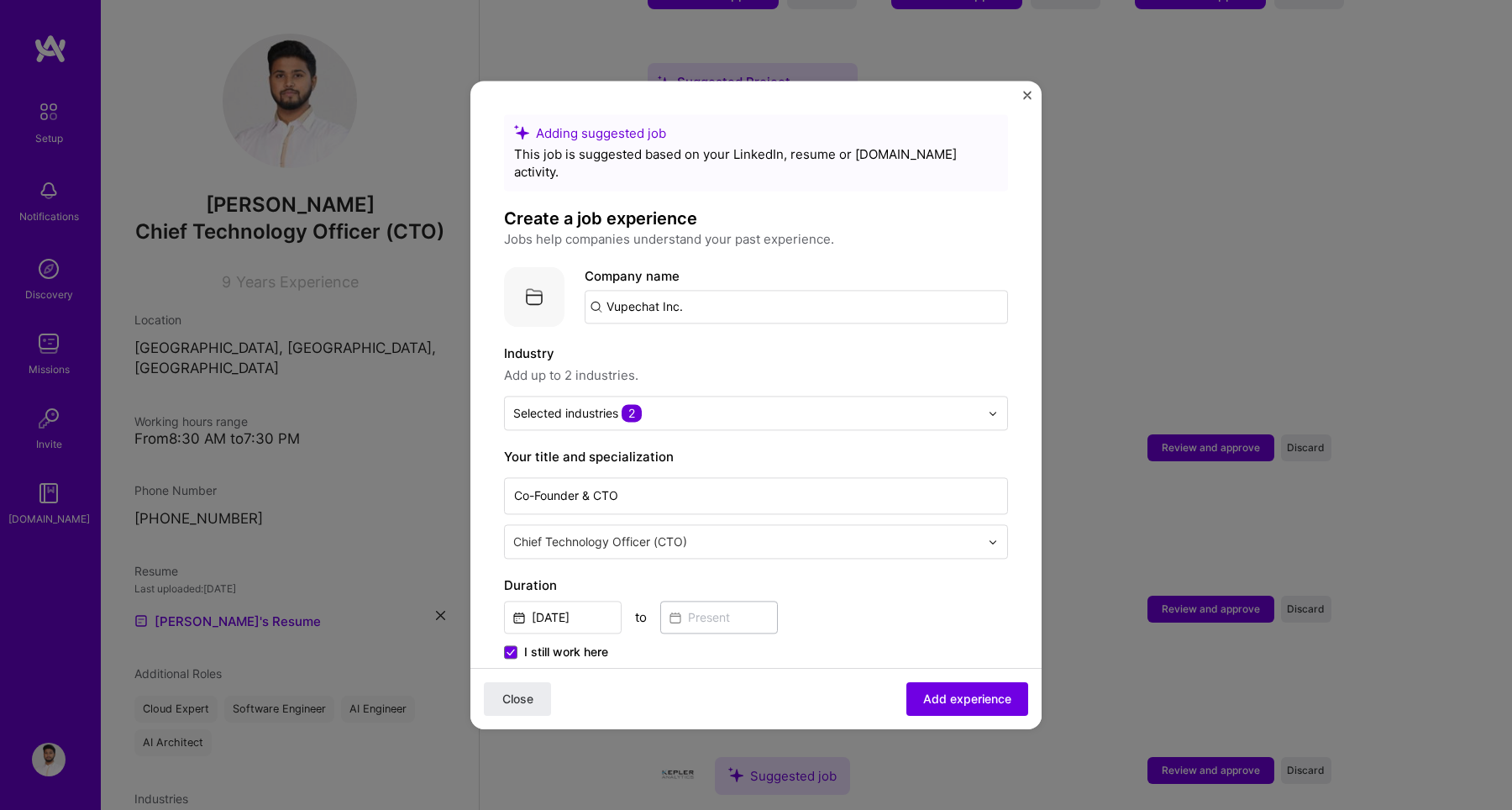
click at [689, 290] on input "Vupechat Inc." at bounding box center [796, 306] width 423 height 33
type input "Vupechat"
click at [702, 338] on div "Vupechat" at bounding box center [714, 352] width 72 height 29
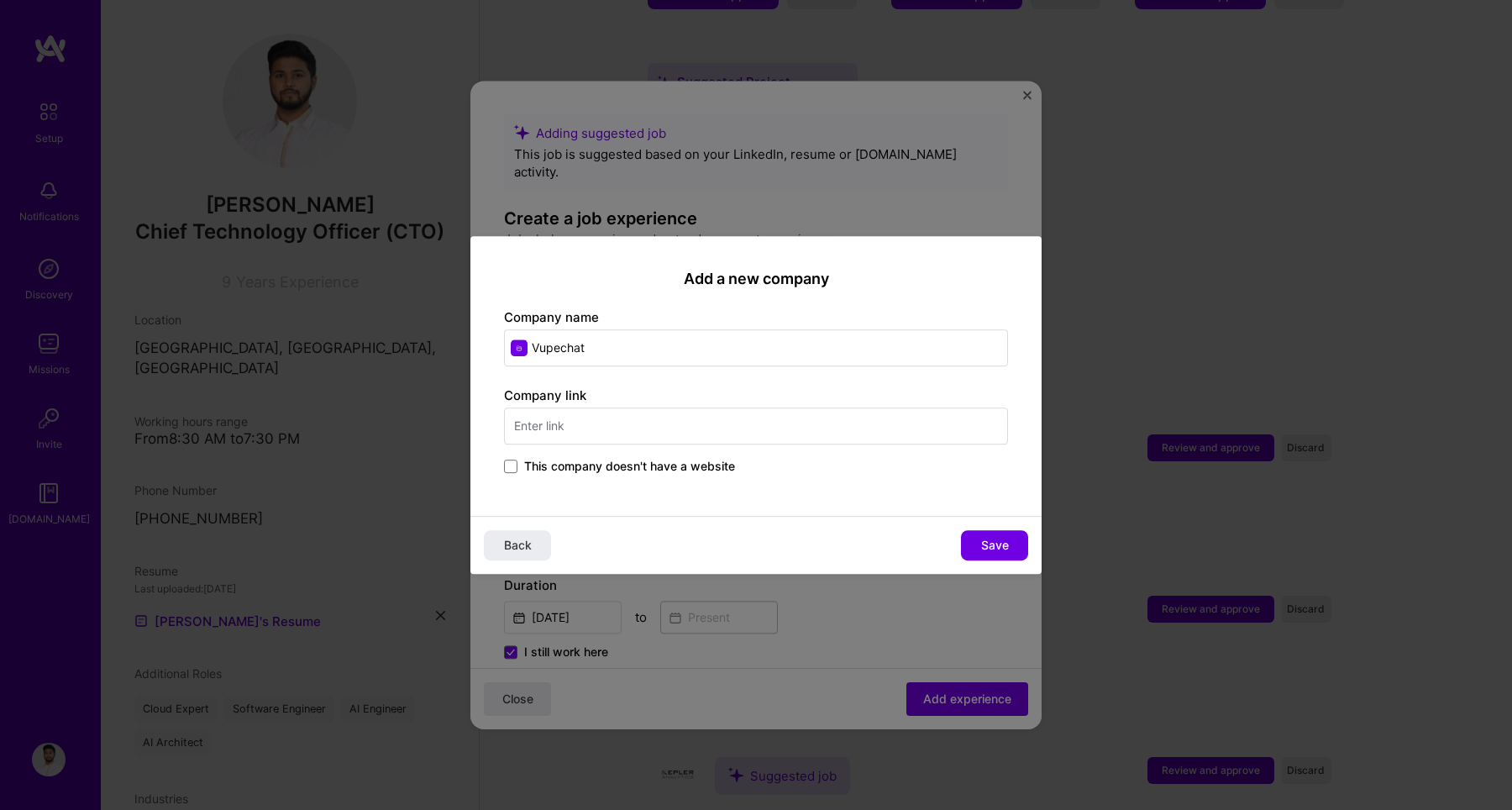
click at [656, 430] on input "text" at bounding box center [756, 425] width 504 height 37
type input "[URL][DOMAIN_NAME]"
click at [994, 545] on span "Save" at bounding box center [994, 545] width 27 height 17
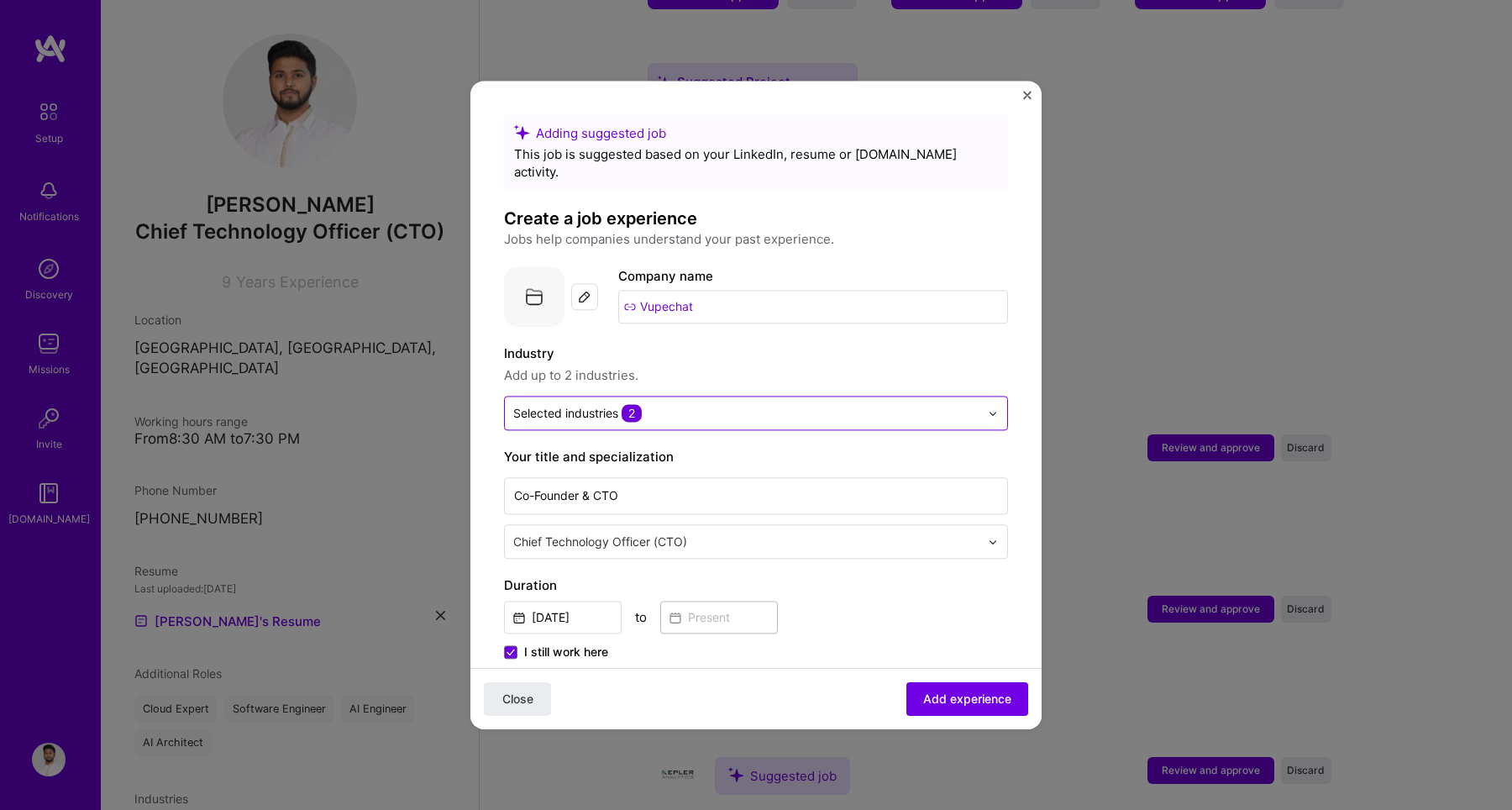
click at [719, 404] on input "text" at bounding box center [747, 412] width 466 height 18
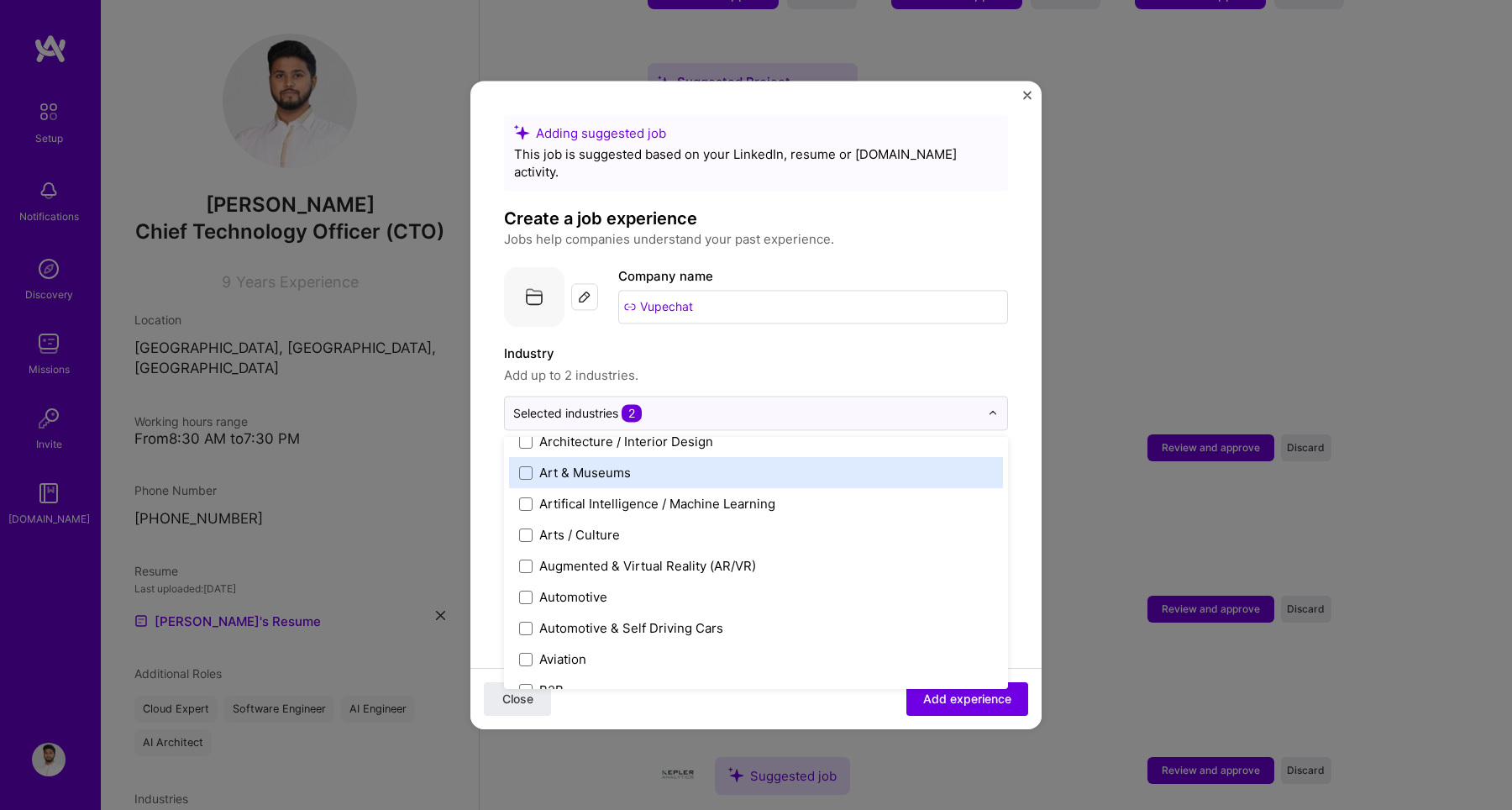
scroll to position [235, 0]
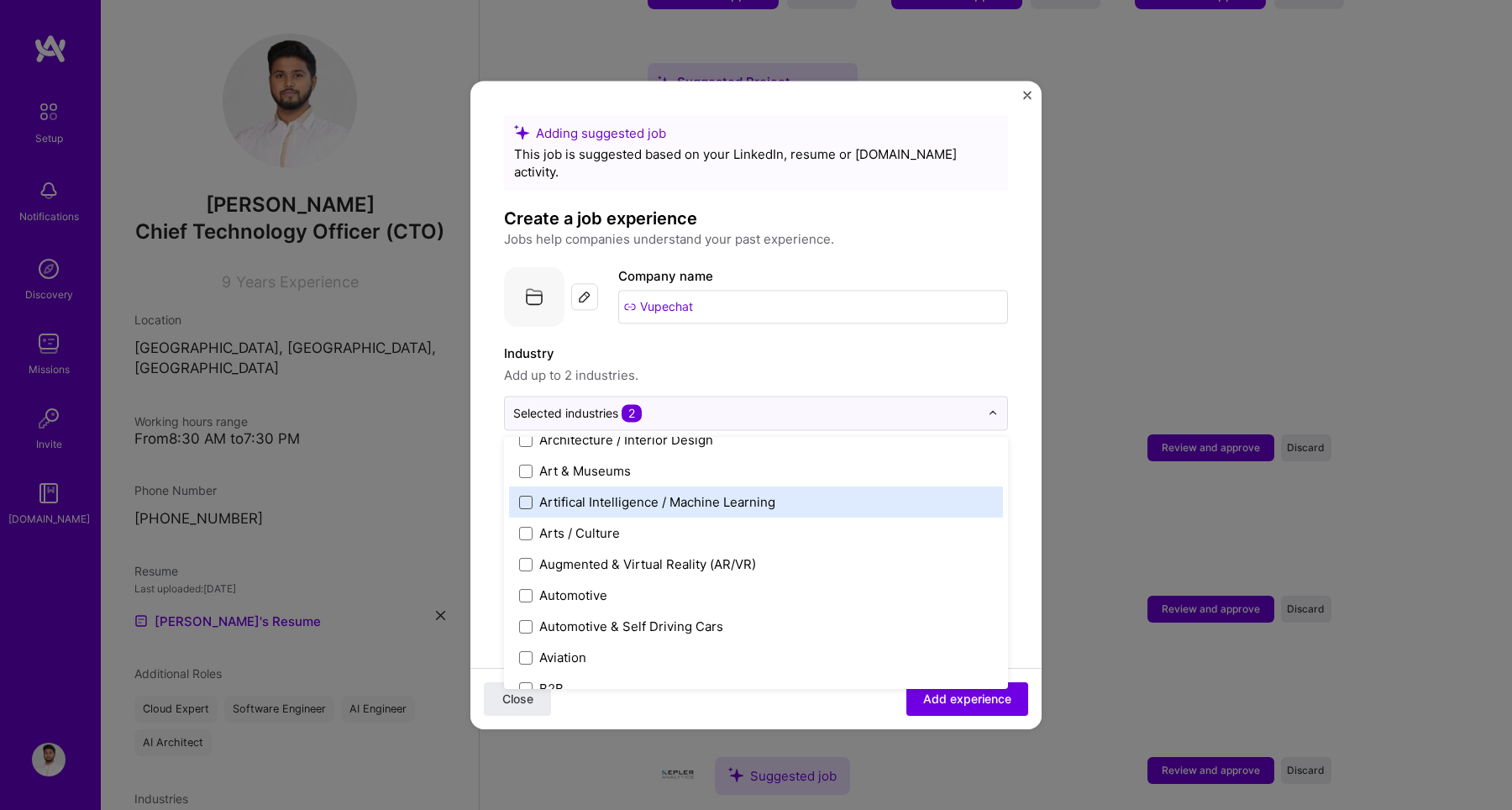
click at [528, 495] on span at bounding box center [526, 502] width 13 height 13
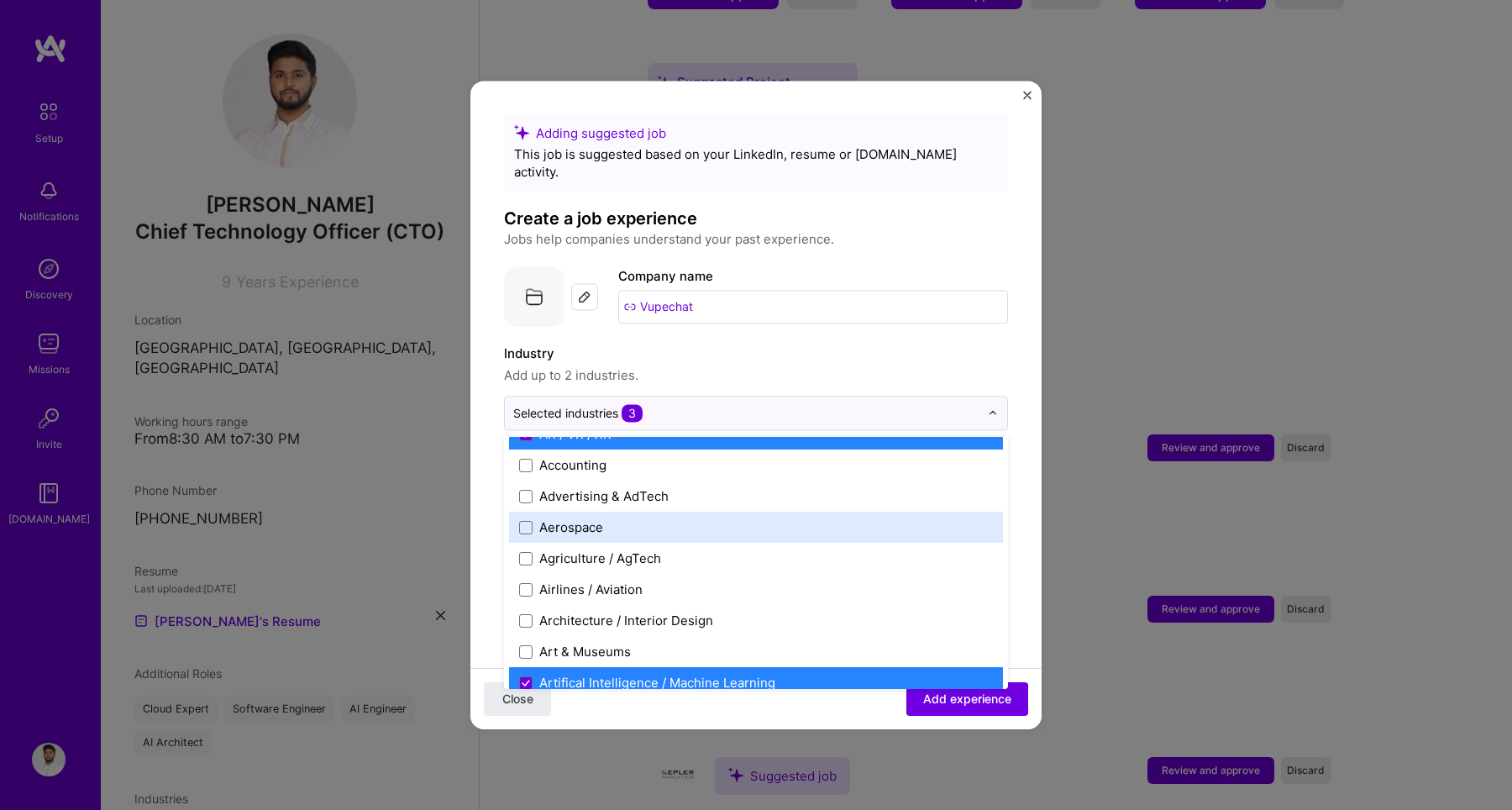
scroll to position [0, 0]
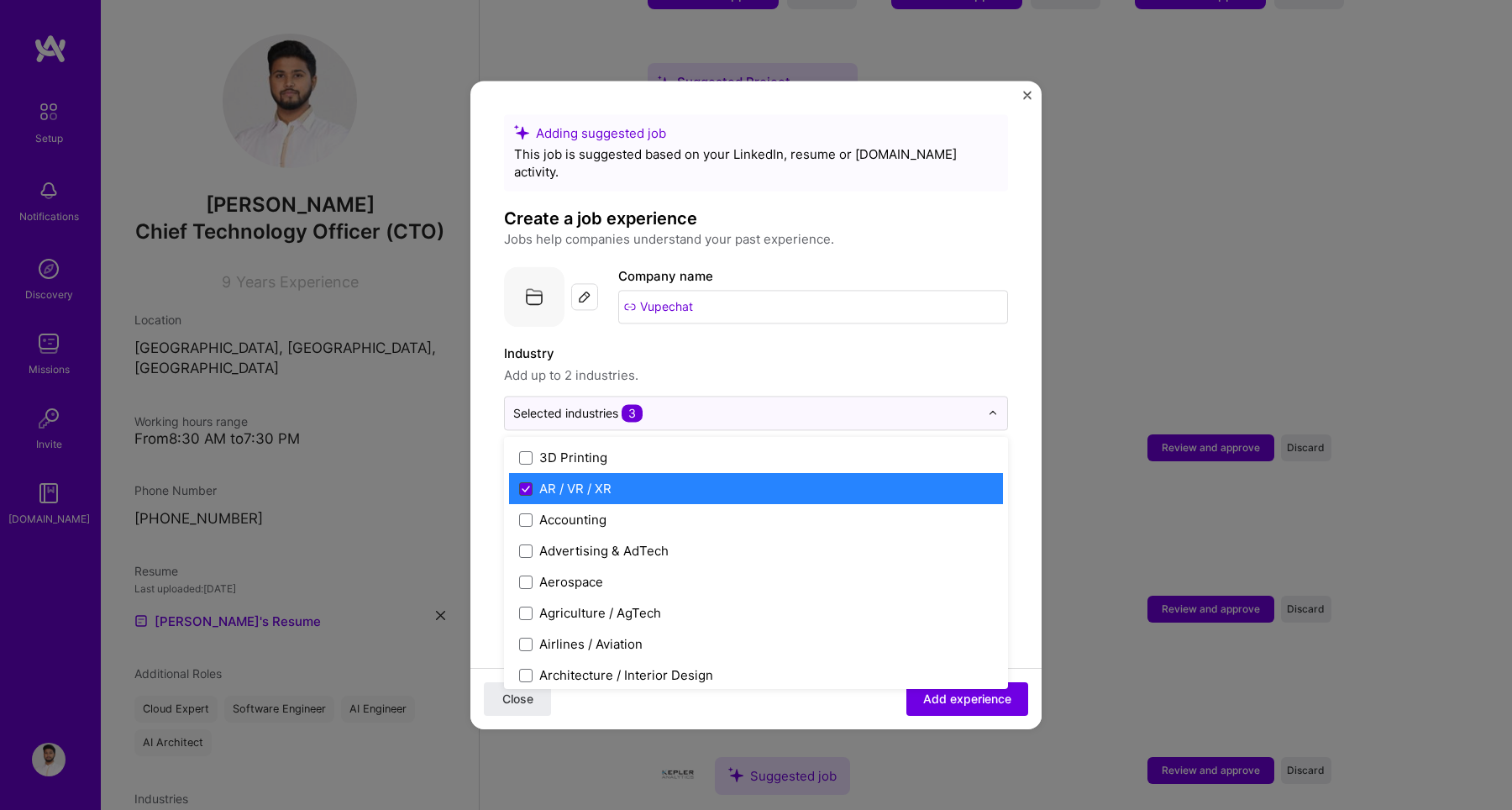
click at [528, 485] on icon at bounding box center [526, 488] width 9 height 7
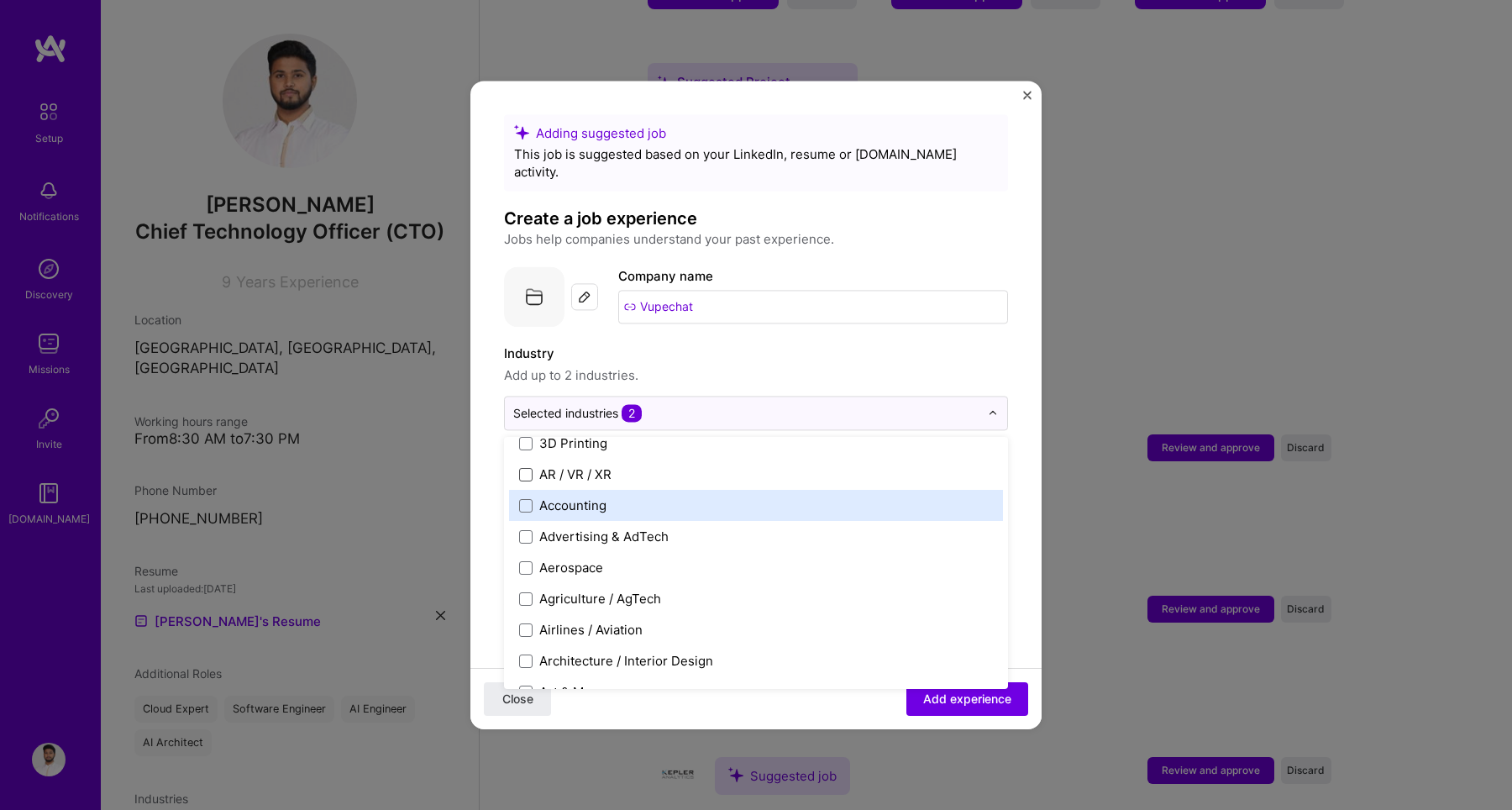
scroll to position [11, 0]
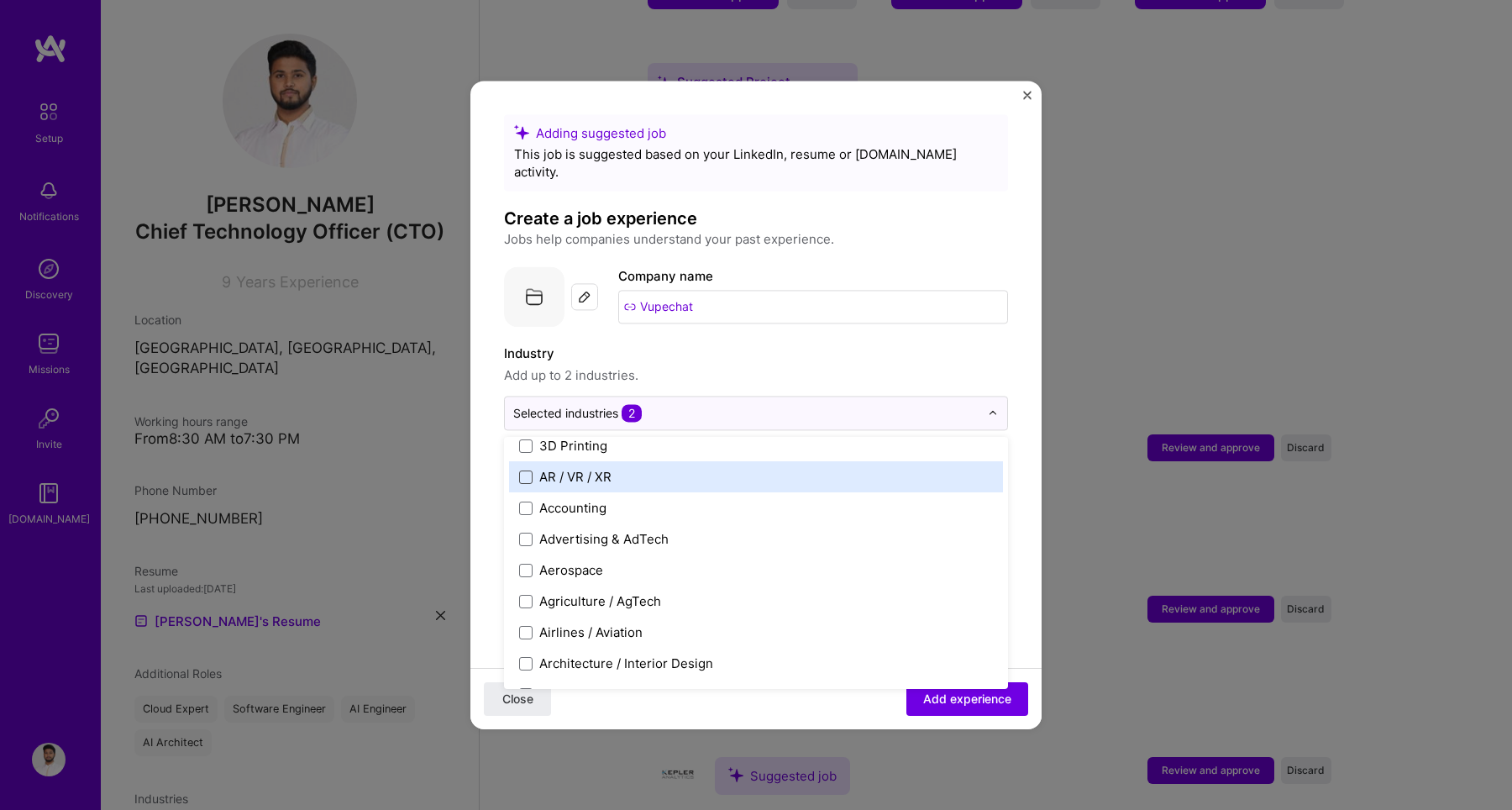
click at [529, 470] on span at bounding box center [526, 477] width 13 height 13
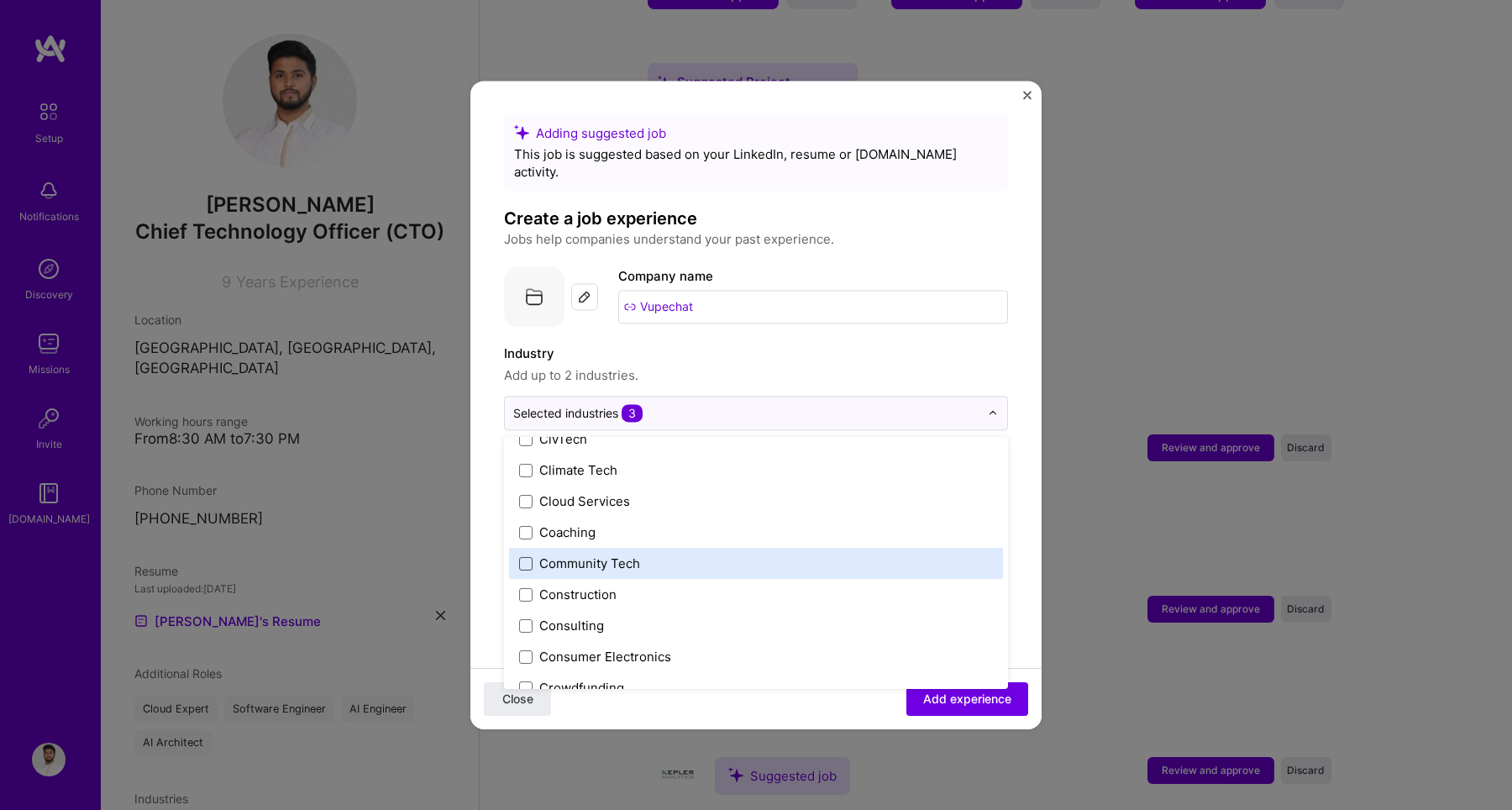
click at [527, 557] on span at bounding box center [526, 564] width 13 height 13
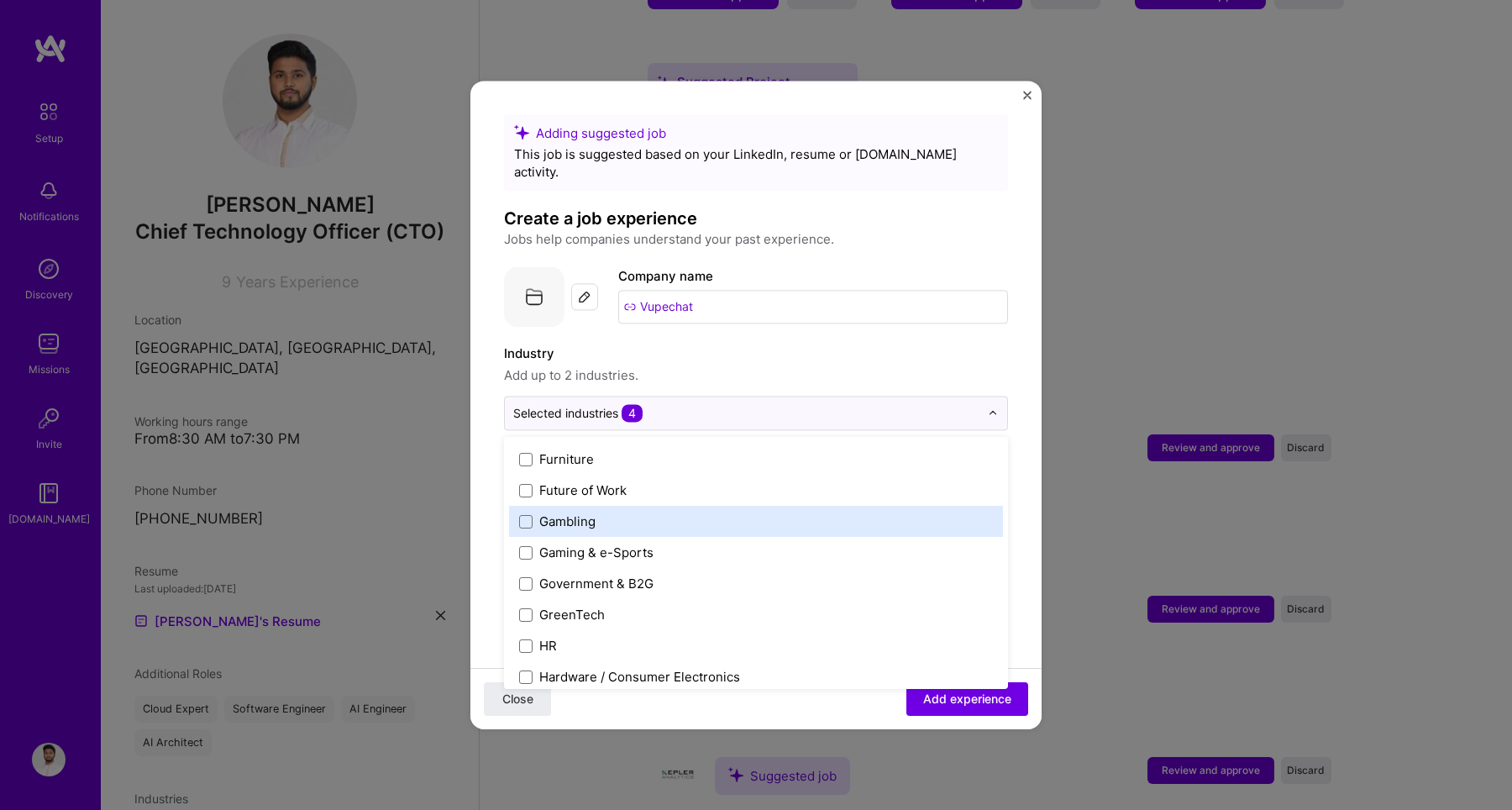
scroll to position [1899, 0]
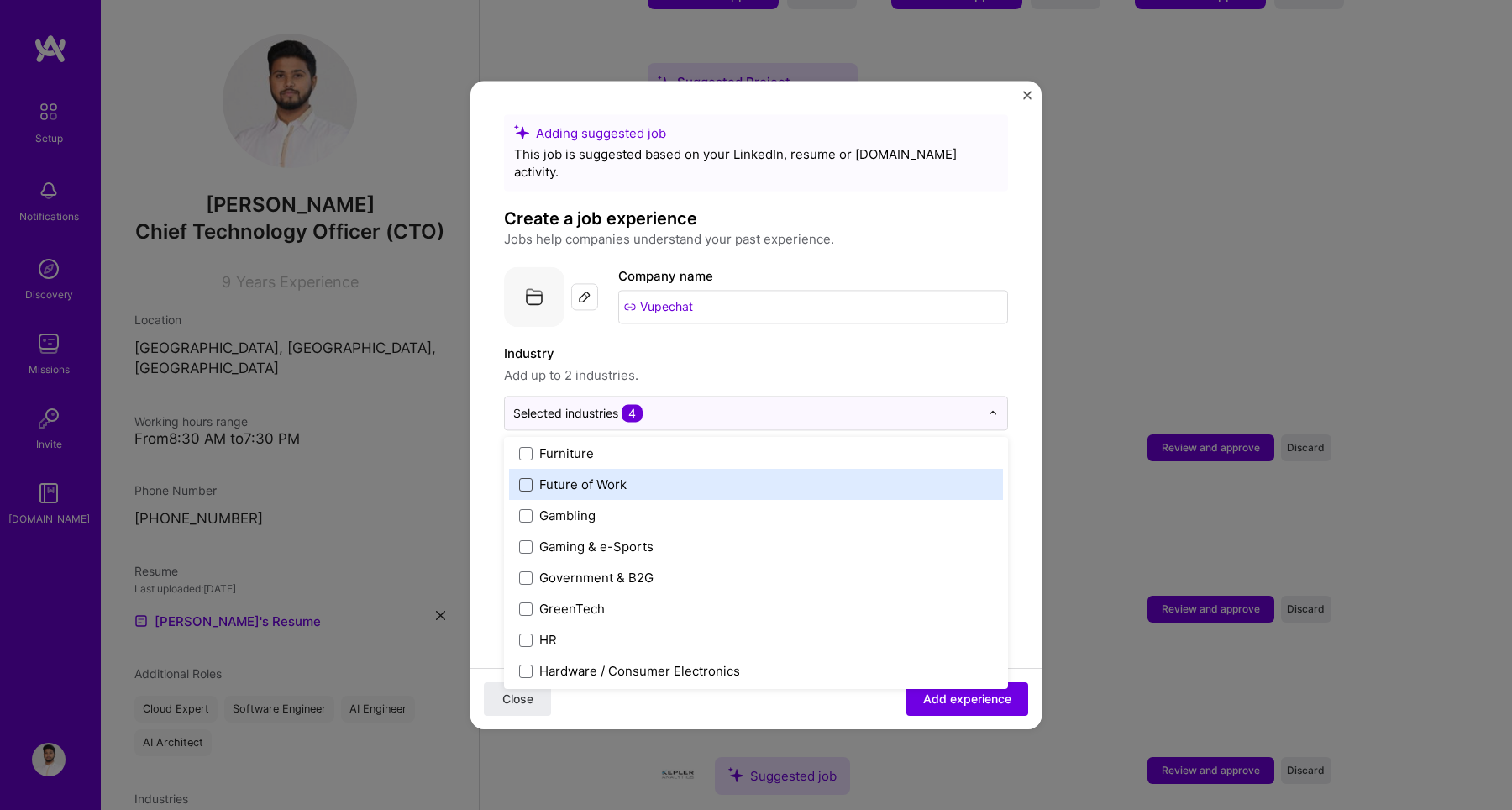
click at [526, 477] on span at bounding box center [526, 484] width 13 height 13
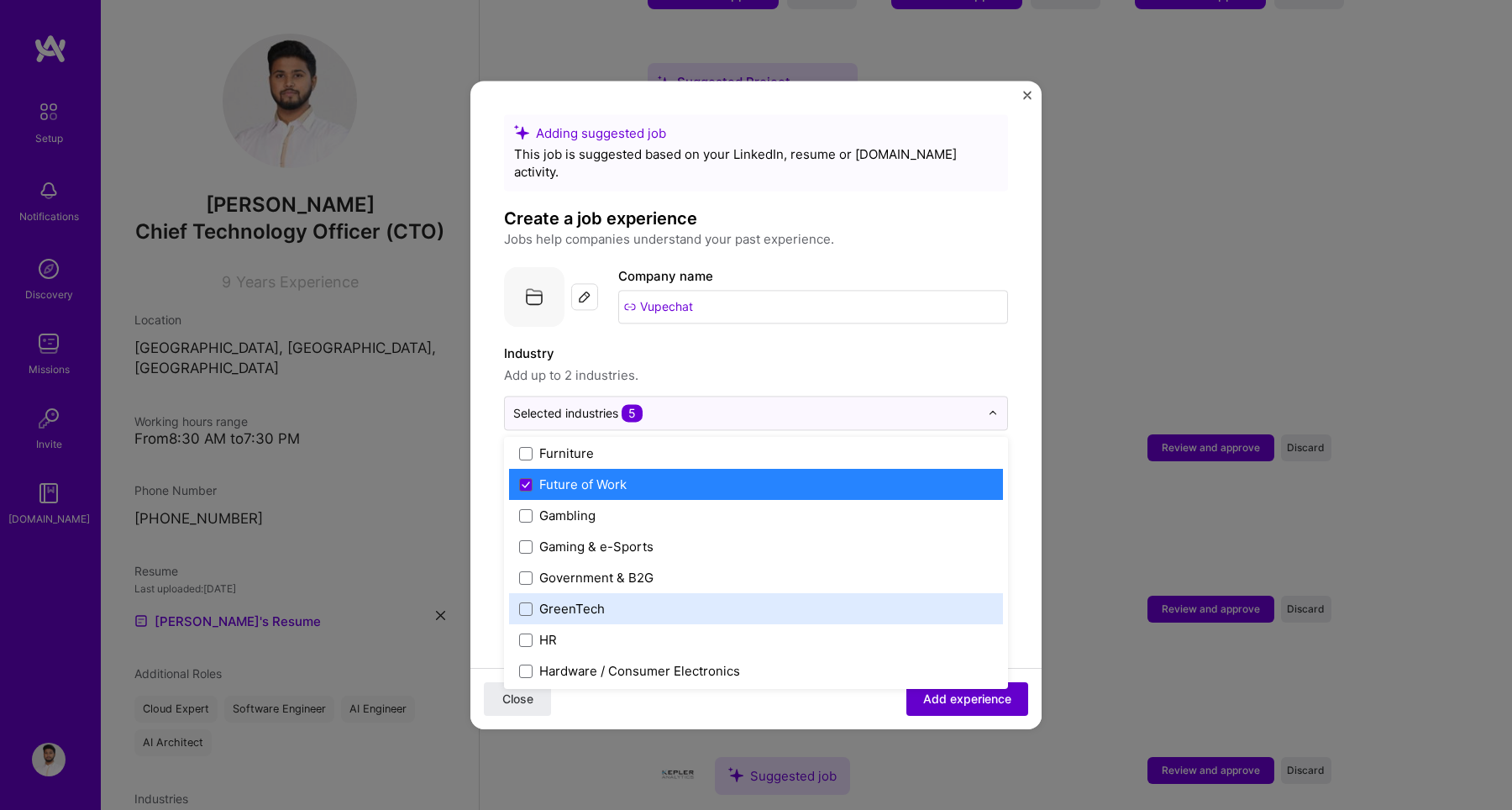
click at [963, 700] on span "Add experience" at bounding box center [966, 699] width 88 height 17
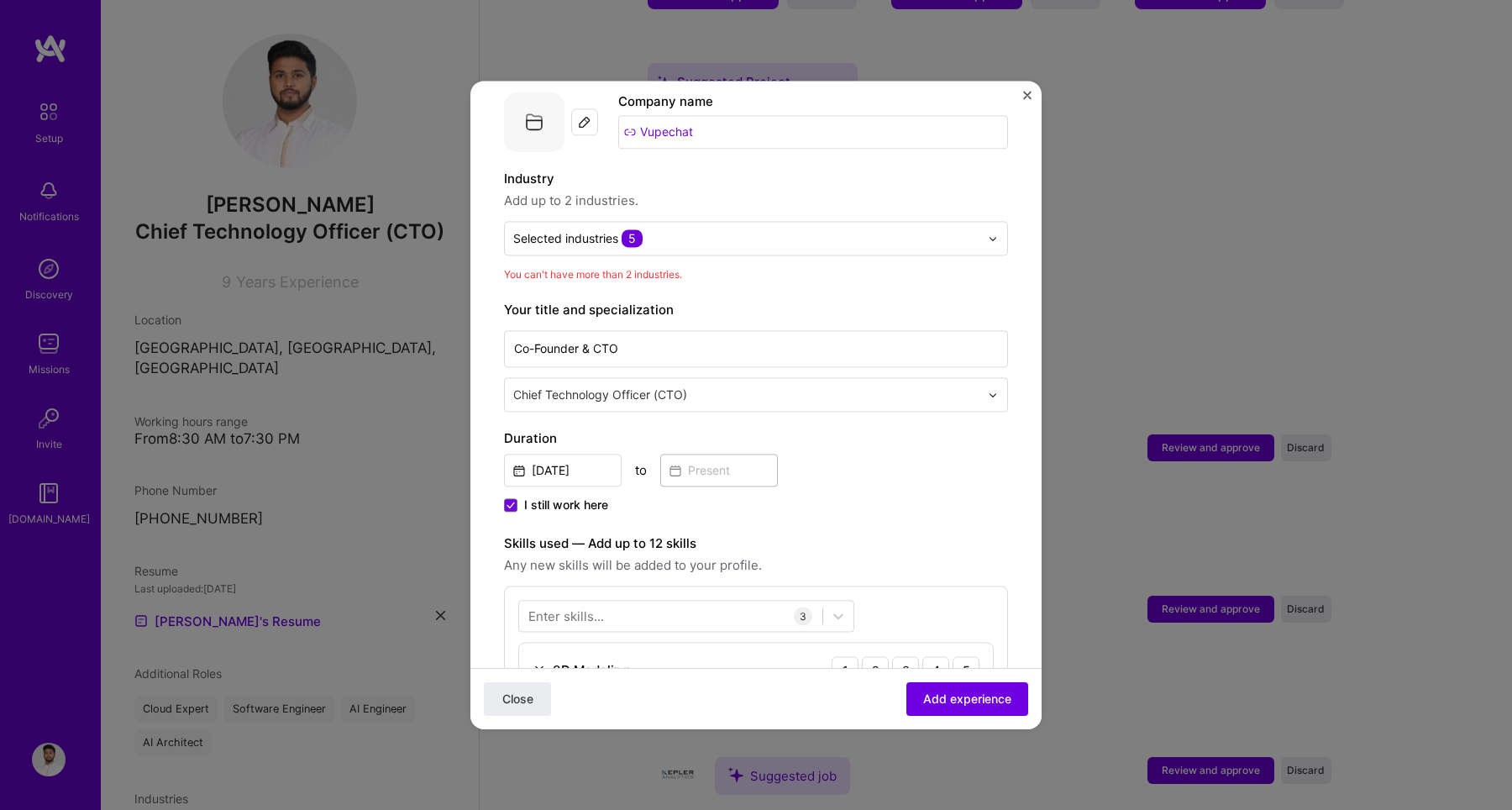
scroll to position [157, 0]
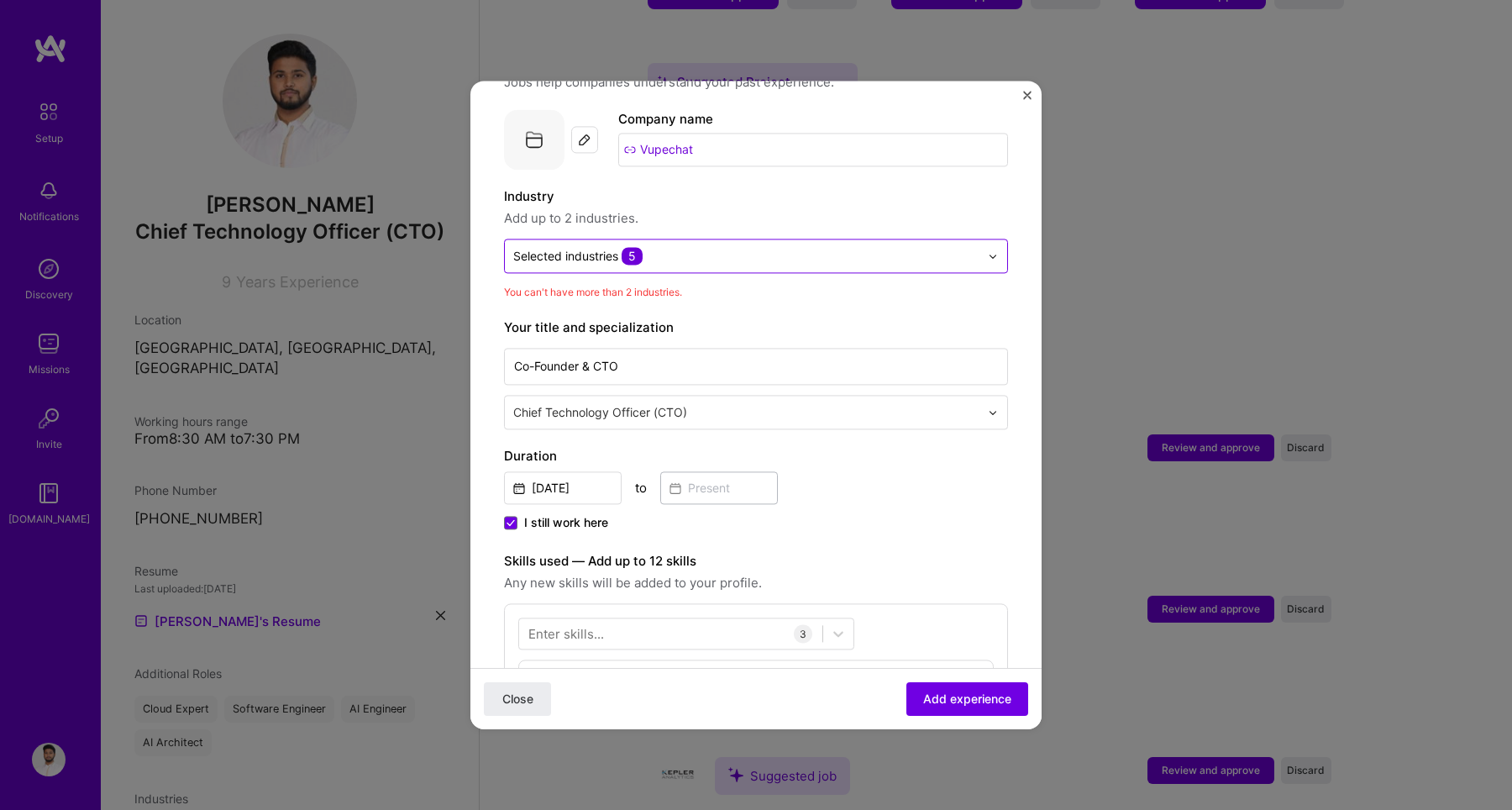
click at [704, 247] on input "text" at bounding box center [747, 256] width 466 height 18
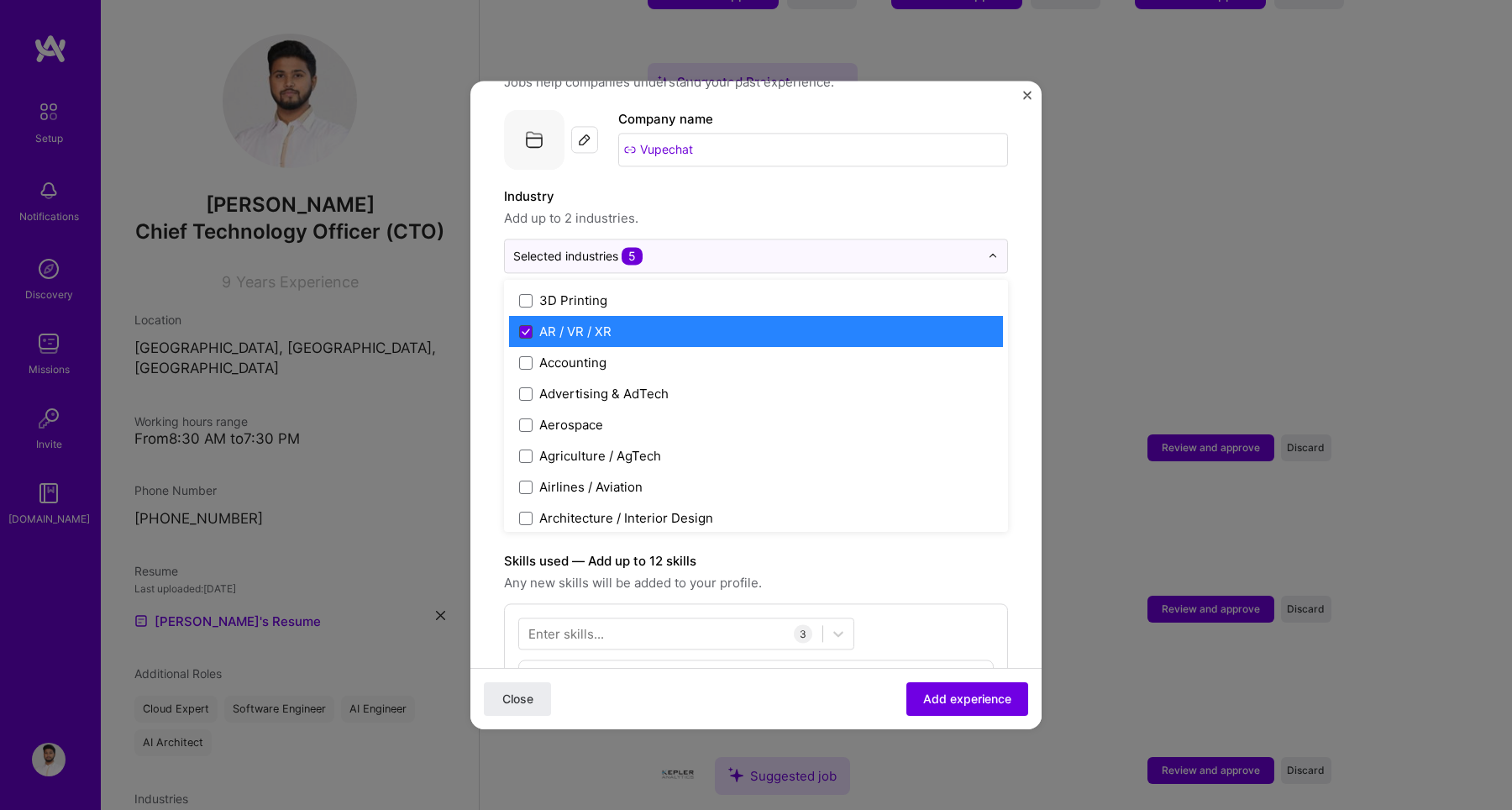
click at [522, 329] on icon at bounding box center [526, 332] width 9 height 7
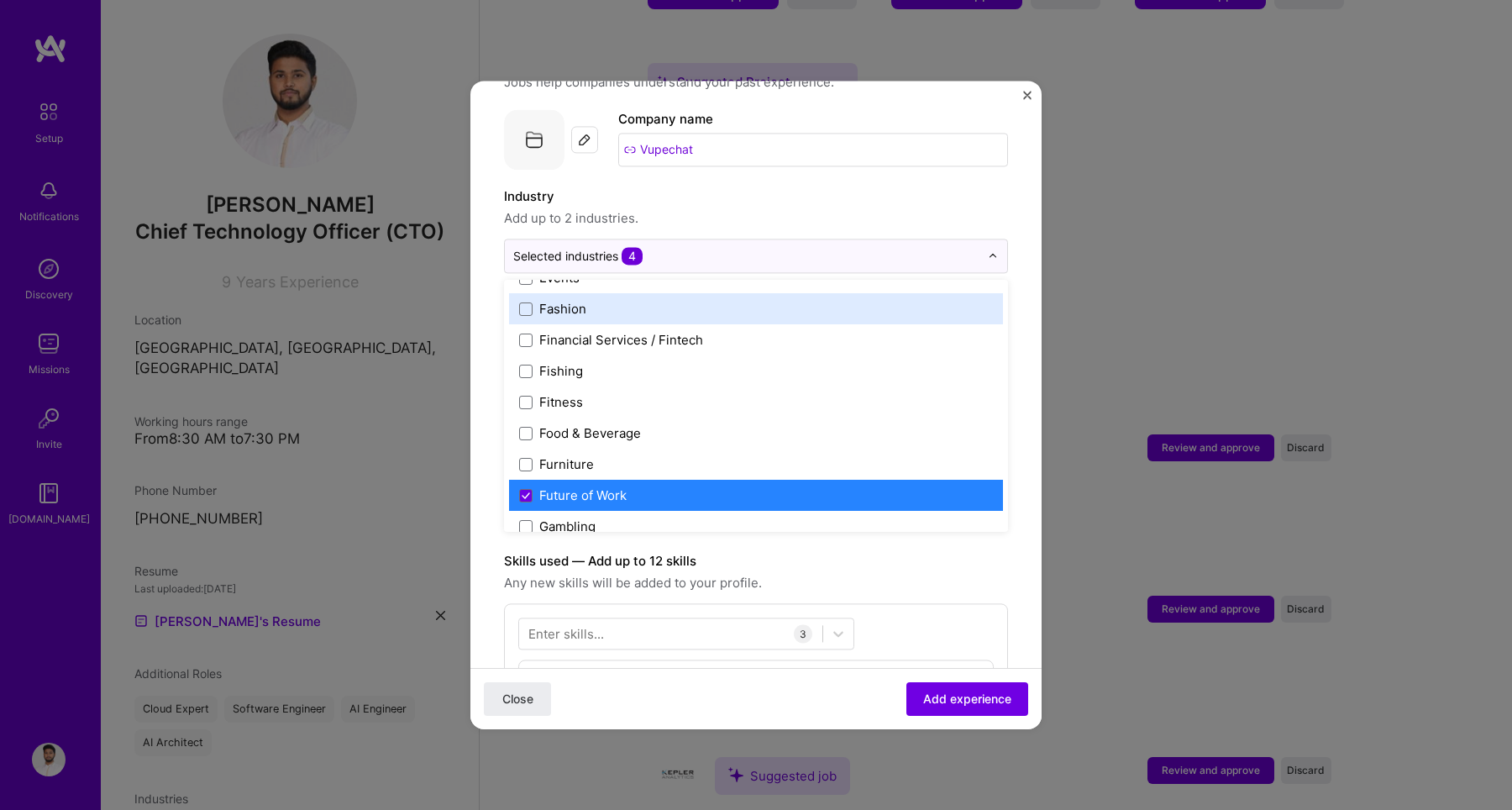
scroll to position [1746, 0]
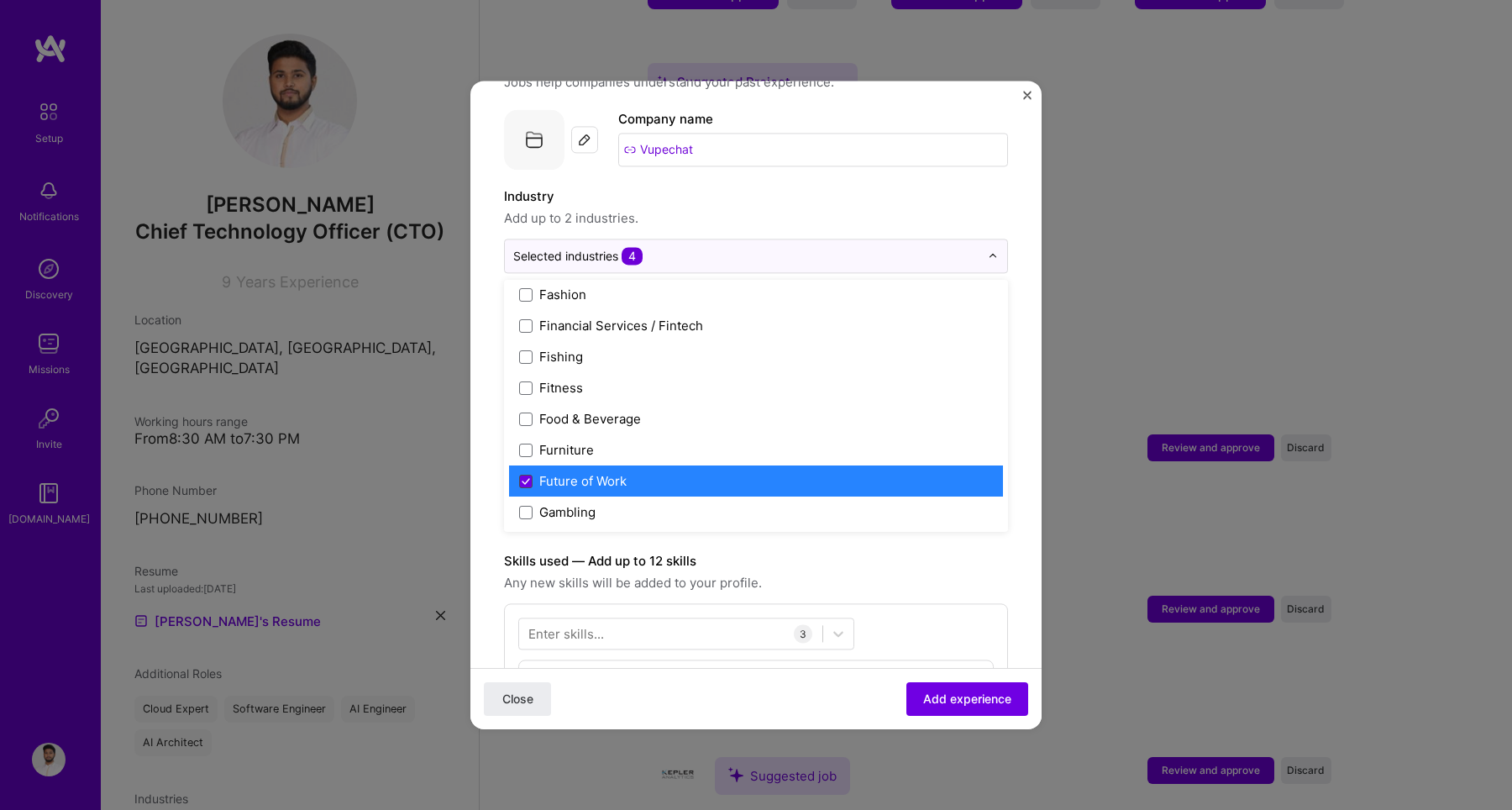
click at [526, 477] on icon at bounding box center [526, 480] width 9 height 7
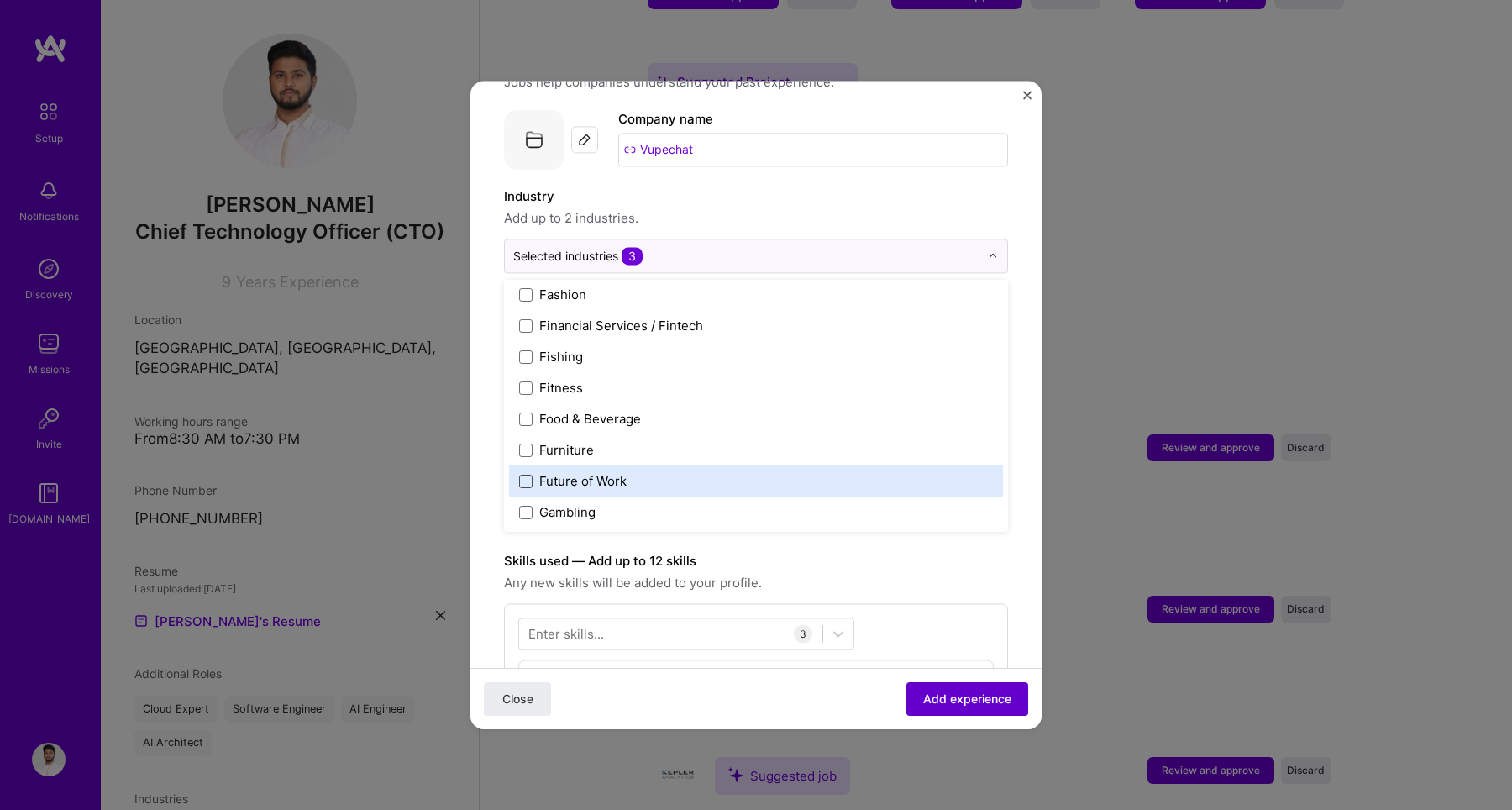
click at [964, 699] on span "Add experience" at bounding box center [966, 699] width 88 height 17
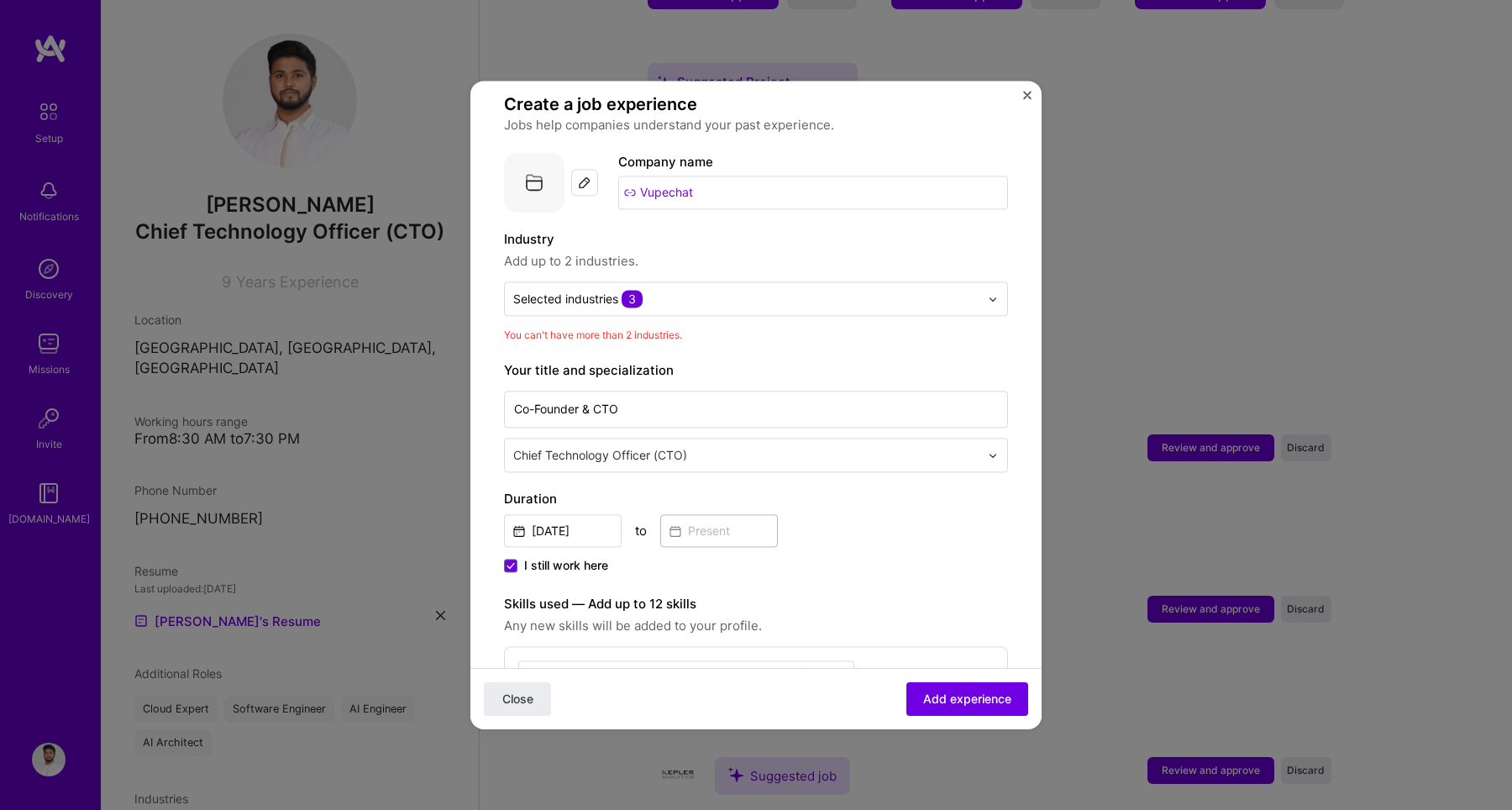
scroll to position [113, 0]
click at [668, 292] on input "text" at bounding box center [747, 300] width 466 height 18
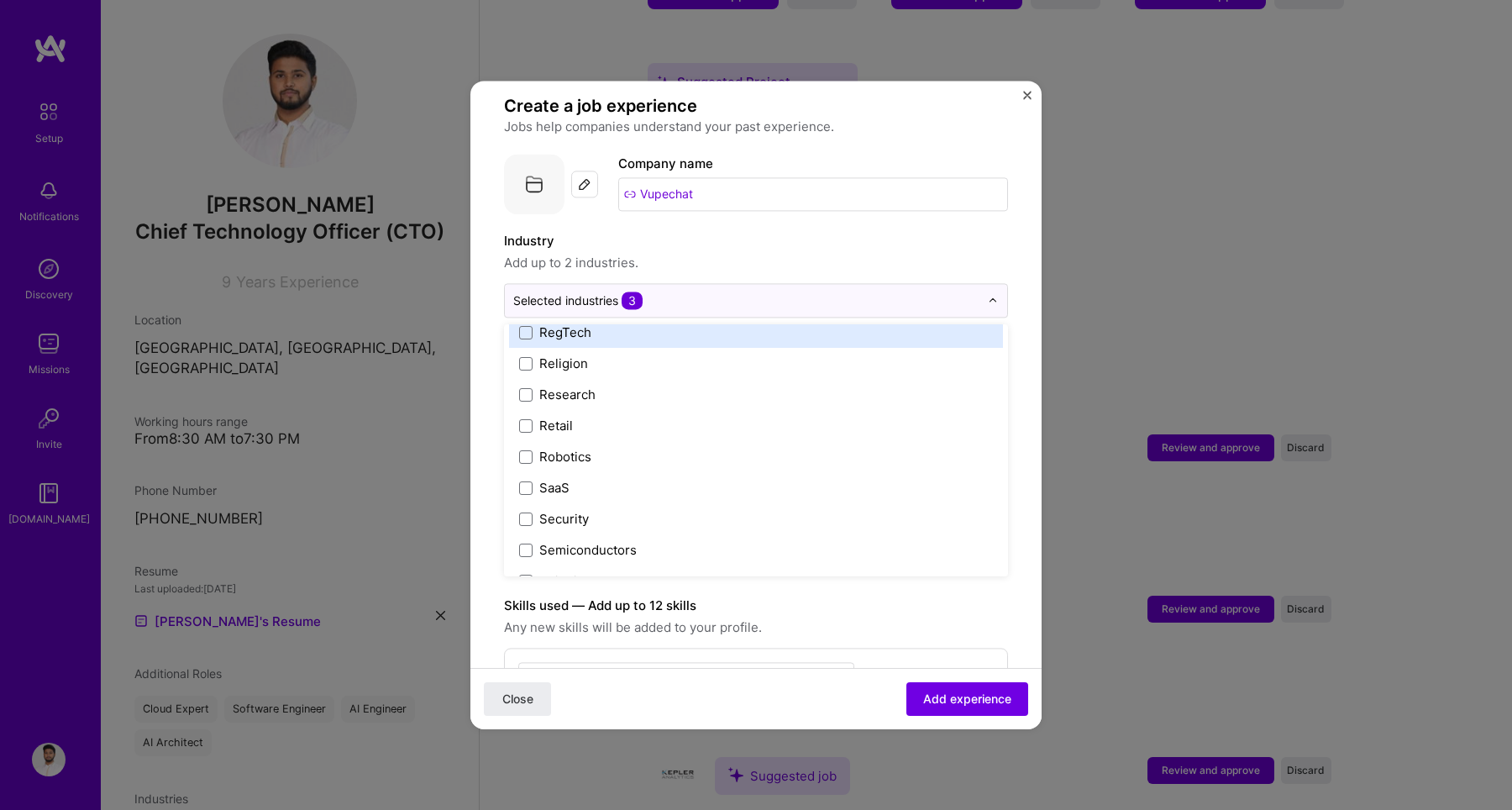
scroll to position [3487, 0]
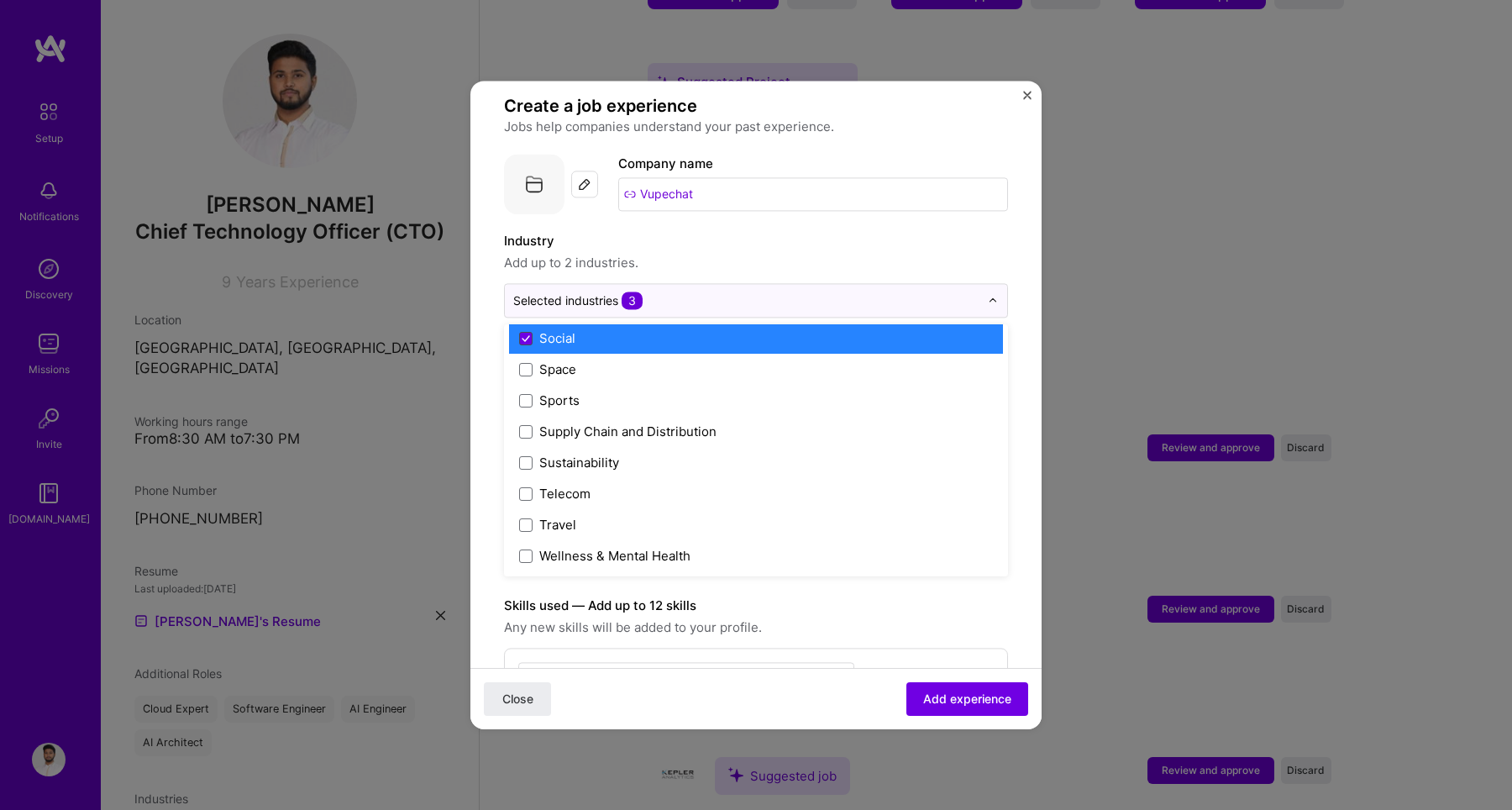
click at [529, 335] on icon at bounding box center [526, 338] width 9 height 7
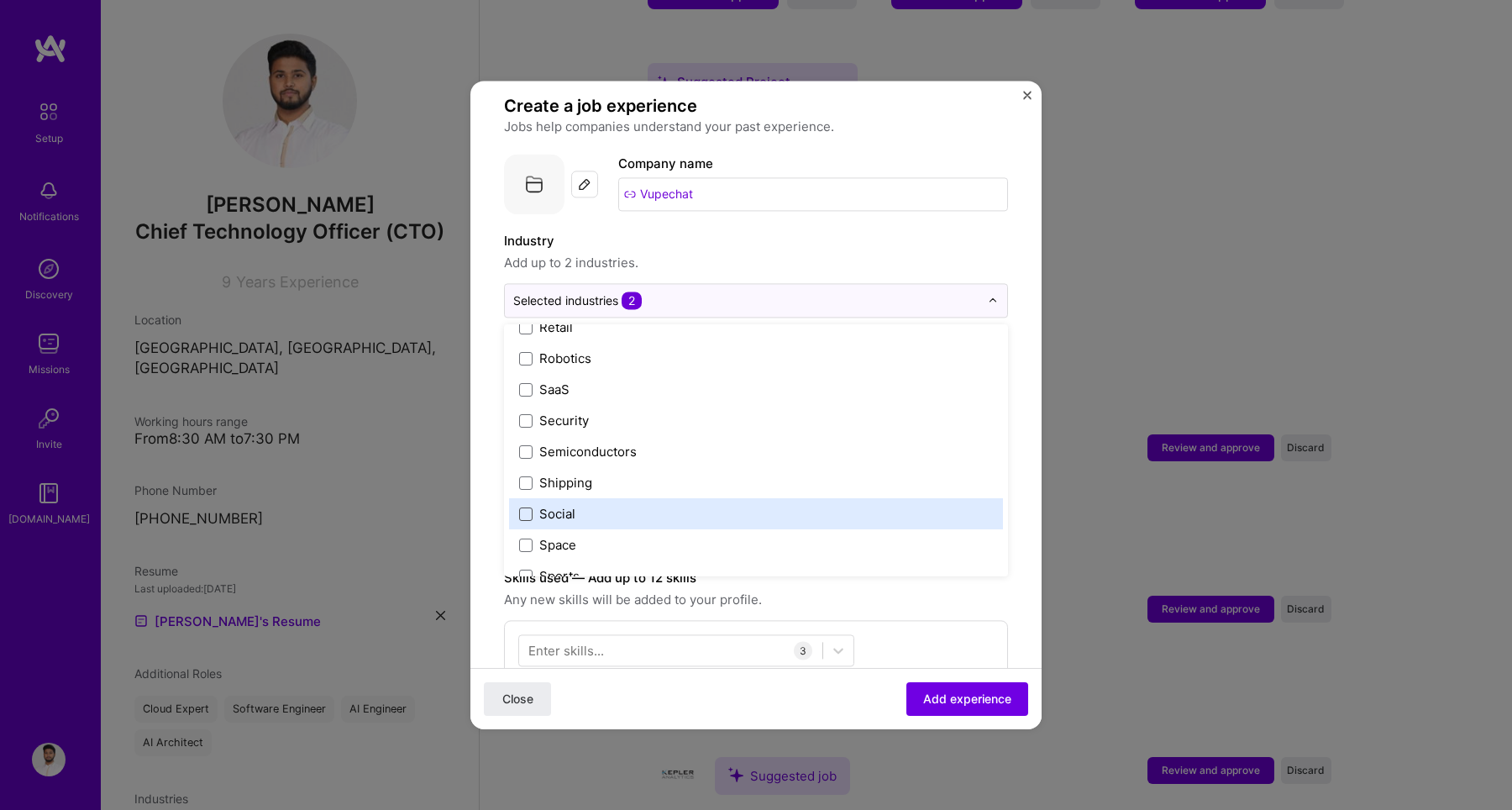
scroll to position [3279, 0]
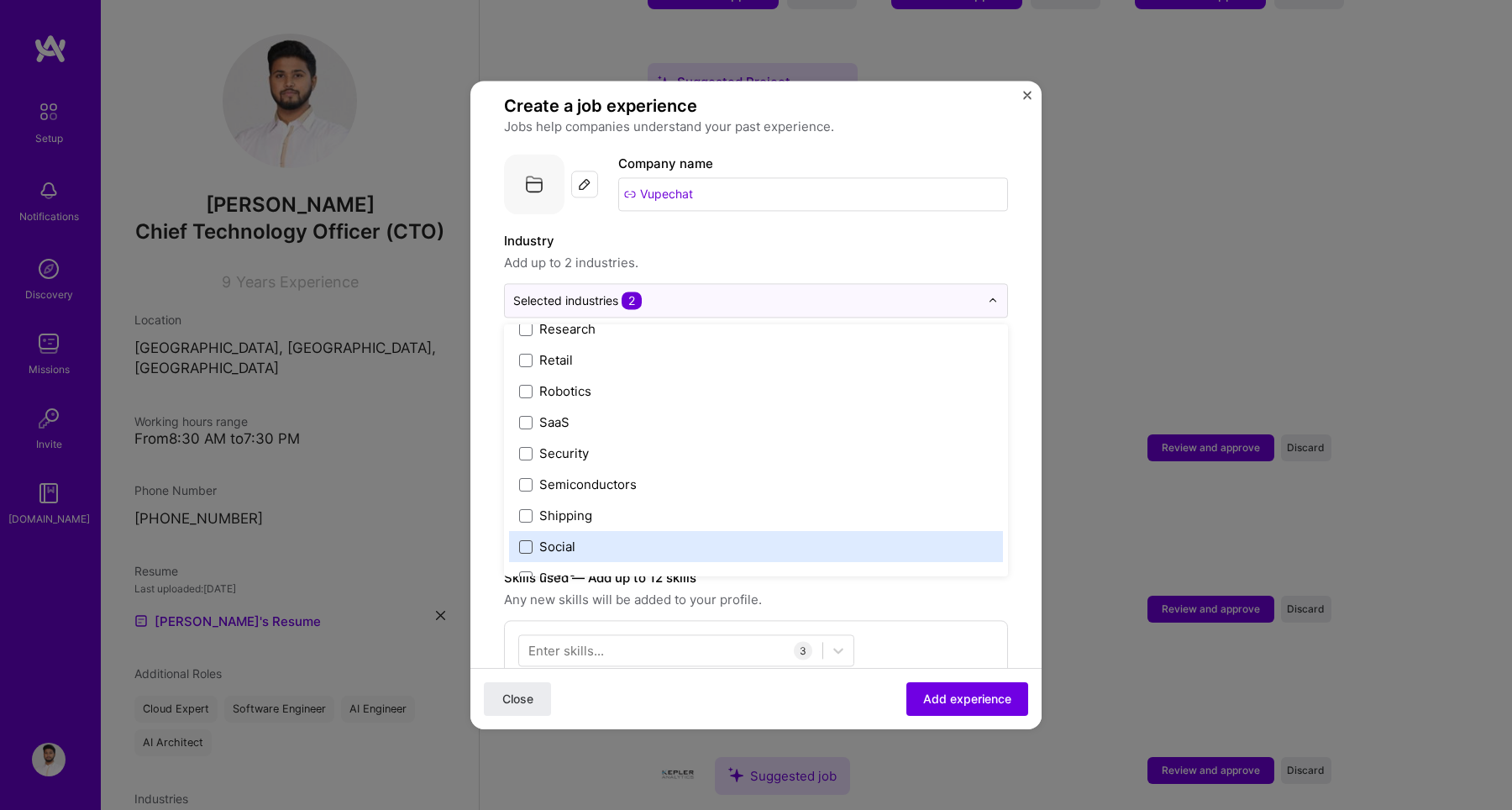
click at [530, 540] on span at bounding box center [526, 547] width 13 height 13
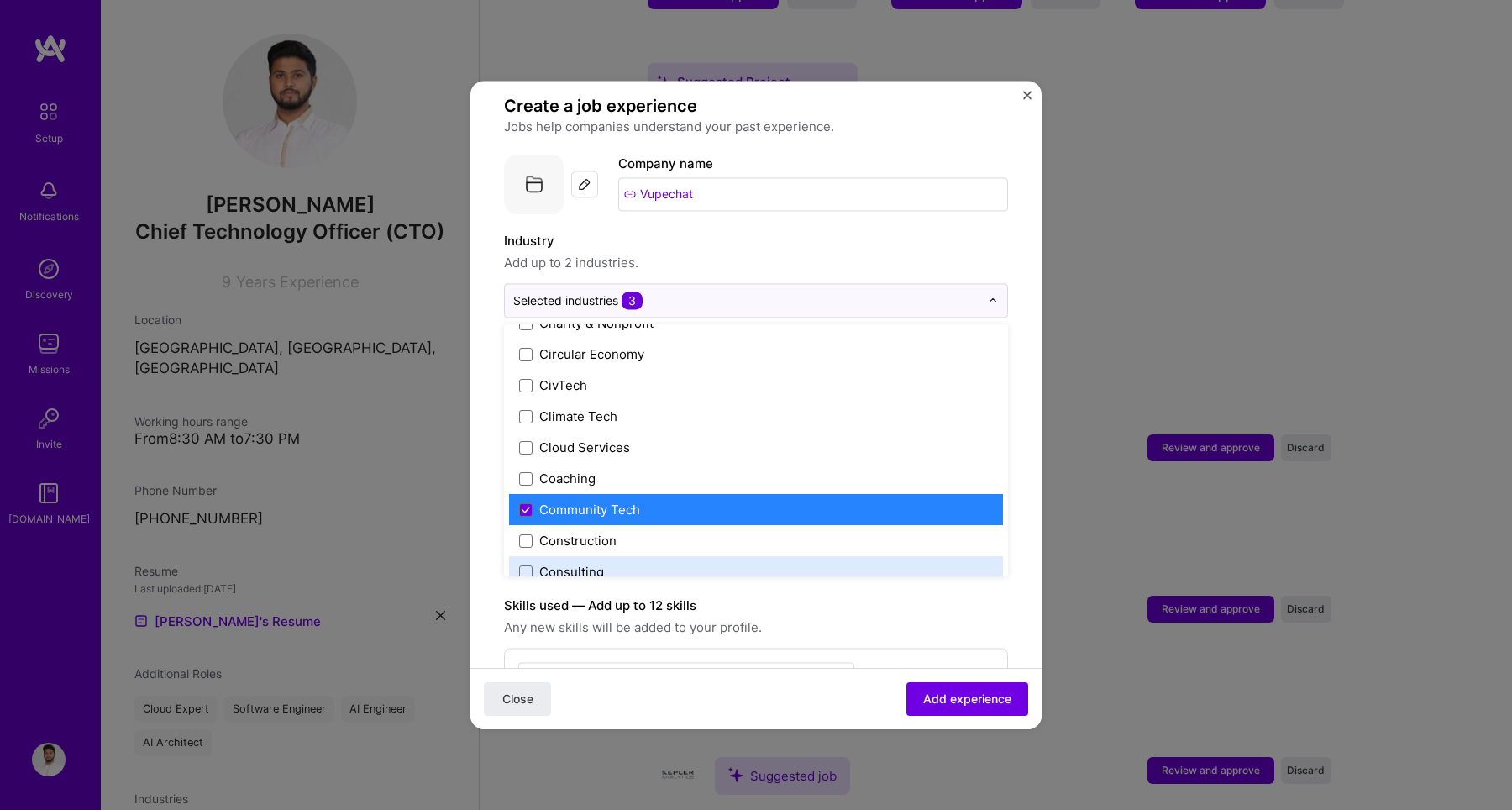
scroll to position [891, 0]
click at [522, 503] on span at bounding box center [526, 510] width 13 height 13
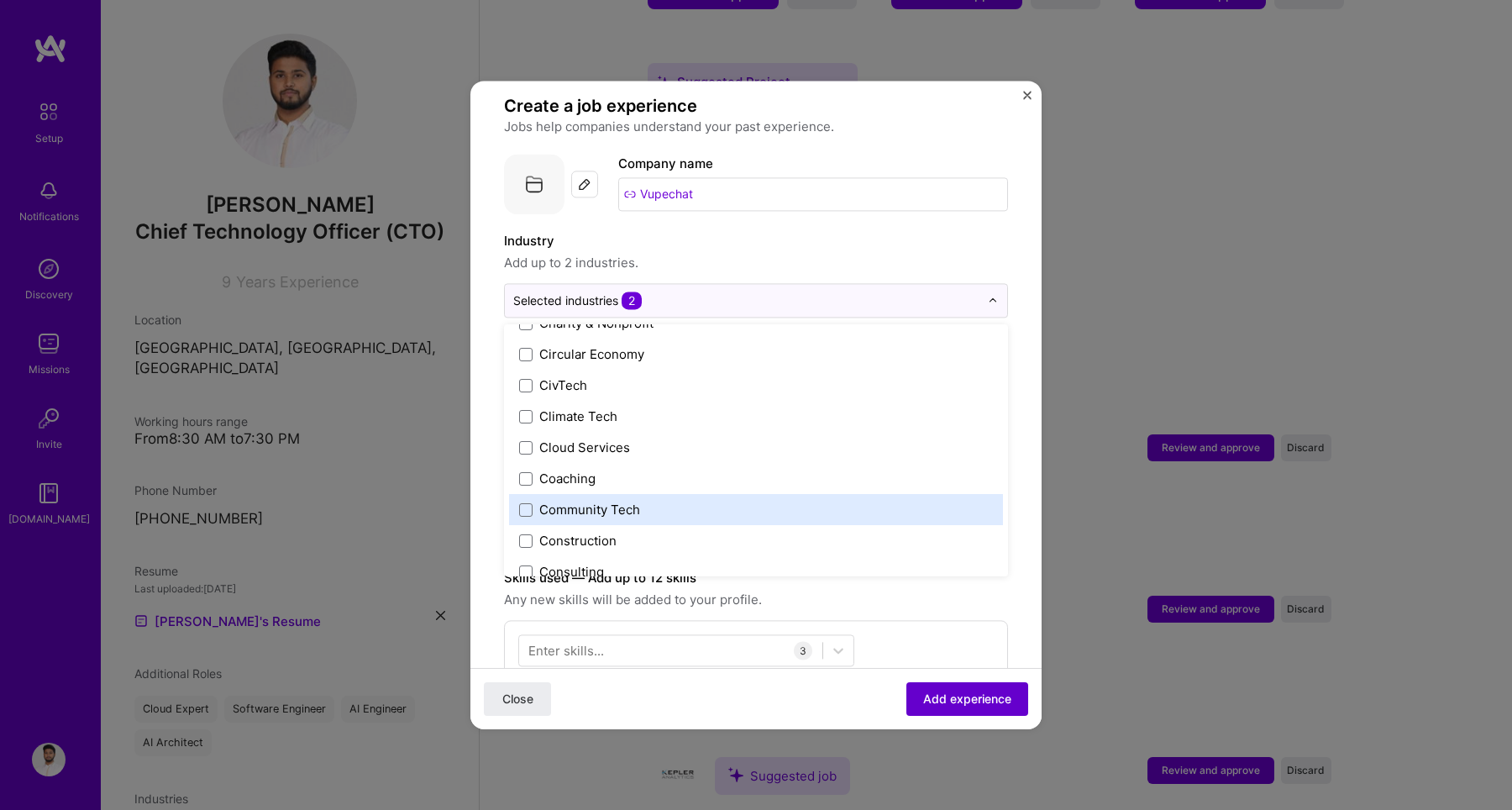
click at [928, 699] on span "Add experience" at bounding box center [966, 699] width 88 height 17
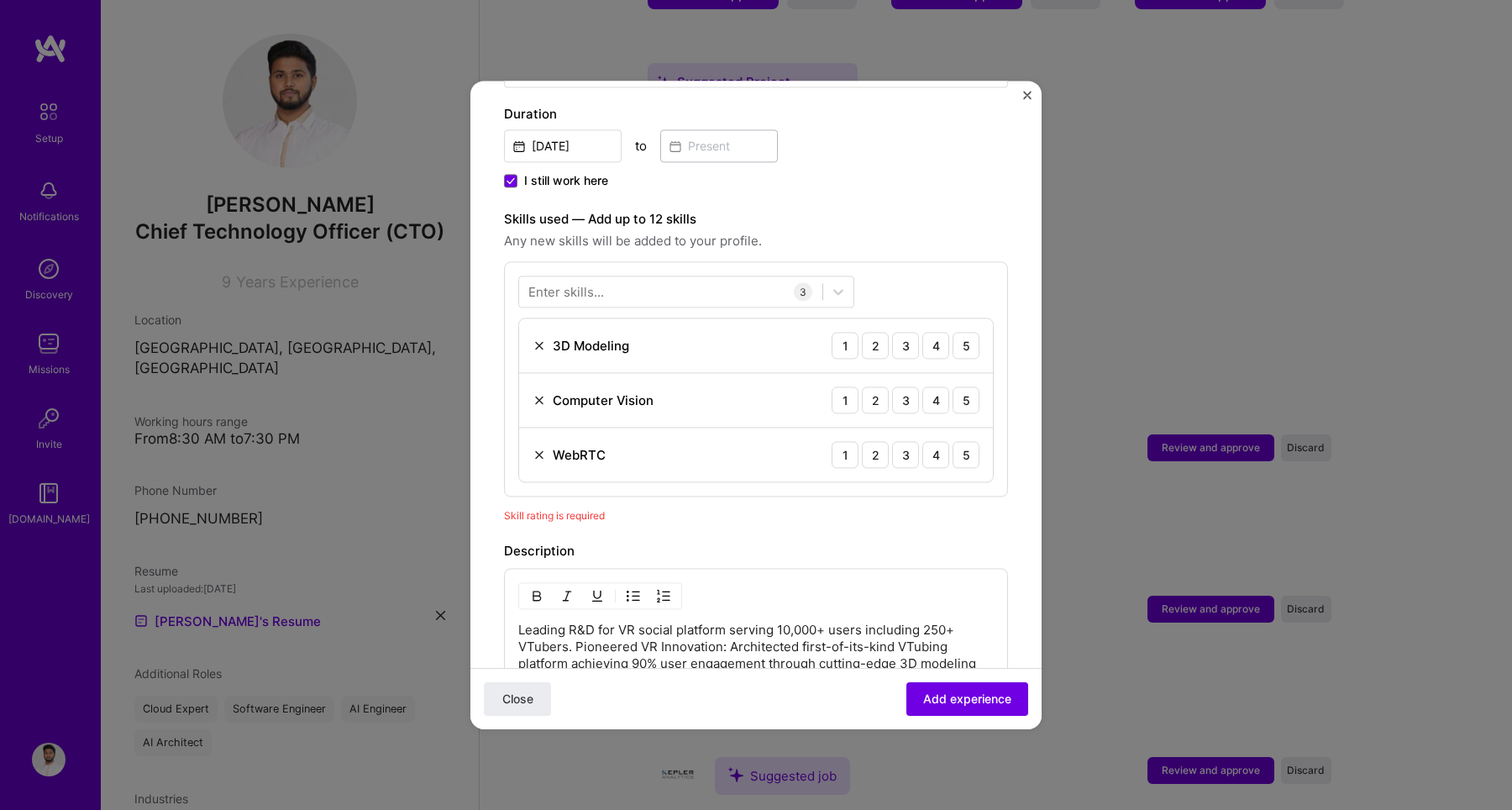
scroll to position [443, 0]
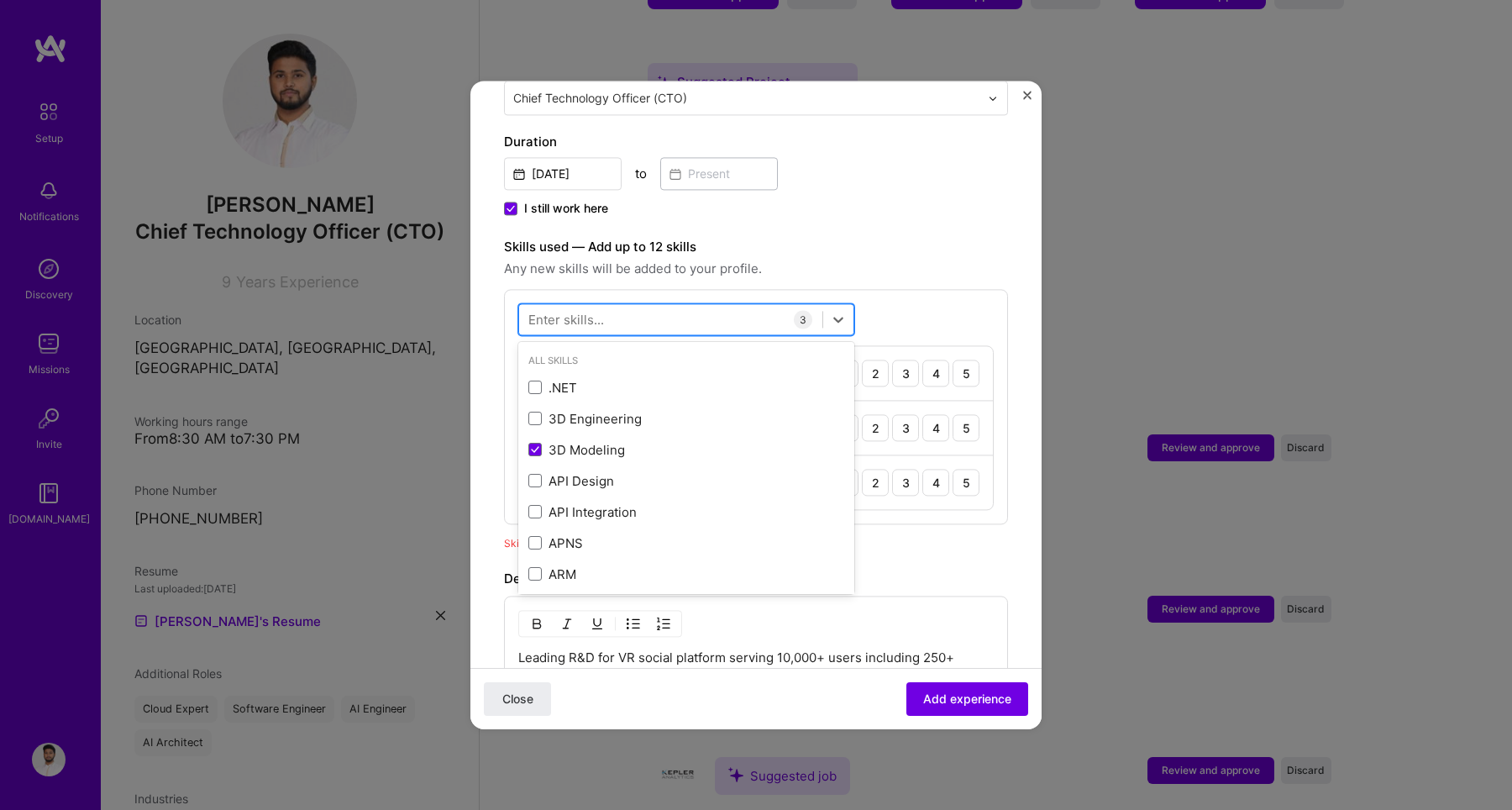
click at [709, 306] on div at bounding box center [671, 319] width 303 height 27
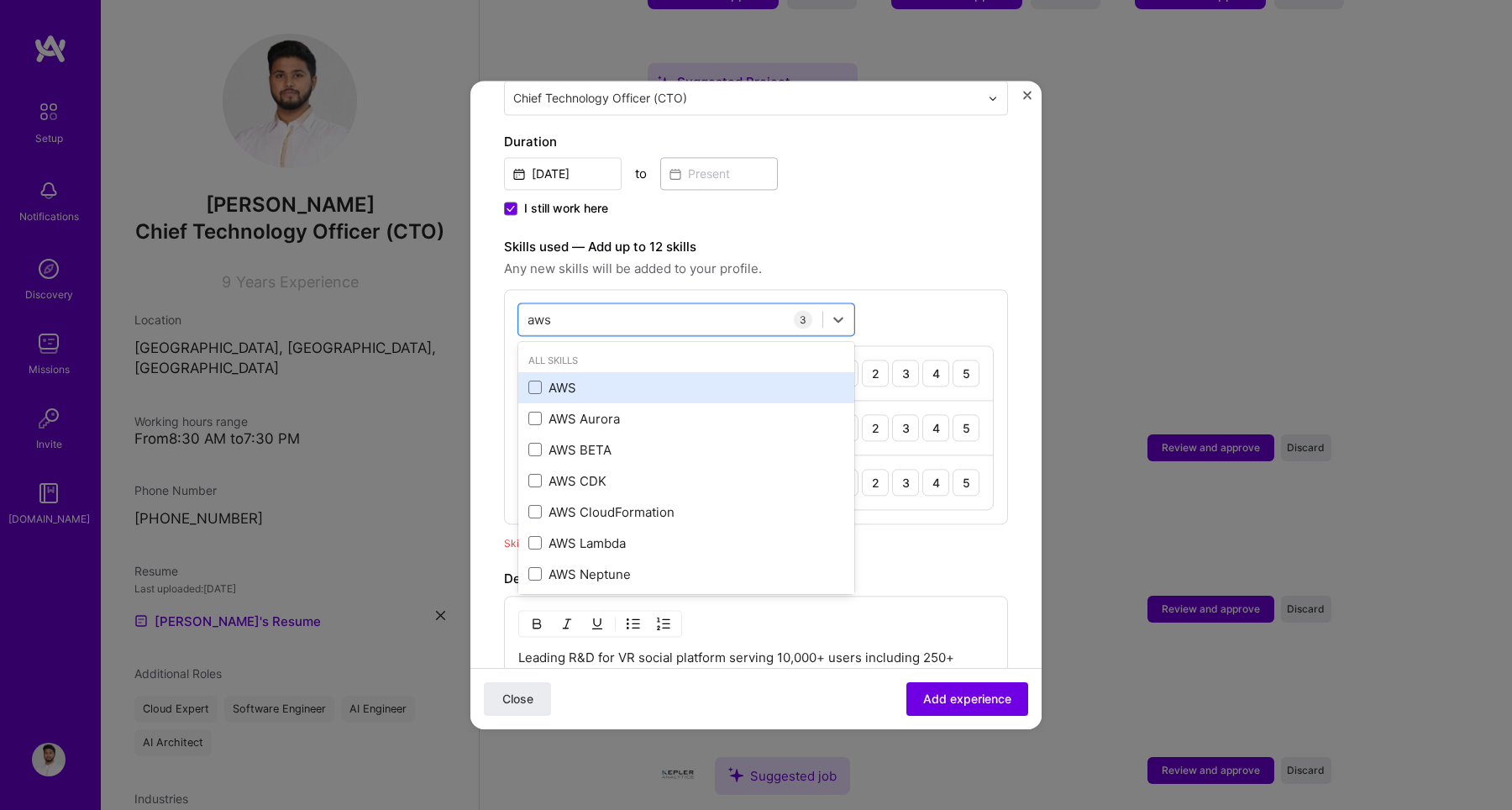
click at [646, 379] on div "AWS" at bounding box center [686, 387] width 315 height 18
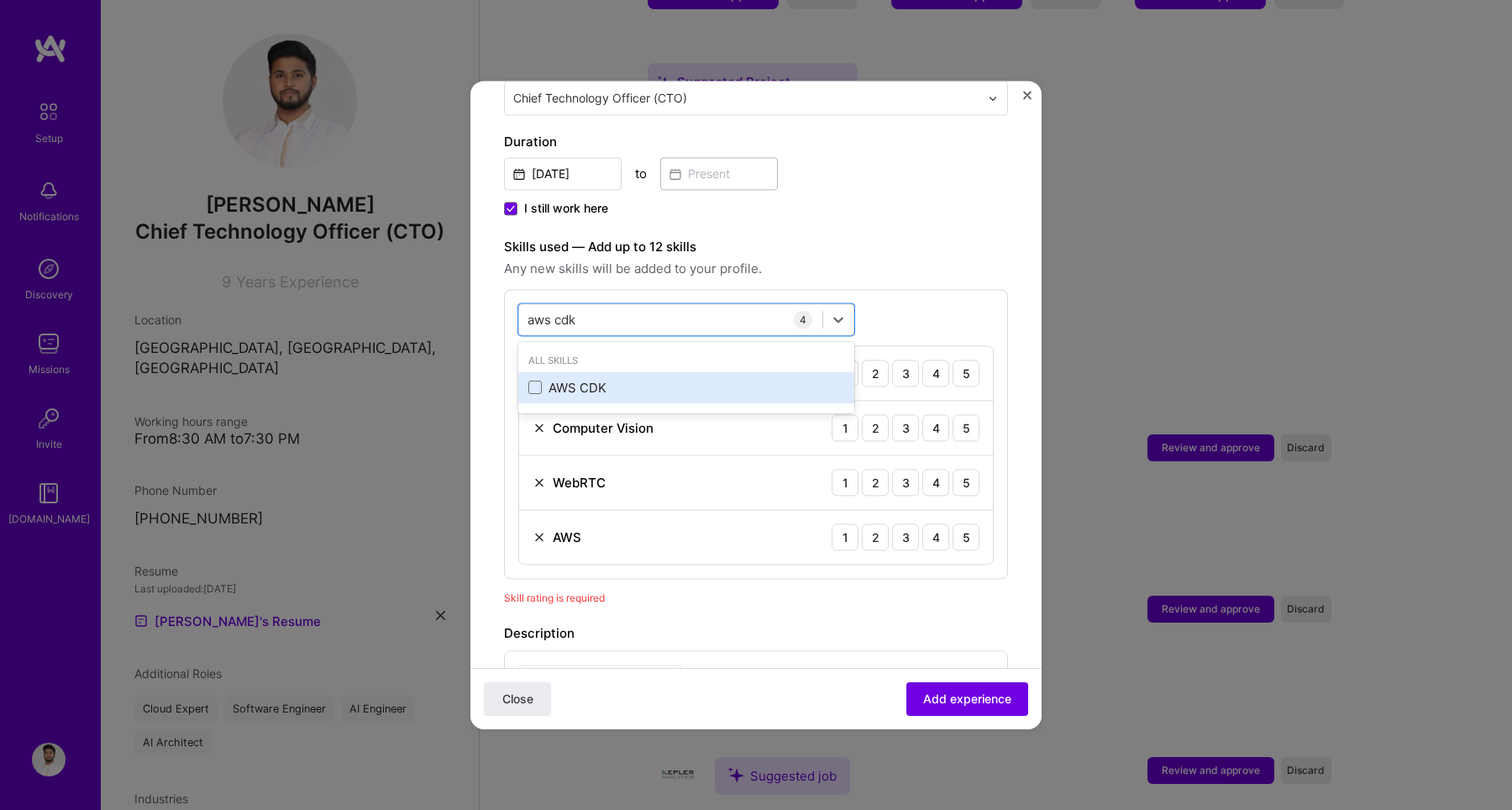
click at [603, 379] on div "AWS CDK" at bounding box center [686, 387] width 315 height 18
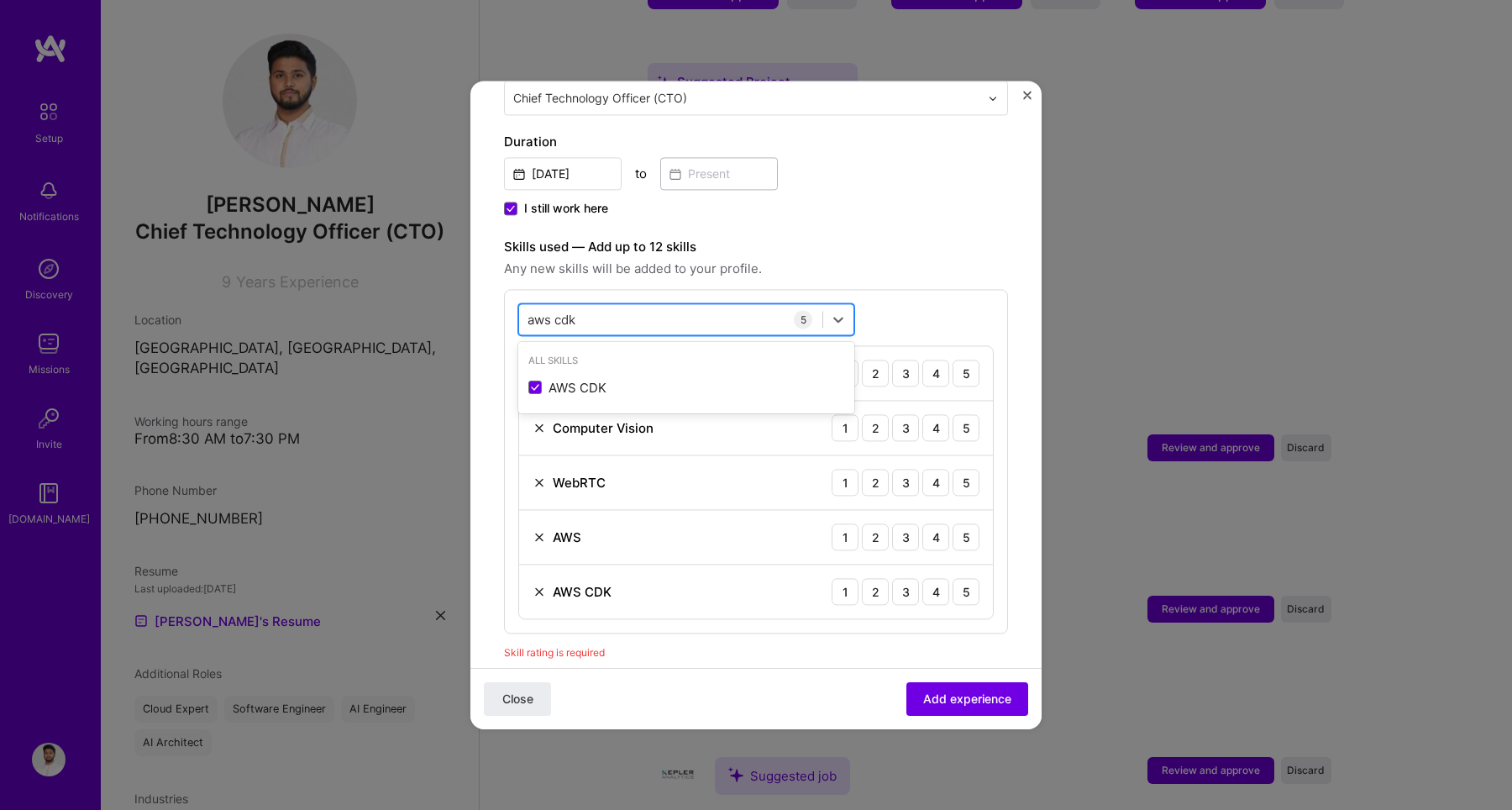
click at [600, 306] on div "aws cdk aws cdk" at bounding box center [671, 319] width 303 height 27
drag, startPoint x: 600, startPoint y: 300, endPoint x: 513, endPoint y: 300, distance: 87.0
click at [513, 300] on div "option AWS CDK, selected. option AWS CDK selected, 0 of 2. 1 result available f…" at bounding box center [756, 460] width 504 height 344
click at [537, 412] on span at bounding box center [535, 419] width 13 height 13
click at [0, 0] on input "checkbox" at bounding box center [0, 0] width 0 height 0
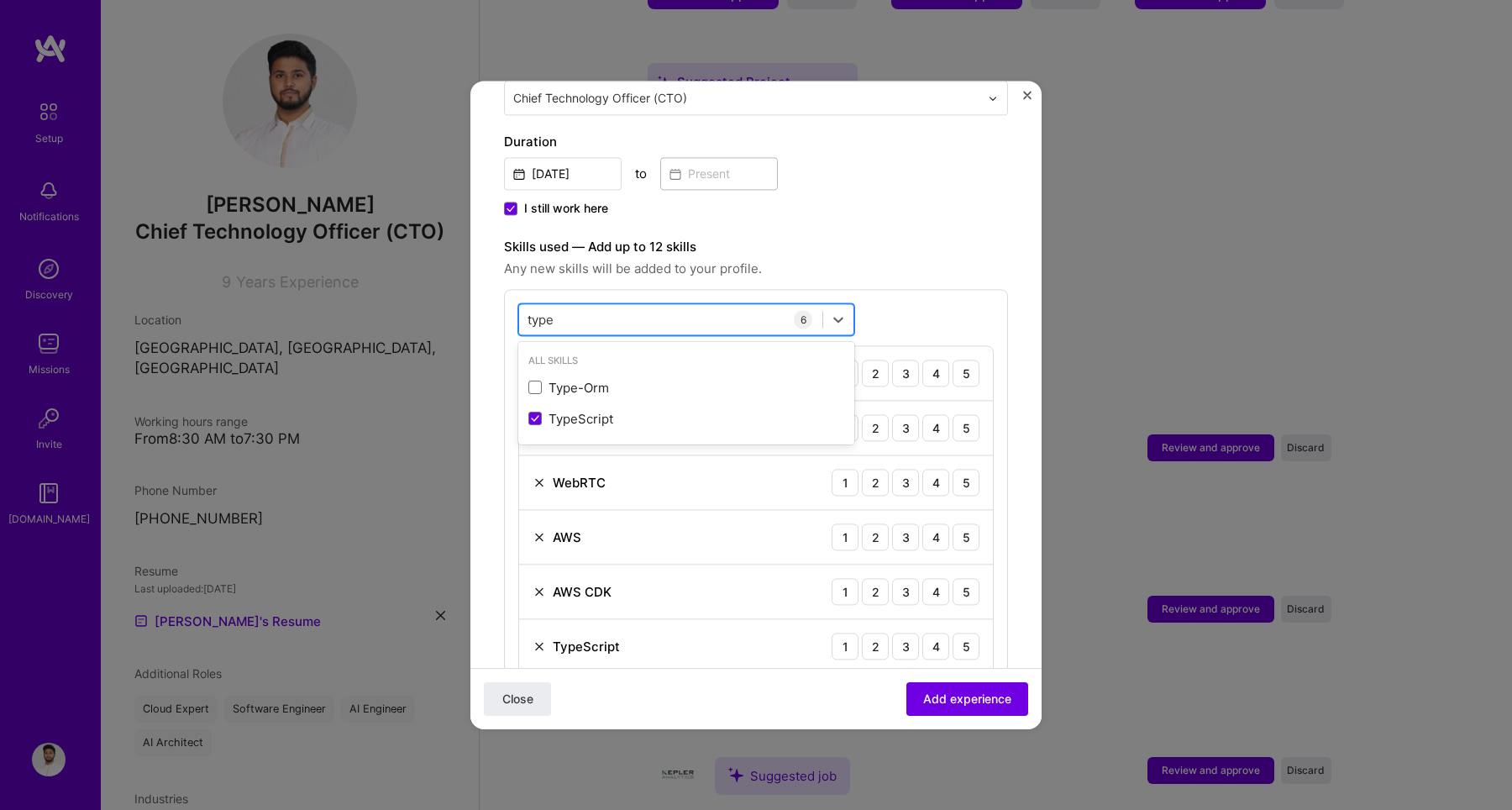
click at [551, 311] on input "type" at bounding box center [542, 319] width 28 height 18
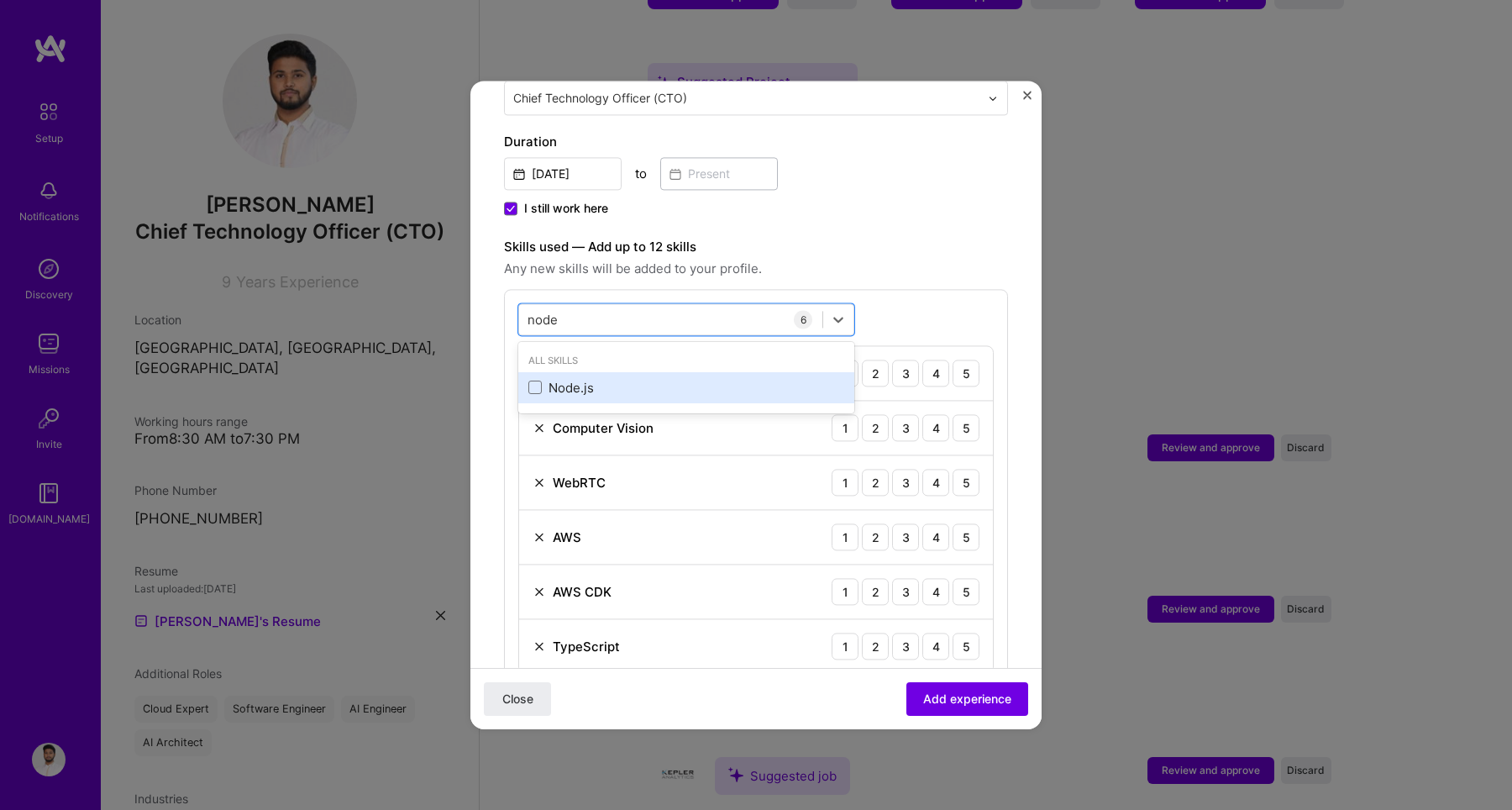
click at [543, 379] on div "Node.js" at bounding box center [686, 387] width 315 height 18
click at [552, 311] on input "node" at bounding box center [544, 319] width 32 height 18
click at [536, 381] on span at bounding box center [535, 387] width 13 height 13
click at [0, 0] on input "checkbox" at bounding box center [0, 0] width 0 height 0
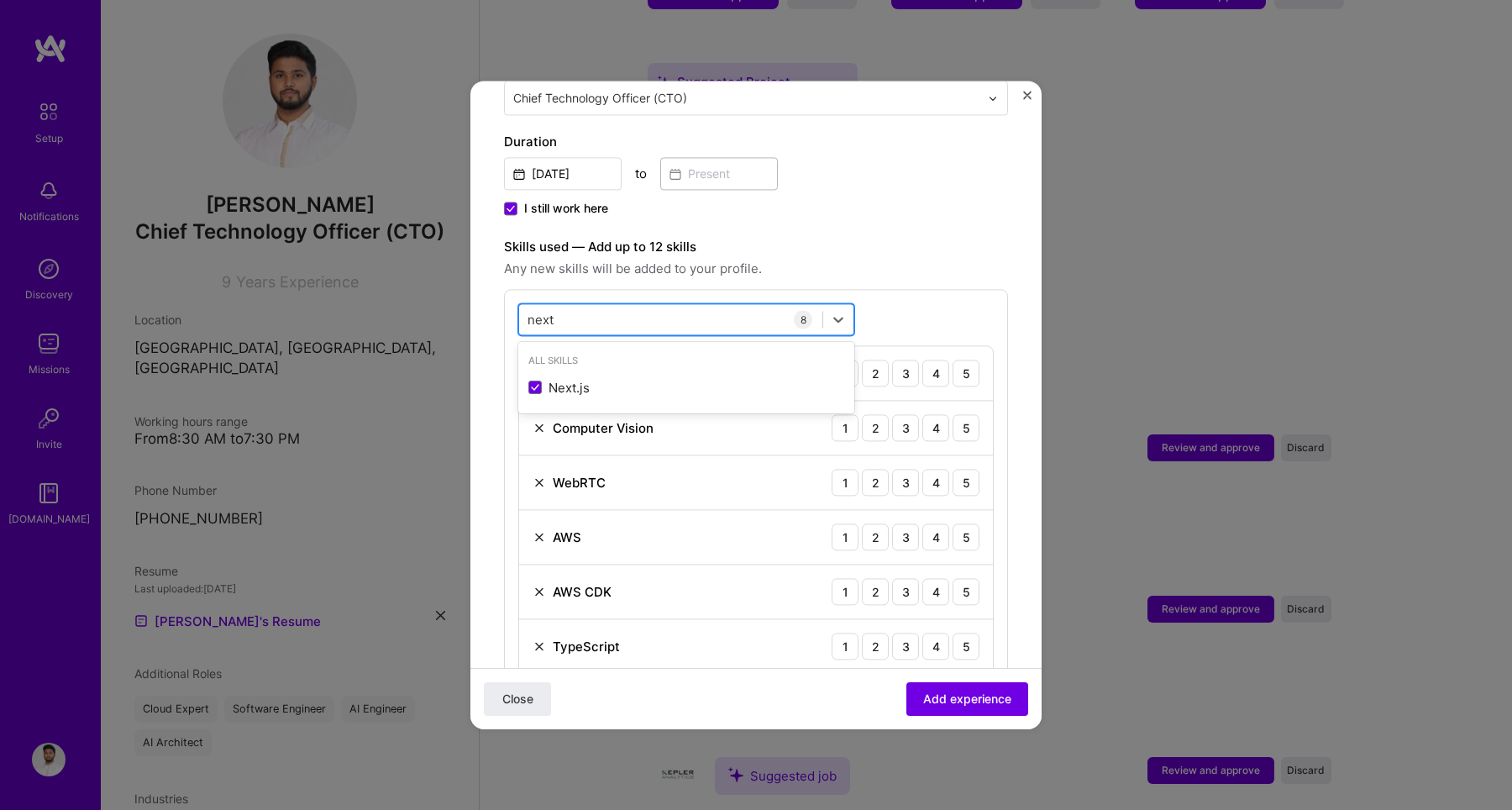
click at [587, 306] on div "next next" at bounding box center [671, 319] width 303 height 27
type input "n"
type input "fast"
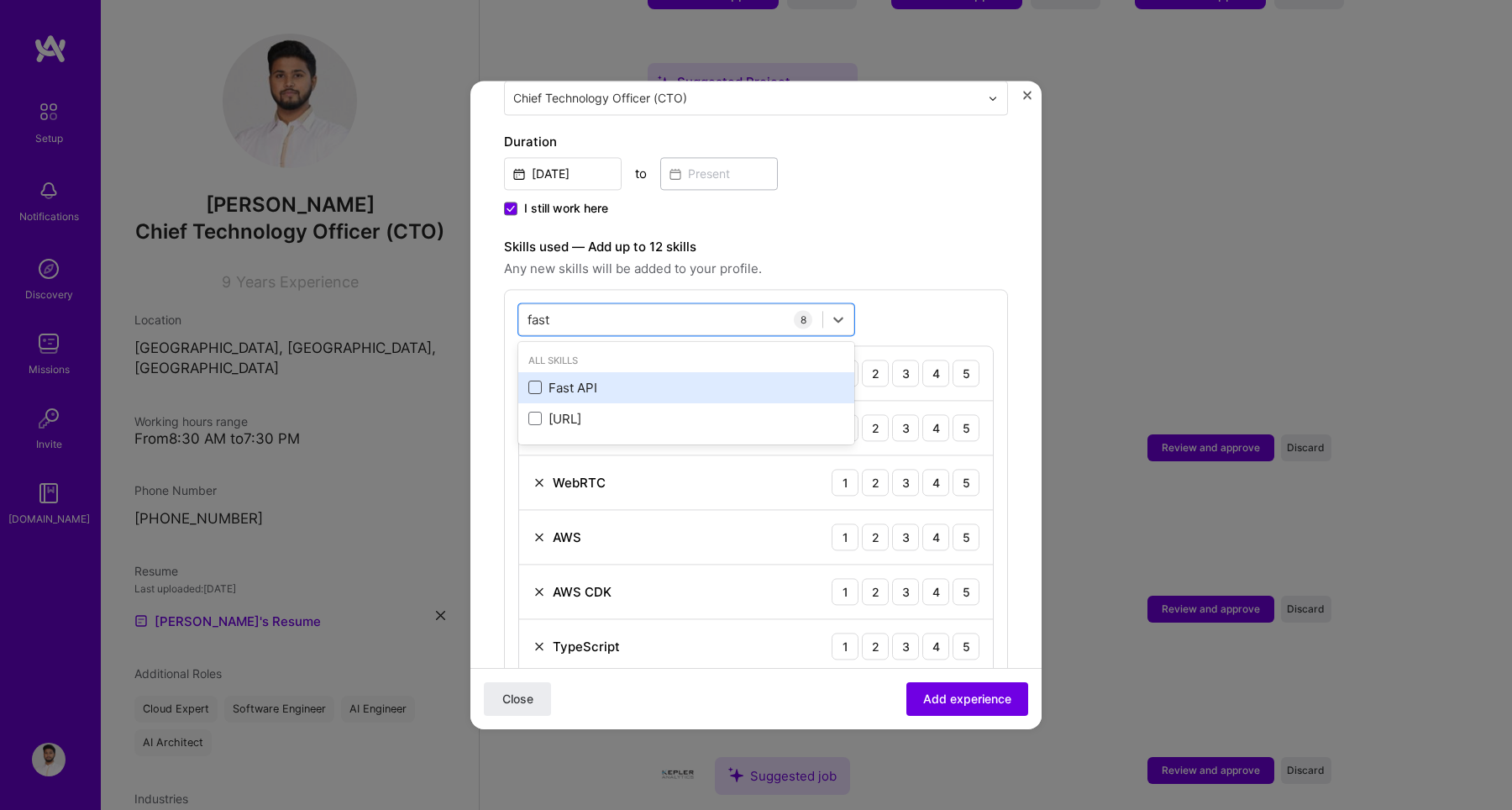
click at [536, 381] on span at bounding box center [535, 387] width 13 height 13
click at [0, 0] on input "checkbox" at bounding box center [0, 0] width 0 height 0
click at [545, 311] on input "fast" at bounding box center [540, 319] width 25 height 18
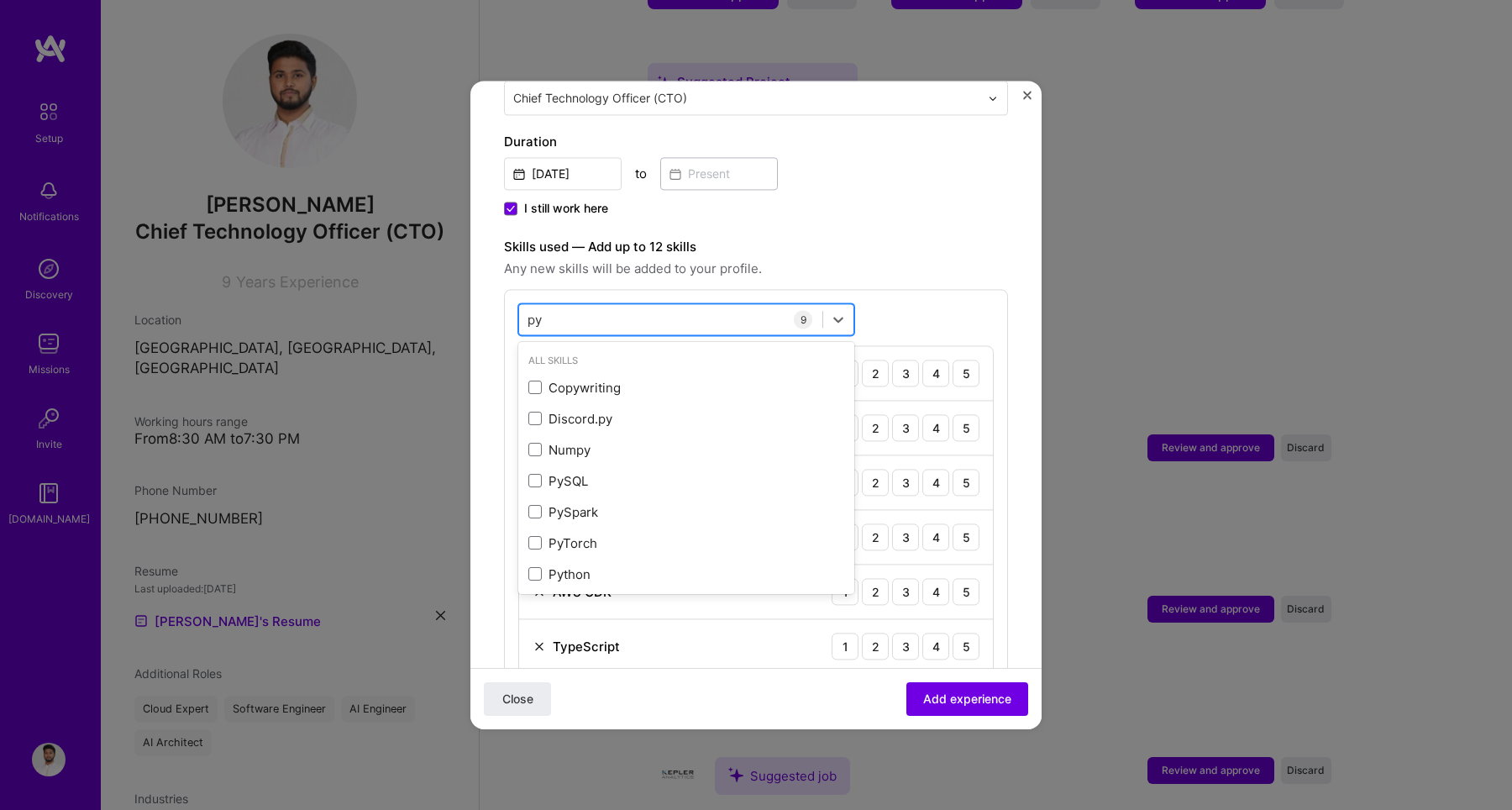
type input "pyt"
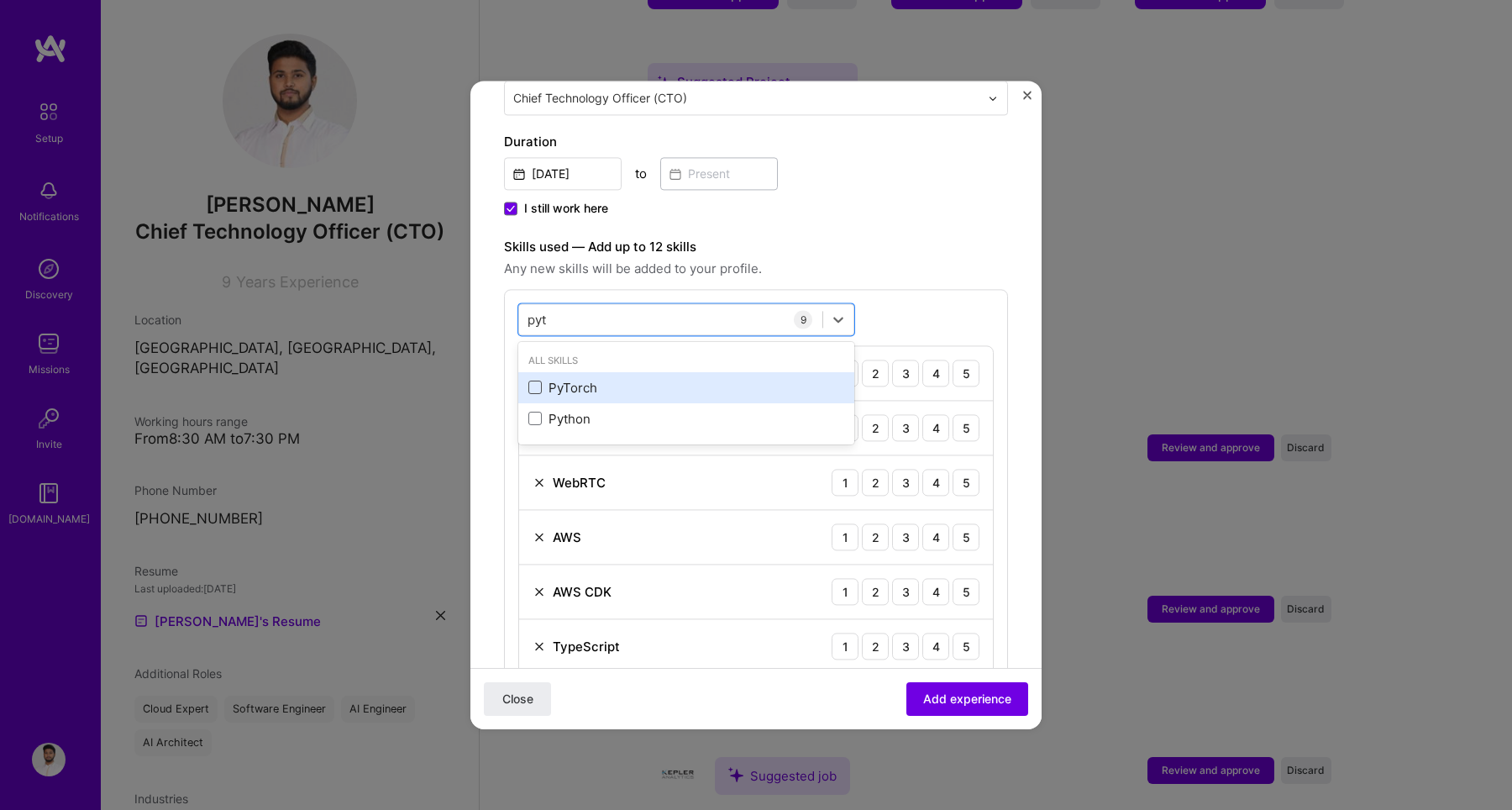
click at [535, 381] on span at bounding box center [535, 387] width 13 height 13
click at [0, 0] on input "checkbox" at bounding box center [0, 0] width 0 height 0
click at [539, 311] on input "pyt" at bounding box center [538, 319] width 21 height 18
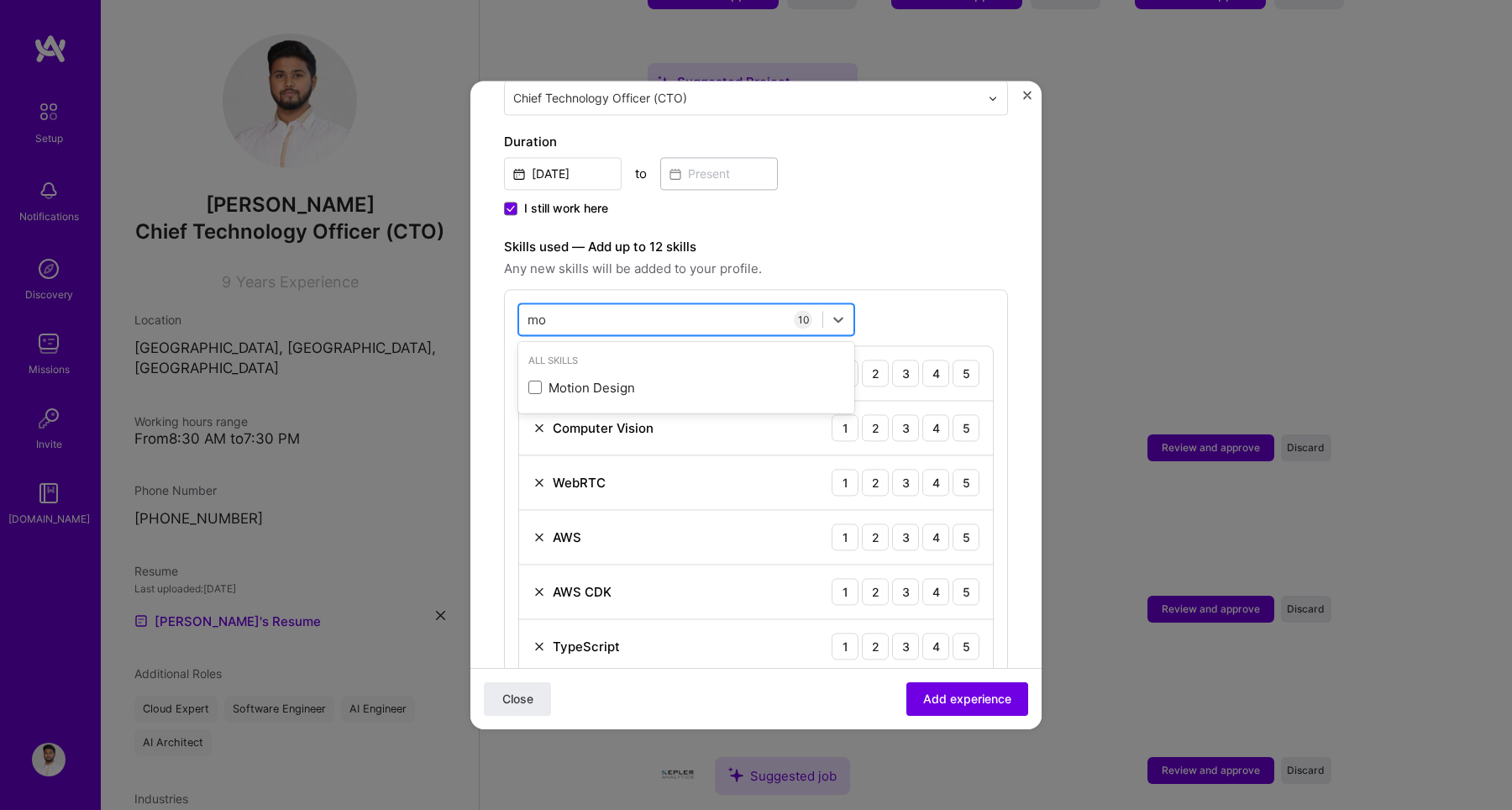
type input "m"
type input "s"
type input "m"
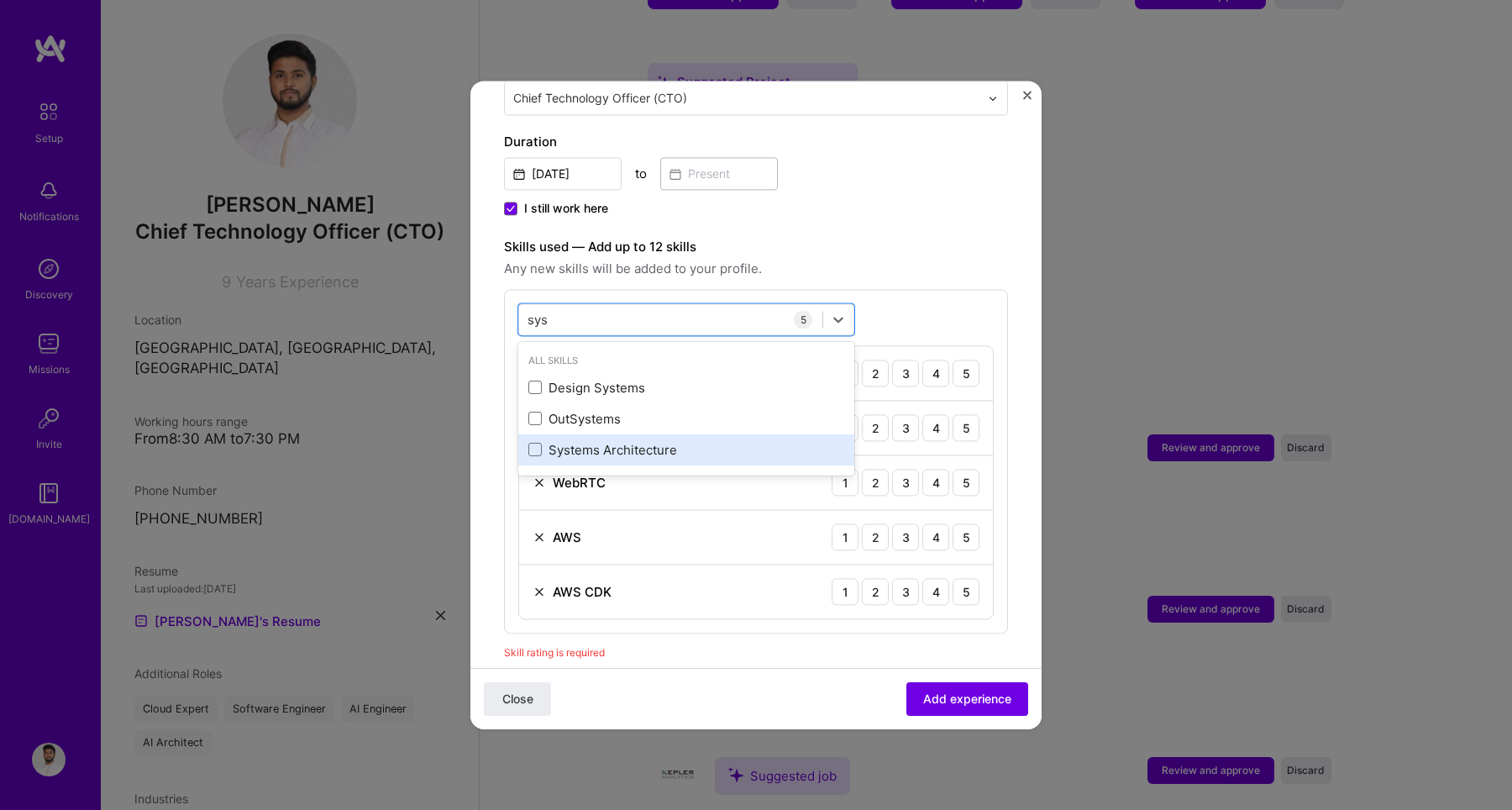
click at [603, 434] on div "Systems Architecture" at bounding box center [686, 449] width 336 height 31
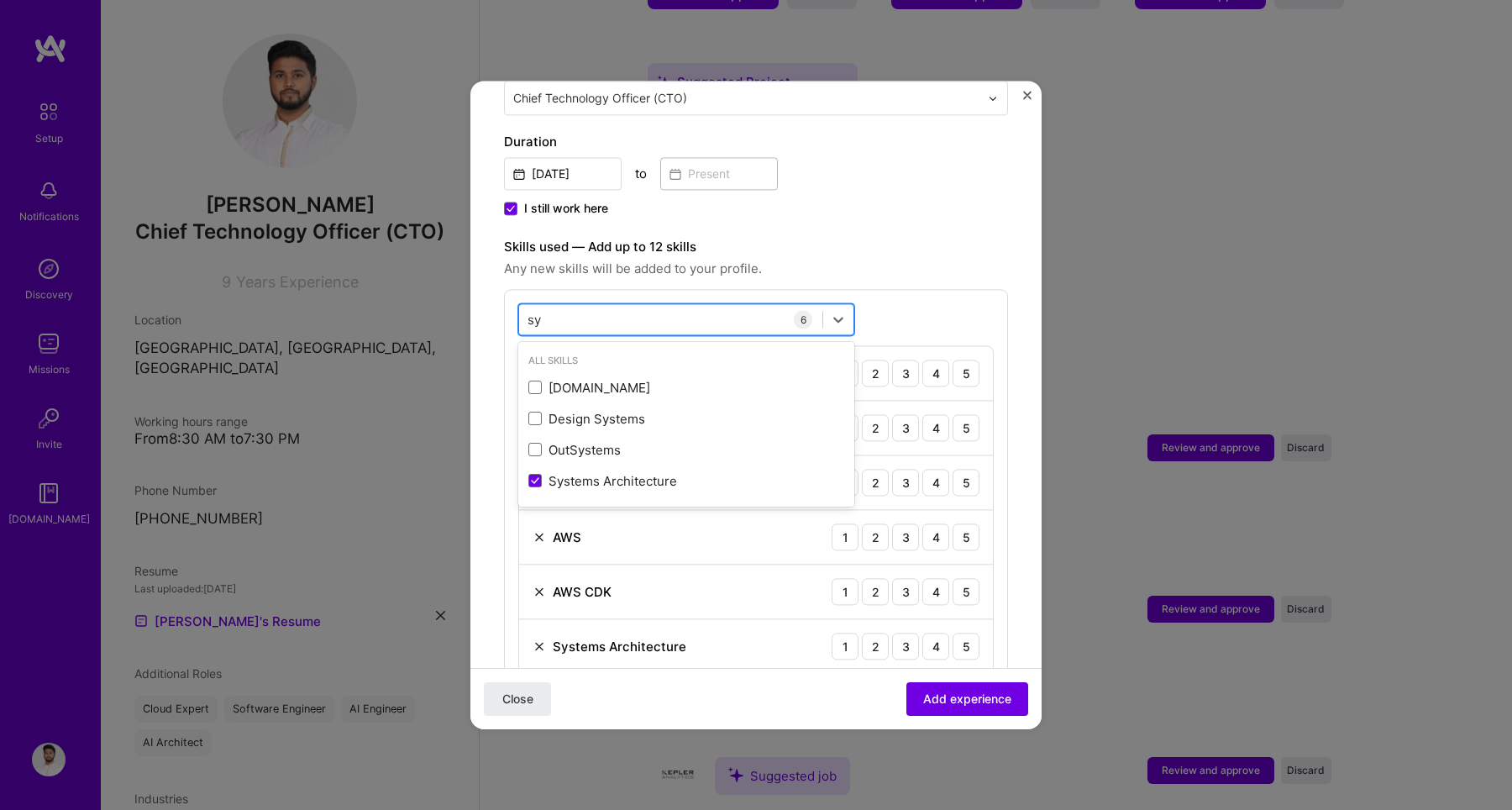
type input "s"
click at [808, 259] on span "Any new skills will be added to your profile." at bounding box center [756, 268] width 504 height 20
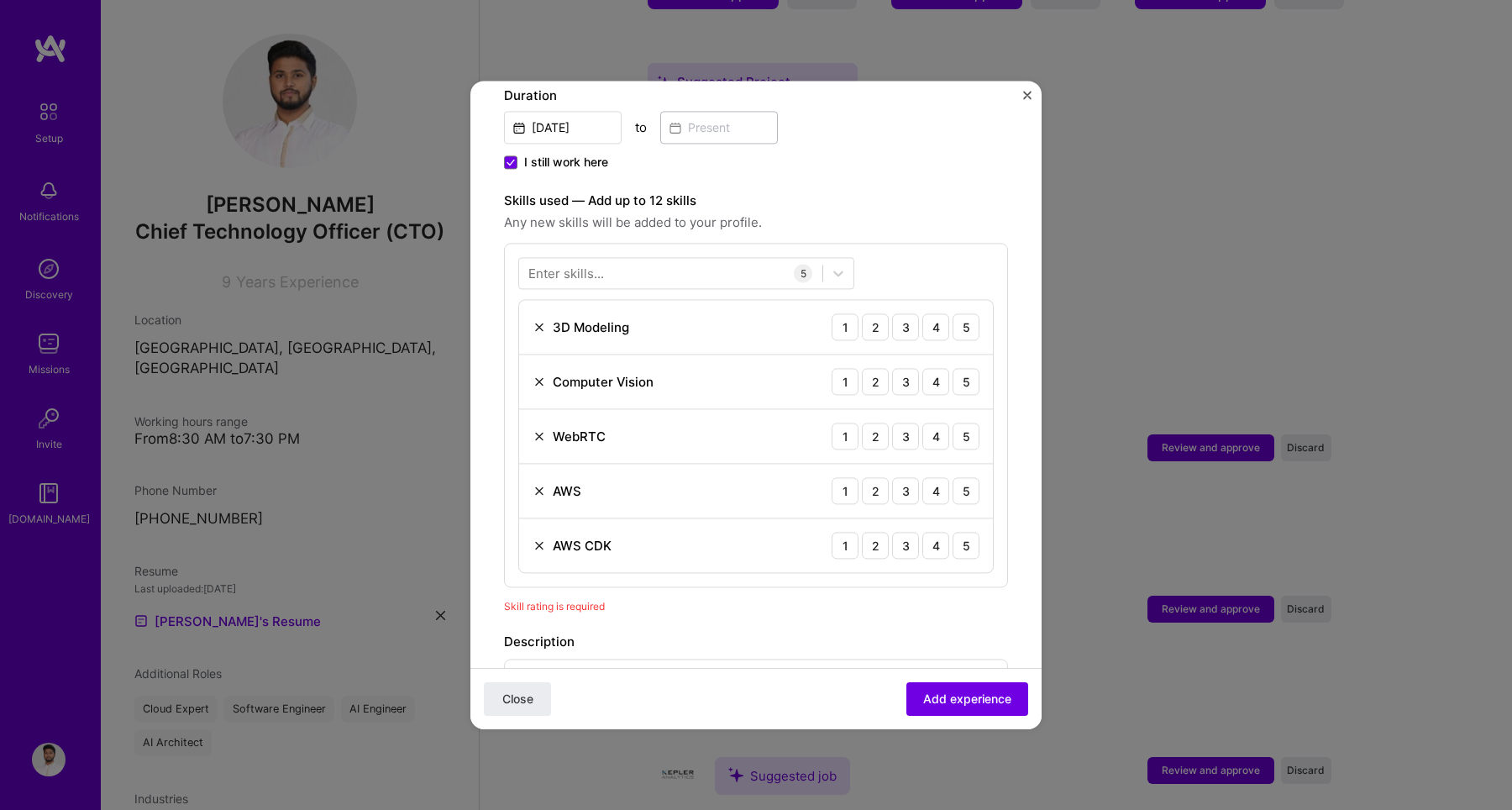
scroll to position [474, 0]
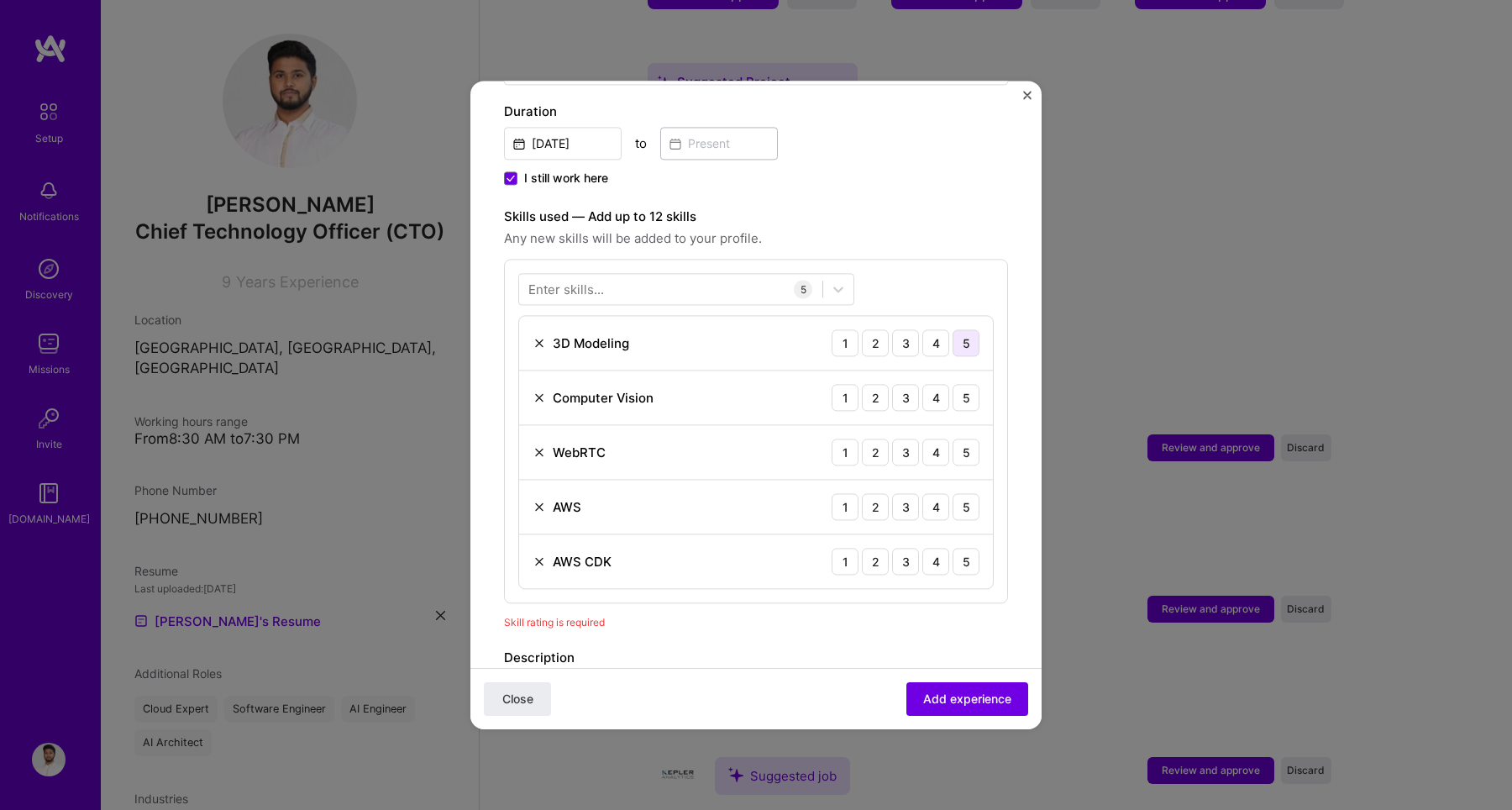
click at [952, 331] on div "5" at bounding box center [965, 343] width 27 height 27
click at [927, 384] on div "4" at bounding box center [935, 397] width 27 height 27
click at [952, 439] on div "5" at bounding box center [965, 452] width 27 height 27
click at [952, 493] on div "5" at bounding box center [965, 506] width 27 height 27
click at [952, 548] on div "5" at bounding box center [965, 561] width 27 height 27
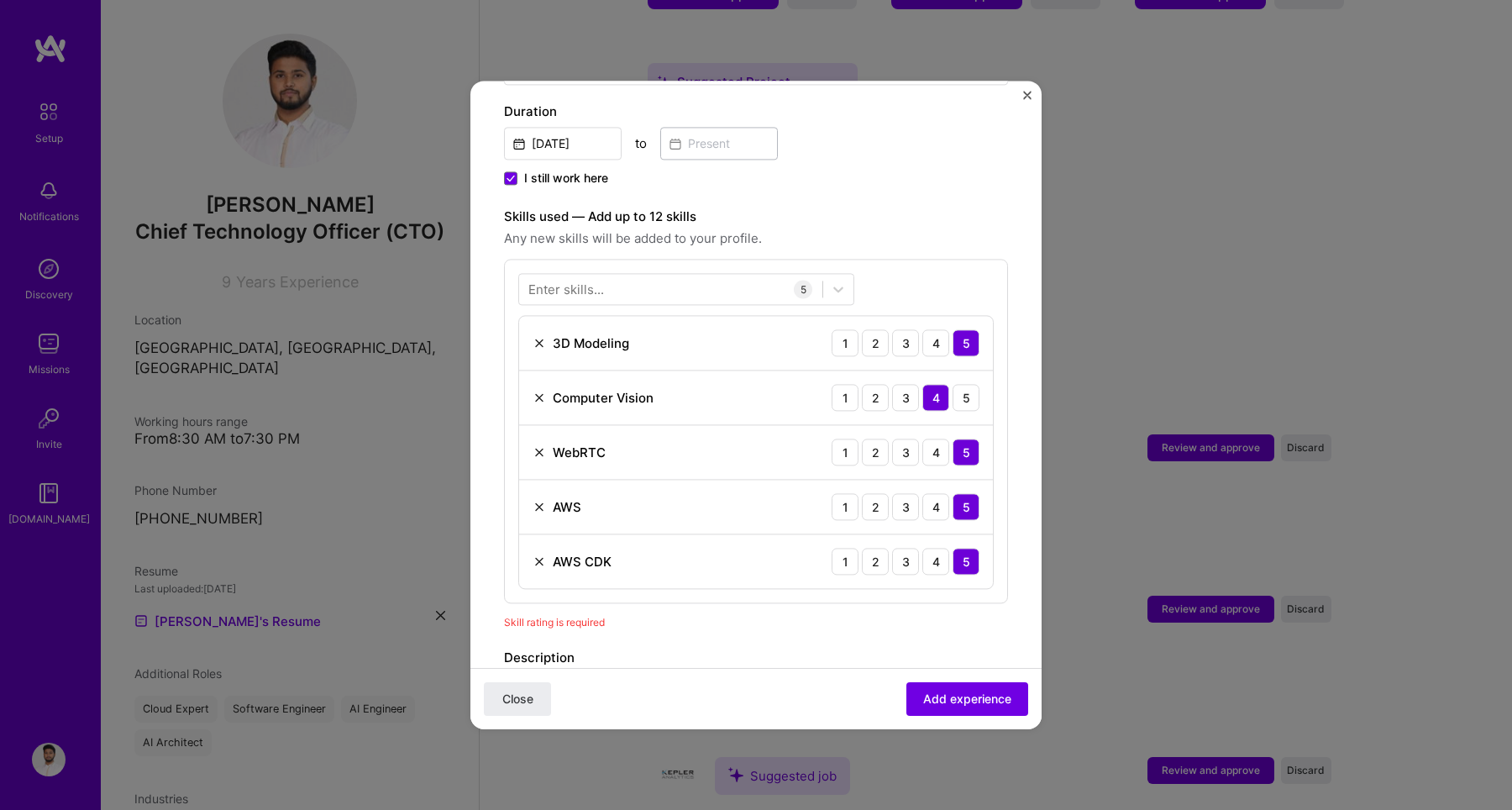
click at [599, 280] on div "Enter skills..." at bounding box center [567, 289] width 76 height 18
click at [598, 280] on div "Enter skills..." at bounding box center [567, 289] width 76 height 18
click at [592, 280] on div "Enter skills..." at bounding box center [567, 289] width 76 height 18
click at [741, 276] on div at bounding box center [671, 289] width 303 height 27
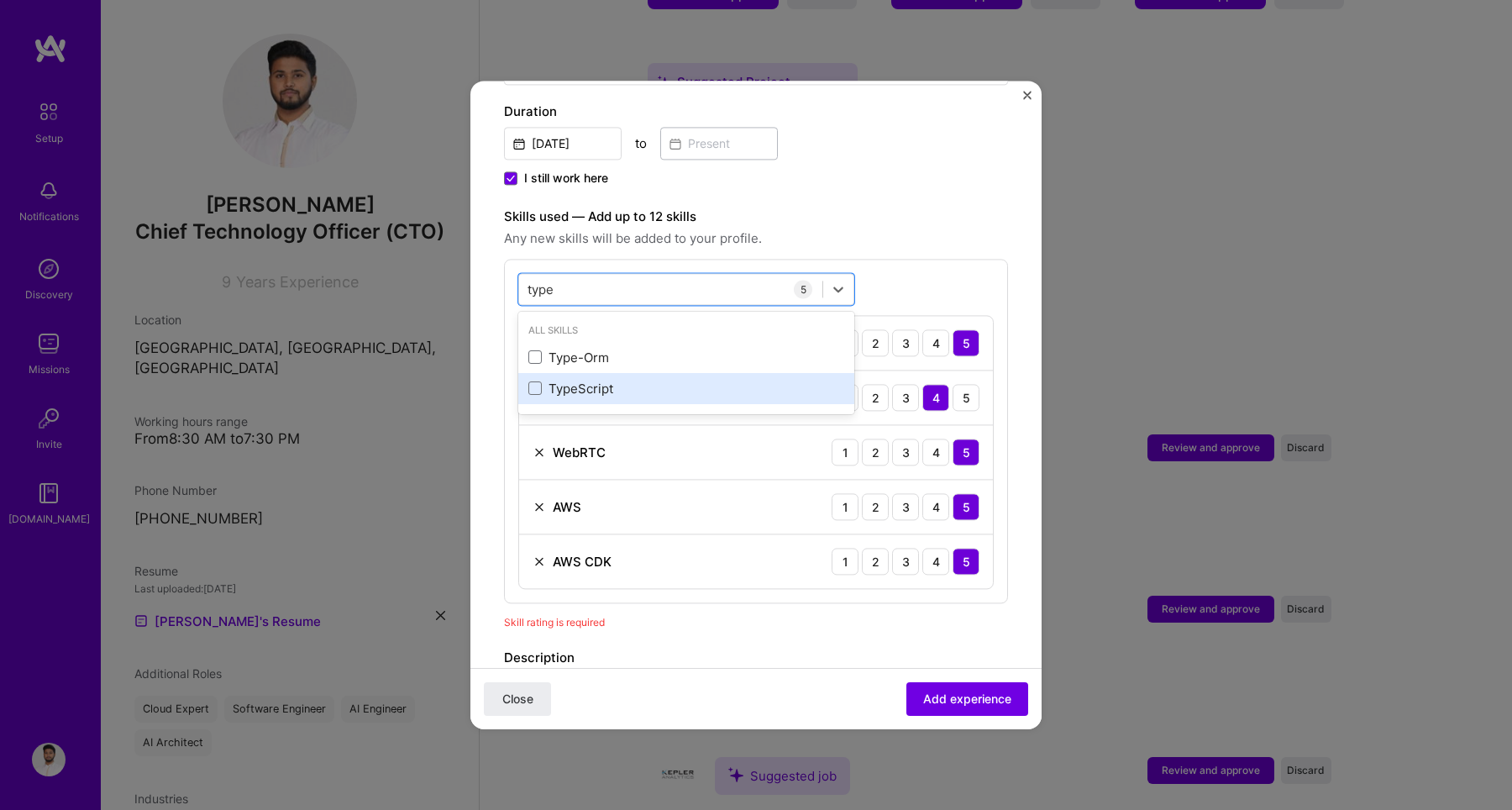
click at [588, 380] on div "TypeScript" at bounding box center [686, 388] width 315 height 18
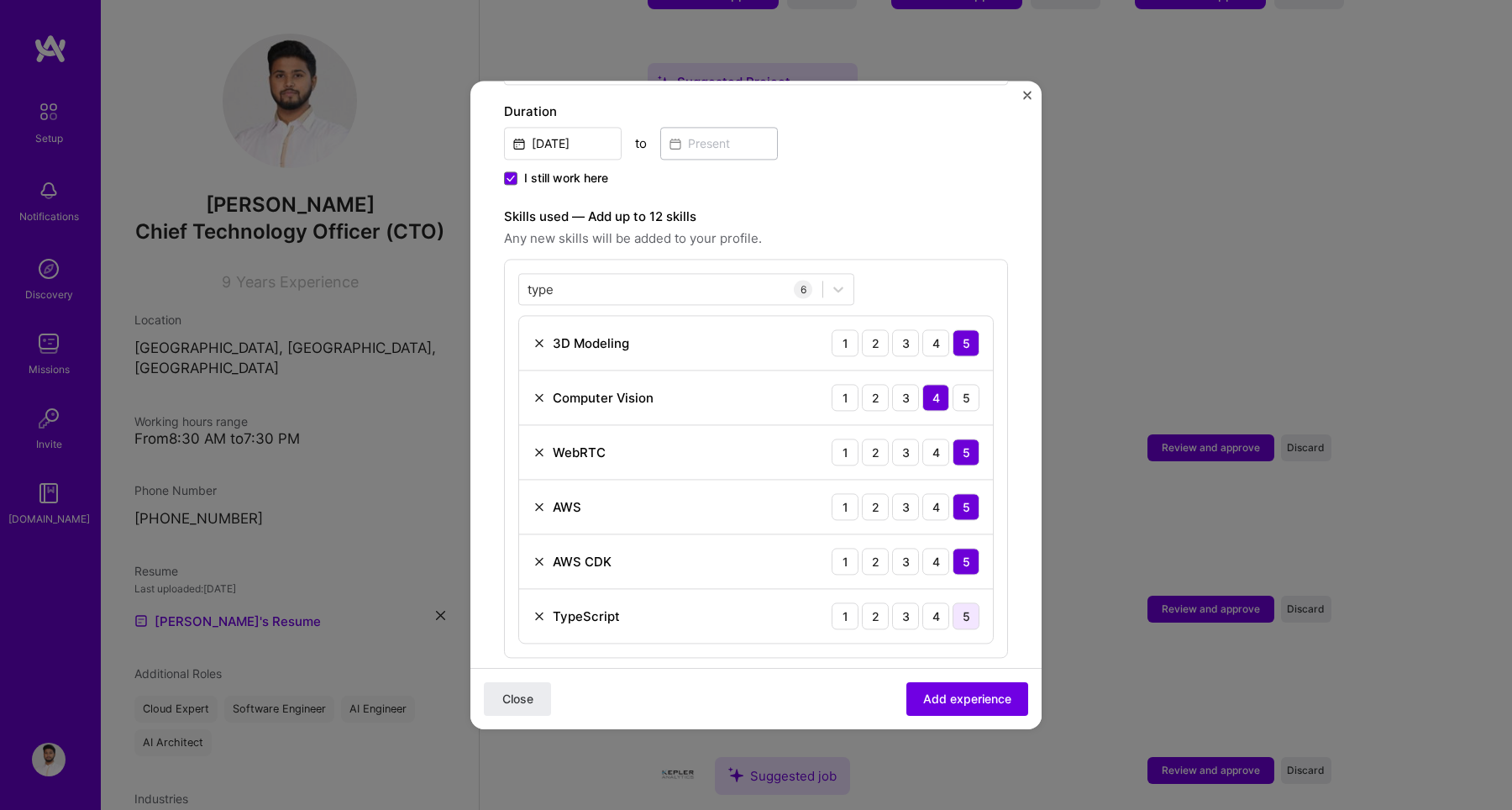
click at [952, 609] on div "5" at bounding box center [965, 616] width 27 height 27
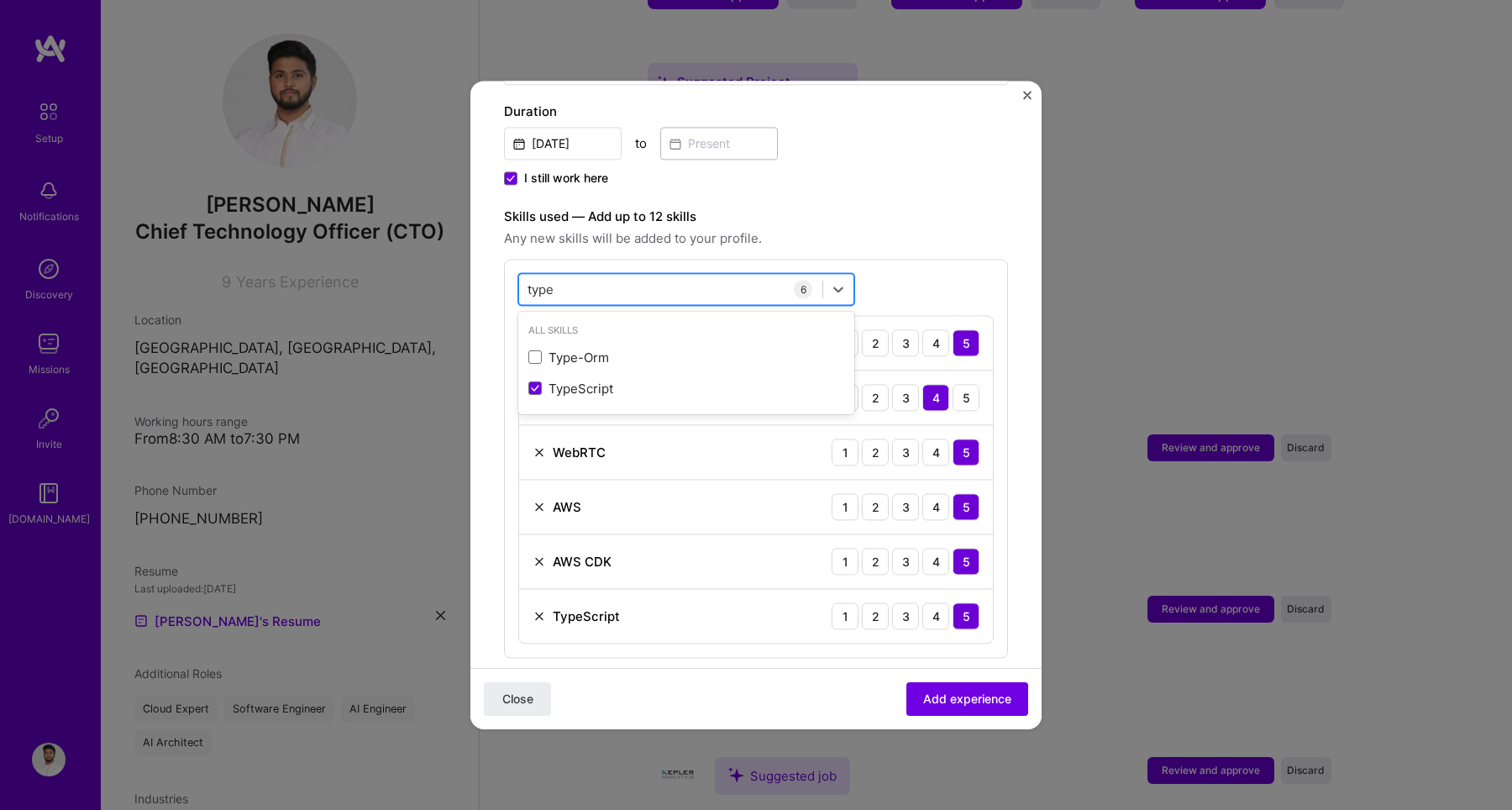
click at [567, 277] on div "type type" at bounding box center [671, 289] width 303 height 27
type input "t"
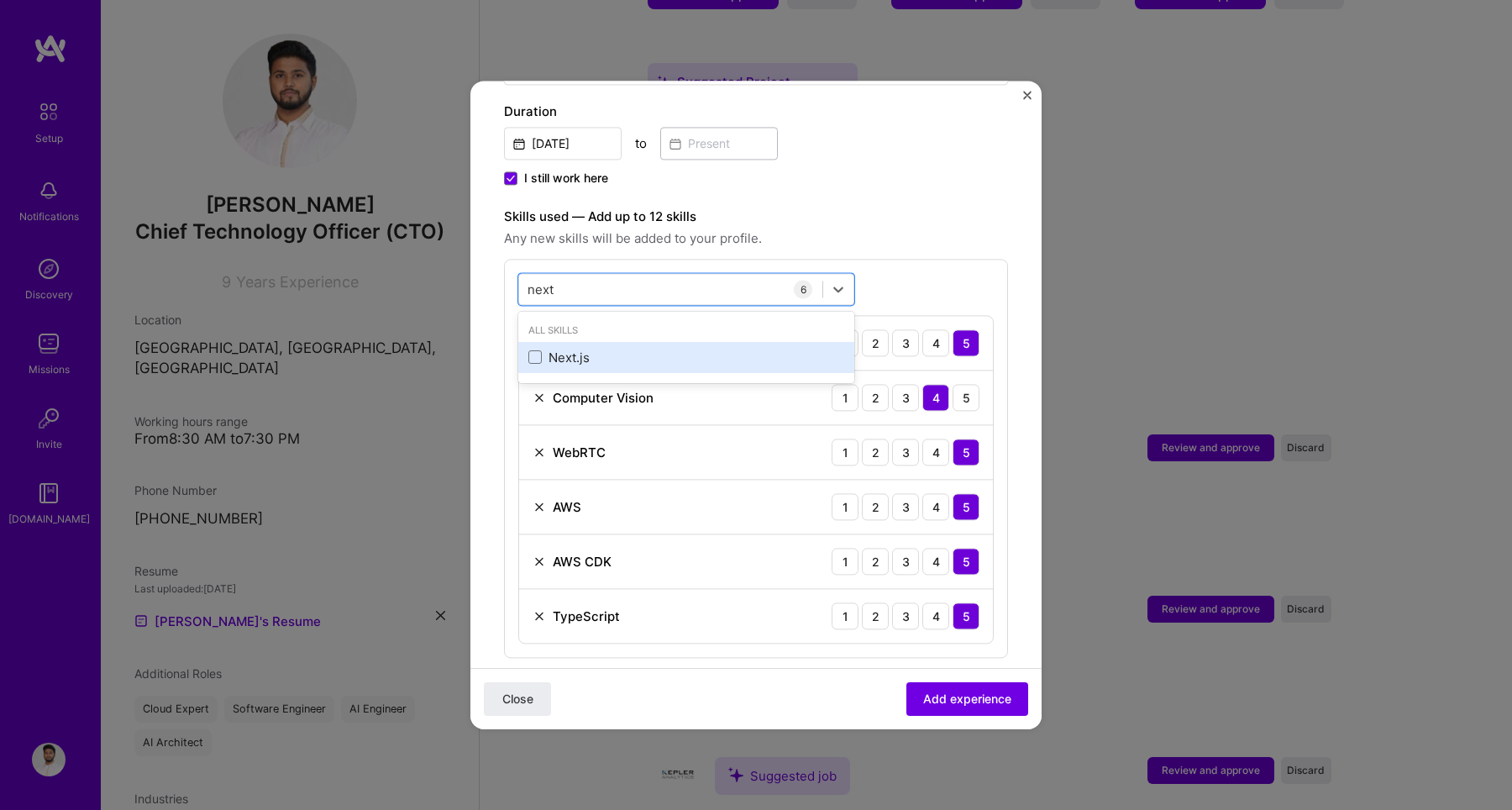
click at [546, 349] on div "Next.js" at bounding box center [686, 357] width 315 height 18
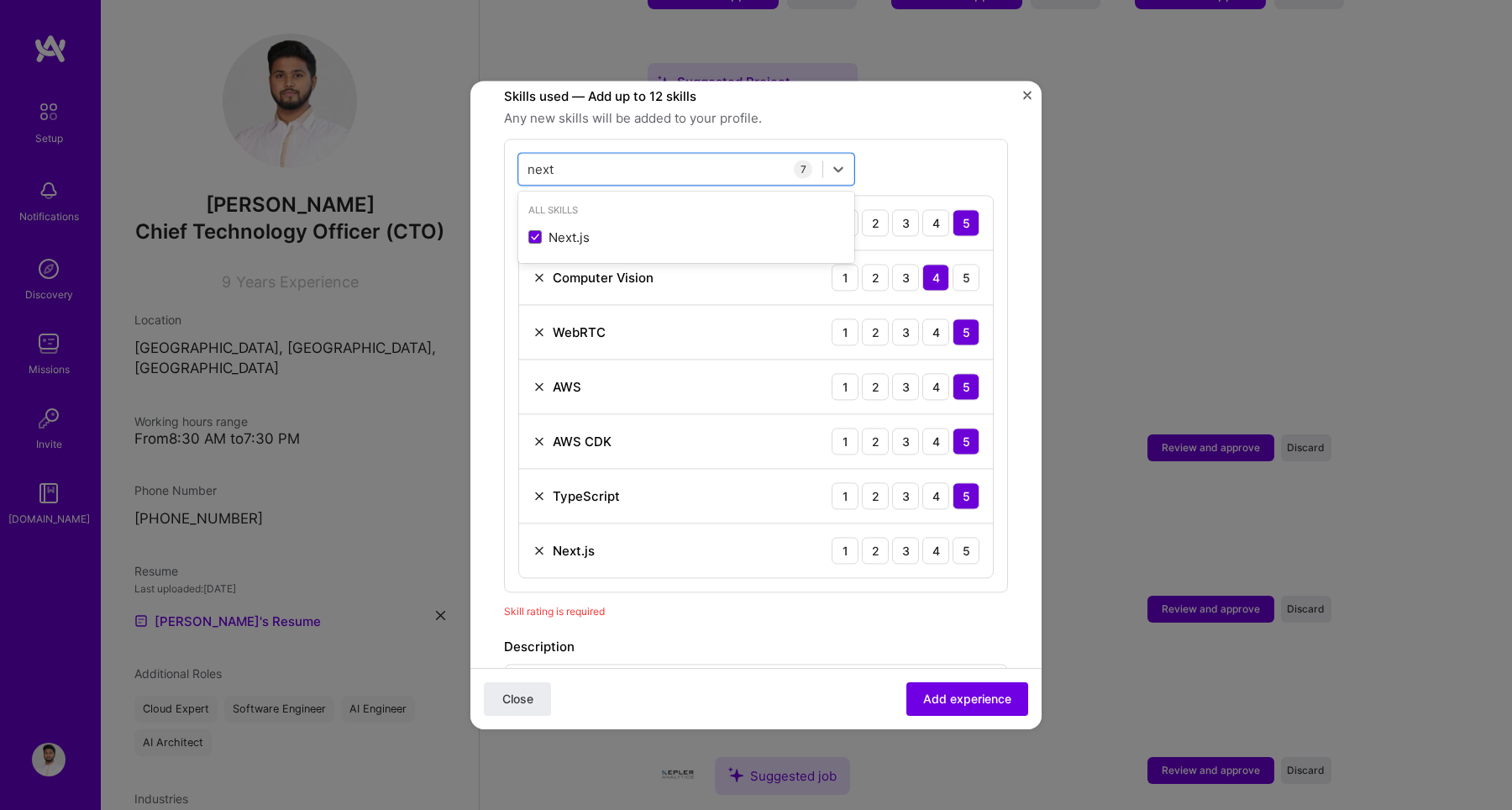
scroll to position [600, 0]
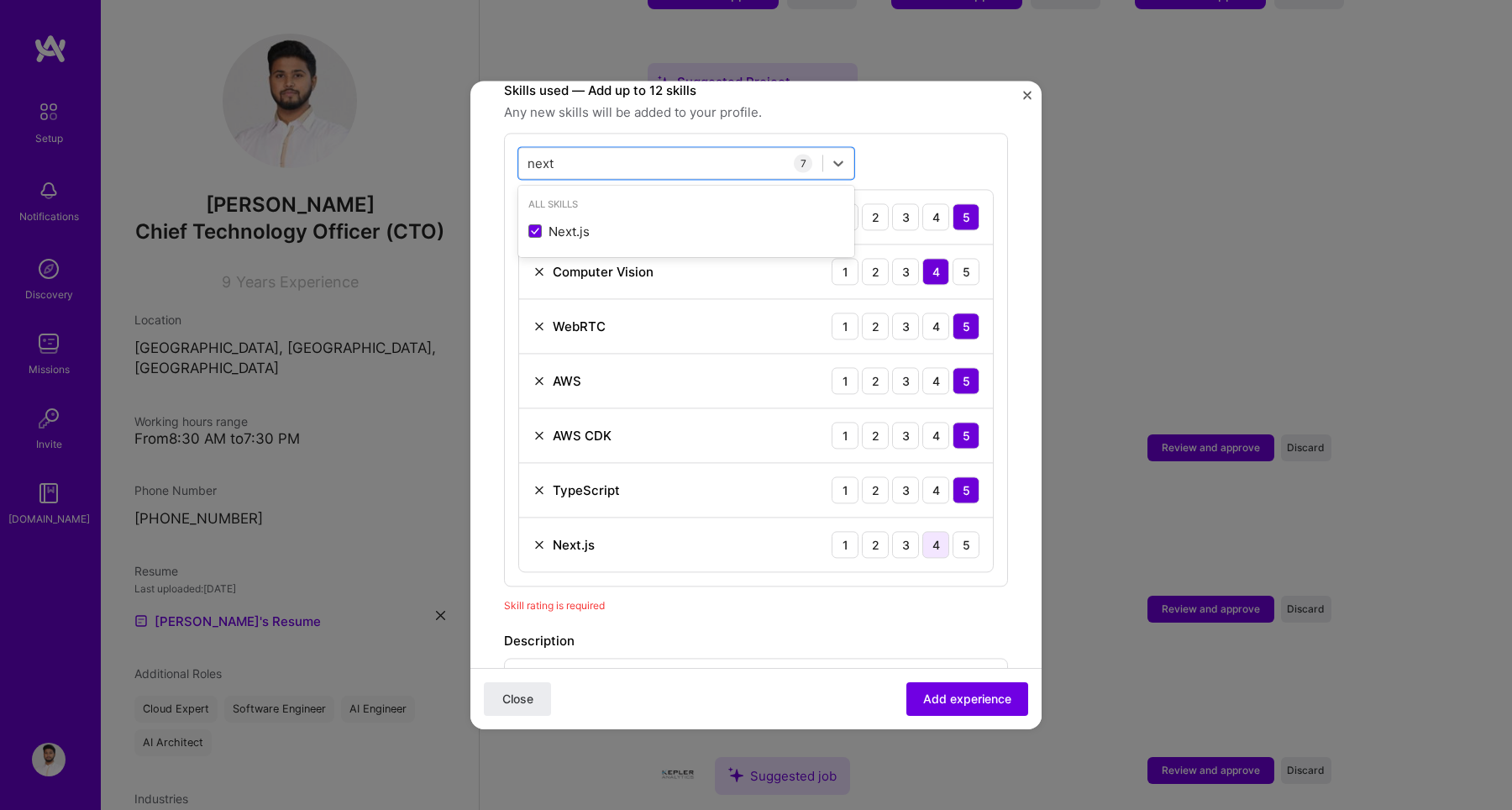
click at [922, 531] on div "4" at bounding box center [935, 544] width 27 height 27
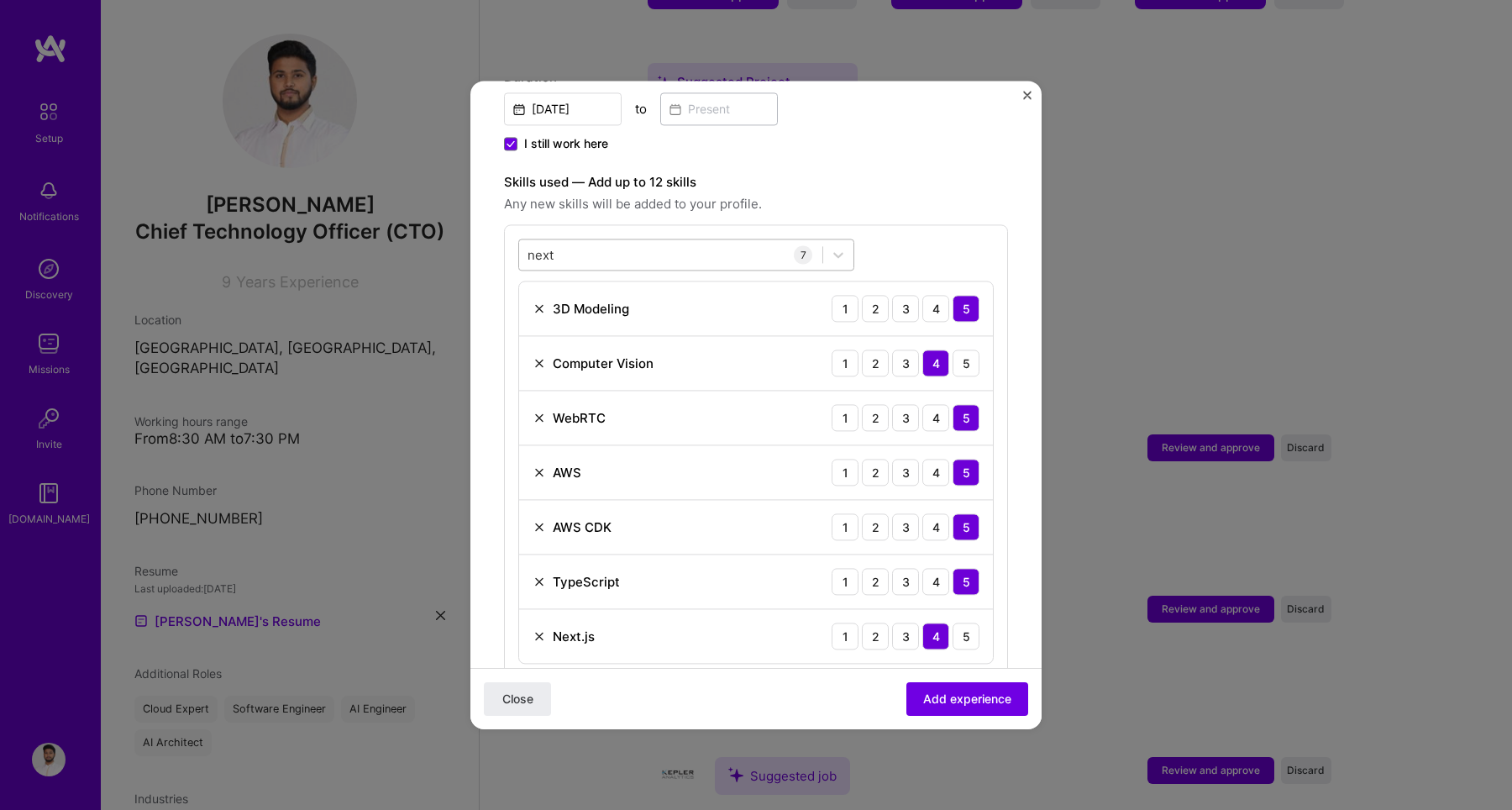
click at [616, 248] on div "next next" at bounding box center [671, 254] width 303 height 27
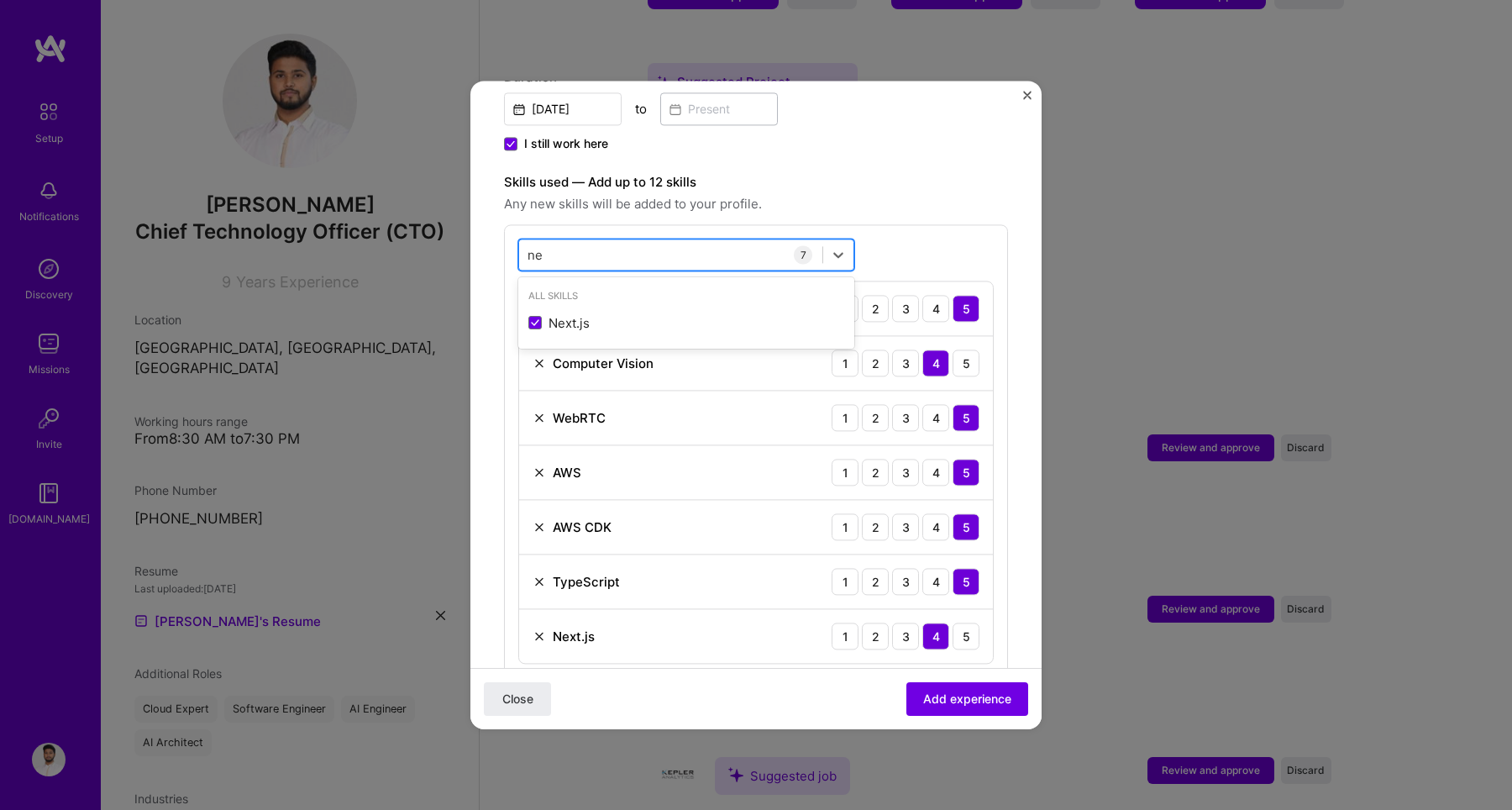
type input "n"
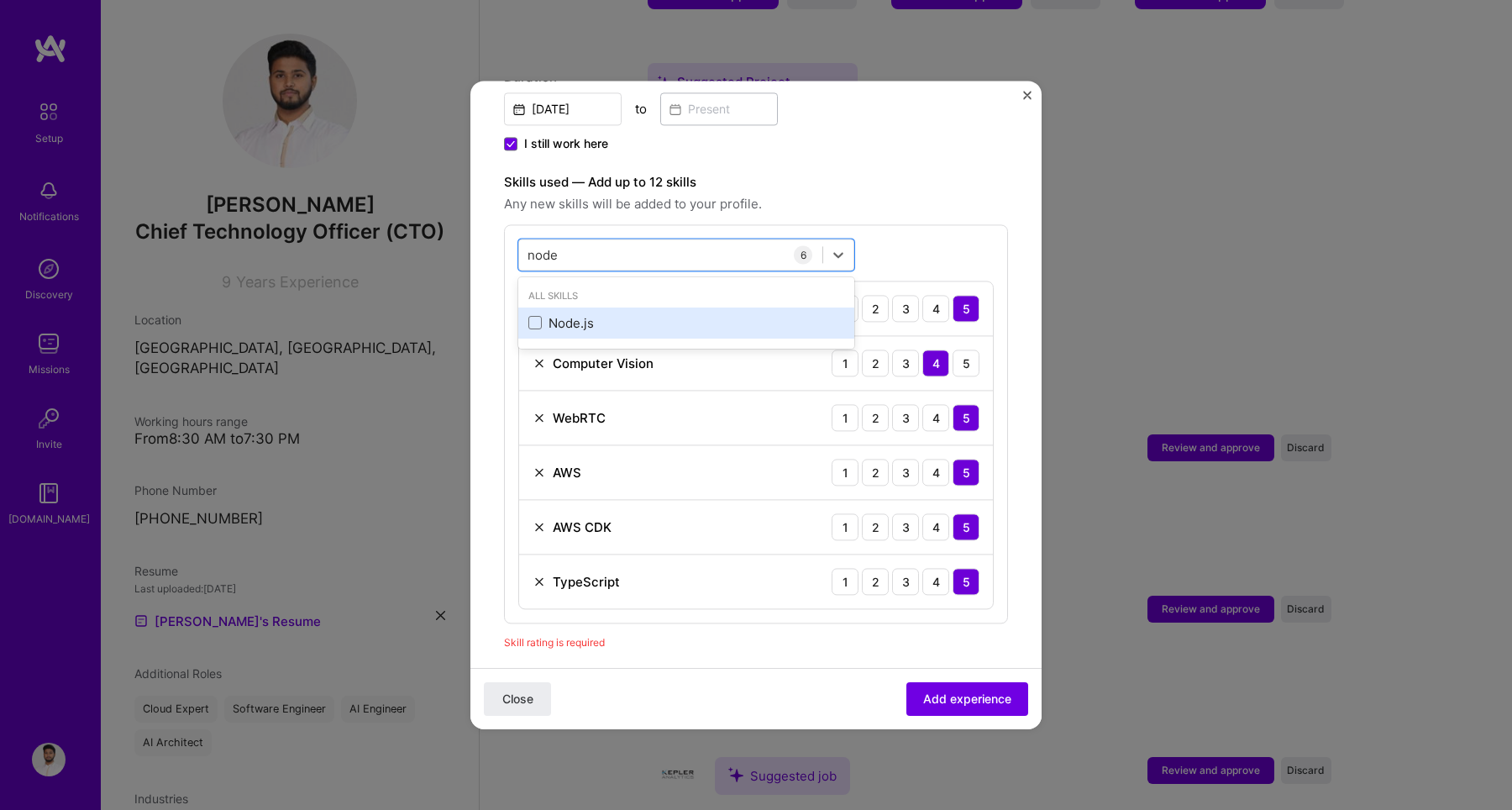
click at [588, 315] on div "Node.js" at bounding box center [686, 323] width 315 height 18
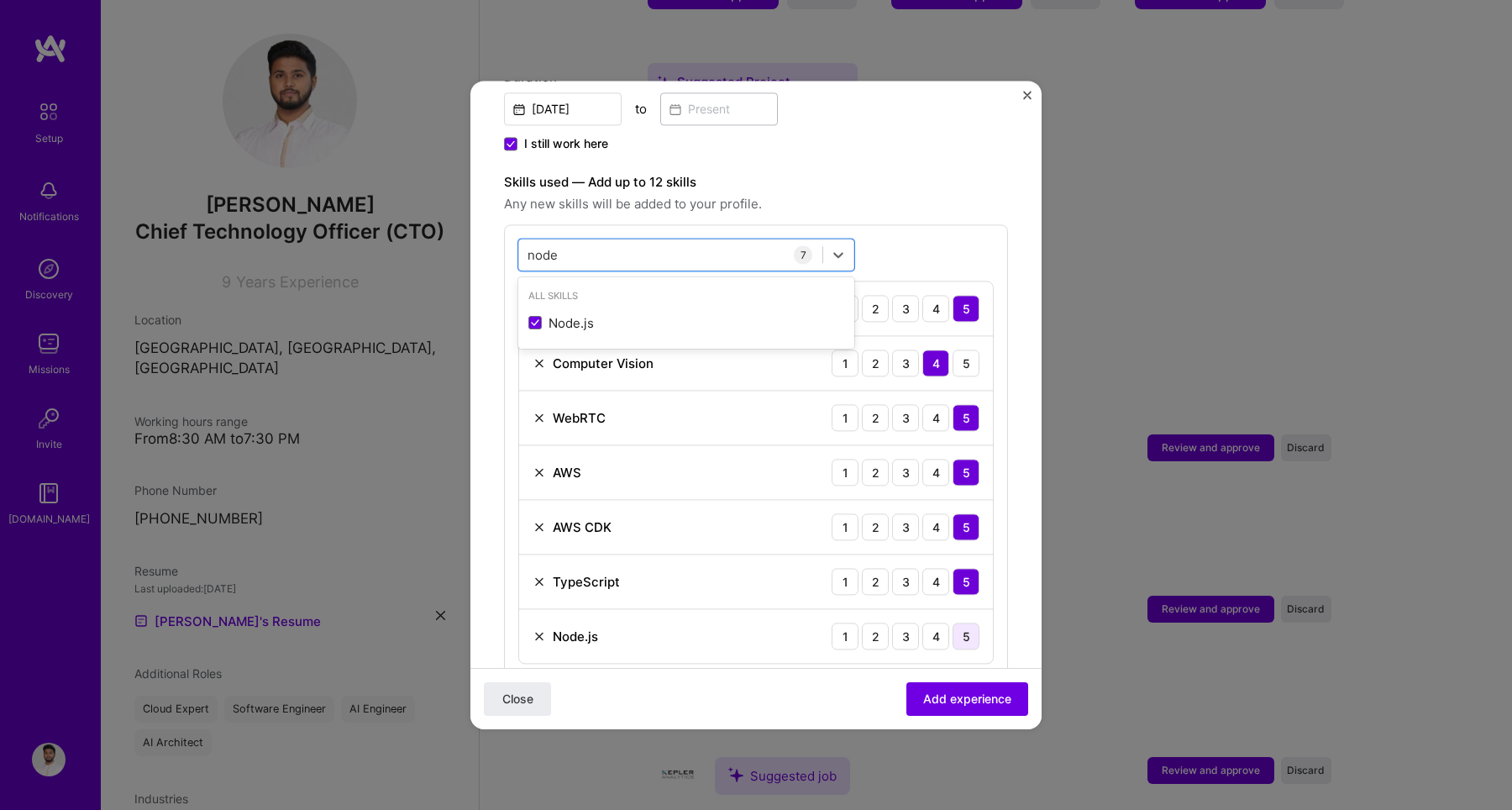
click at [954, 622] on div "5" at bounding box center [965, 636] width 27 height 27
click at [670, 242] on div "node node" at bounding box center [671, 254] width 303 height 27
type input "n"
click at [596, 315] on div "Next.js" at bounding box center [686, 323] width 315 height 18
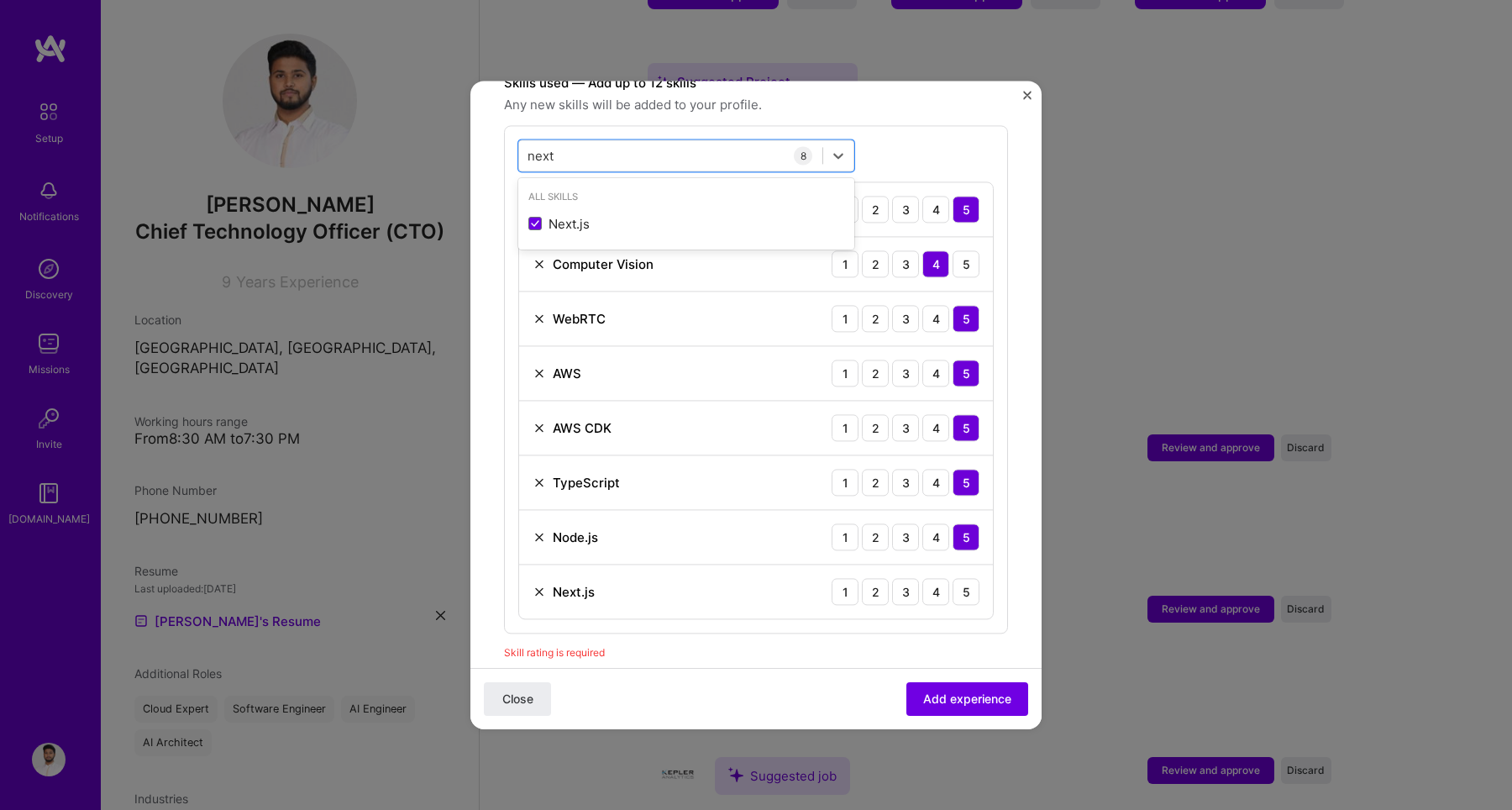
scroll to position [634, 0]
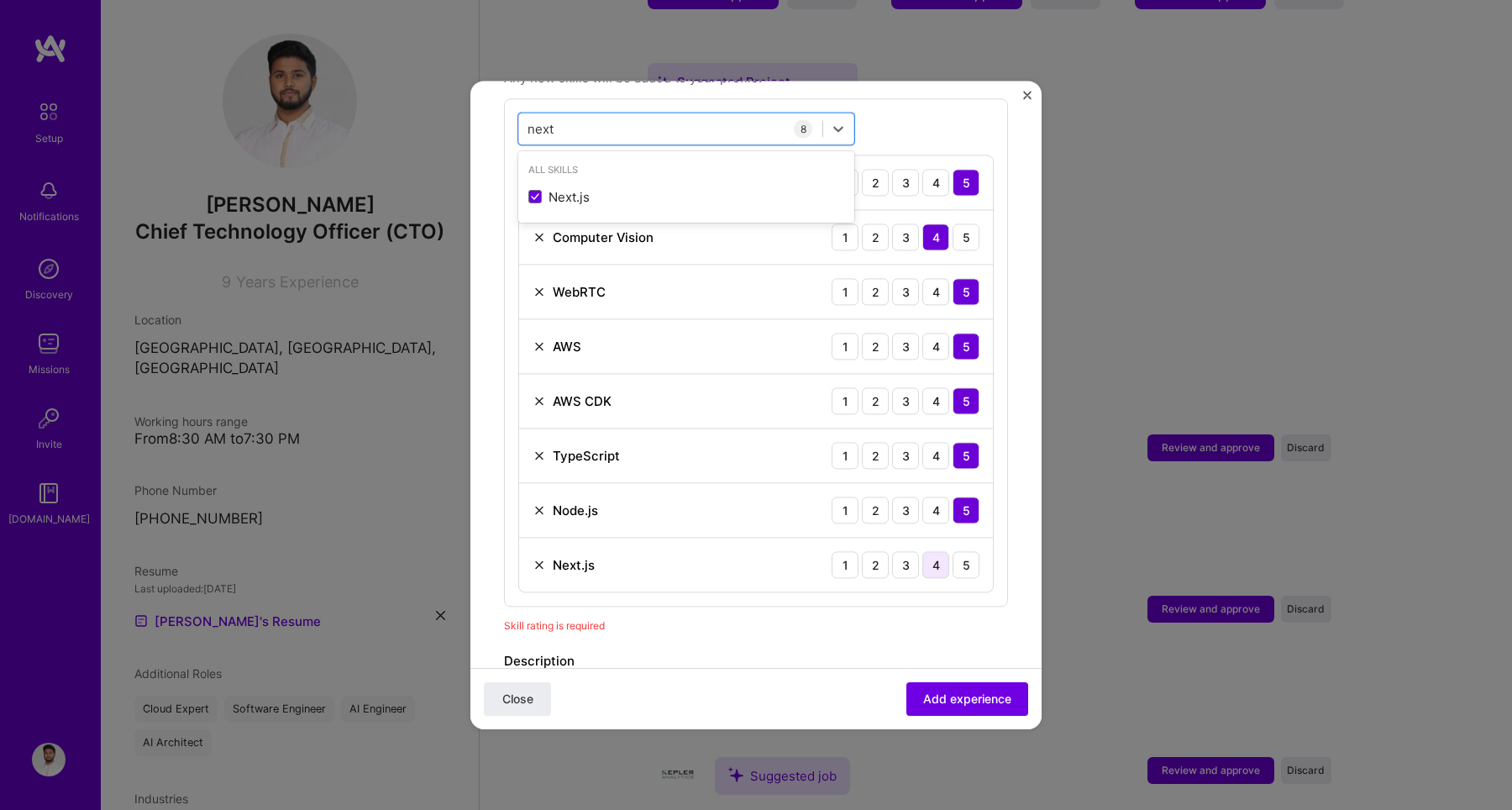
click at [922, 551] on div "4" at bounding box center [935, 565] width 27 height 27
click at [835, 619] on div "Adding suggested job This job is suggested based on your LinkedIn, resume or [D…" at bounding box center [756, 329] width 504 height 1698
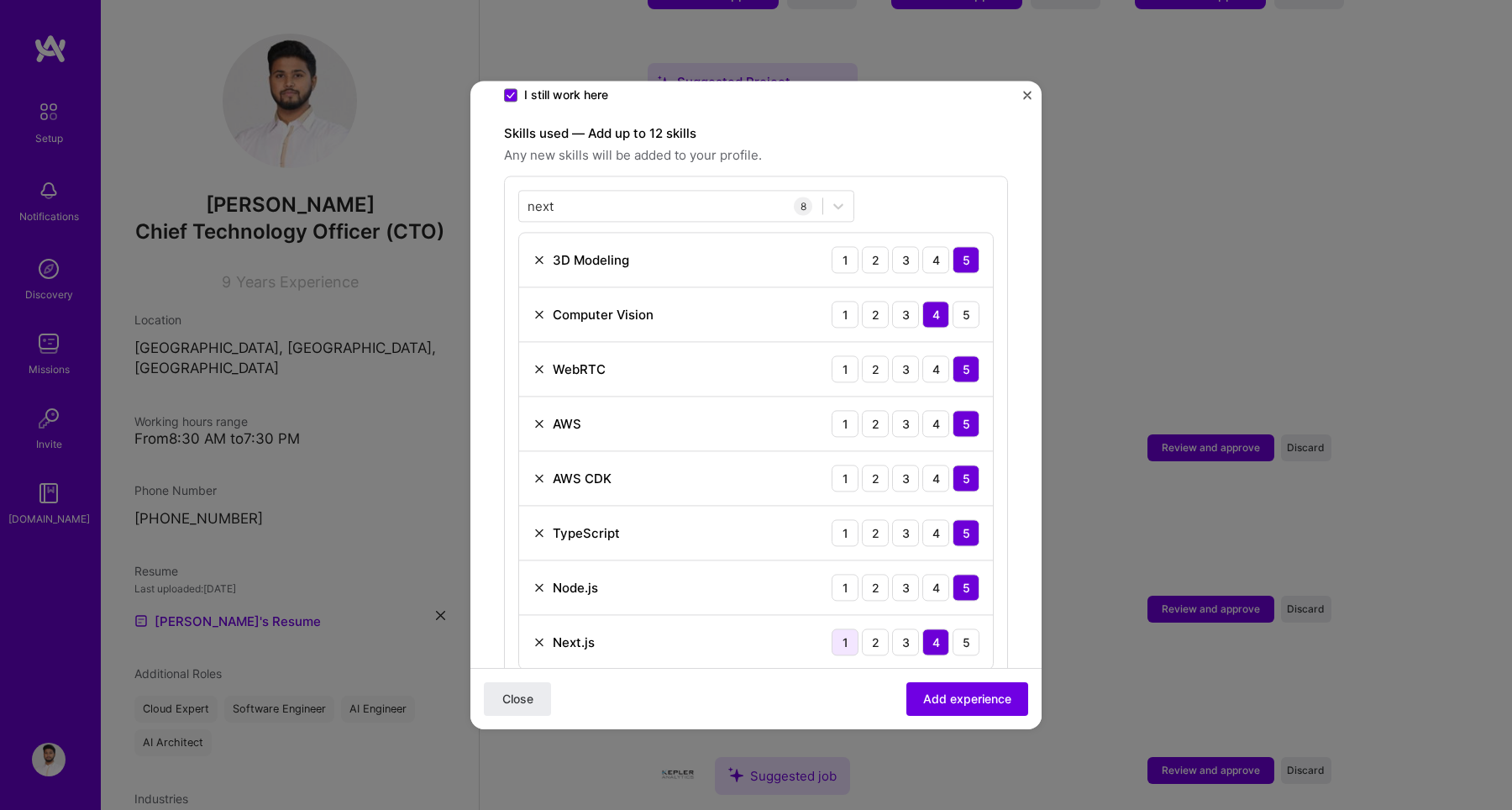
scroll to position [551, 0]
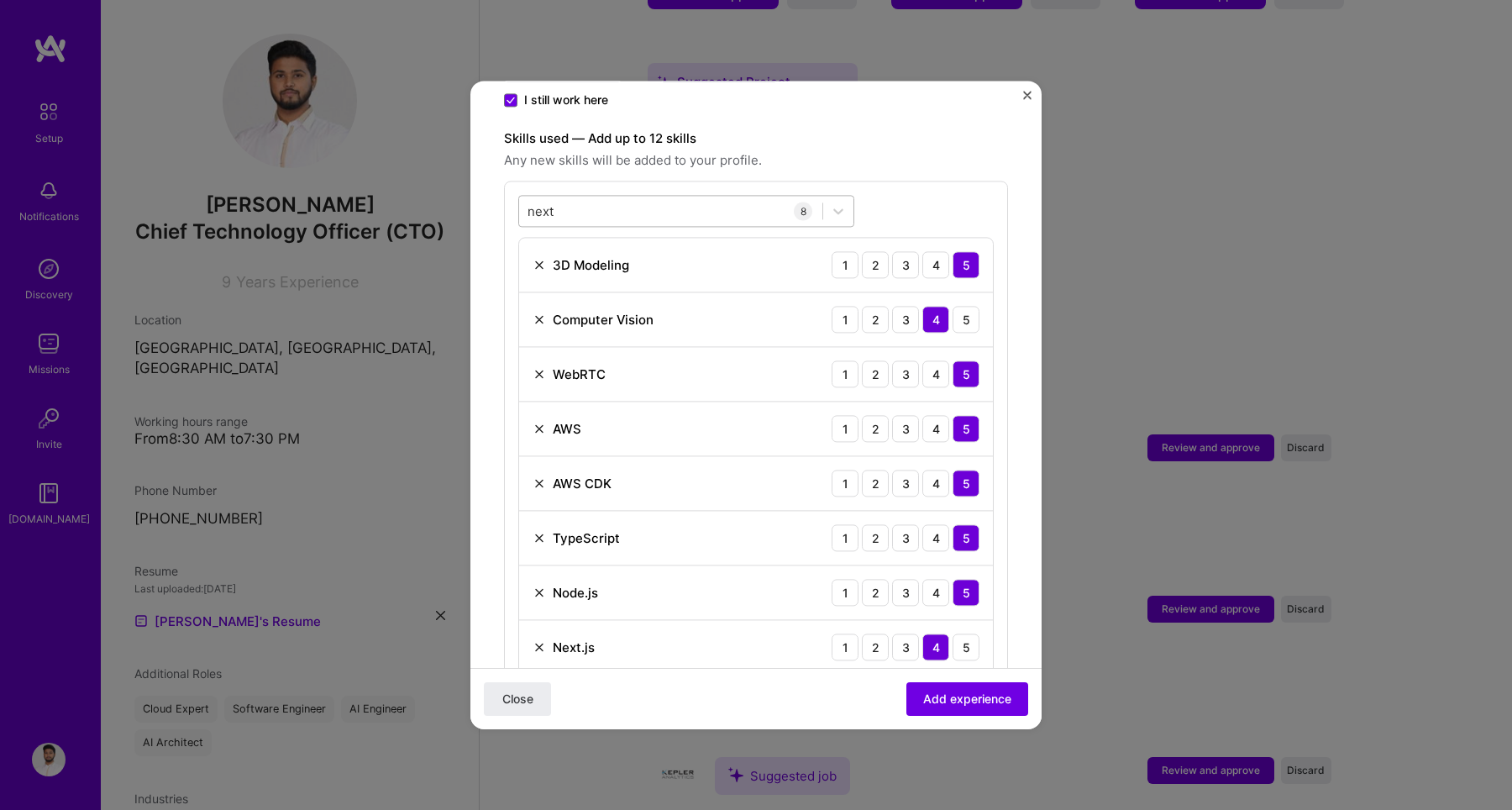
click at [709, 197] on div "next next" at bounding box center [671, 210] width 303 height 27
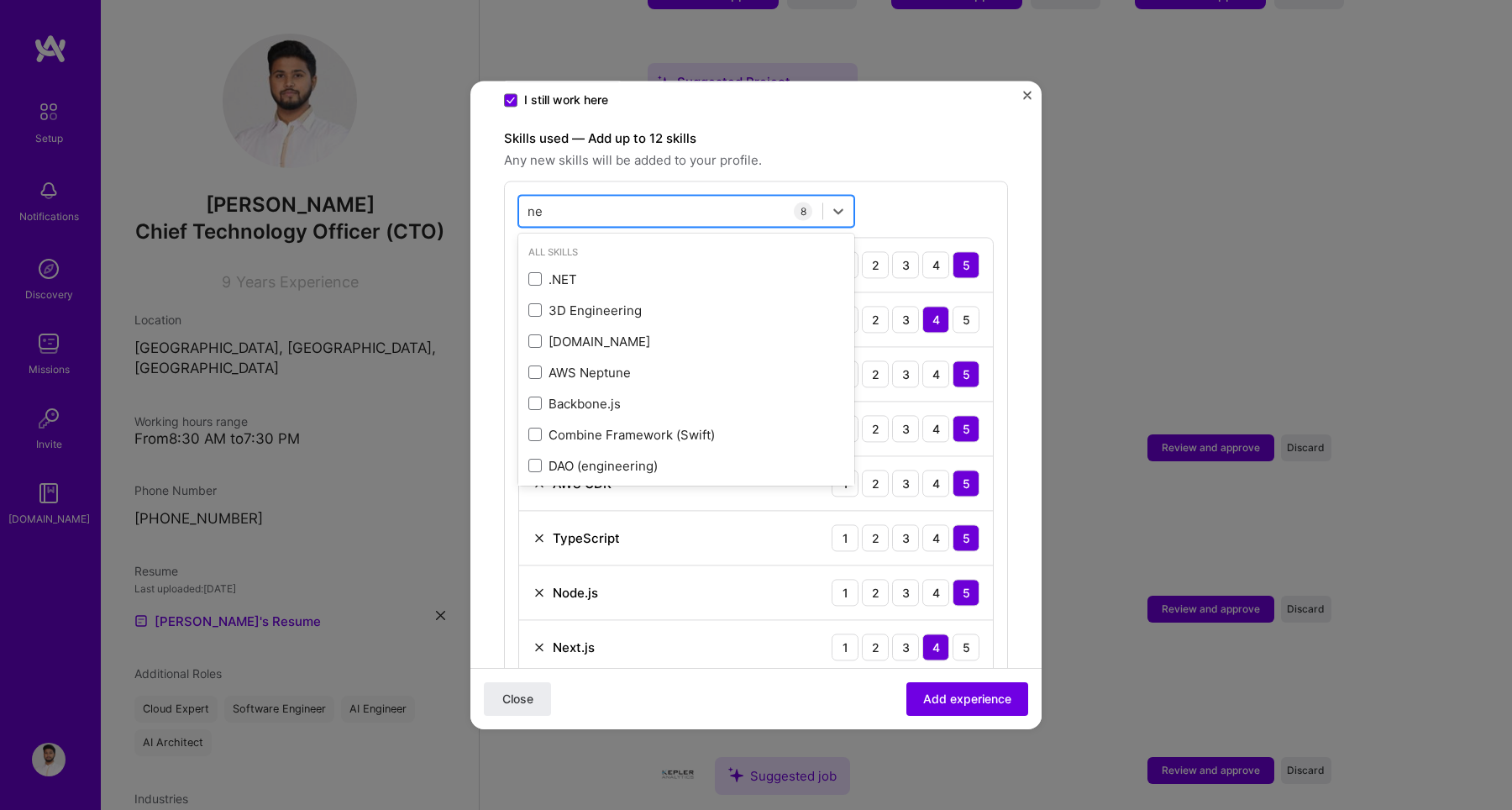
type input "n"
type input "p"
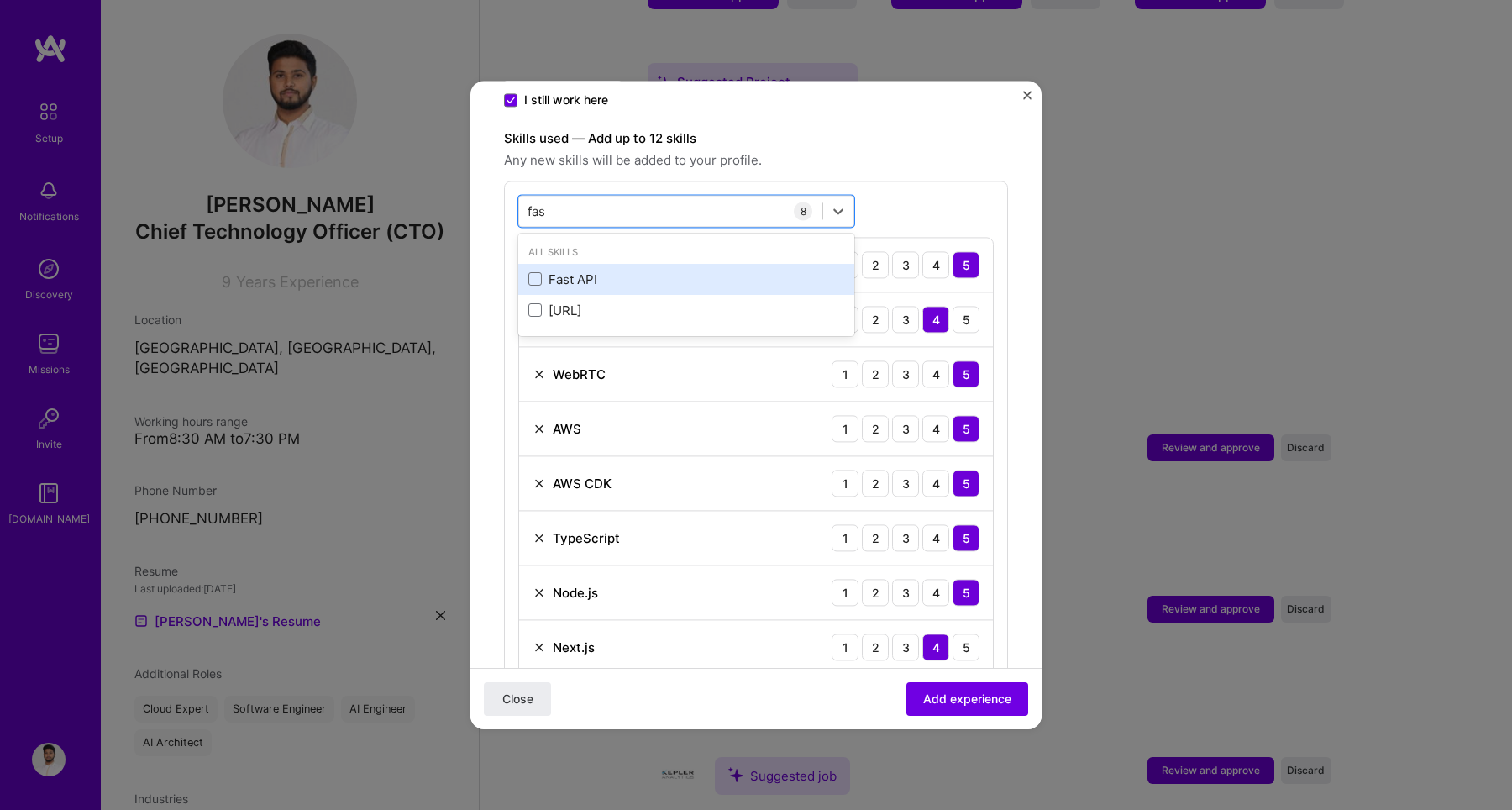
click at [634, 270] on div "Fast API" at bounding box center [686, 279] width 315 height 18
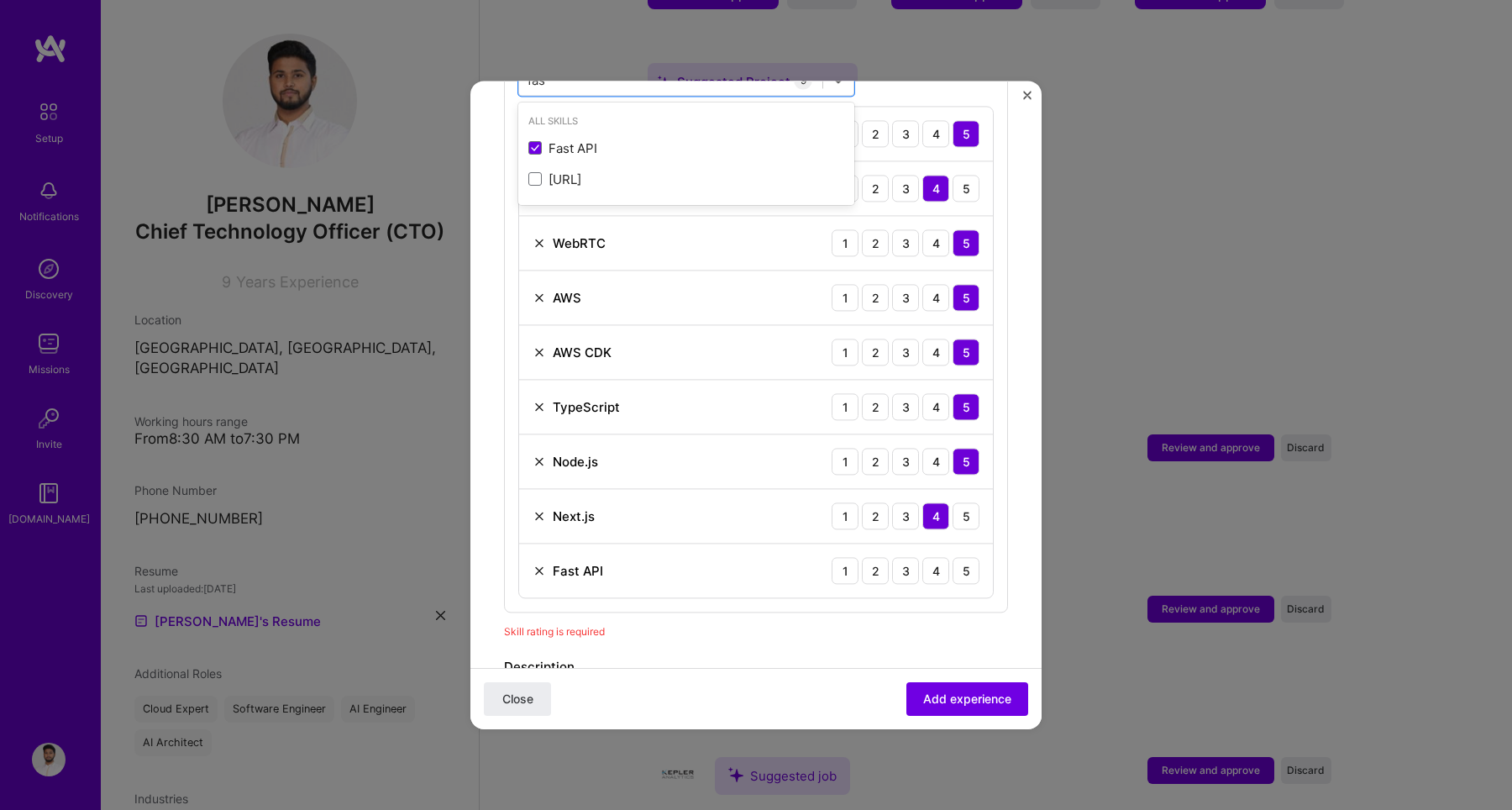
scroll to position [711, 0]
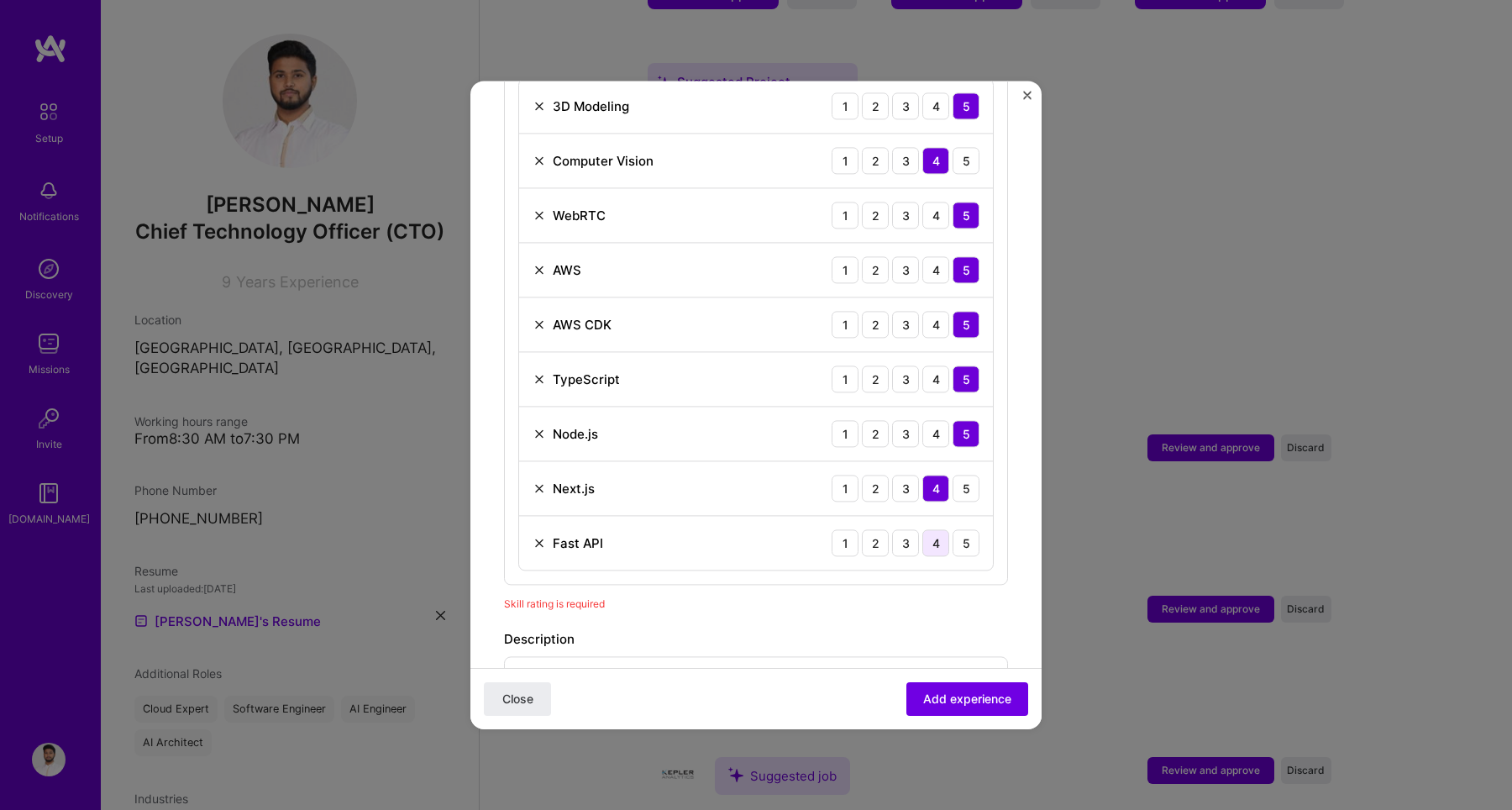
click at [922, 529] on div "4" at bounding box center [935, 542] width 27 height 27
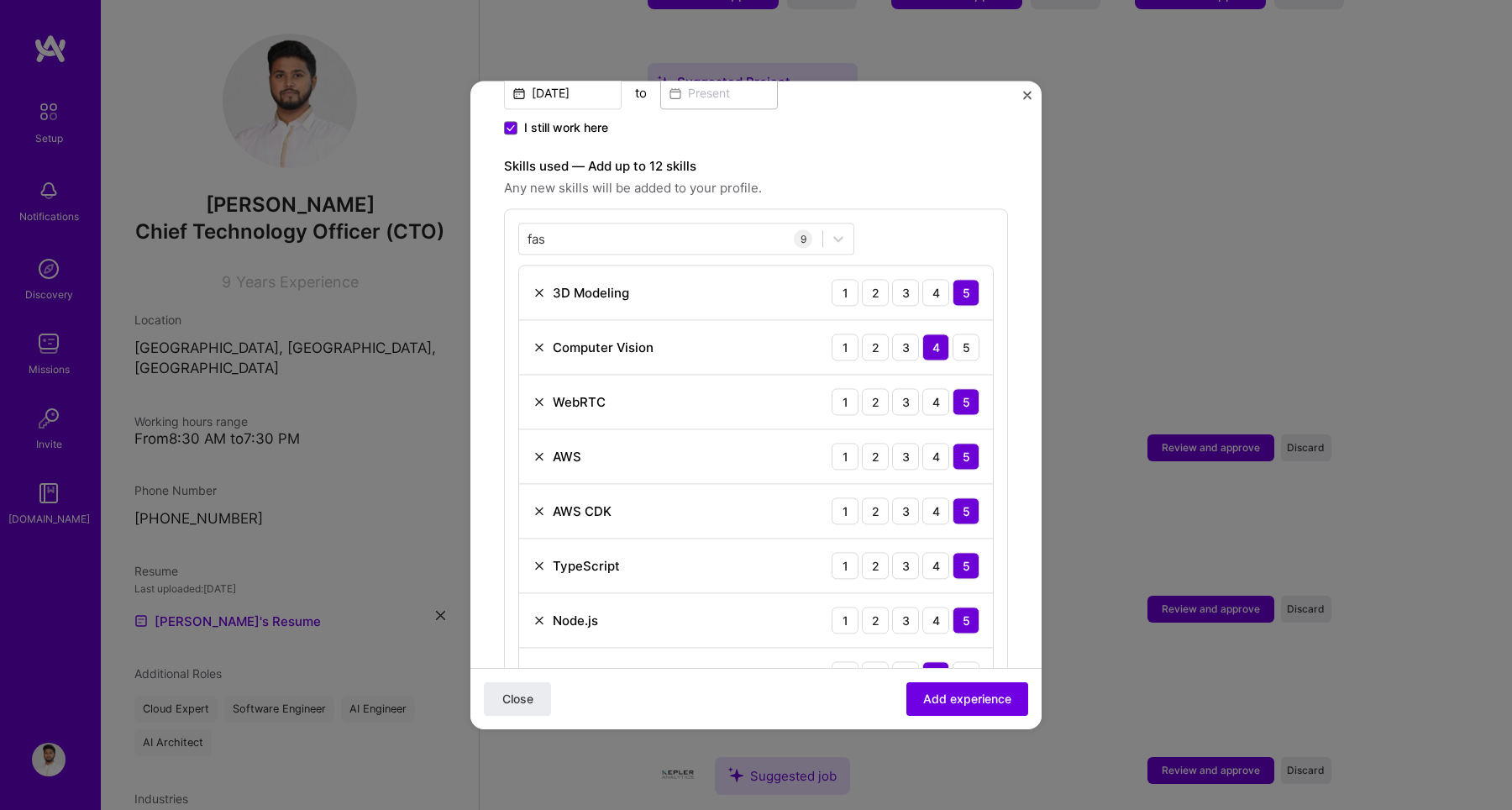
scroll to position [487, 0]
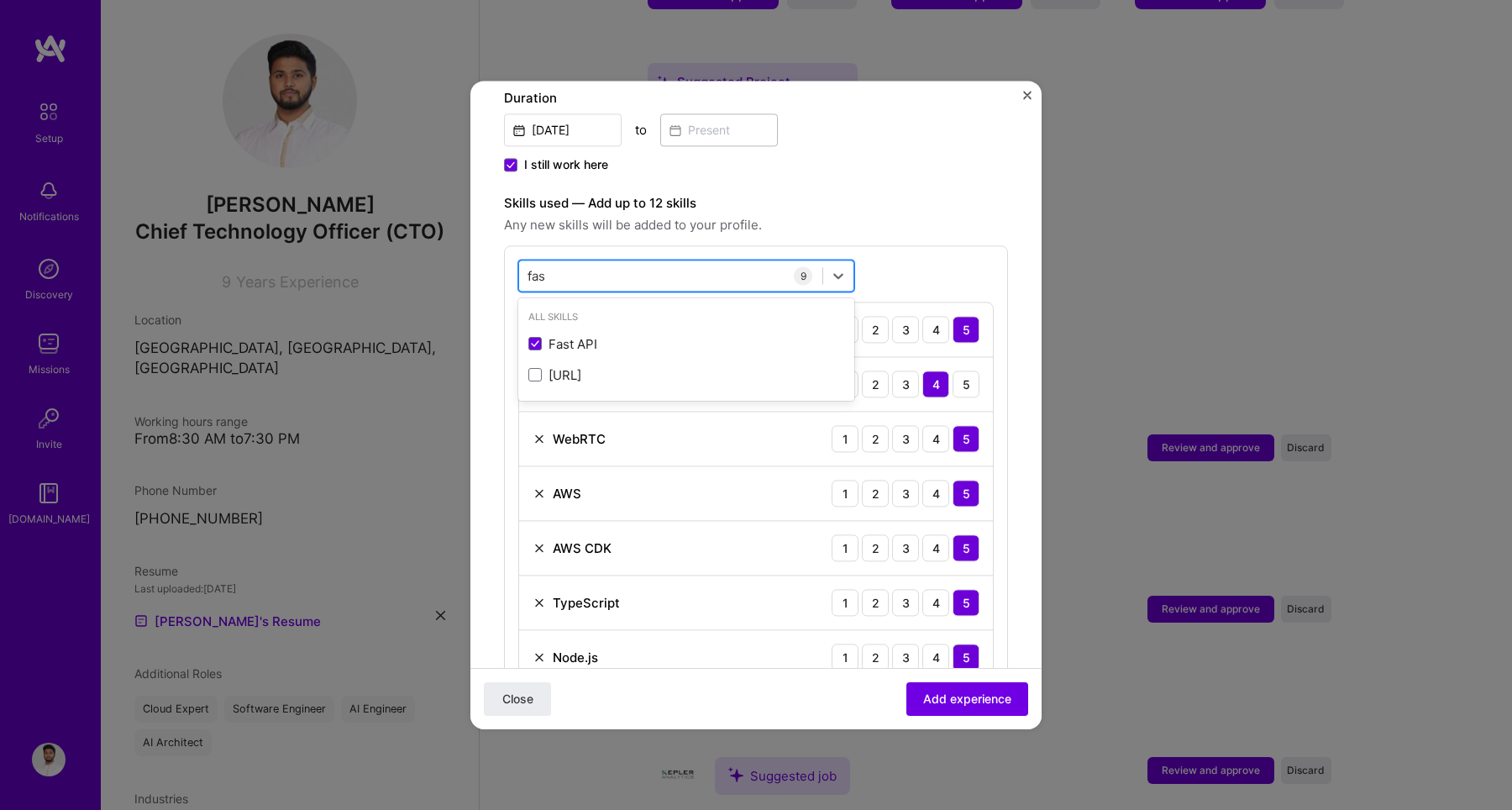
click at [598, 262] on div "fas fas" at bounding box center [671, 276] width 303 height 27
type input "f"
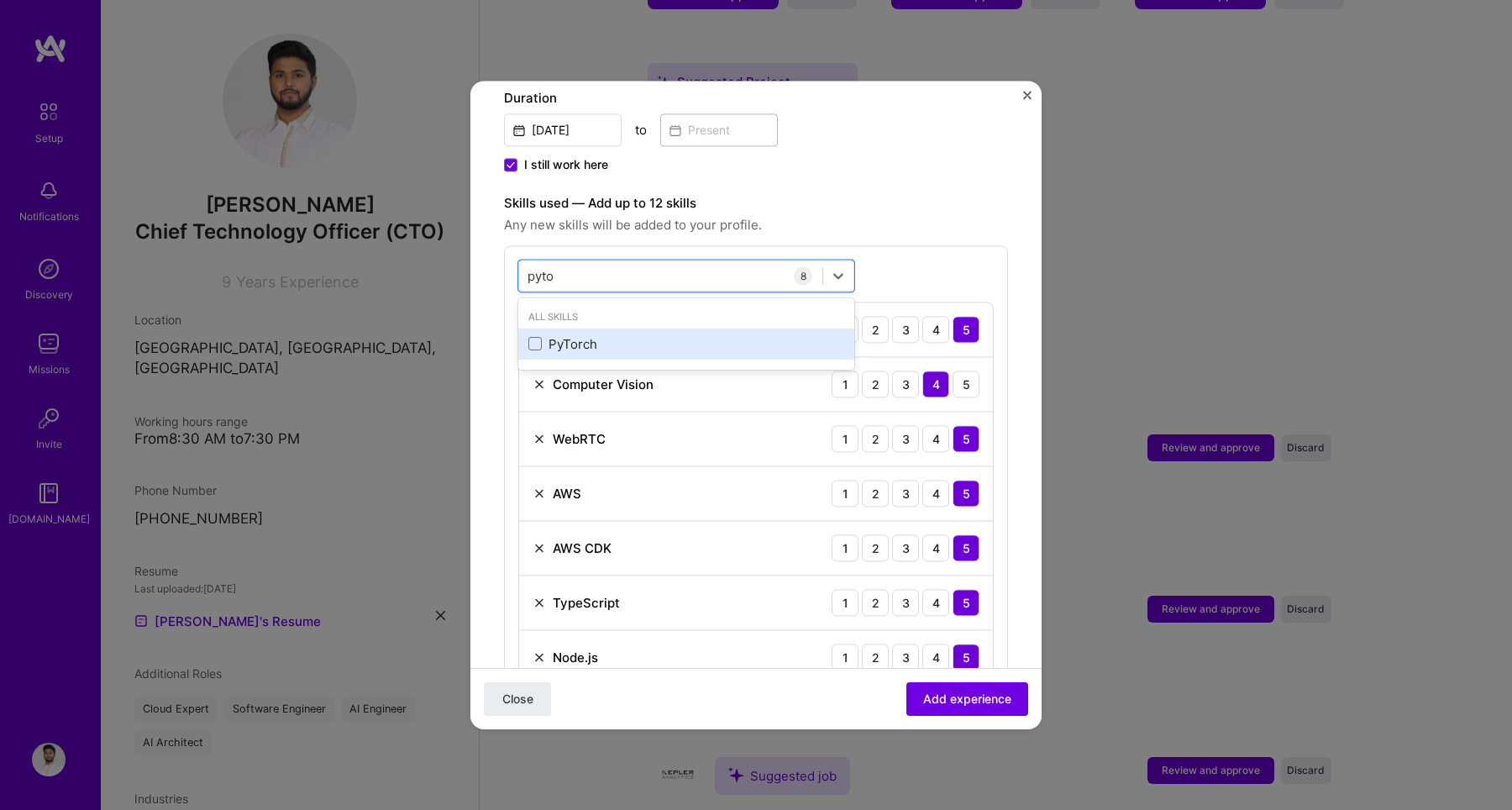
click at [583, 335] on div "PyTorch" at bounding box center [686, 344] width 315 height 18
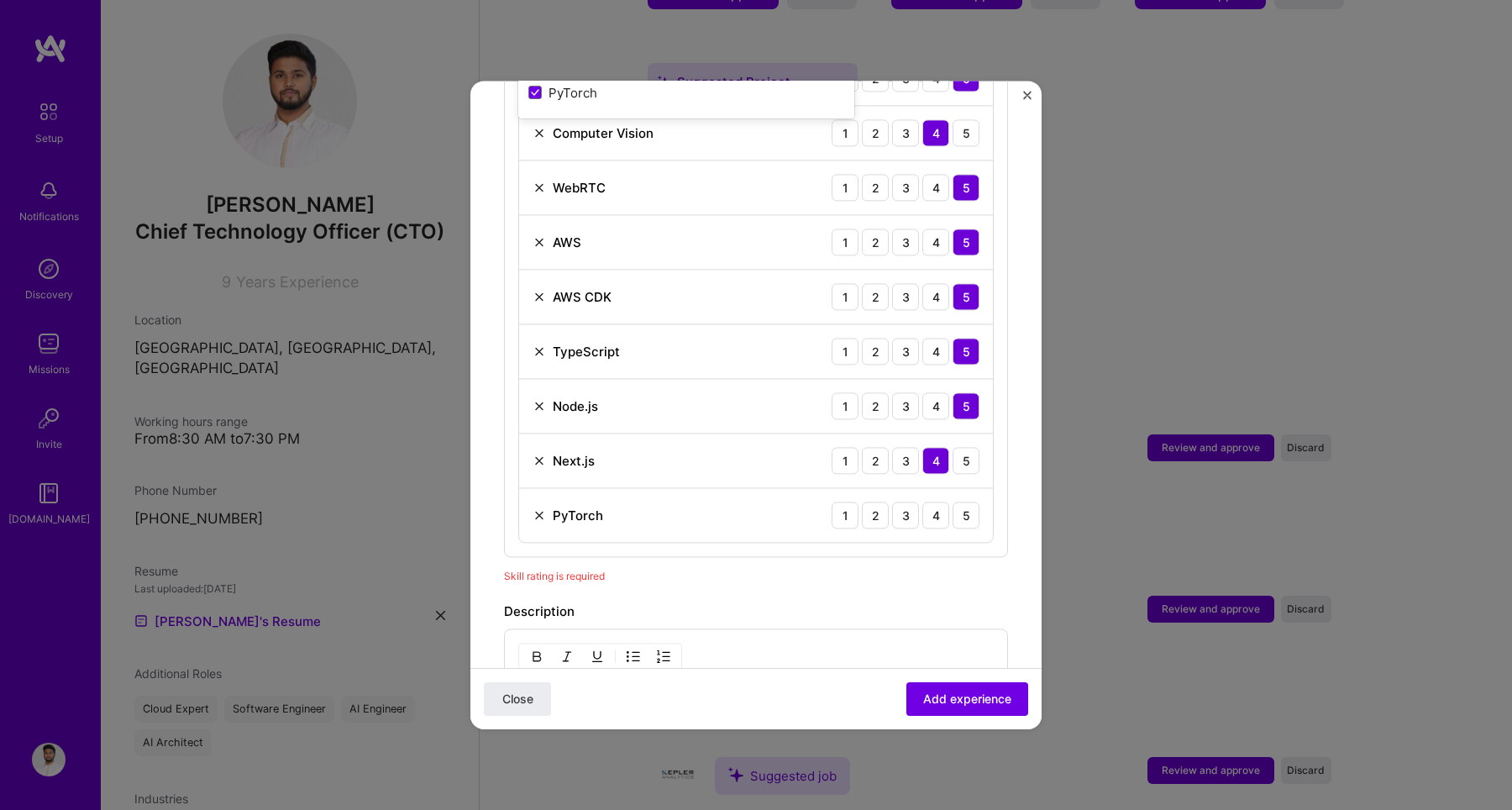
scroll to position [760, 0]
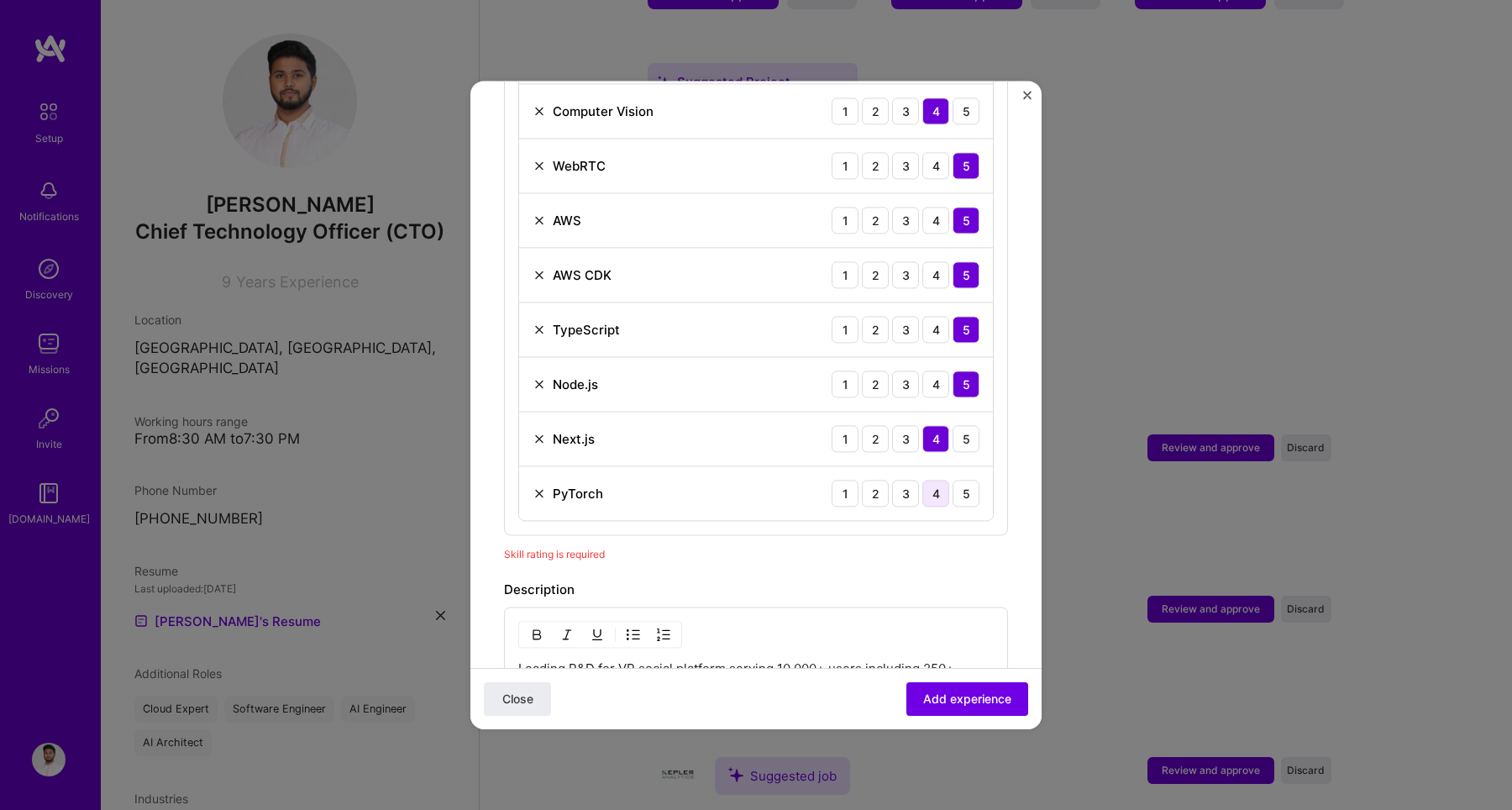
click at [922, 479] on div "4" at bounding box center [935, 493] width 27 height 27
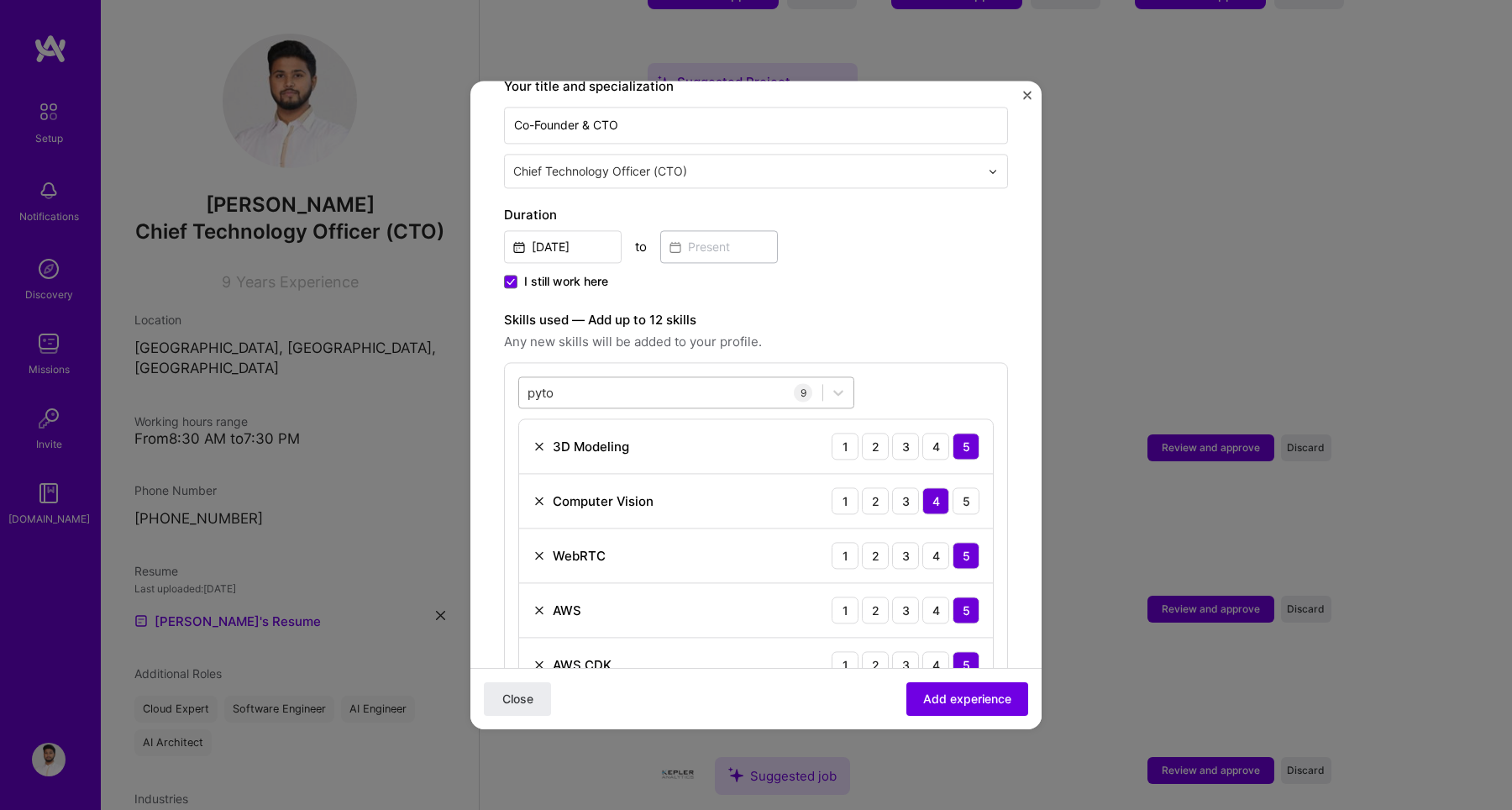
scroll to position [369, 0]
click at [636, 380] on div "pyto pyto" at bounding box center [671, 393] width 303 height 27
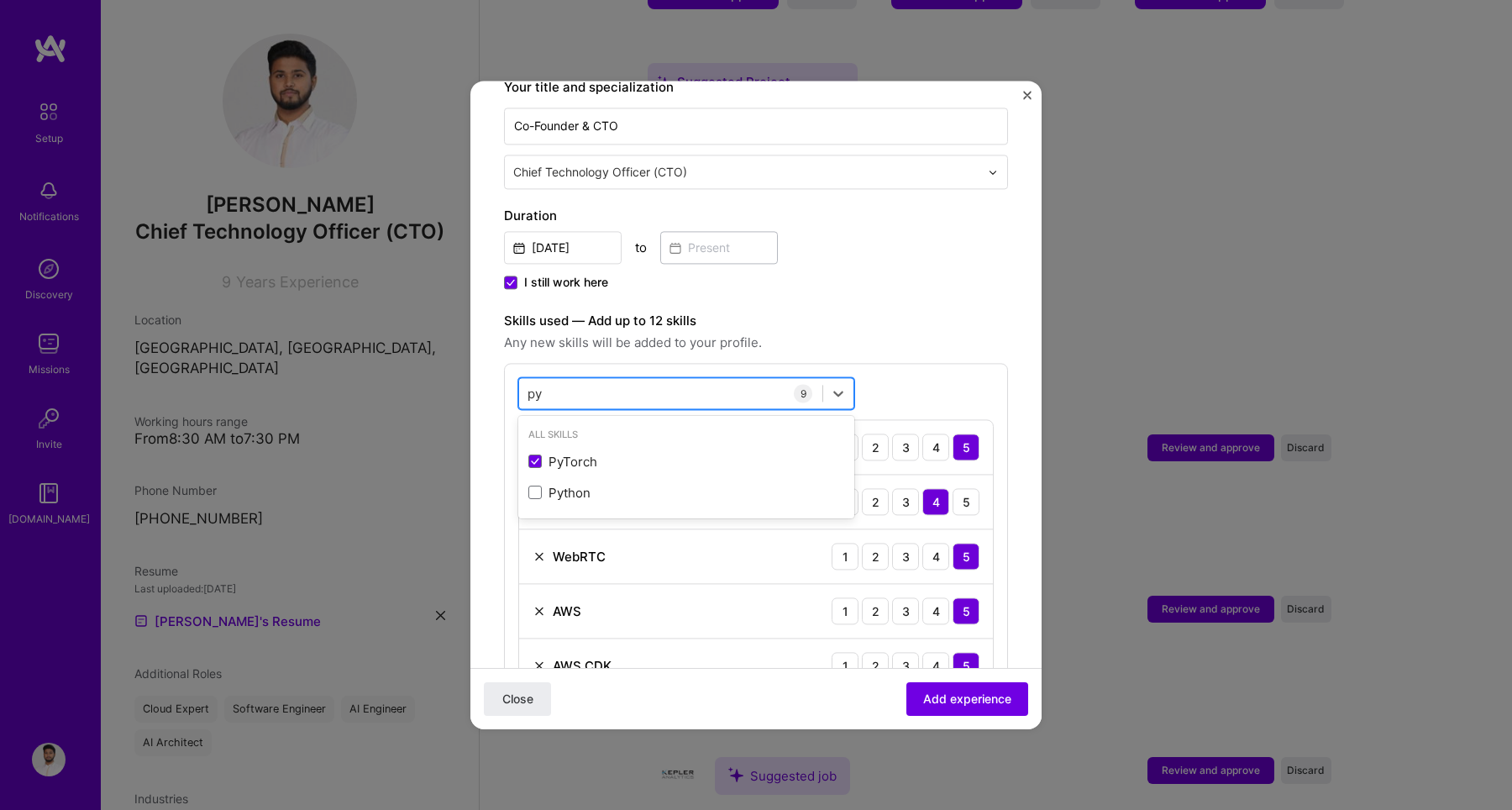
type input "p"
type input "l"
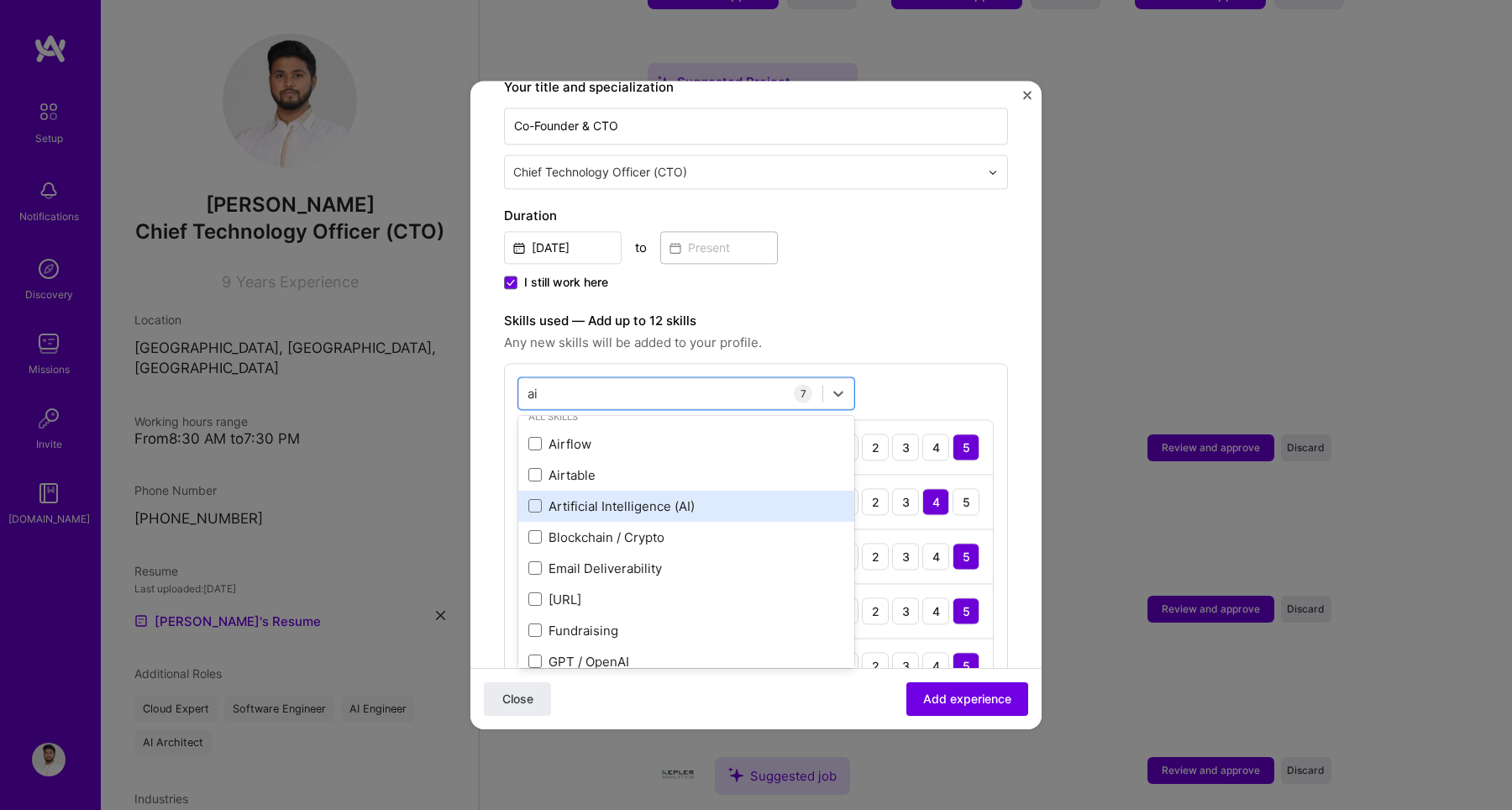
scroll to position [0, 0]
click at [614, 514] on div "Artificial Intelligence (AI)" at bounding box center [686, 523] width 315 height 18
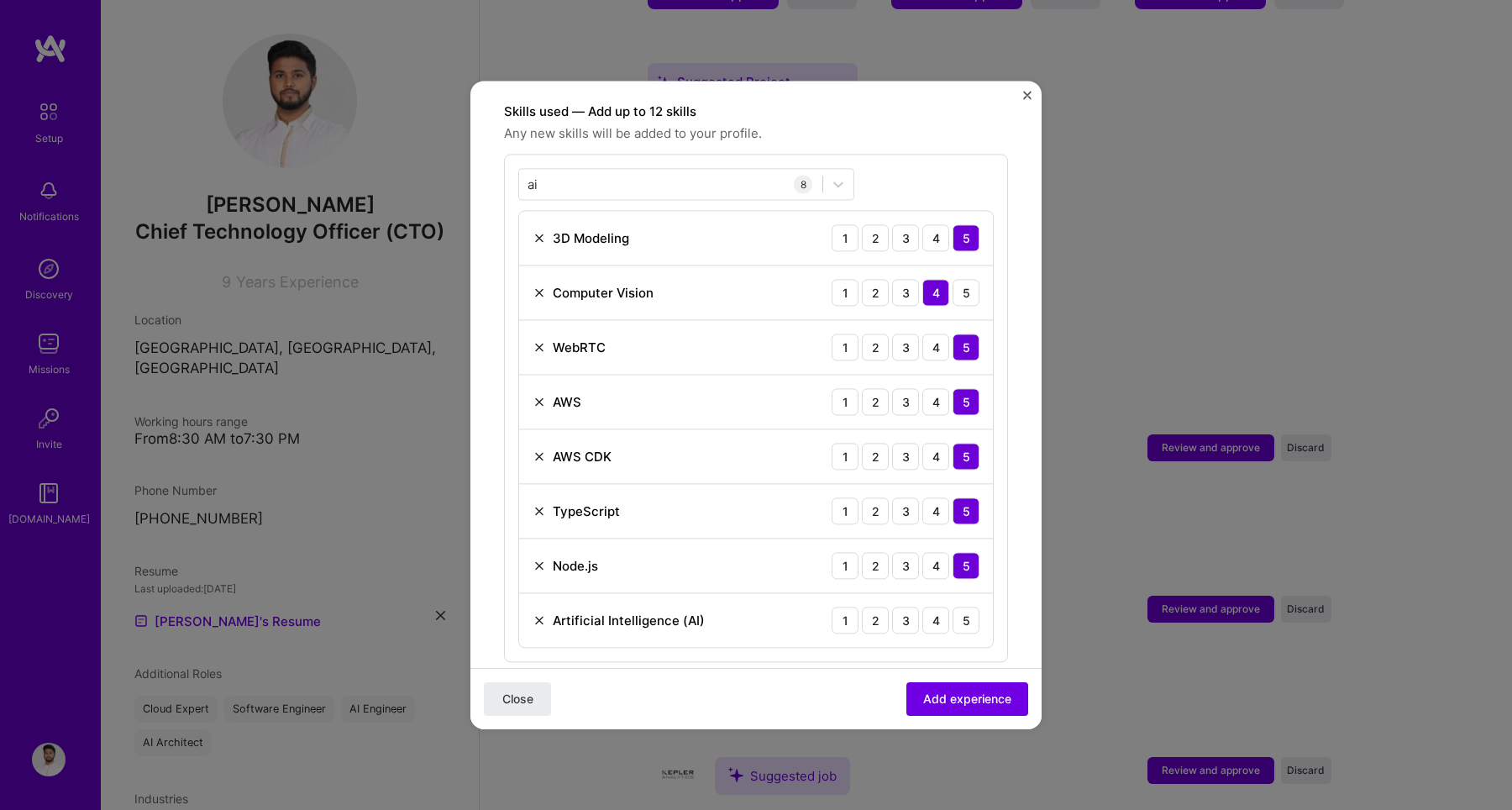
click at [1001, 363] on form "Adding suggested job This job is suggested based on your LinkedIn, resume or [D…" at bounding box center [755, 432] width 571 height 1793
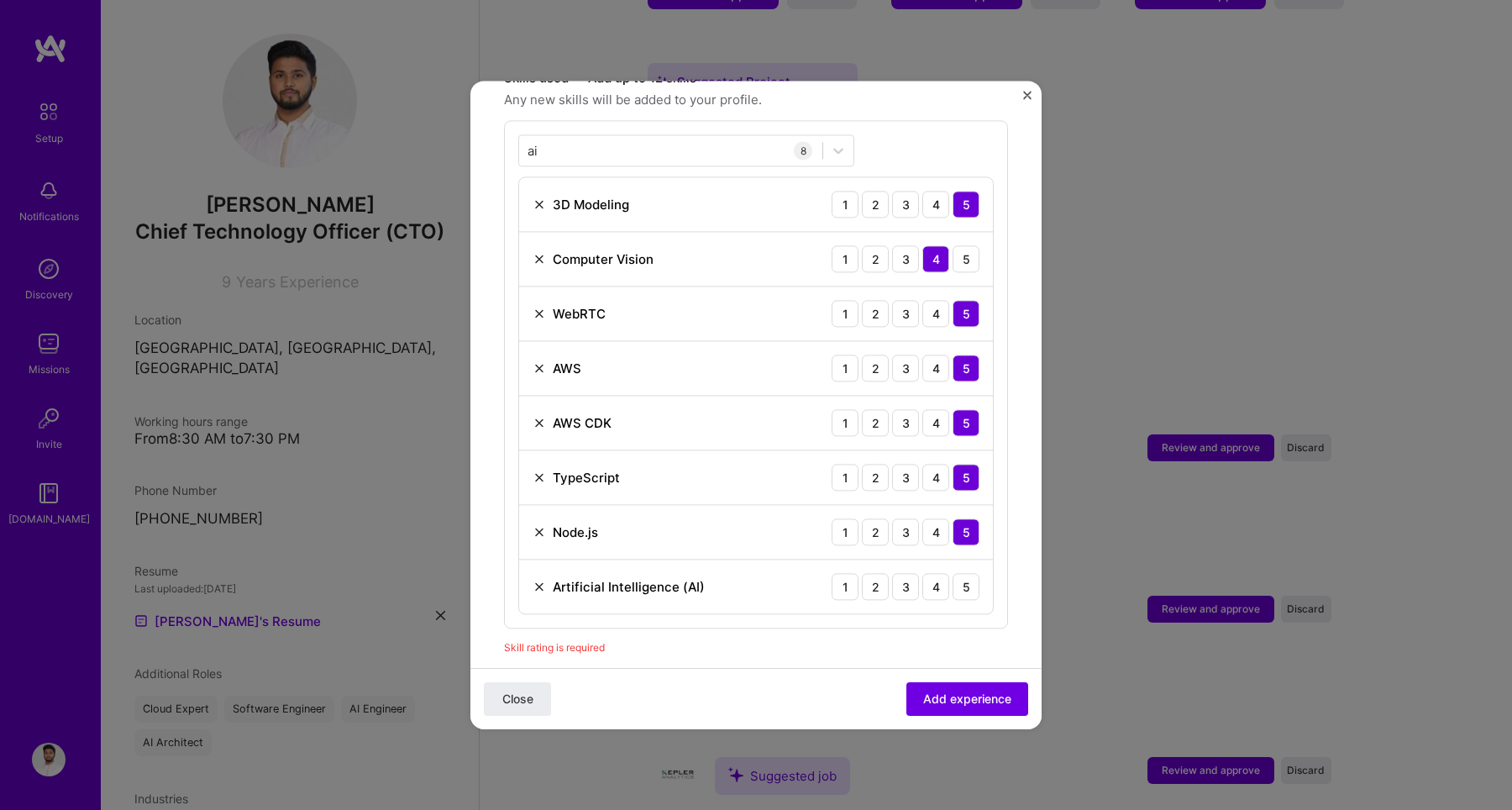
scroll to position [617, 0]
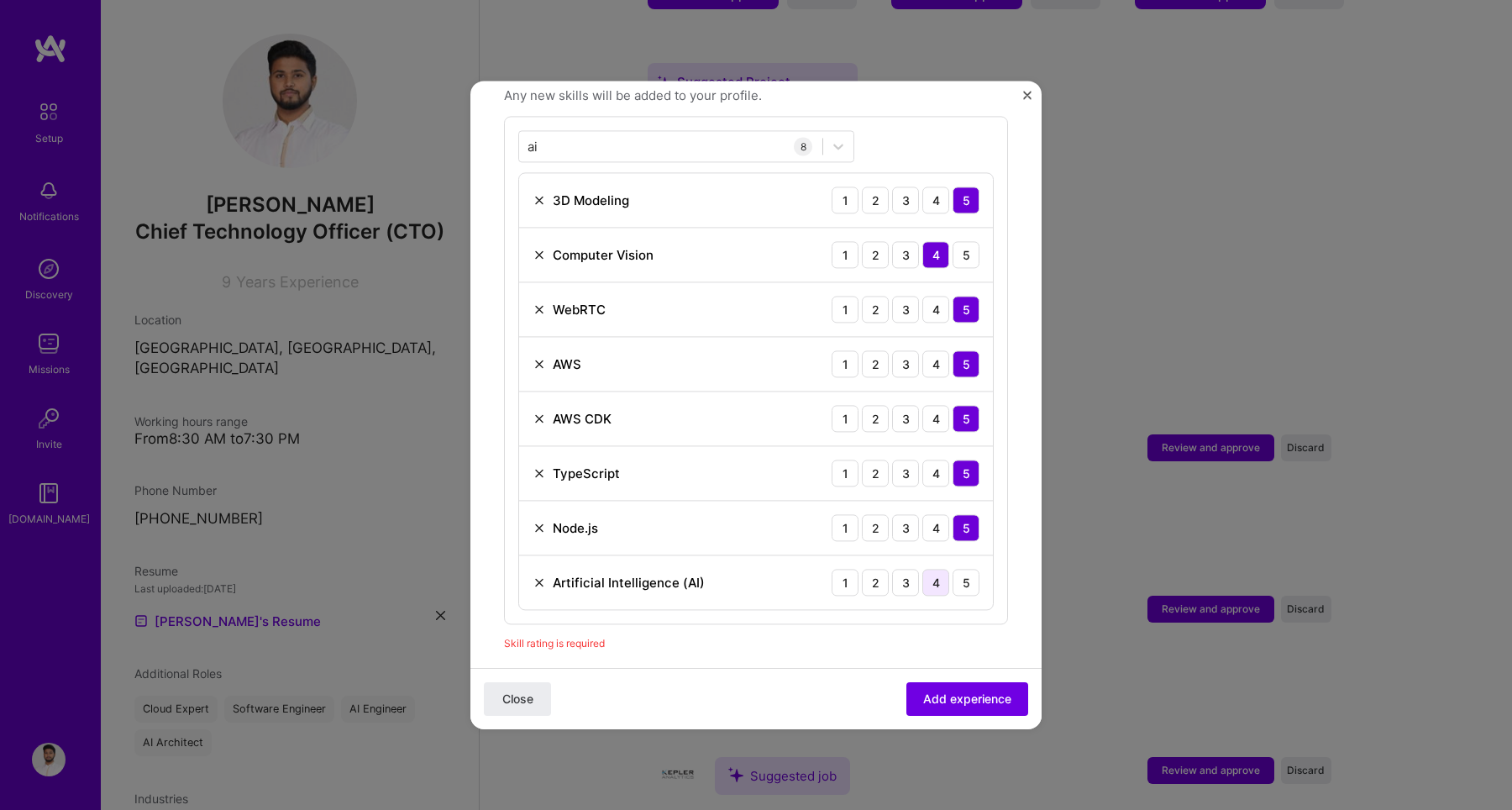
click at [928, 568] on div "4" at bounding box center [935, 582] width 27 height 27
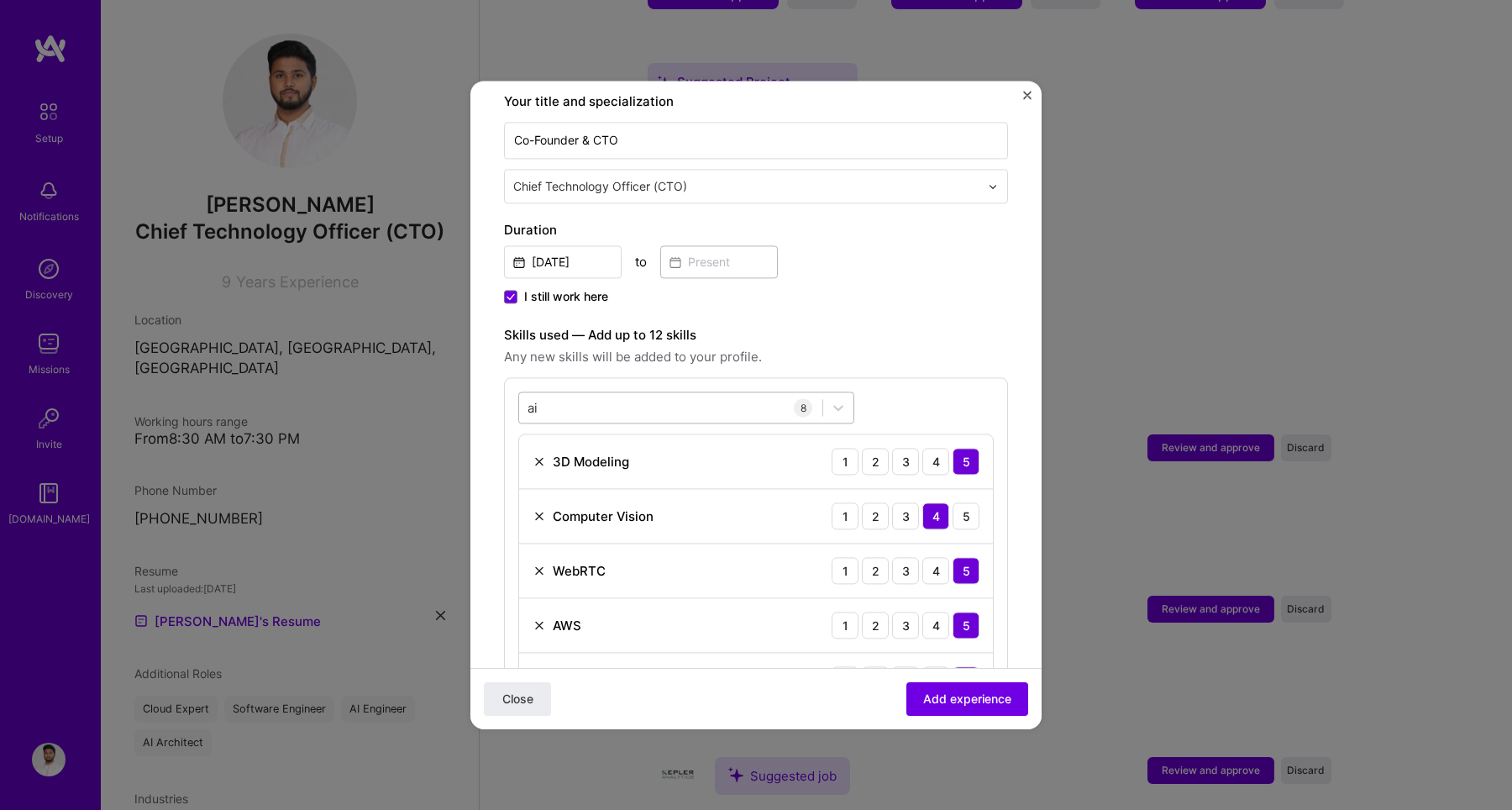
scroll to position [351, 0]
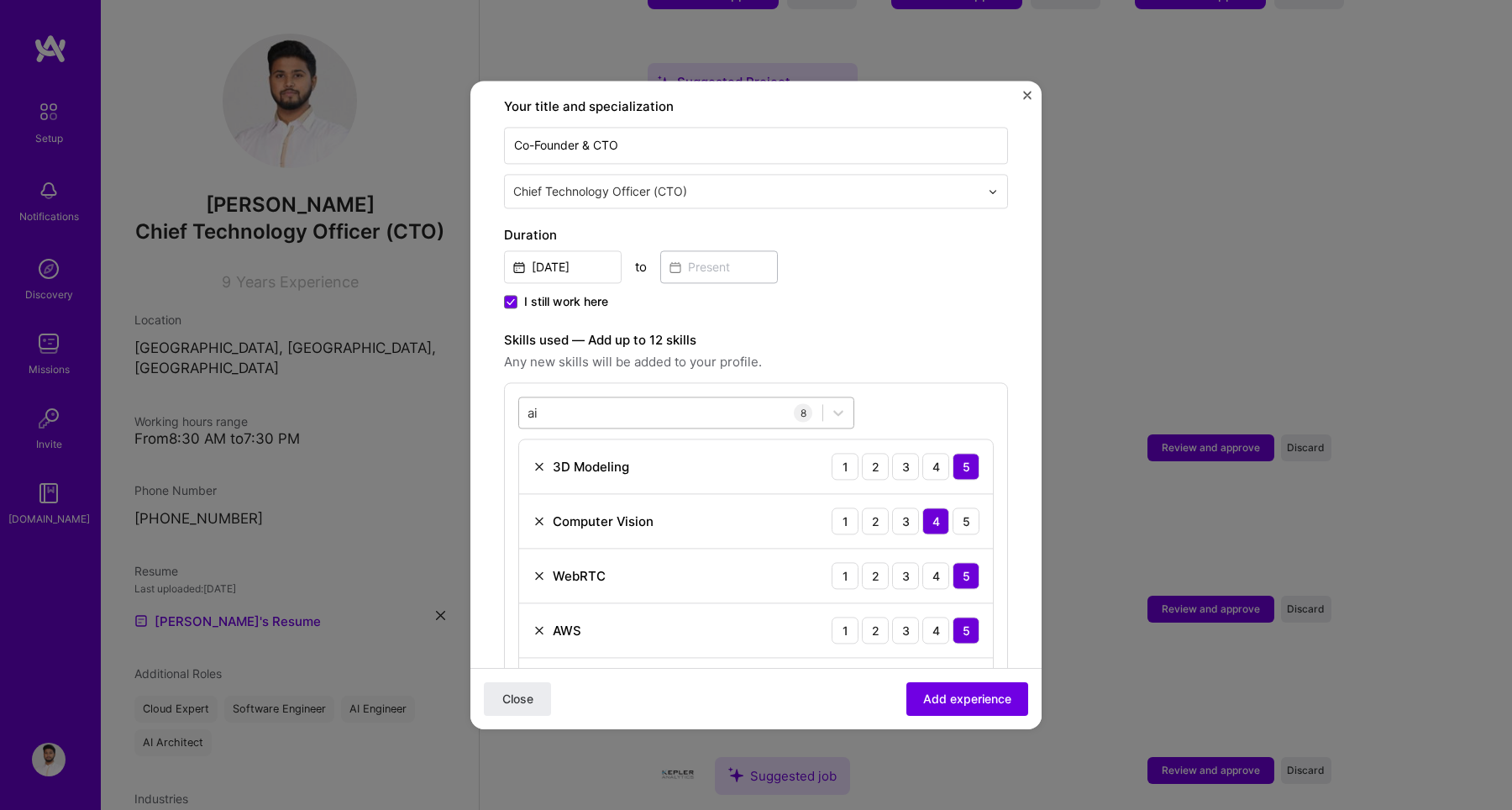
click at [572, 399] on div "ai ai" at bounding box center [671, 412] width 303 height 27
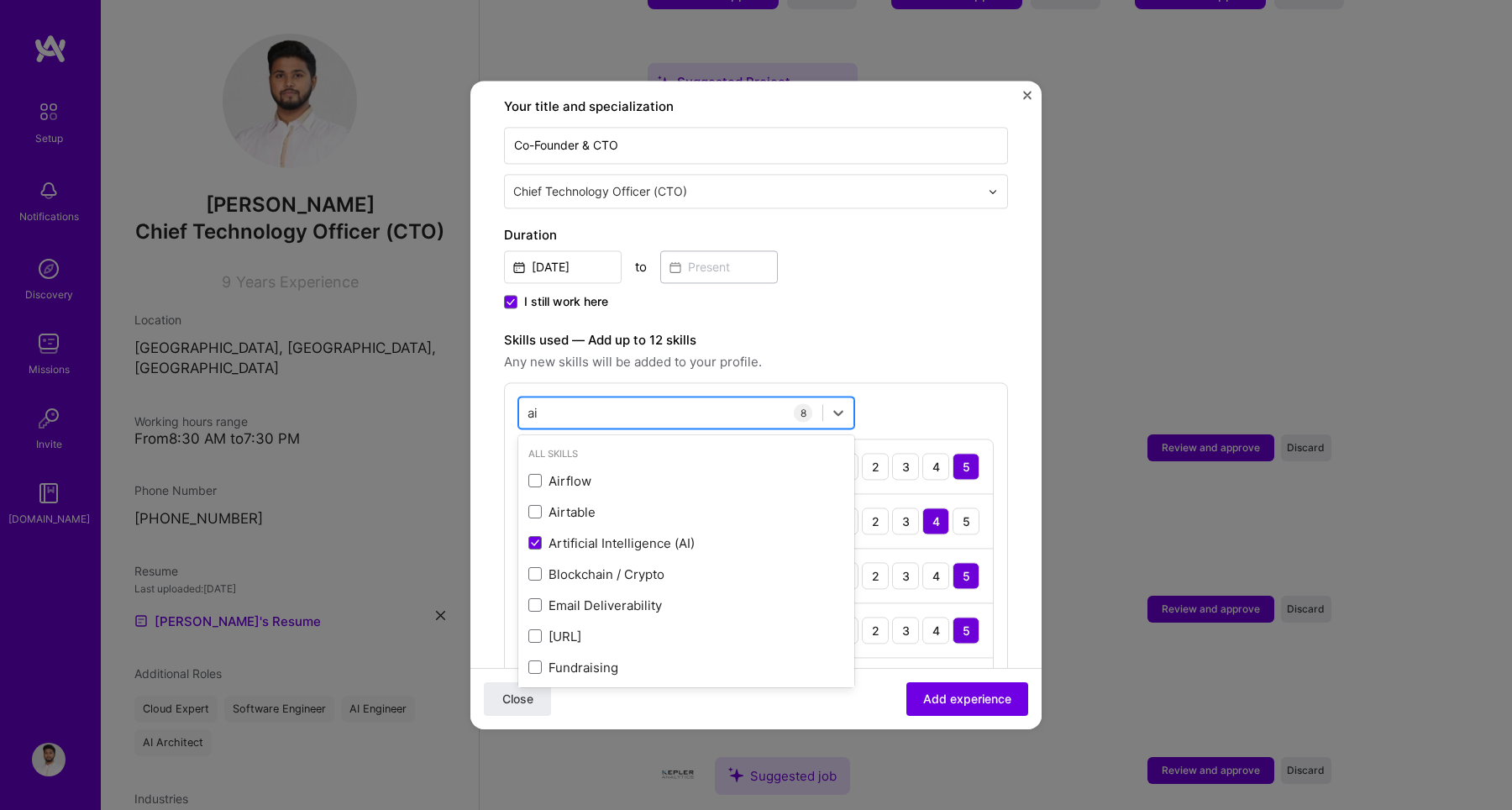
type input "a"
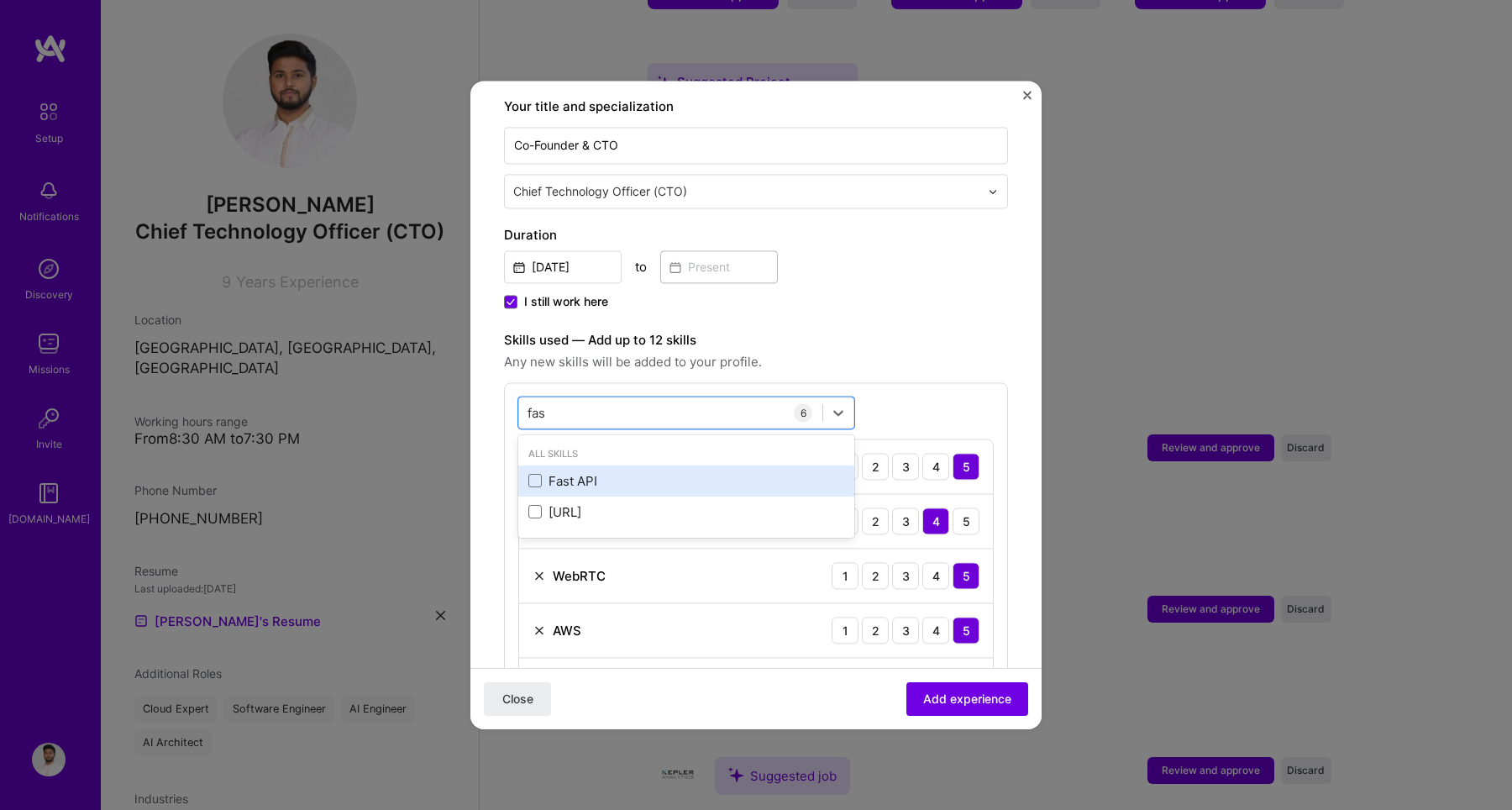
click at [559, 472] on div "Fast API" at bounding box center [686, 480] width 315 height 18
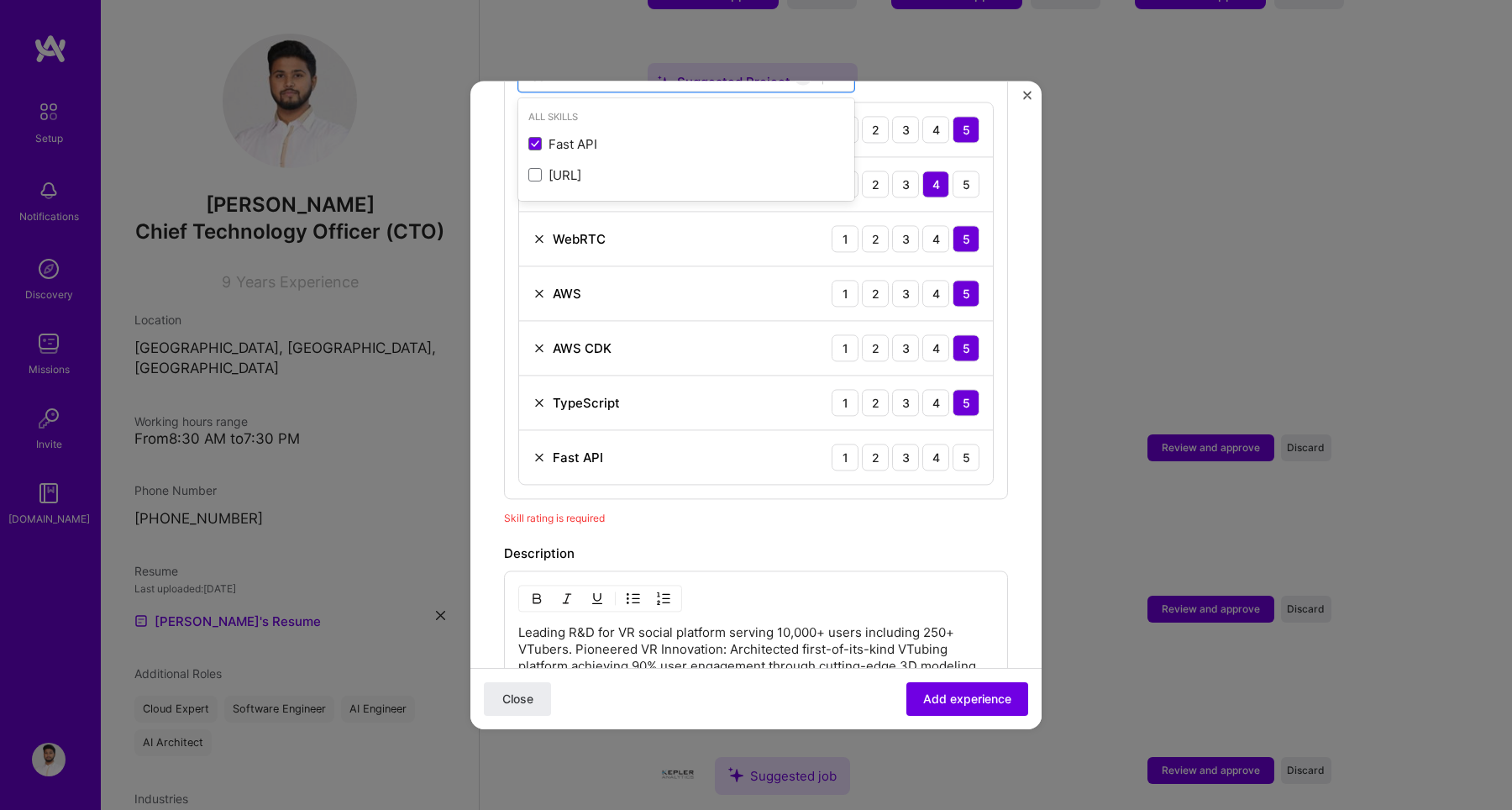
scroll to position [713, 0]
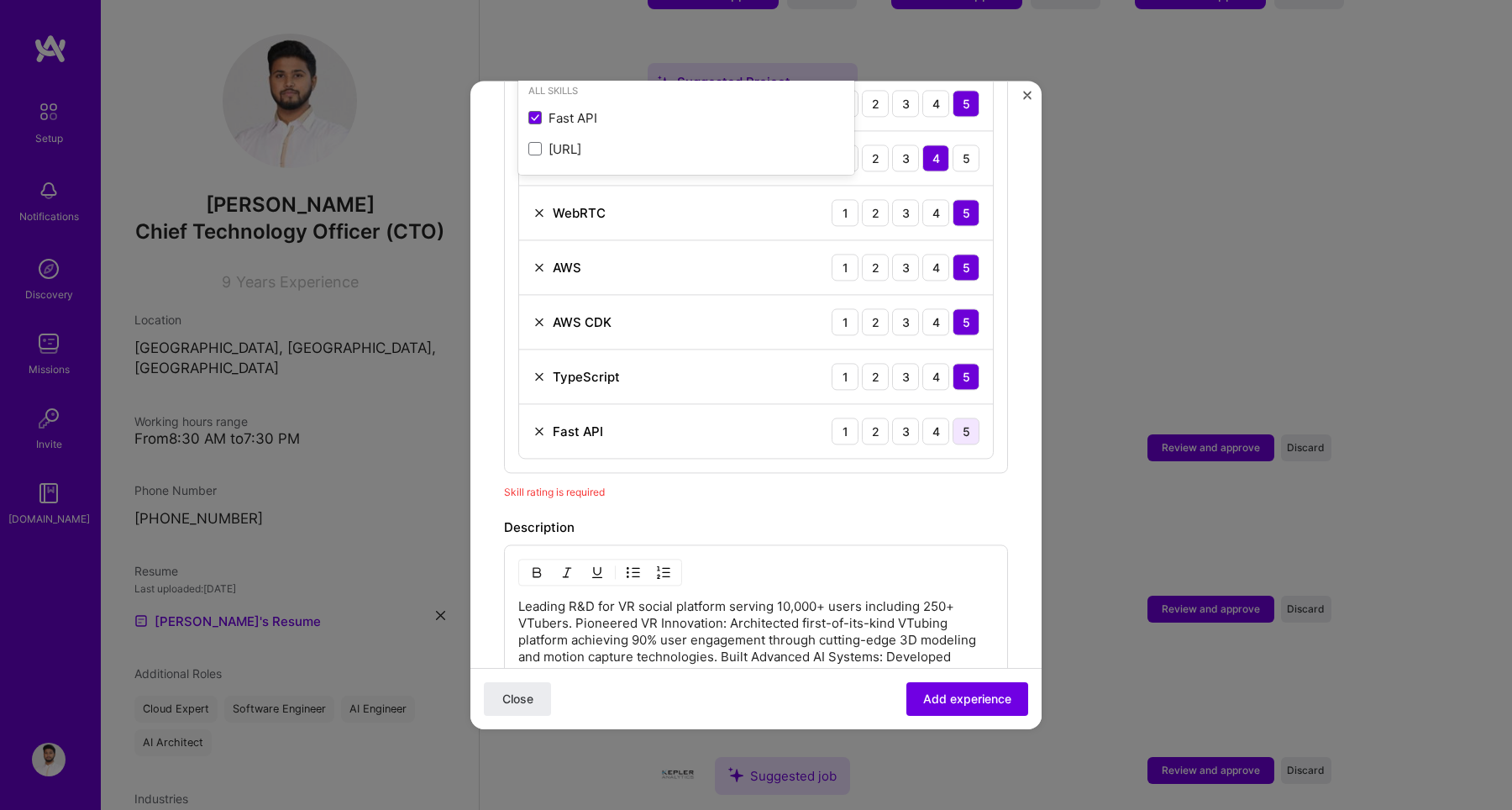
click at [958, 418] on div "5" at bounding box center [965, 431] width 27 height 27
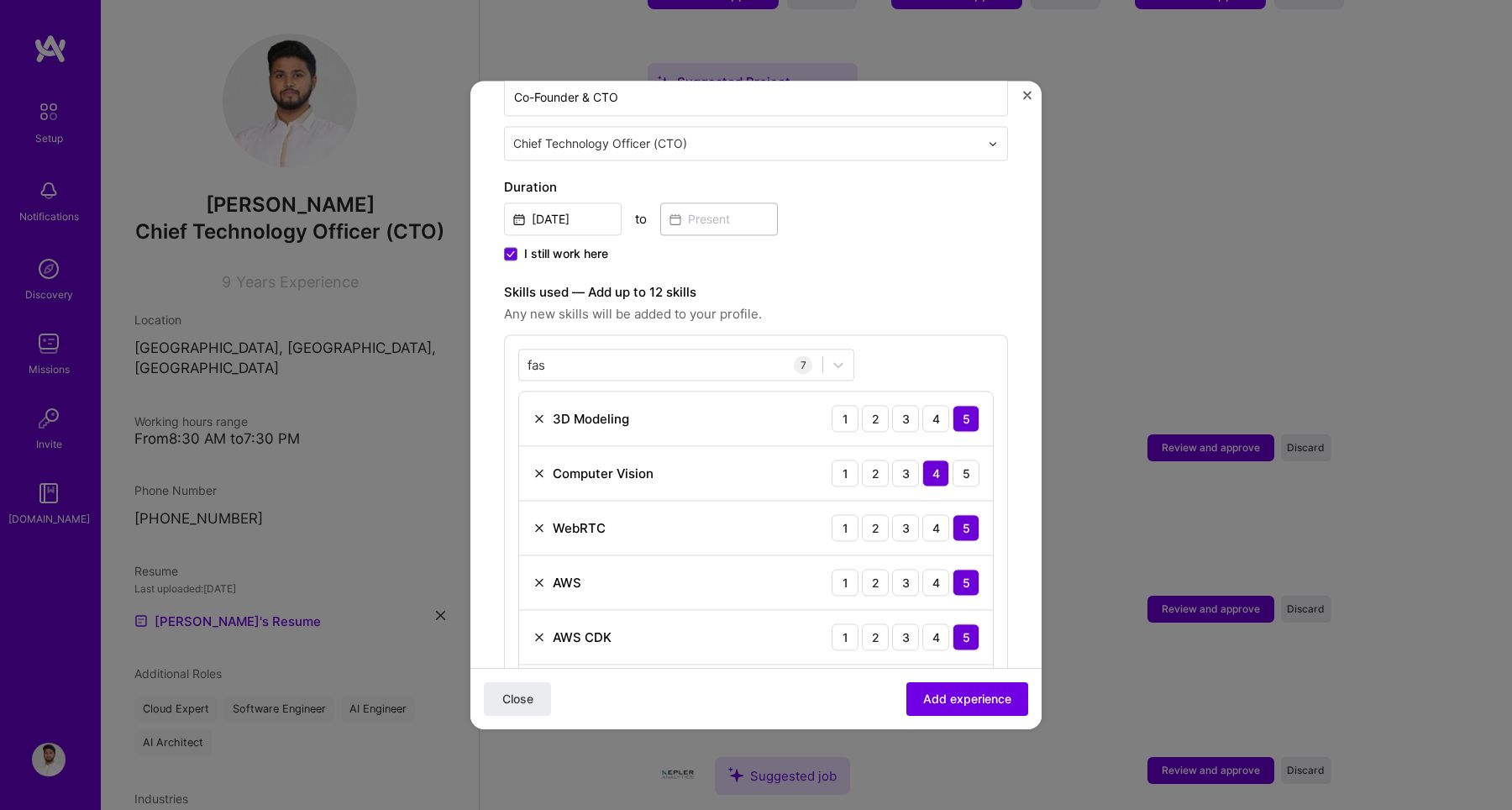
scroll to position [395, 0]
click at [659, 354] on div "fas fas" at bounding box center [671, 368] width 303 height 27
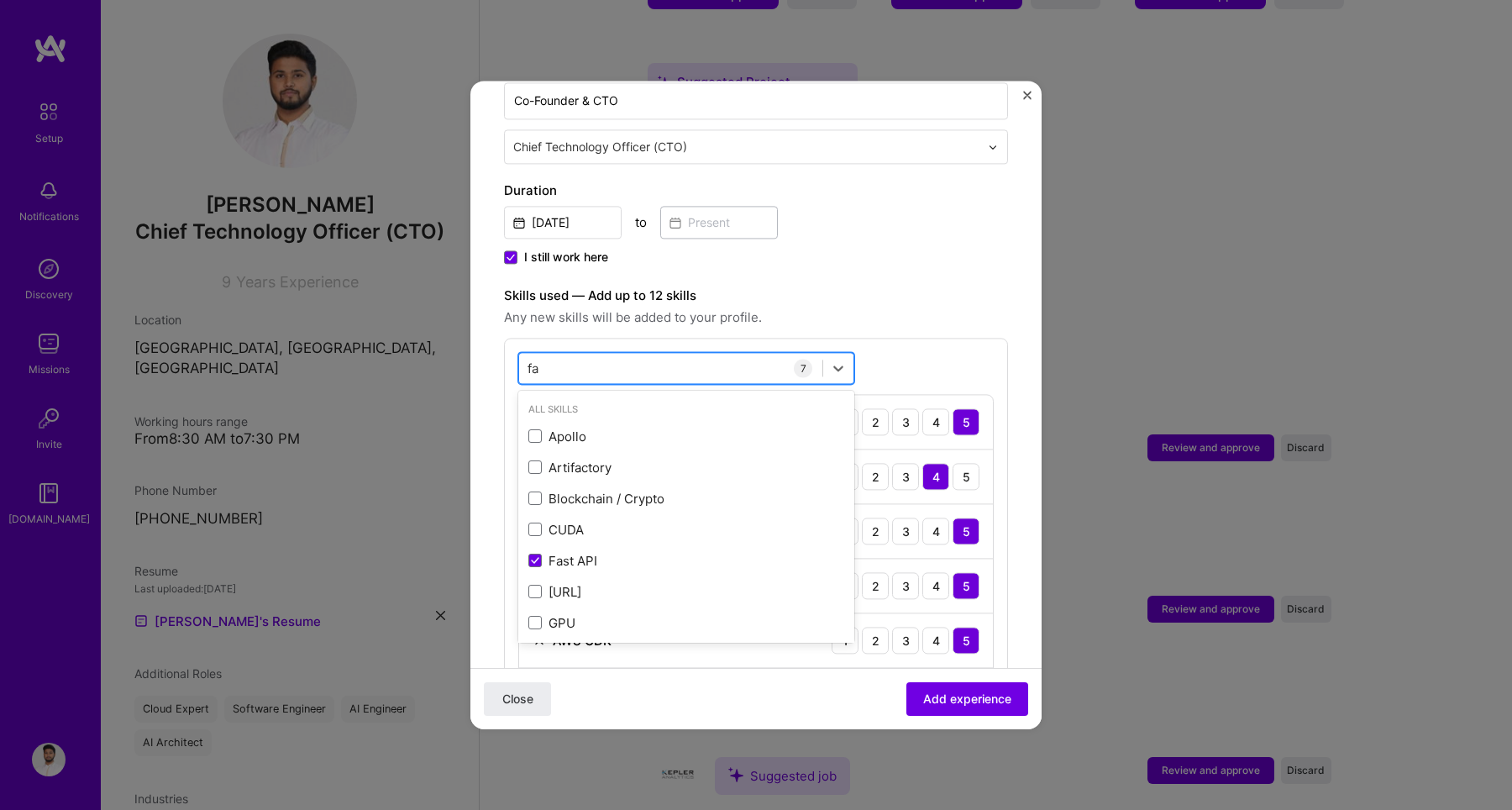
type input "f"
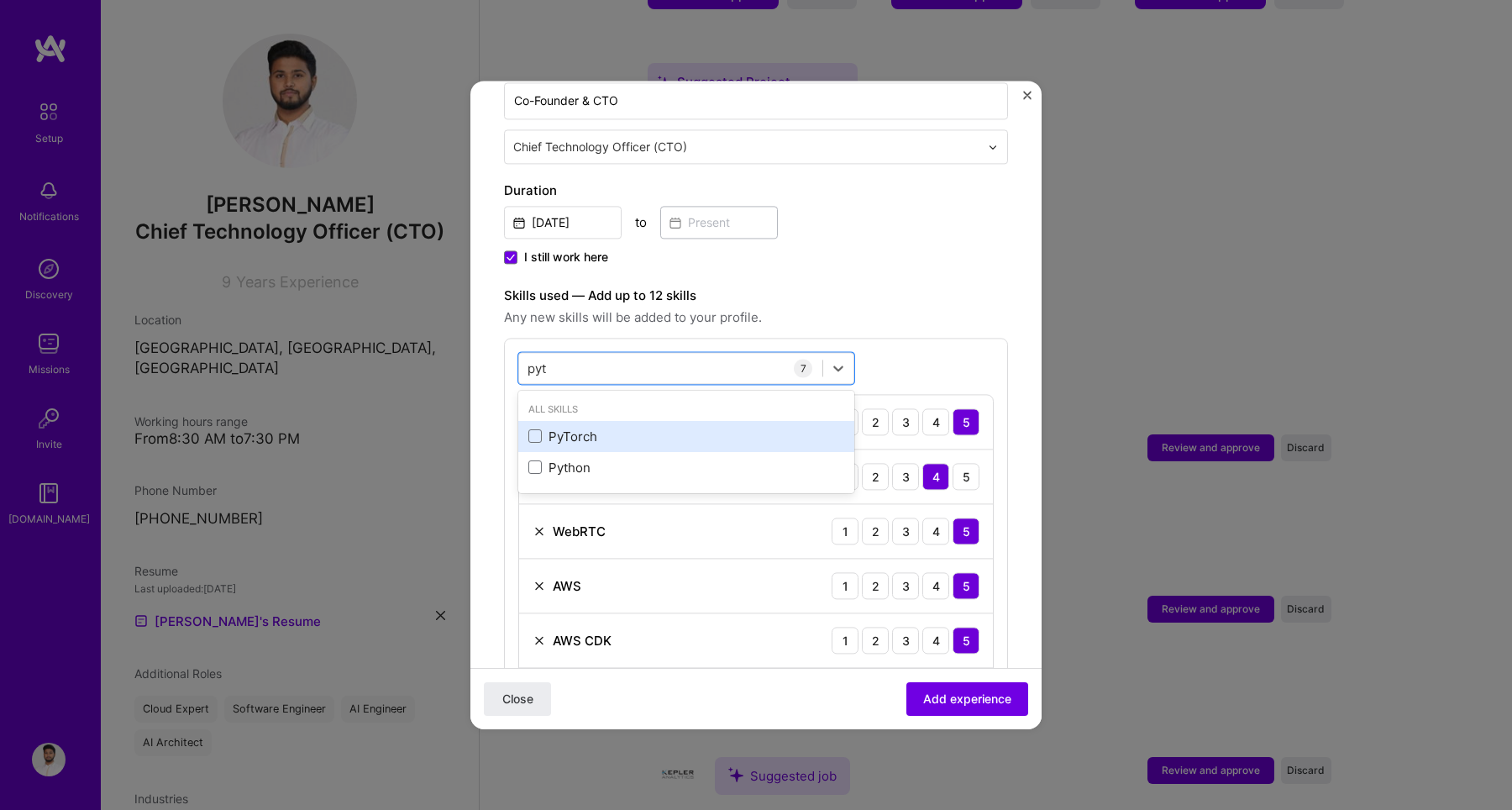
click at [623, 427] on div "PyTorch" at bounding box center [686, 436] width 315 height 18
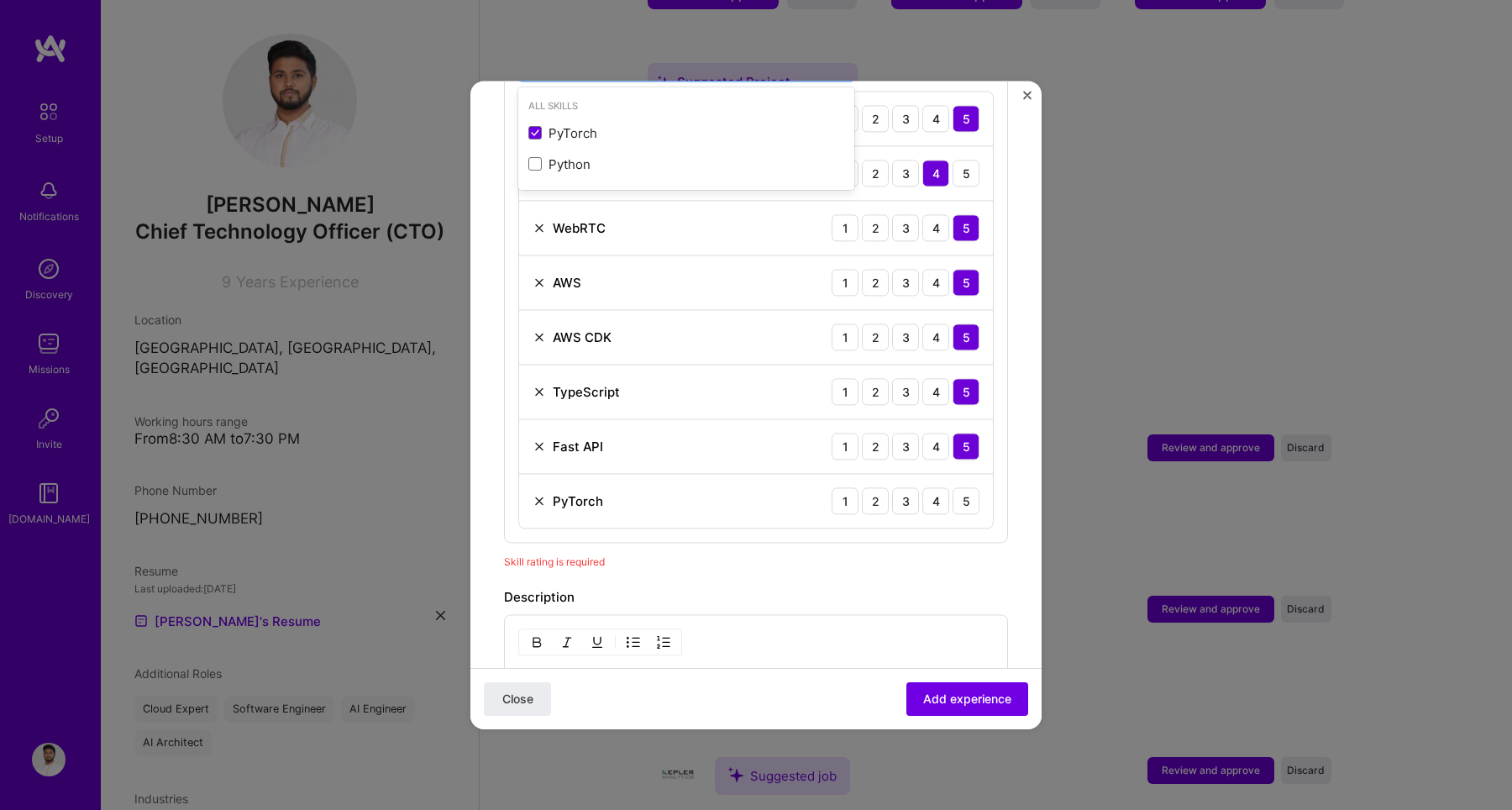
scroll to position [721, 0]
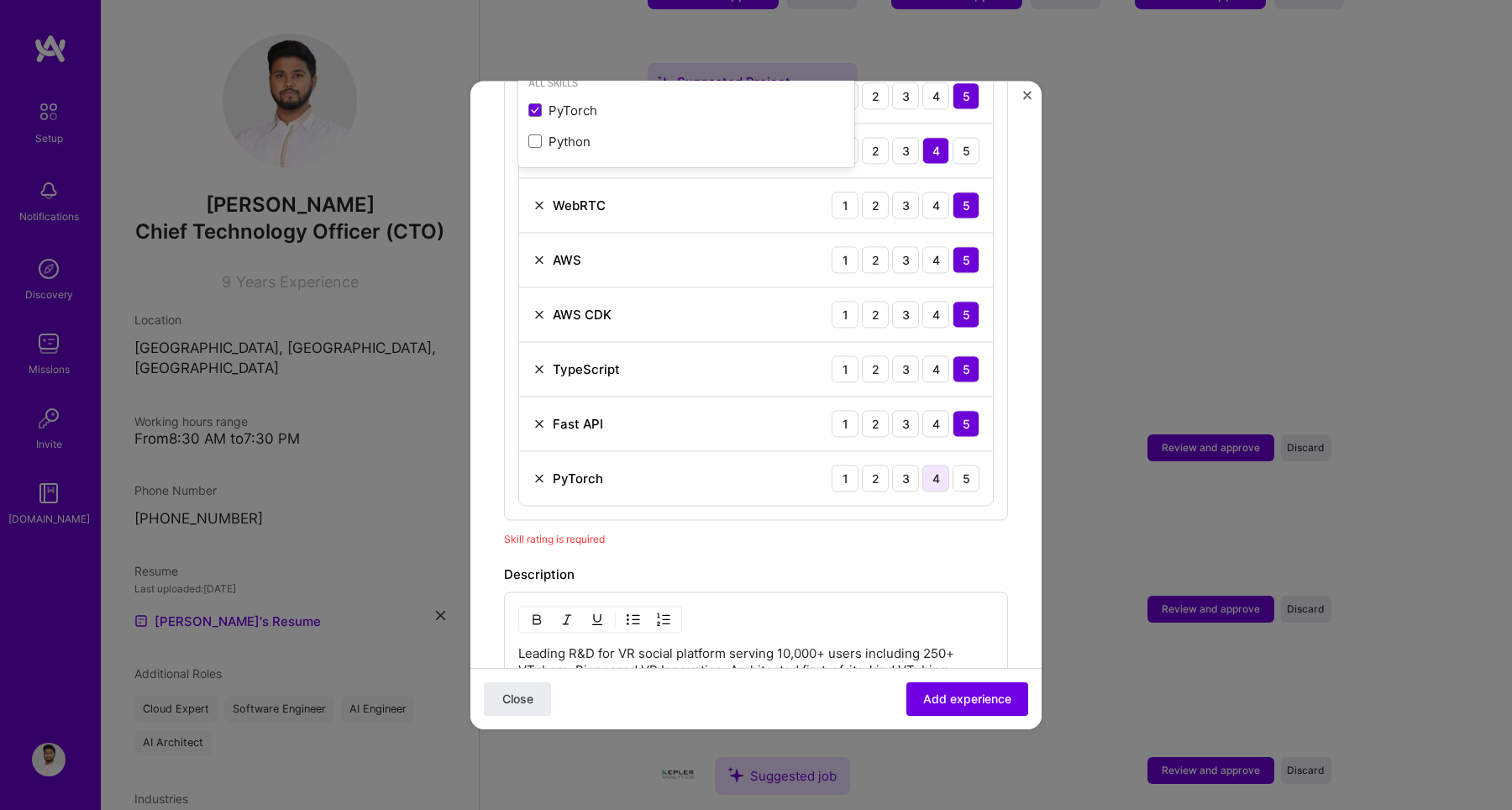
type input "pyt"
click at [922, 464] on div "4" at bounding box center [935, 477] width 27 height 27
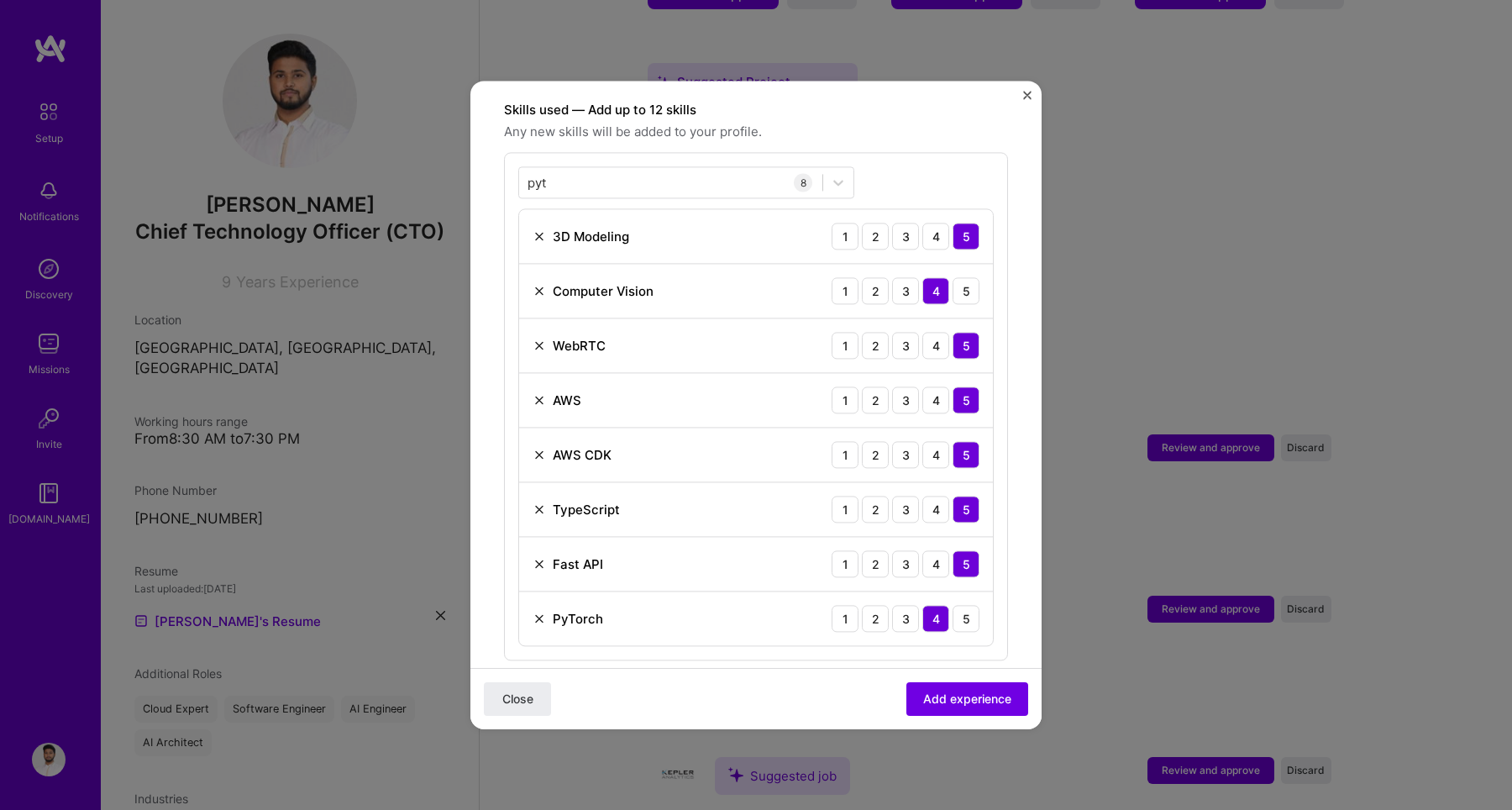
scroll to position [577, 0]
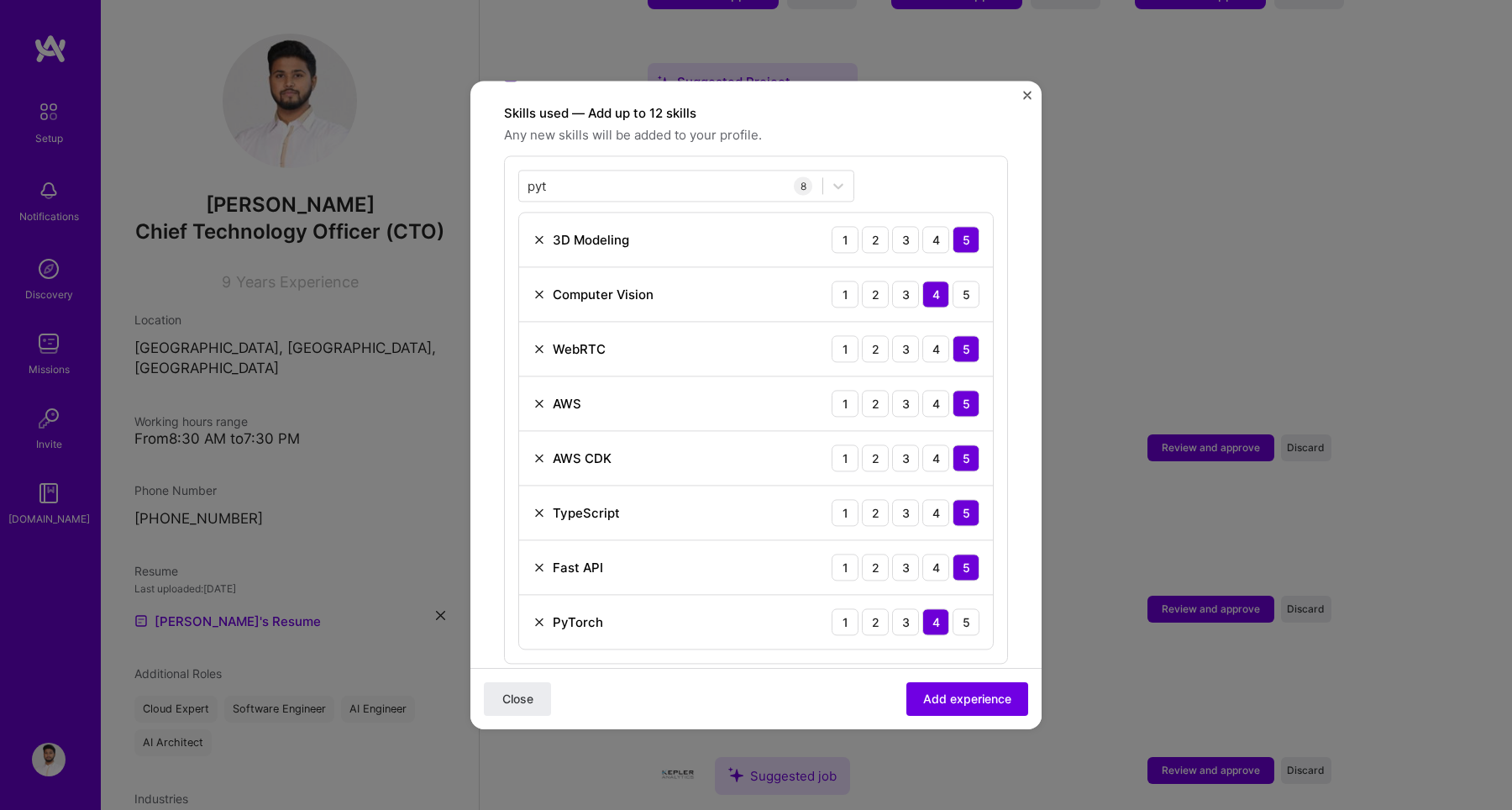
click at [879, 161] on div "pyt pyt 8 3D Modeling 1 2 3 4 5 Computer Vision 1 2 3 4 5 WebRTC 1 2 3 4 5 AWS …" at bounding box center [756, 409] width 504 height 508
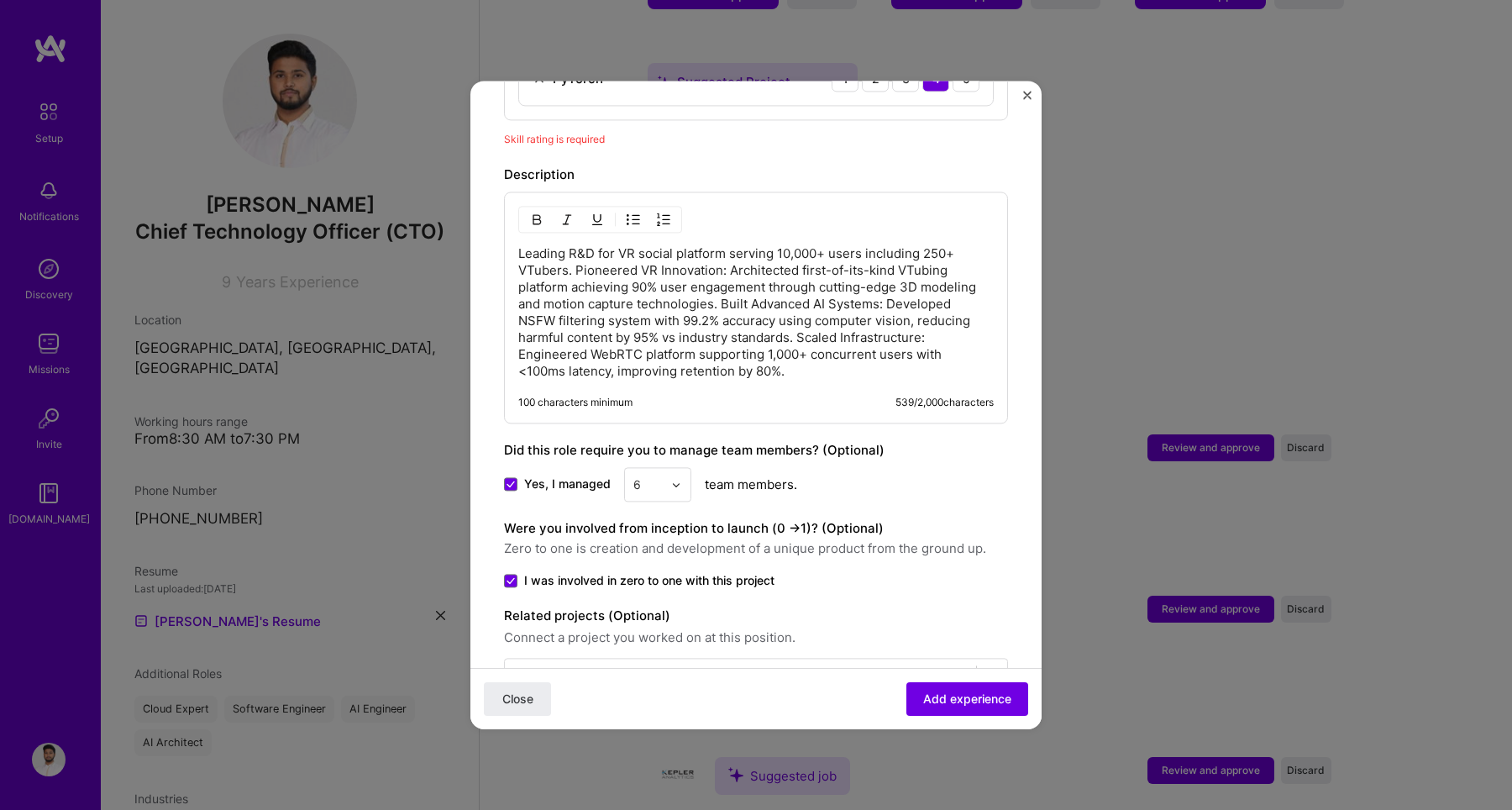
scroll to position [1161, 0]
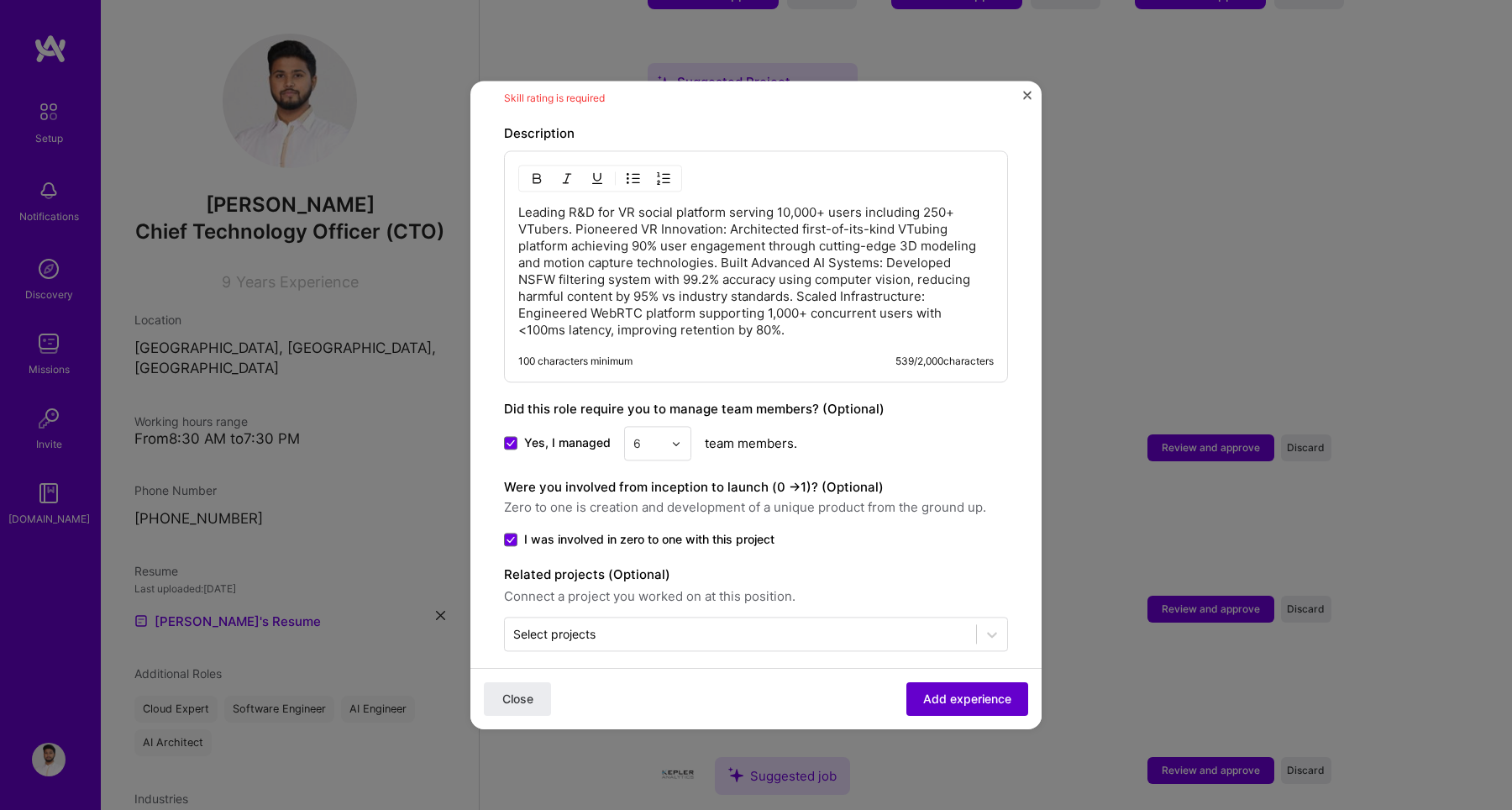
click at [932, 700] on span "Add experience" at bounding box center [966, 699] width 88 height 17
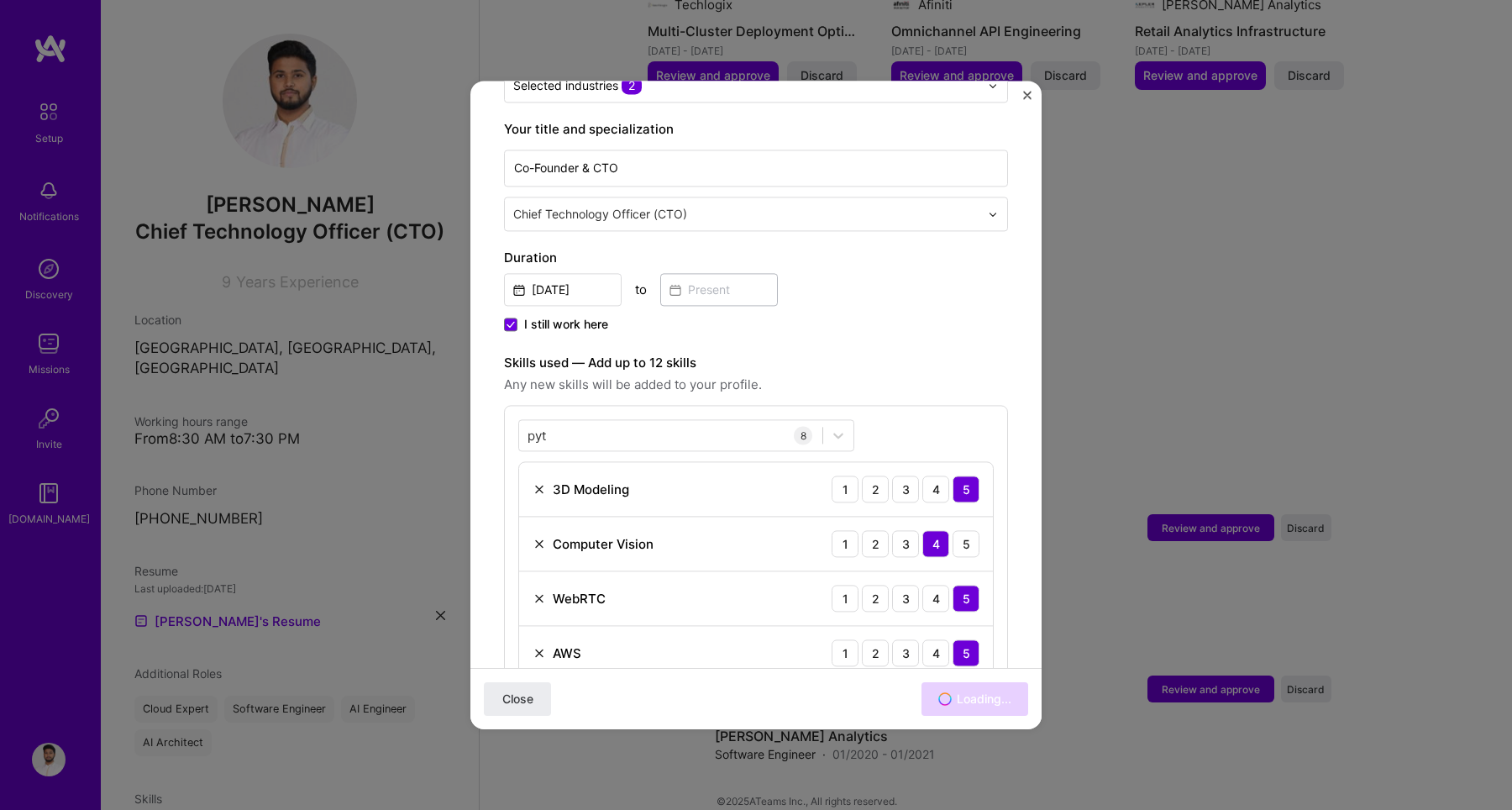
scroll to position [327, 0]
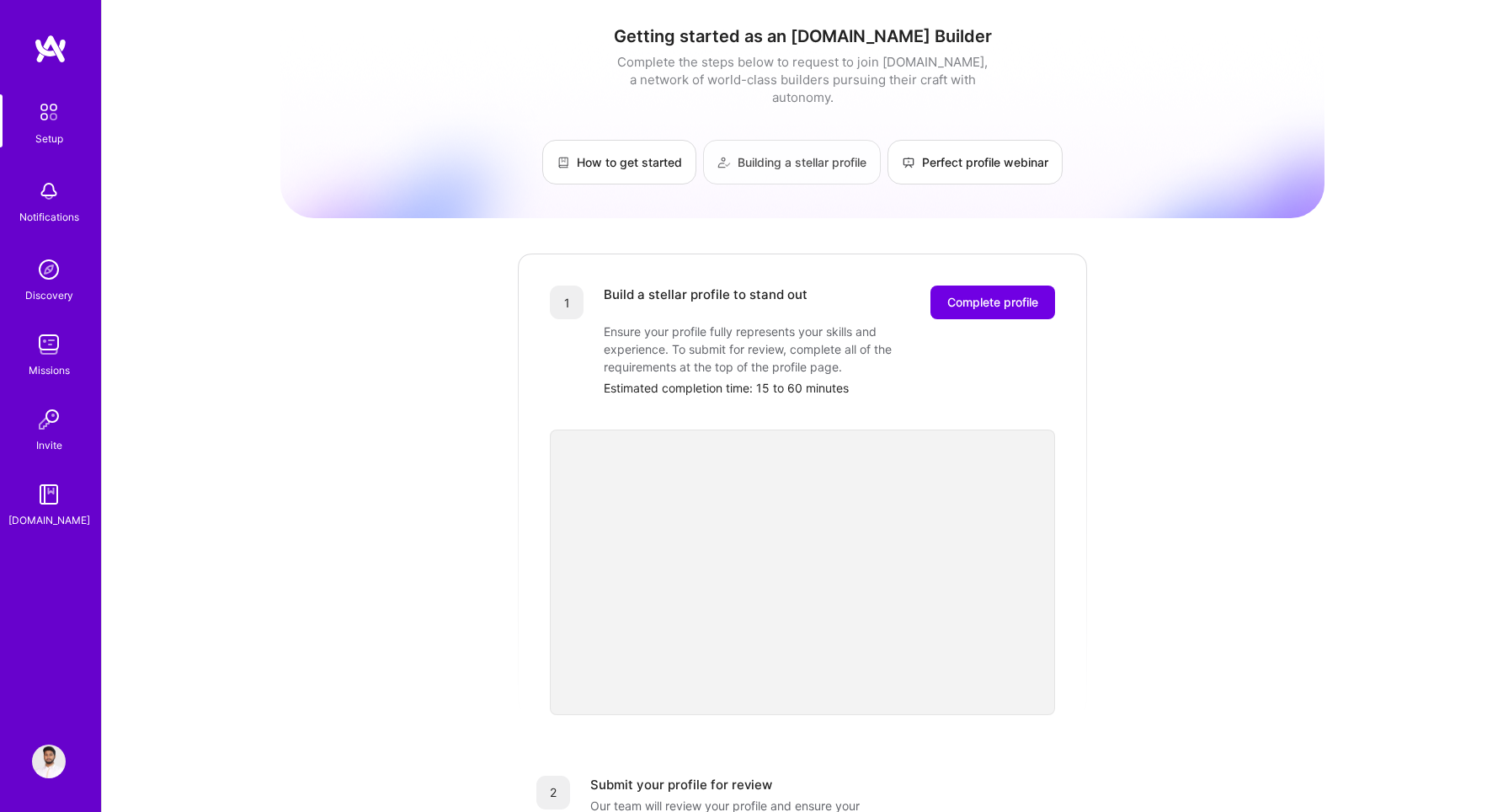
click at [777, 144] on link "Building a stellar profile" at bounding box center [791, 161] width 178 height 45
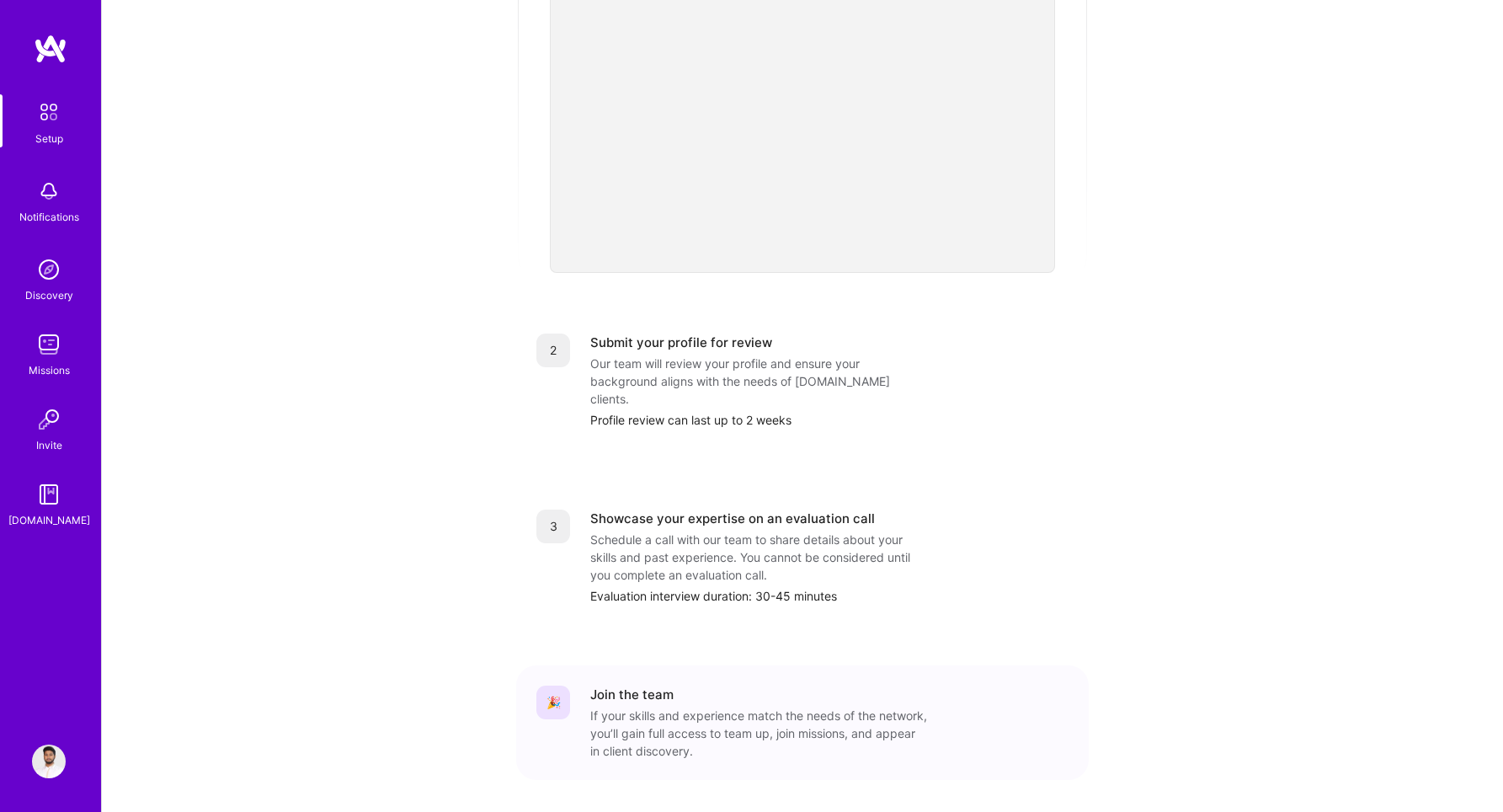
scroll to position [467, 0]
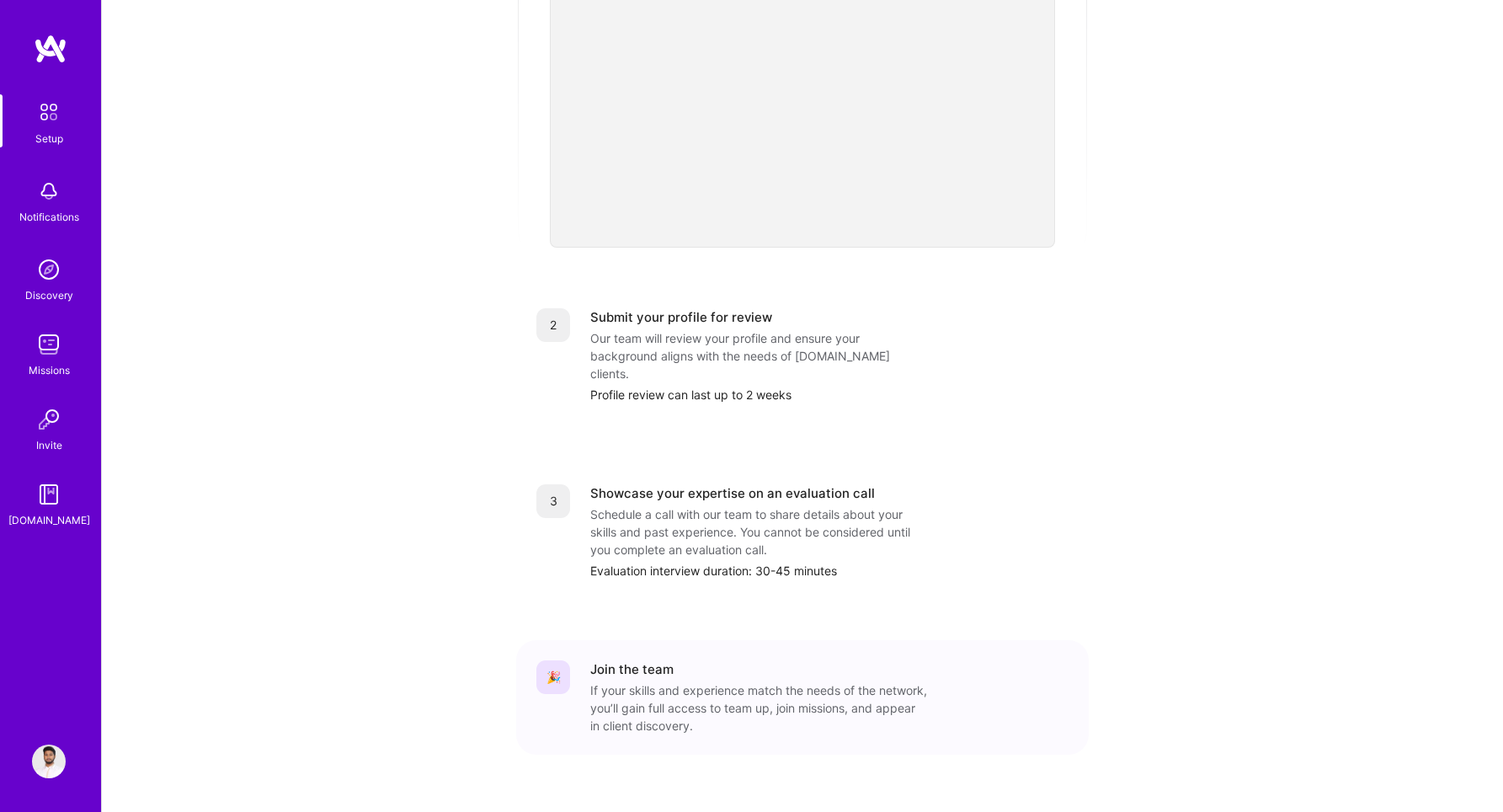
click at [58, 505] on img at bounding box center [48, 494] width 33 height 33
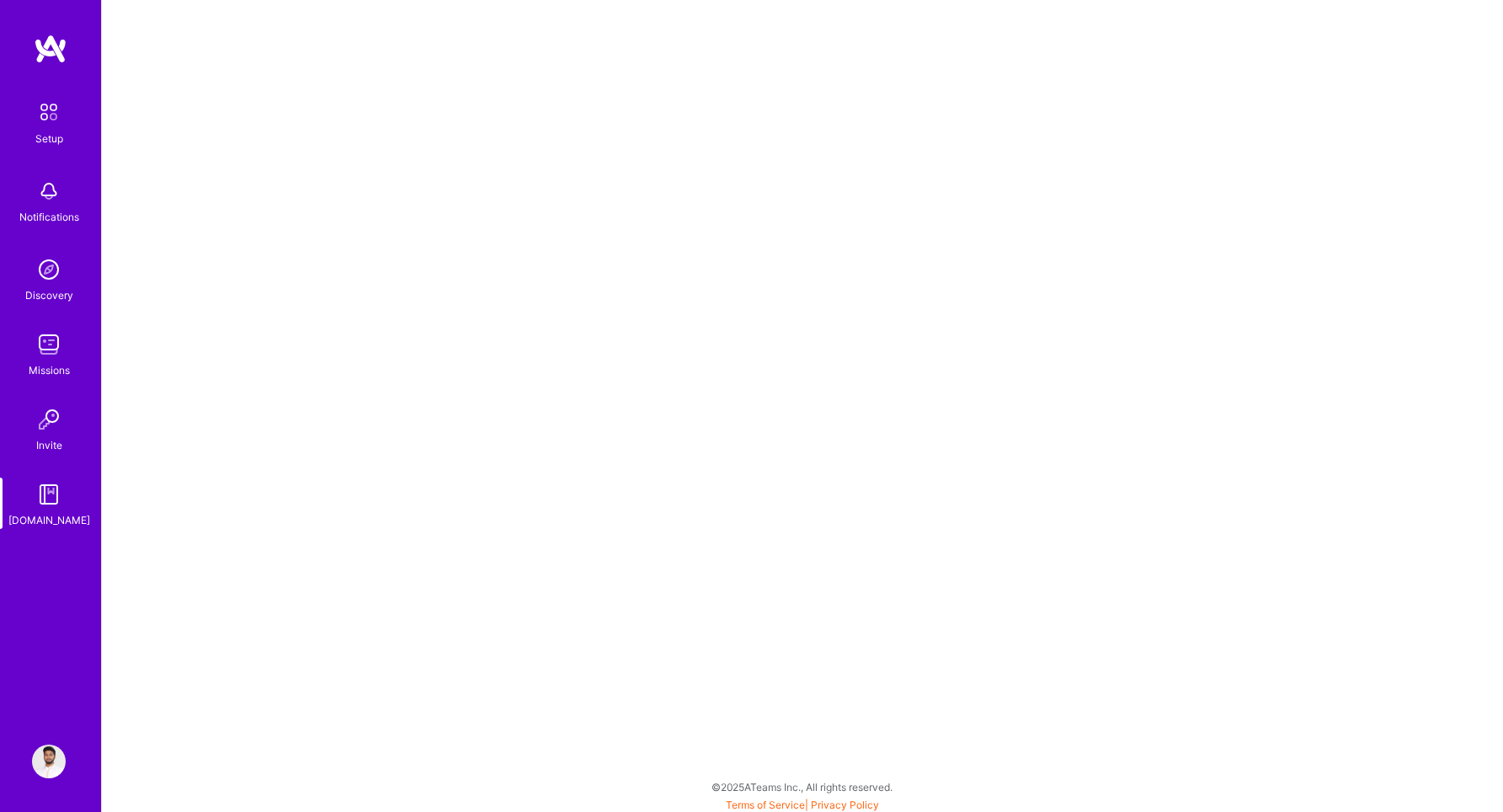
click at [58, 426] on img at bounding box center [48, 419] width 33 height 33
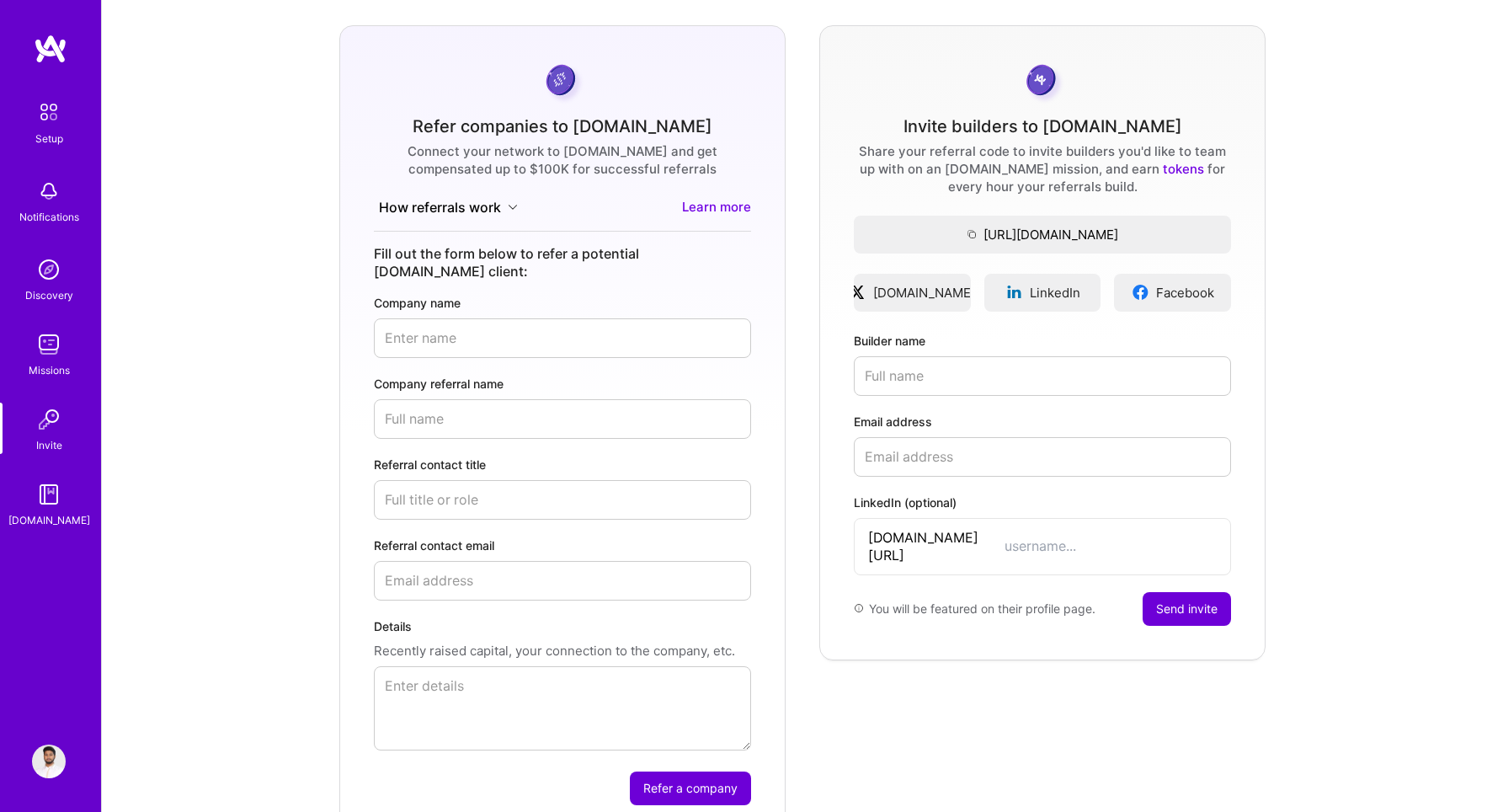
scroll to position [109, 0]
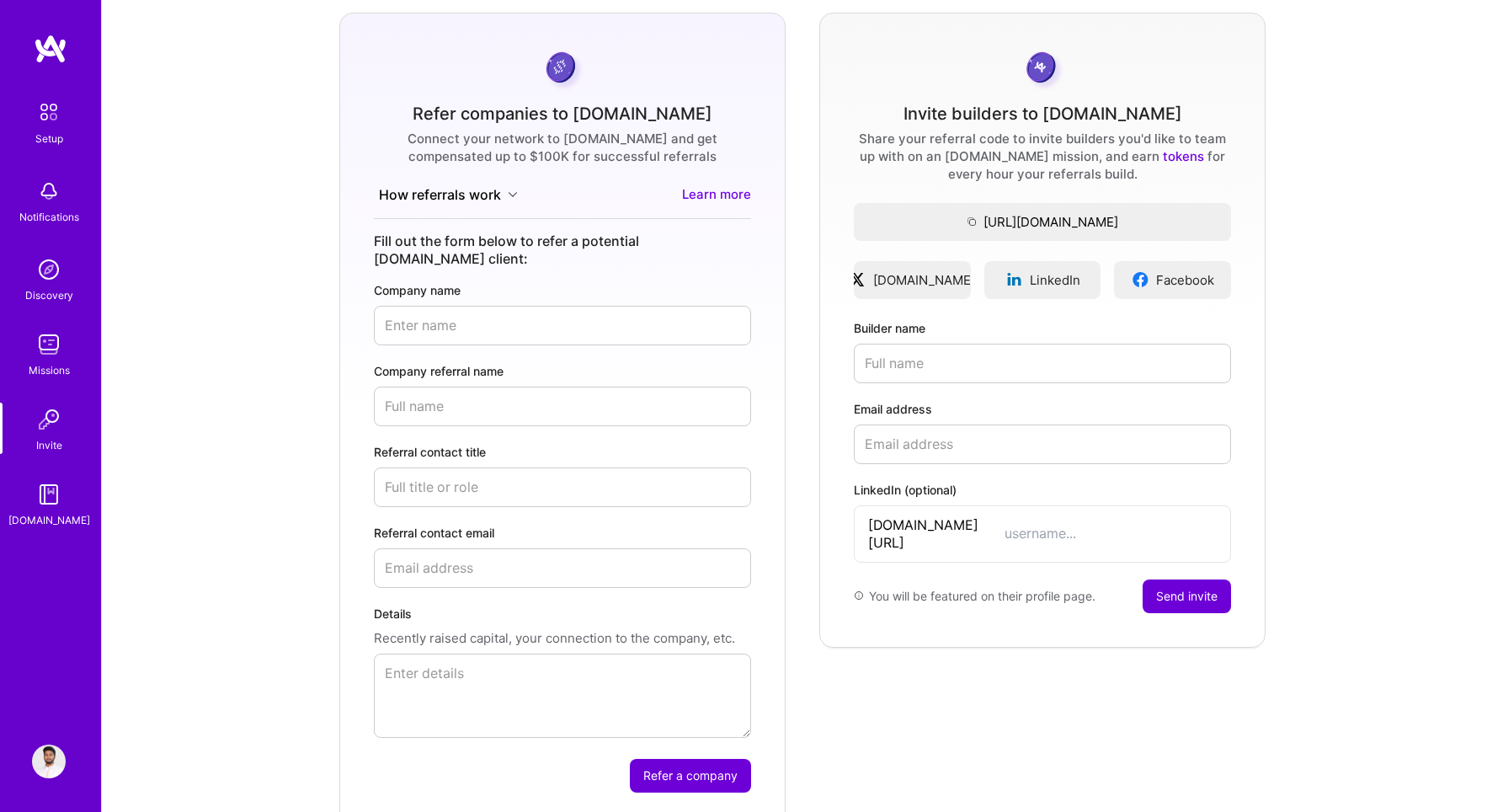
click at [731, 195] on link "Learn more" at bounding box center [716, 195] width 69 height 19
click at [51, 366] on div "Missions" at bounding box center [48, 369] width 41 height 18
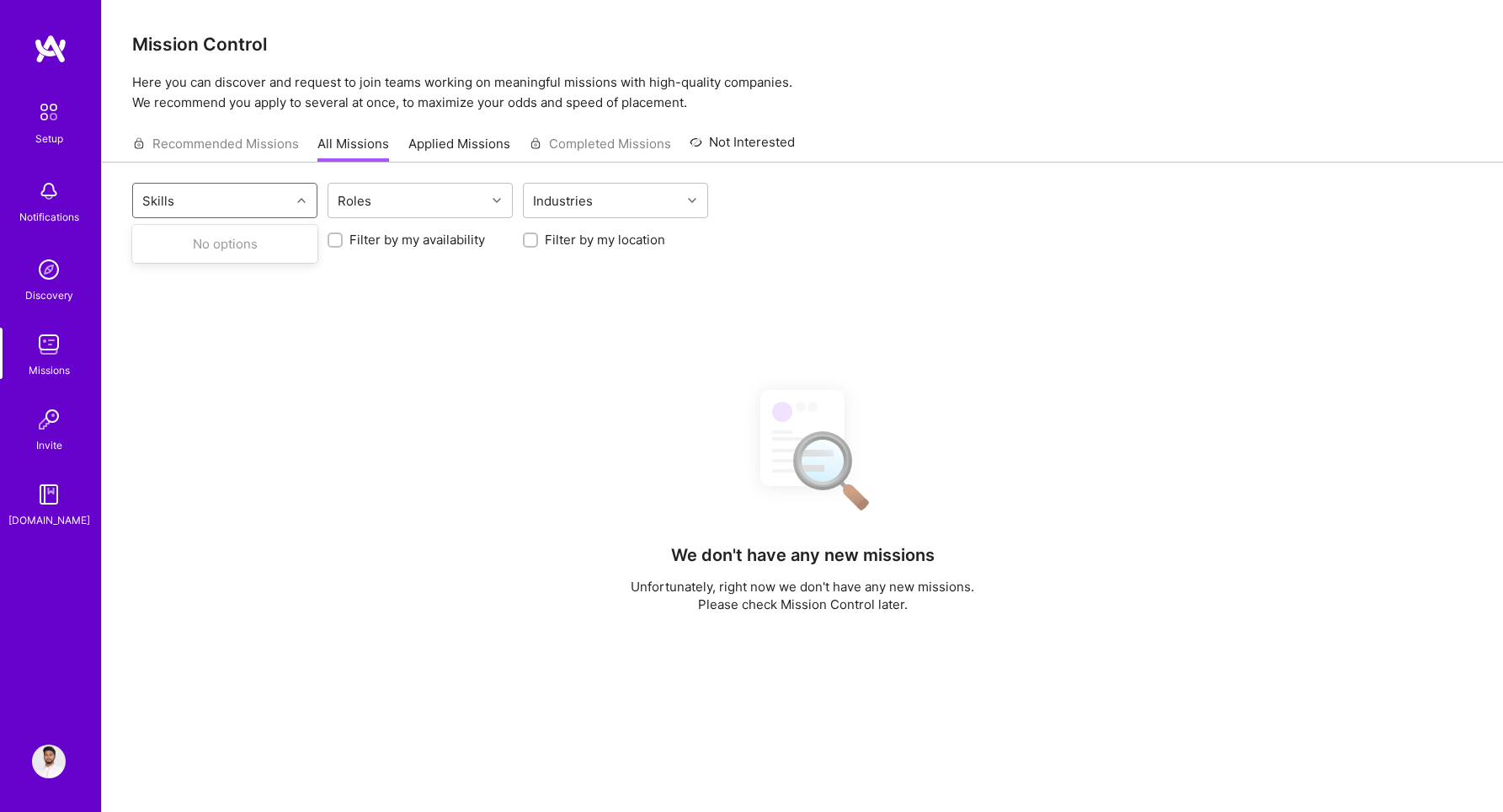
click at [245, 197] on div "Skills" at bounding box center [212, 199] width 158 height 33
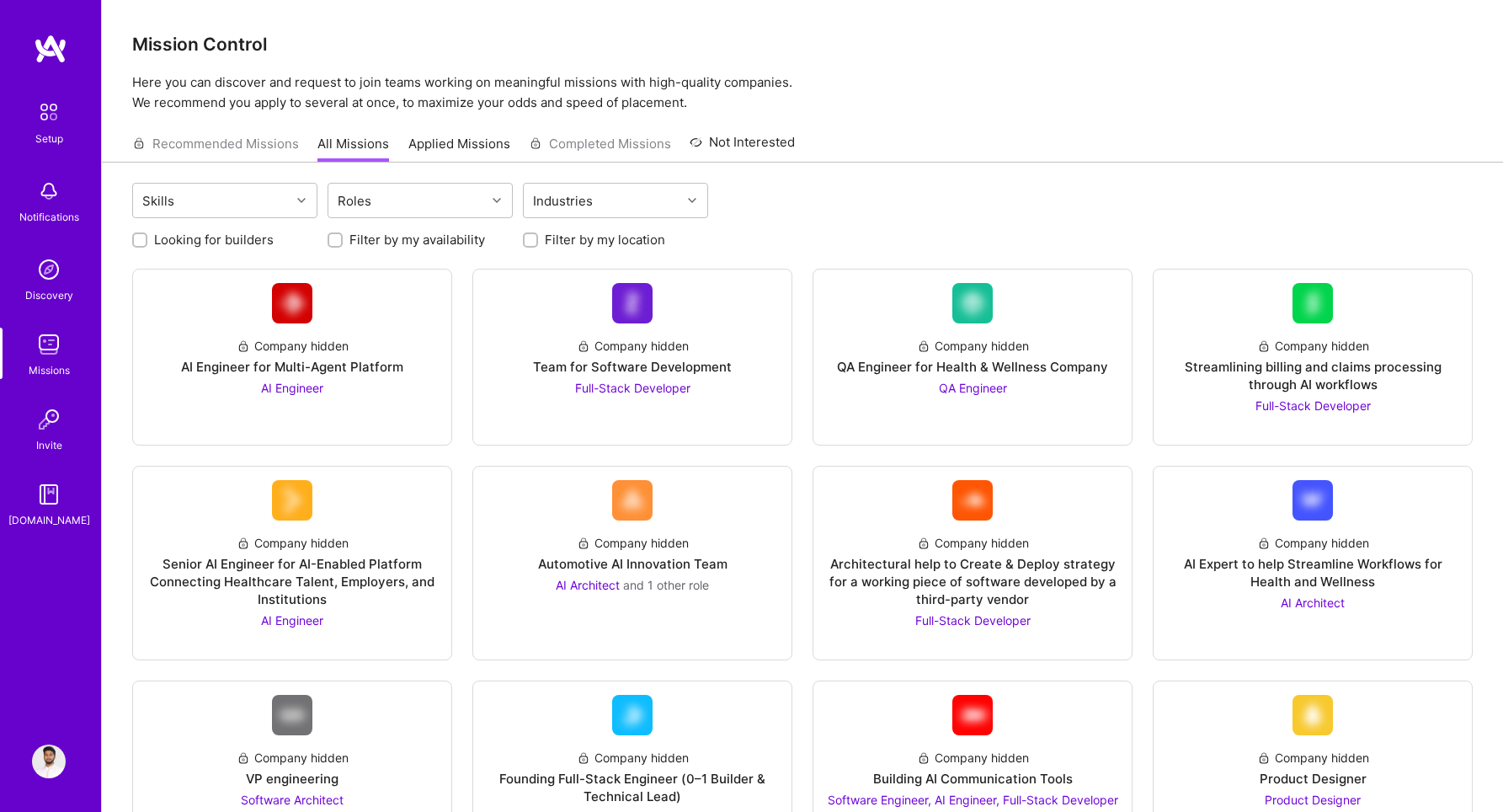
click at [820, 214] on div "Skills Roles Industries" at bounding box center [802, 202] width 1341 height 40
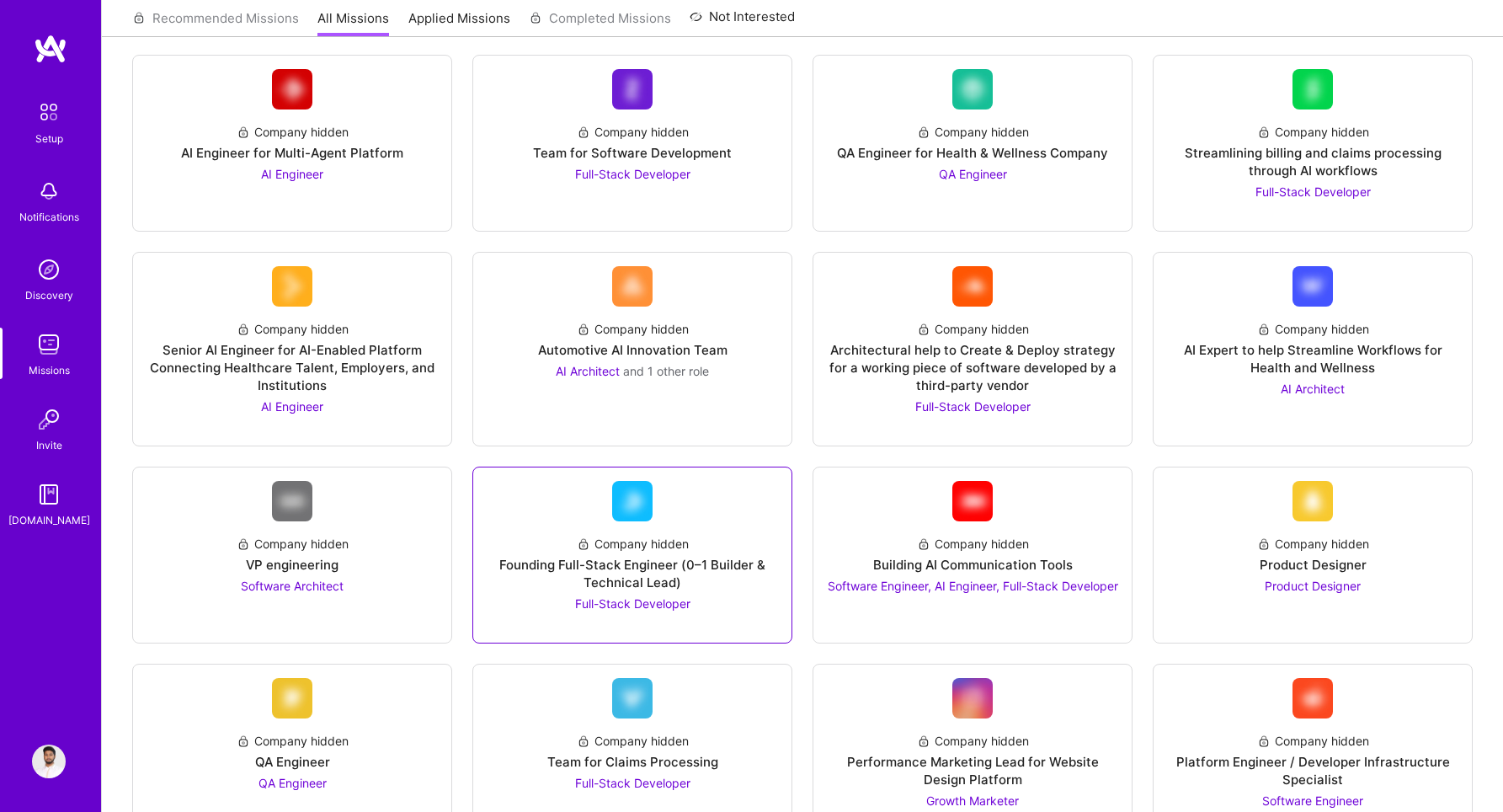
scroll to position [217, 0]
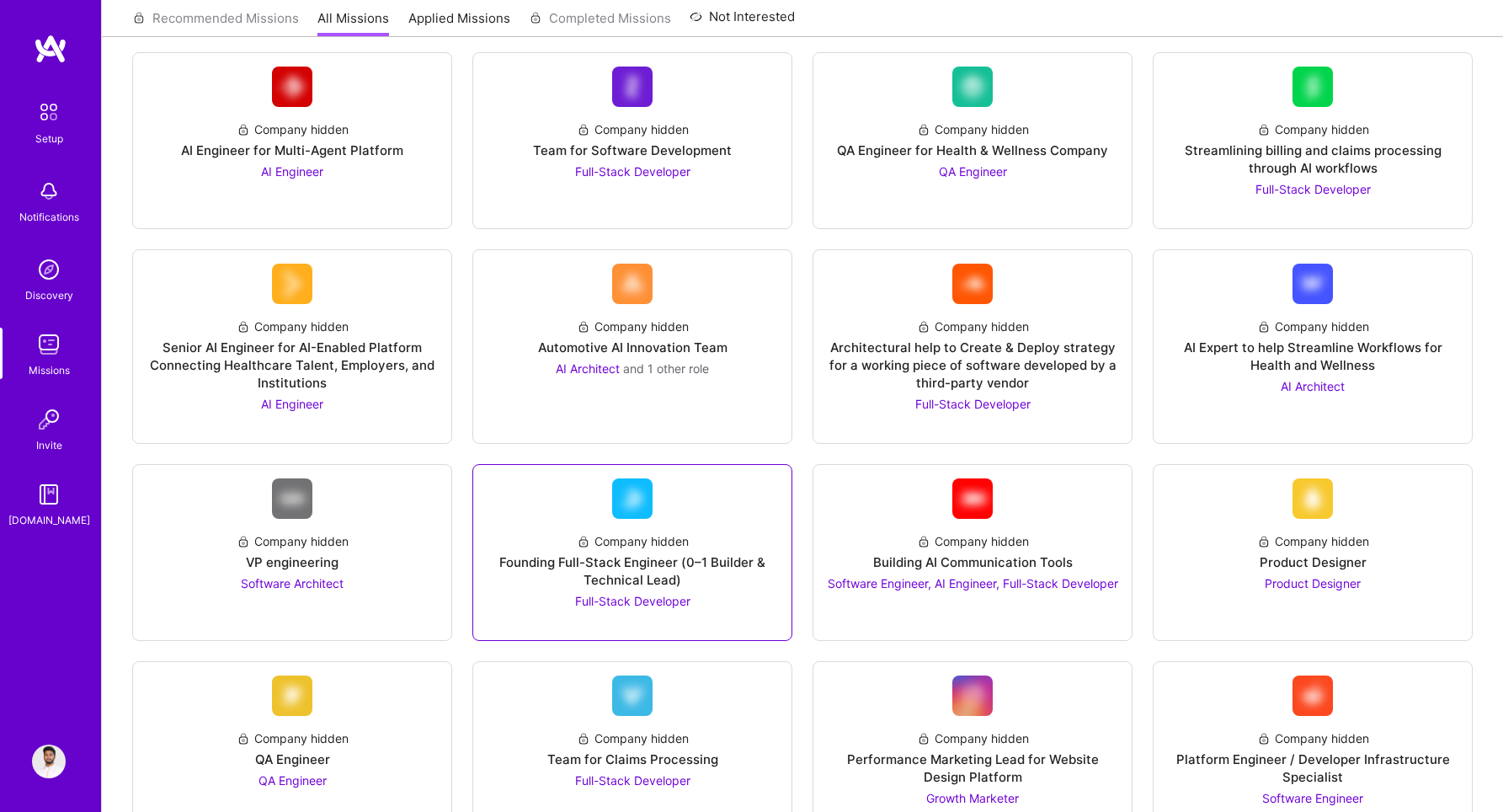
click at [555, 613] on div at bounding box center [632, 616] width 292 height 13
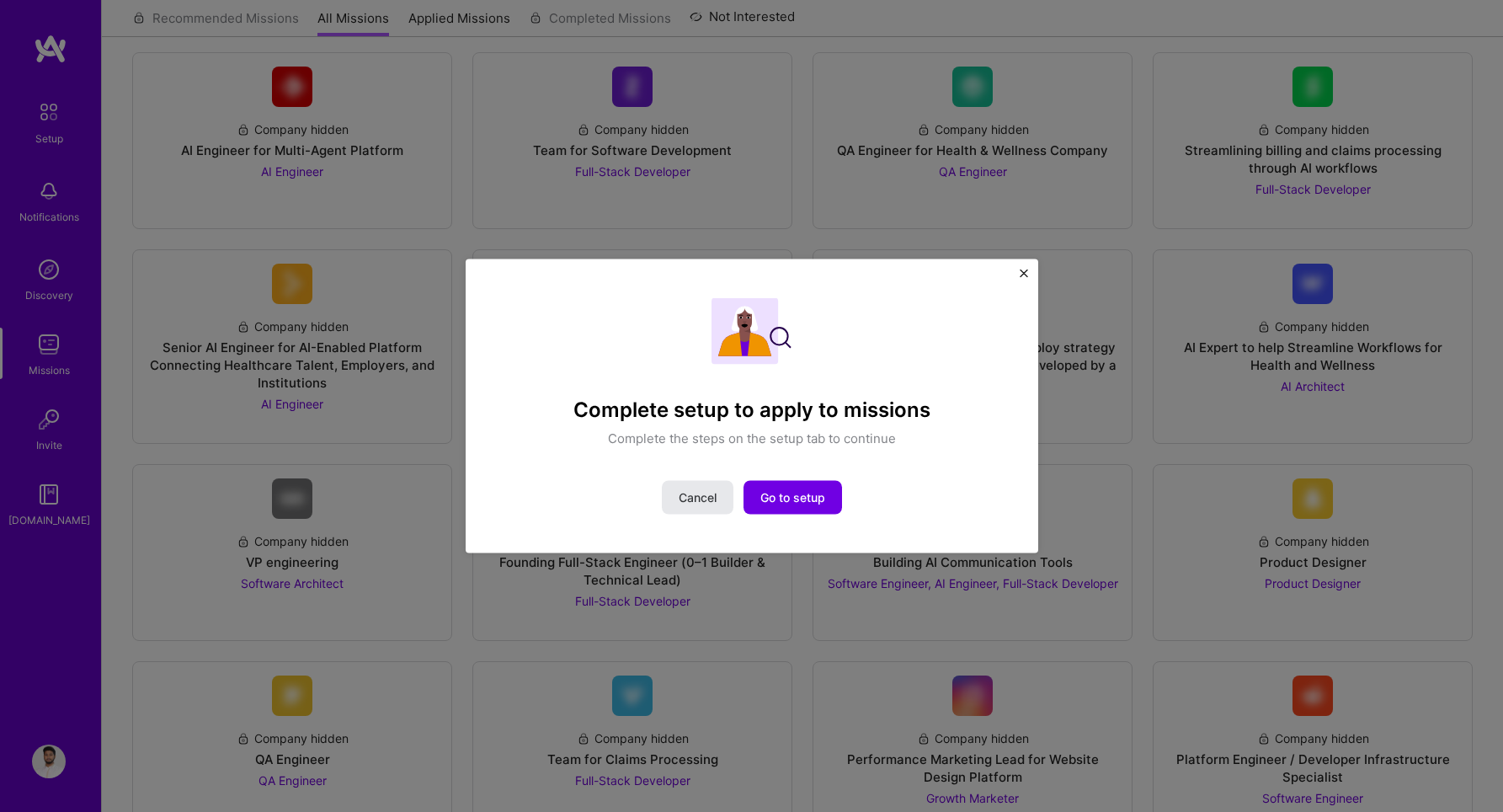
click at [691, 504] on span "Cancel" at bounding box center [698, 497] width 38 height 17
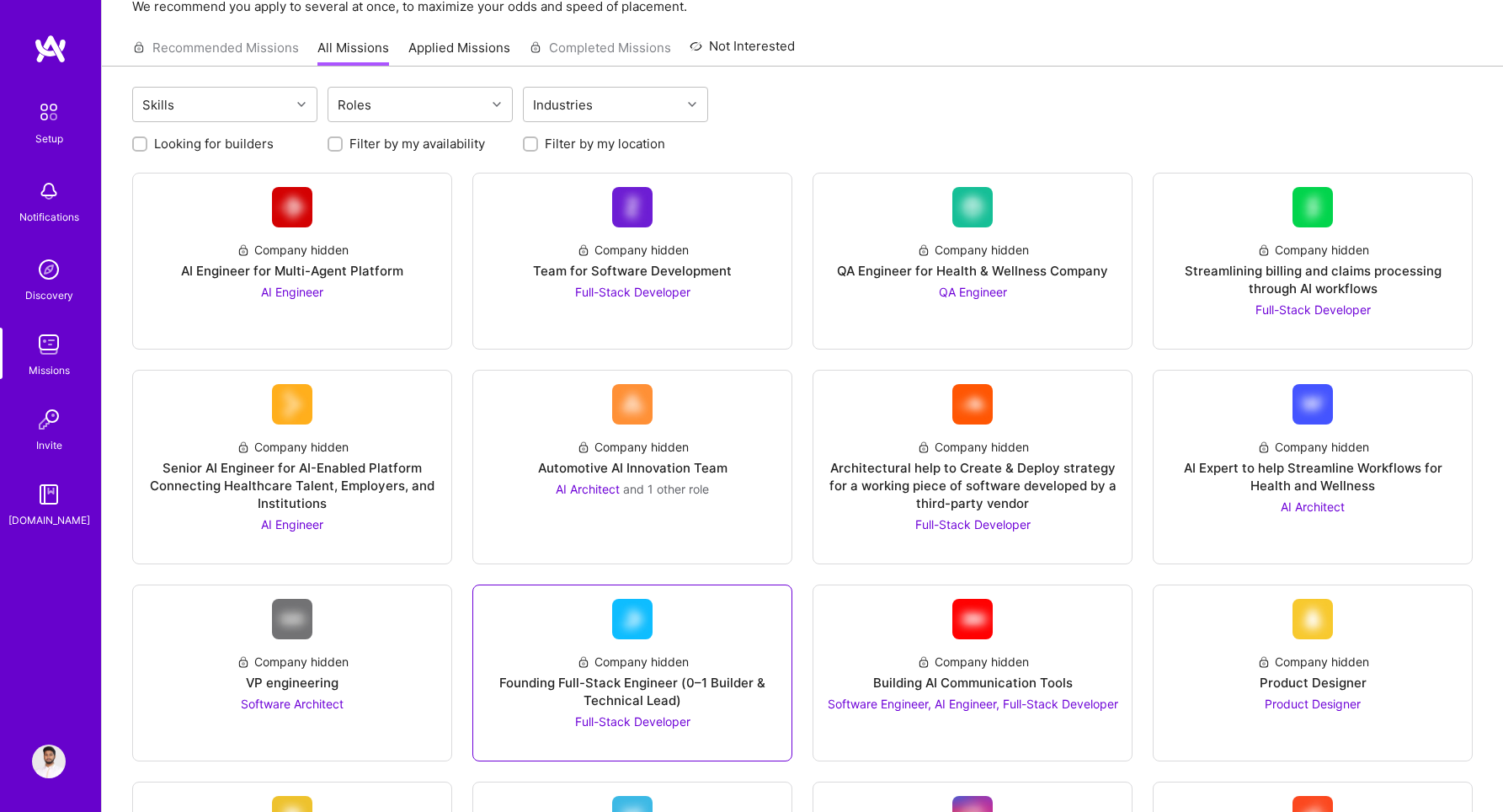
scroll to position [0, 0]
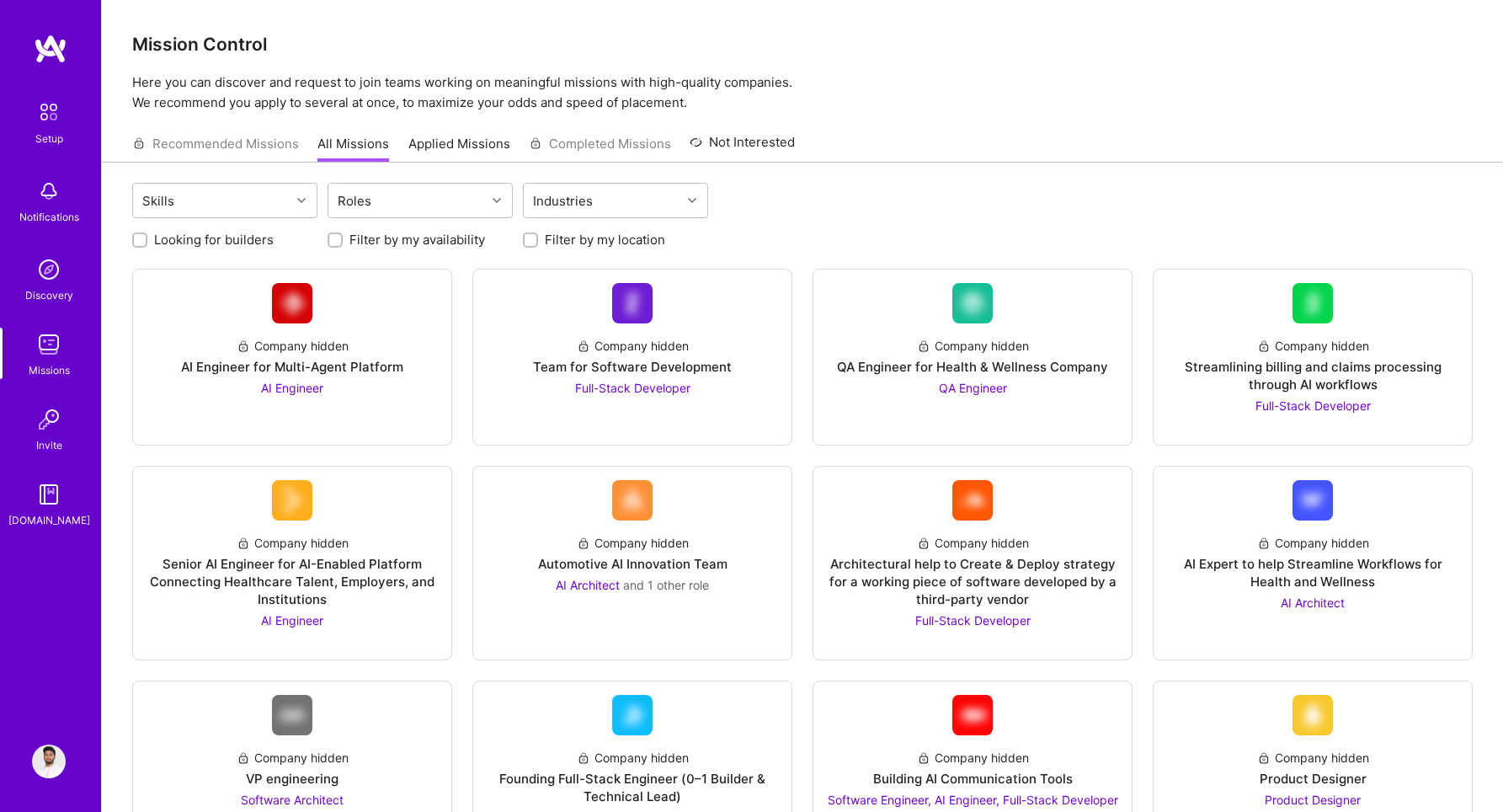
click at [10, 258] on link "Discovery" at bounding box center [48, 278] width 105 height 51
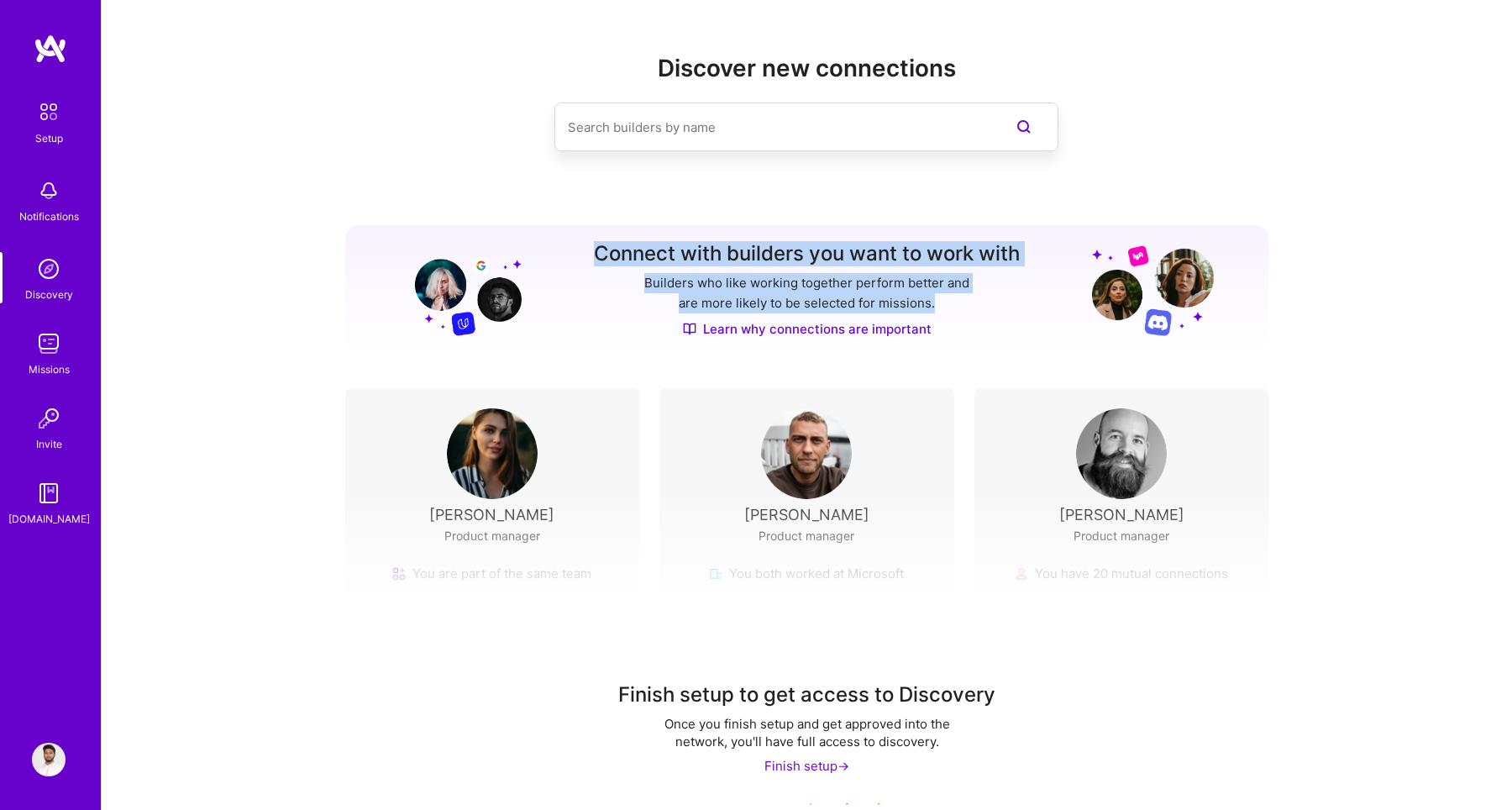
drag, startPoint x: 588, startPoint y: 251, endPoint x: 943, endPoint y: 302, distance: 358.6
click at [945, 302] on div "Connect with builders you want to work with Builders who like working together …" at bounding box center [806, 290] width 924 height 130
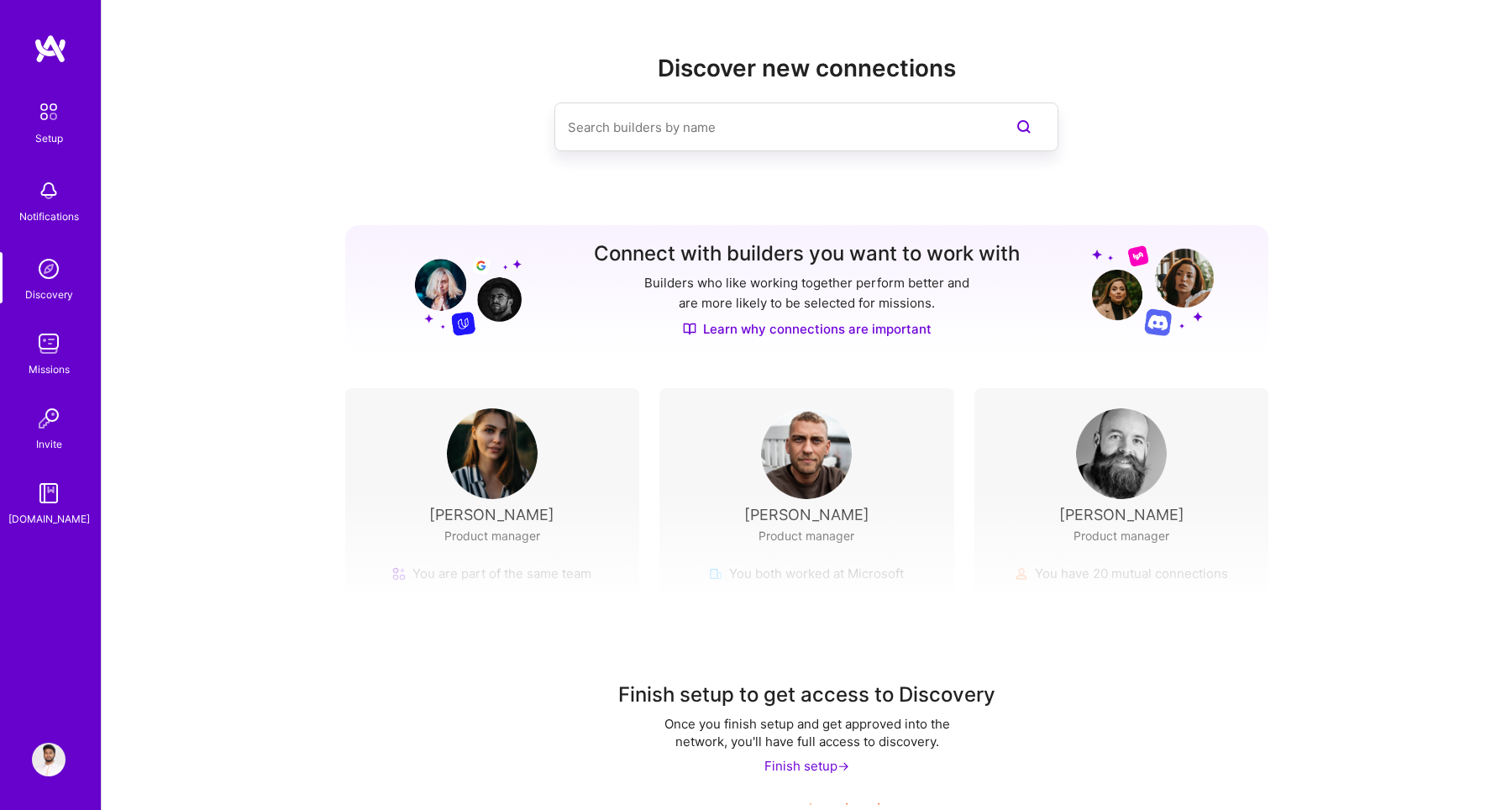
click at [881, 180] on div "Discover new connections" at bounding box center [806, 130] width 924 height 151
click at [792, 766] on div "Finish setup ->" at bounding box center [807, 765] width 85 height 18
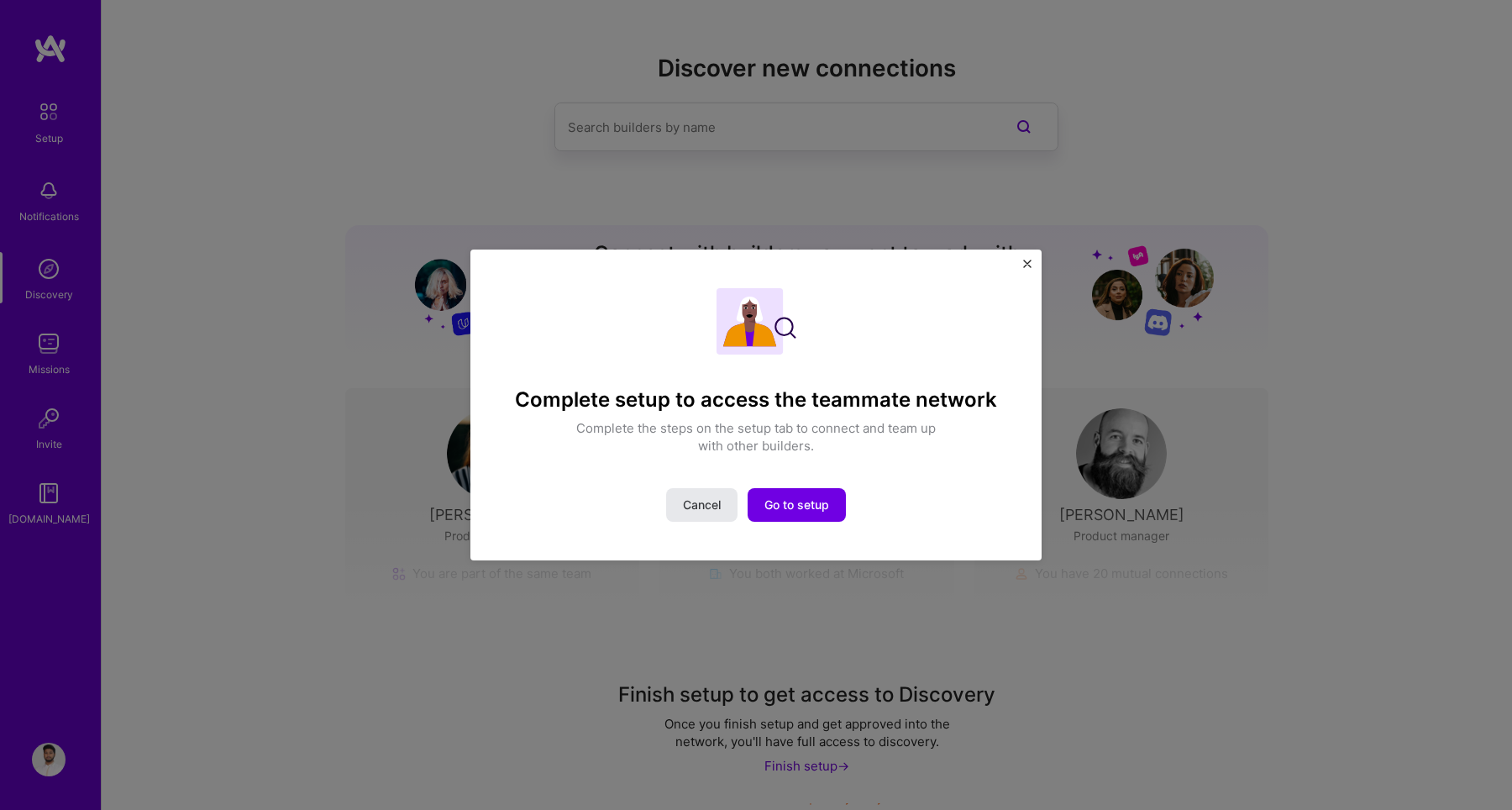
click at [698, 497] on span "Cancel" at bounding box center [702, 505] width 38 height 17
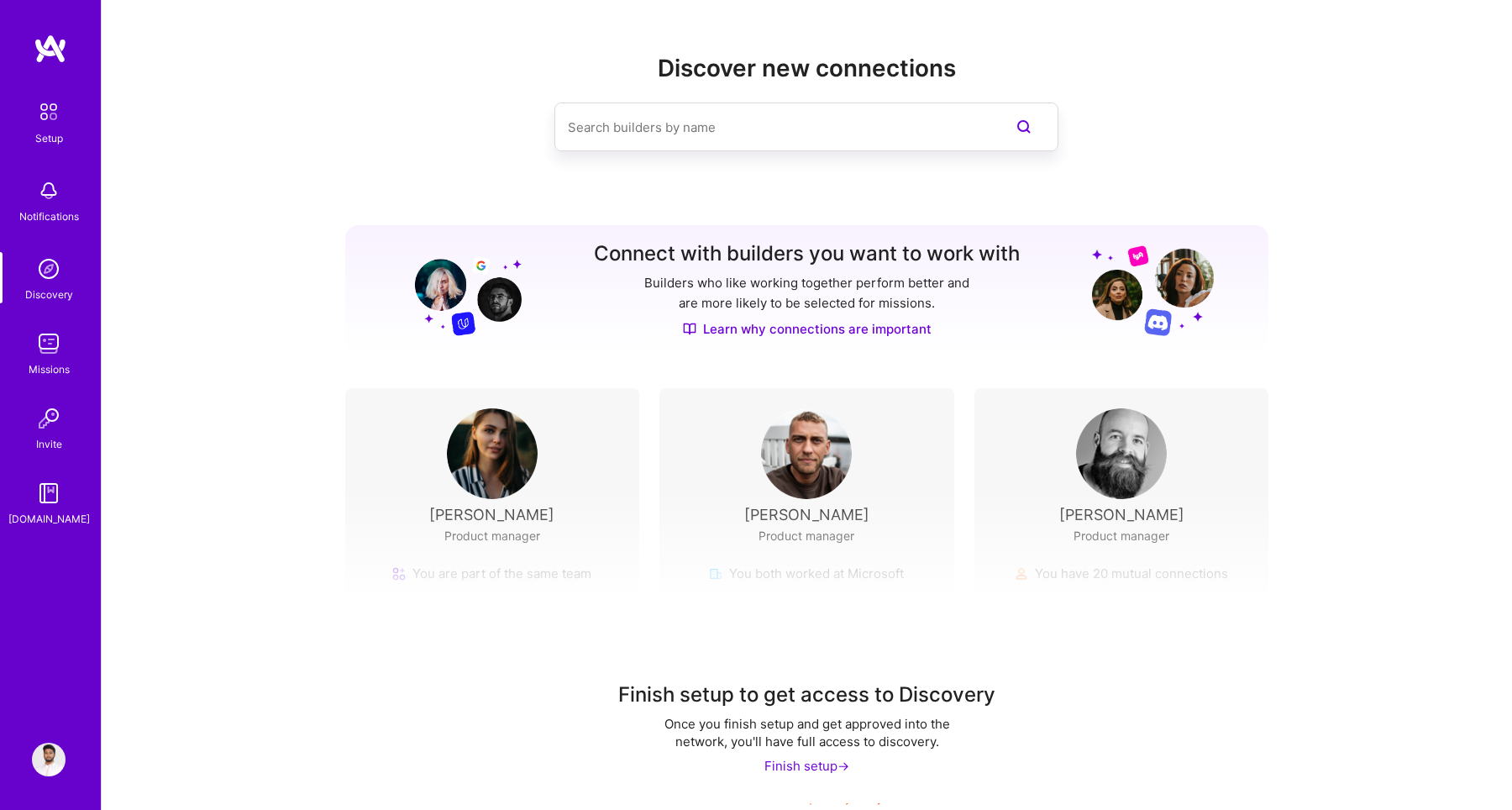
click at [78, 225] on div "Notifications" at bounding box center [48, 199] width 104 height 58
click at [27, 111] on link "Setup" at bounding box center [48, 120] width 104 height 53
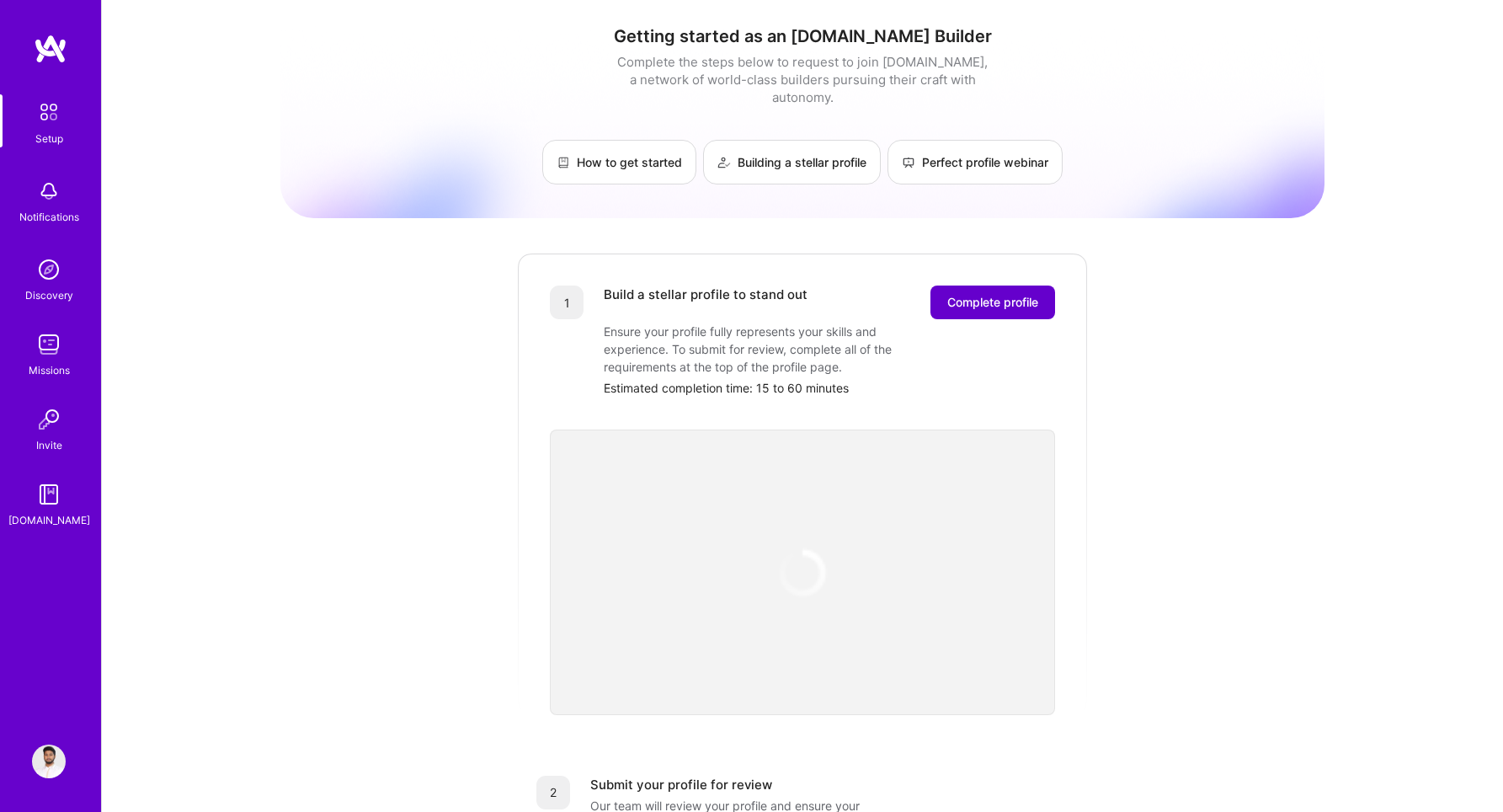
click at [943, 286] on button "Complete profile" at bounding box center [993, 302] width 124 height 33
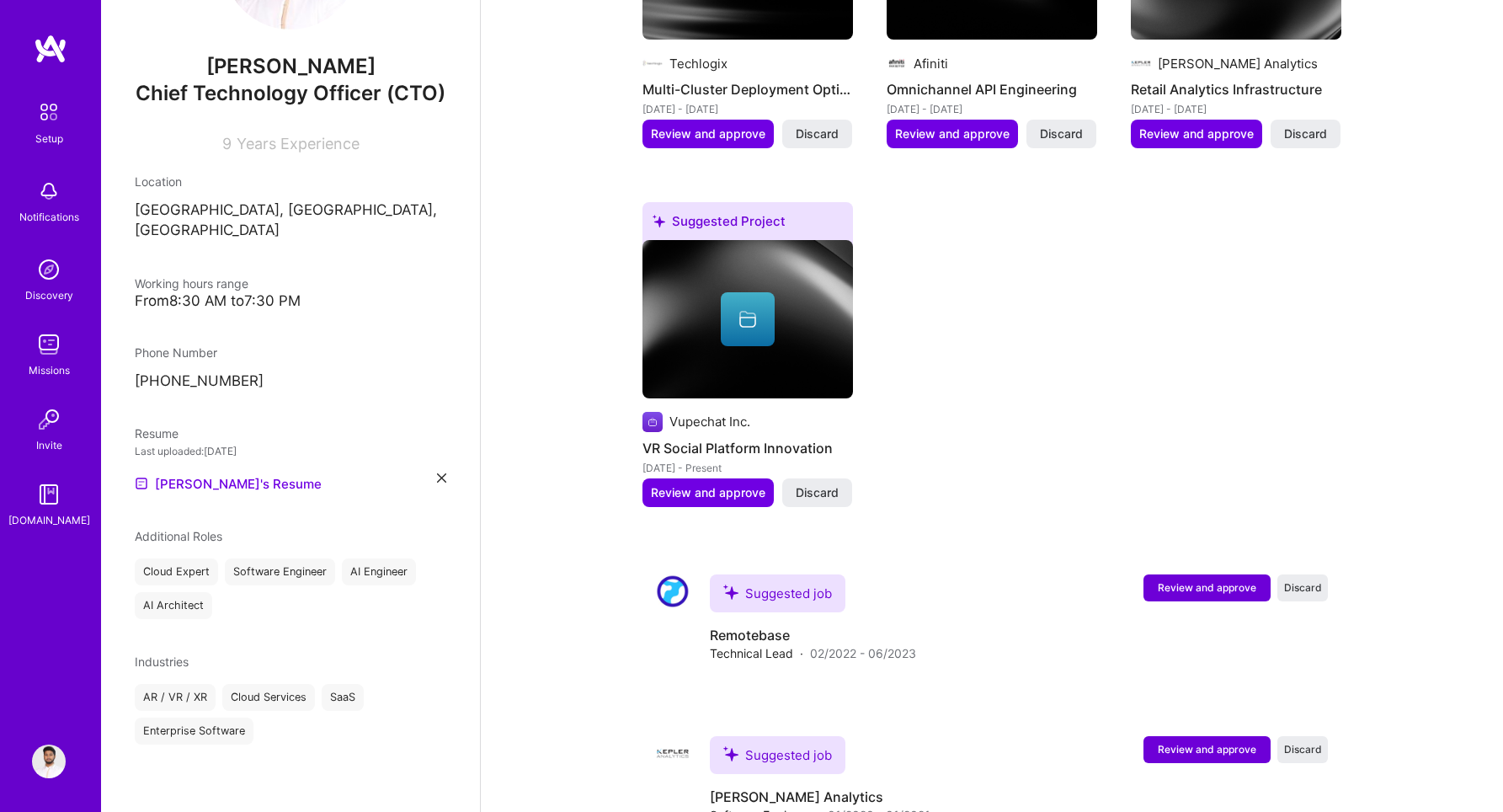
scroll to position [1299, 0]
